Goal: Task Accomplishment & Management: Manage account settings

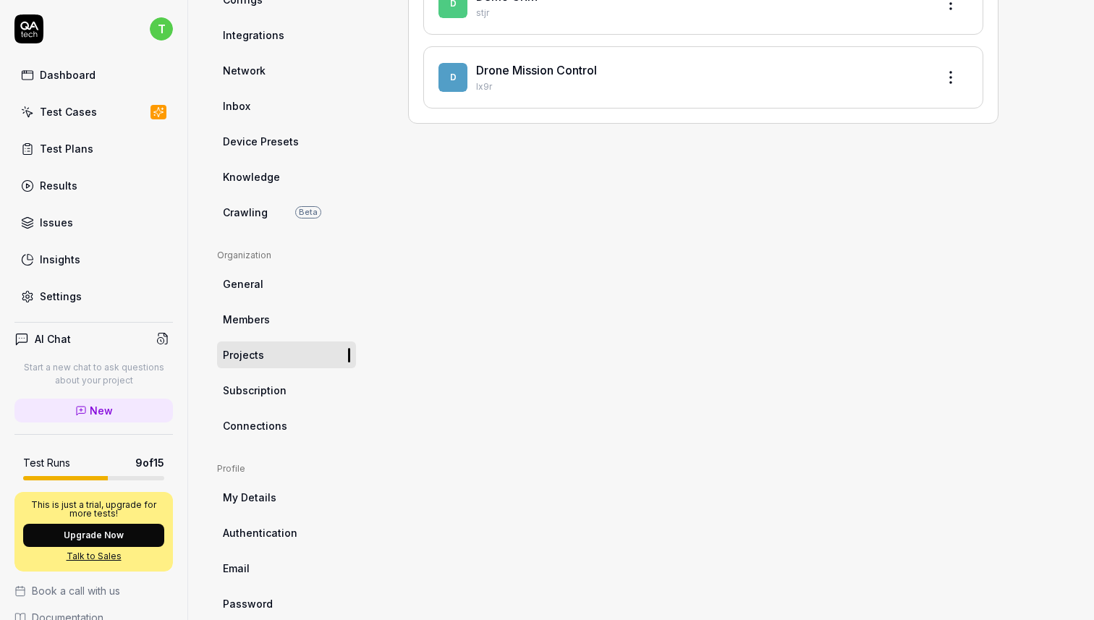
scroll to position [242, 0]
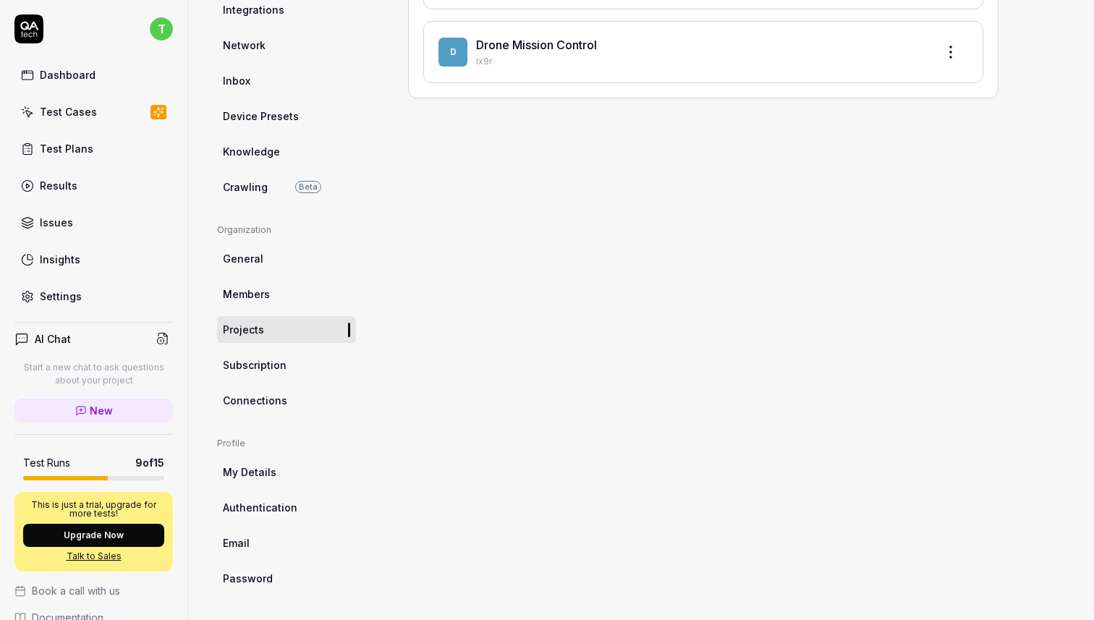
click at [270, 402] on span "Connections" at bounding box center [255, 400] width 64 height 15
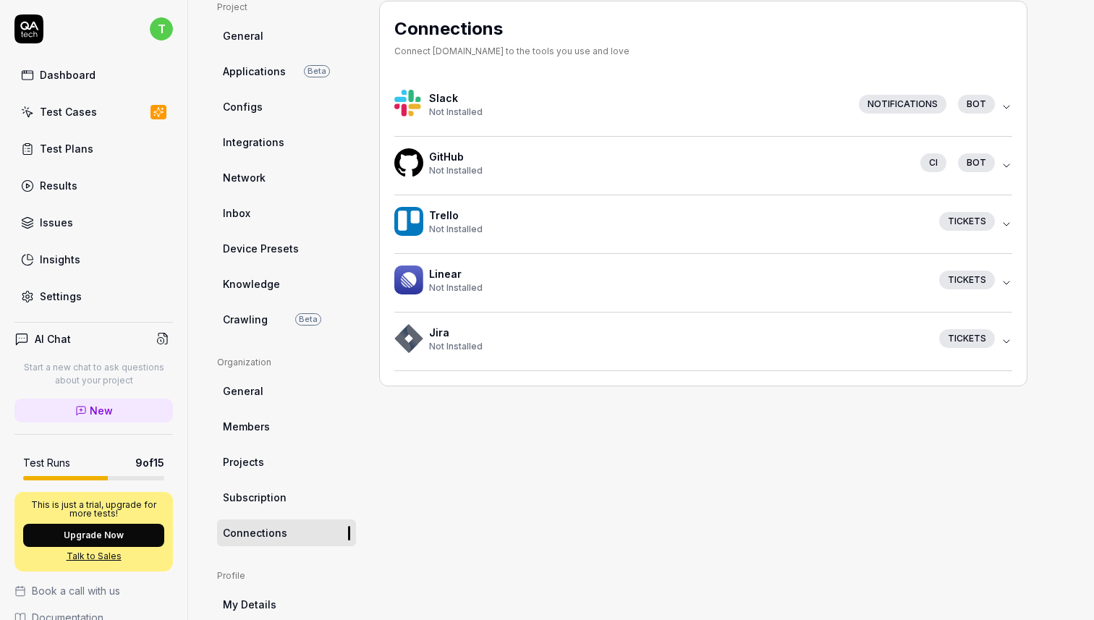
click at [1003, 163] on icon "button" at bounding box center [1007, 166] width 12 height 12
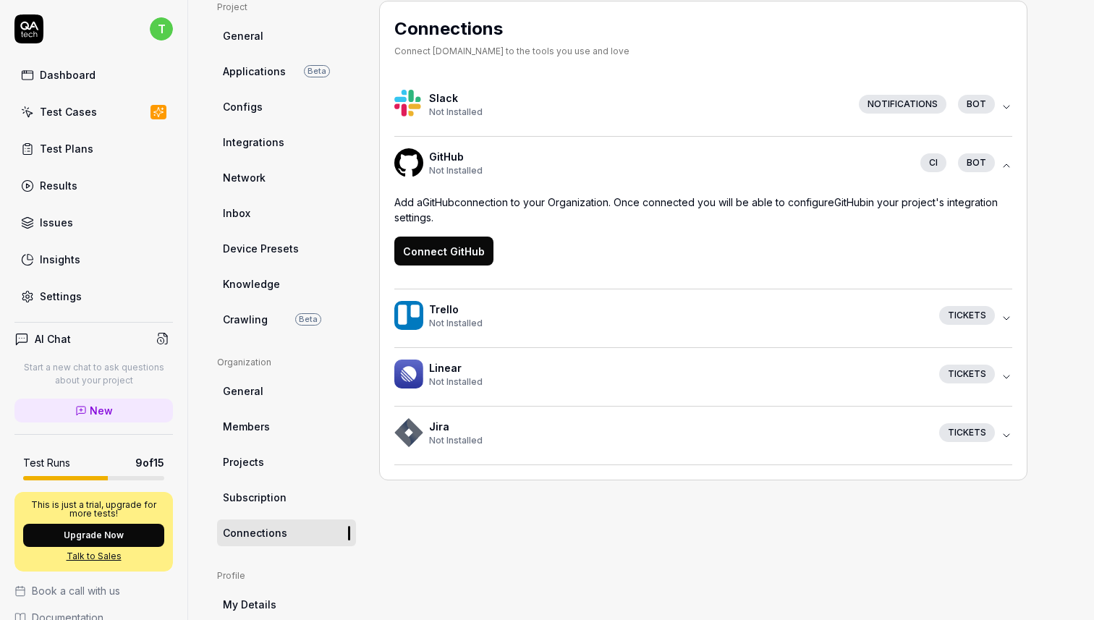
click at [451, 249] on button "Connect GitHub" at bounding box center [443, 251] width 99 height 29
click at [266, 139] on span "Integrations" at bounding box center [253, 142] width 61 height 15
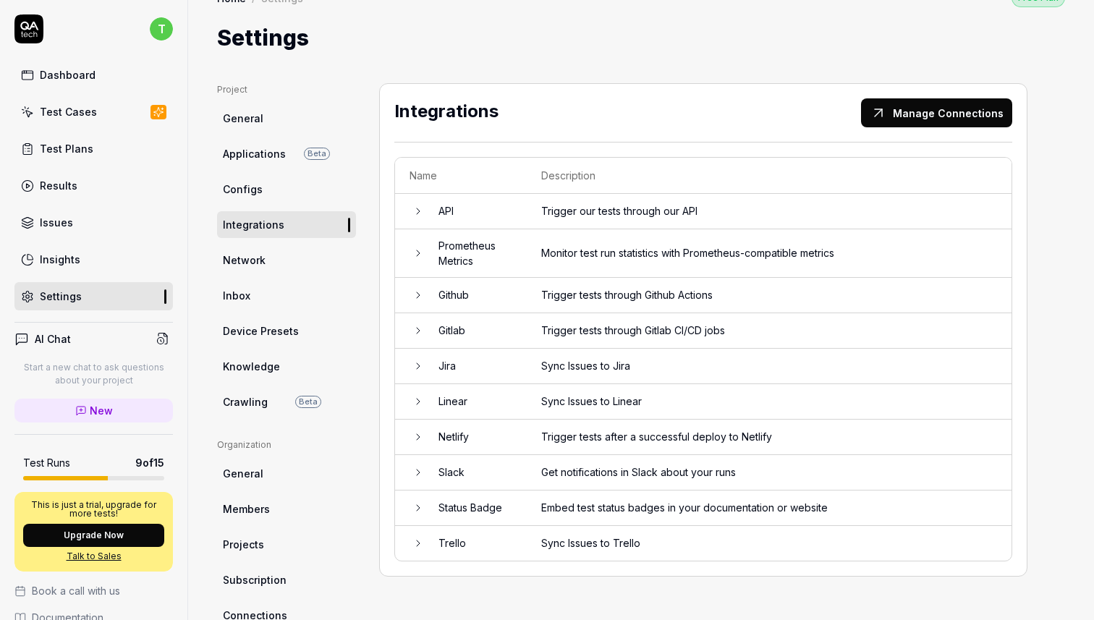
scroll to position [30, 0]
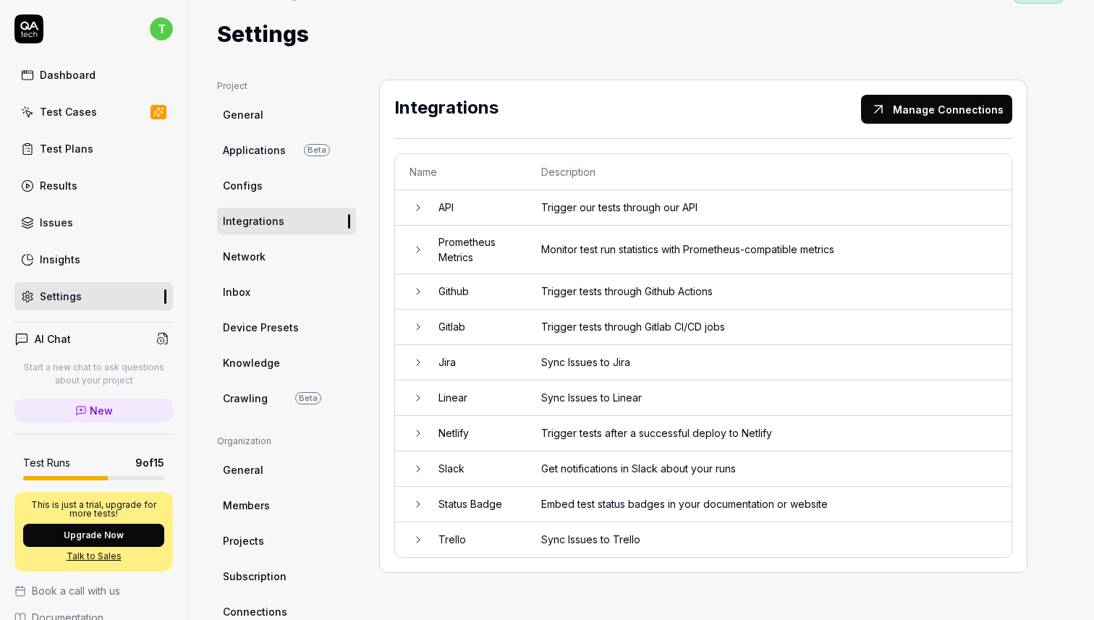
click at [420, 323] on icon at bounding box center [418, 327] width 12 height 12
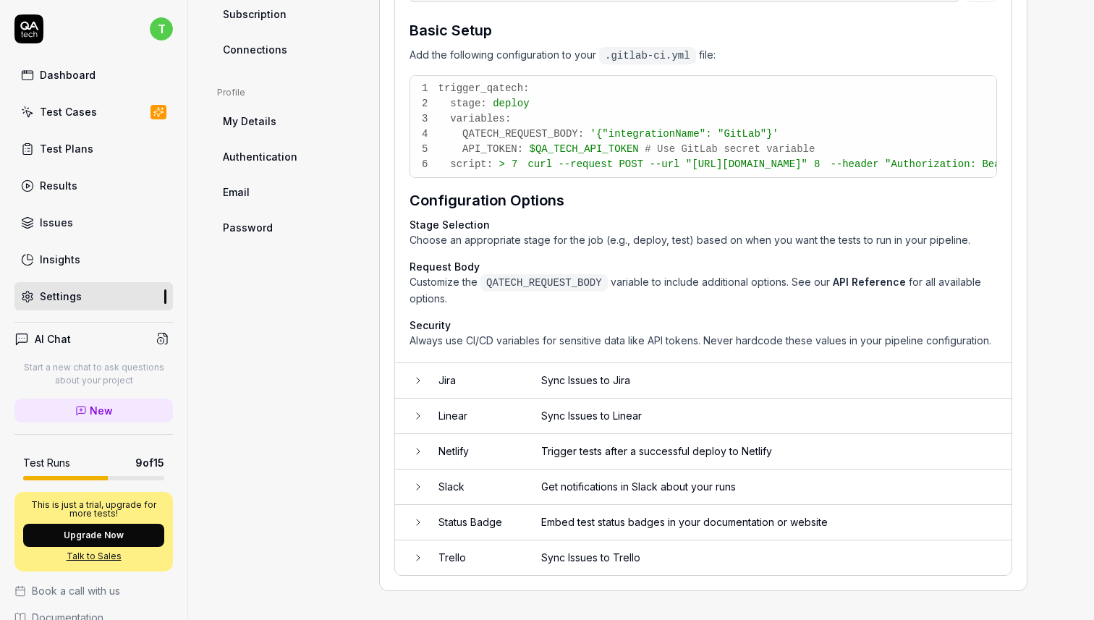
scroll to position [629, 0]
click at [415, 451] on icon at bounding box center [418, 452] width 12 height 12
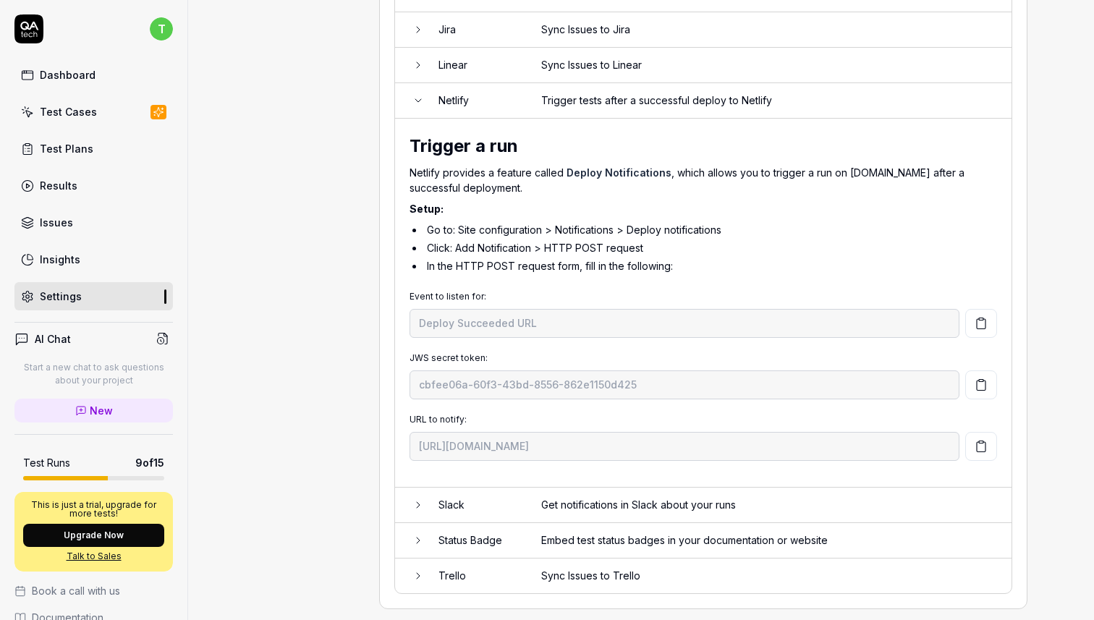
scroll to position [998, 0]
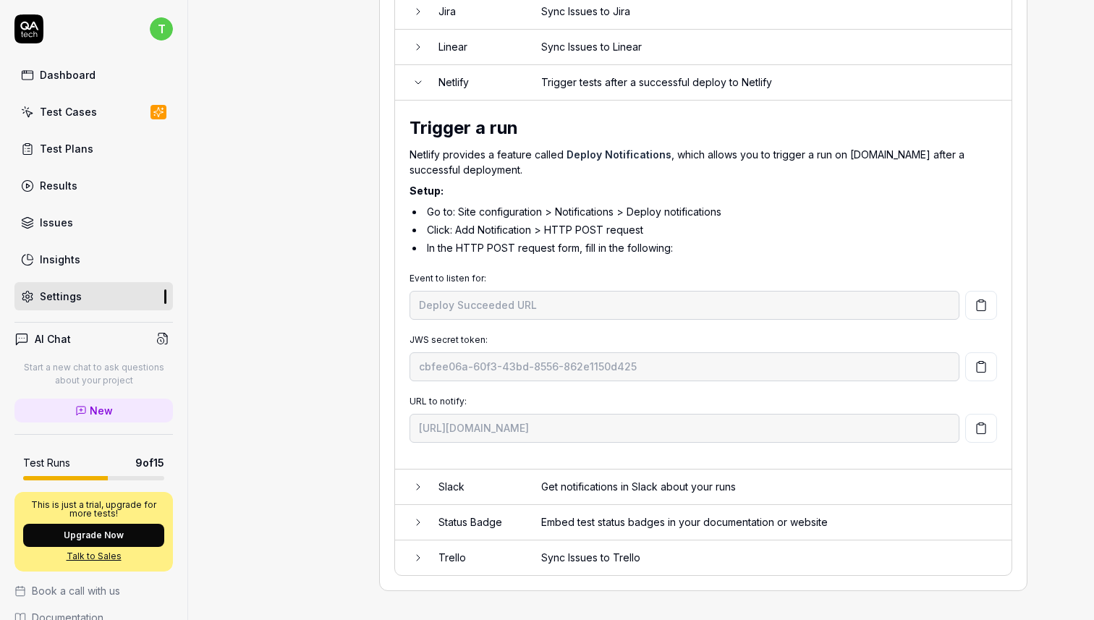
click at [432, 489] on td "Slack" at bounding box center [475, 487] width 103 height 35
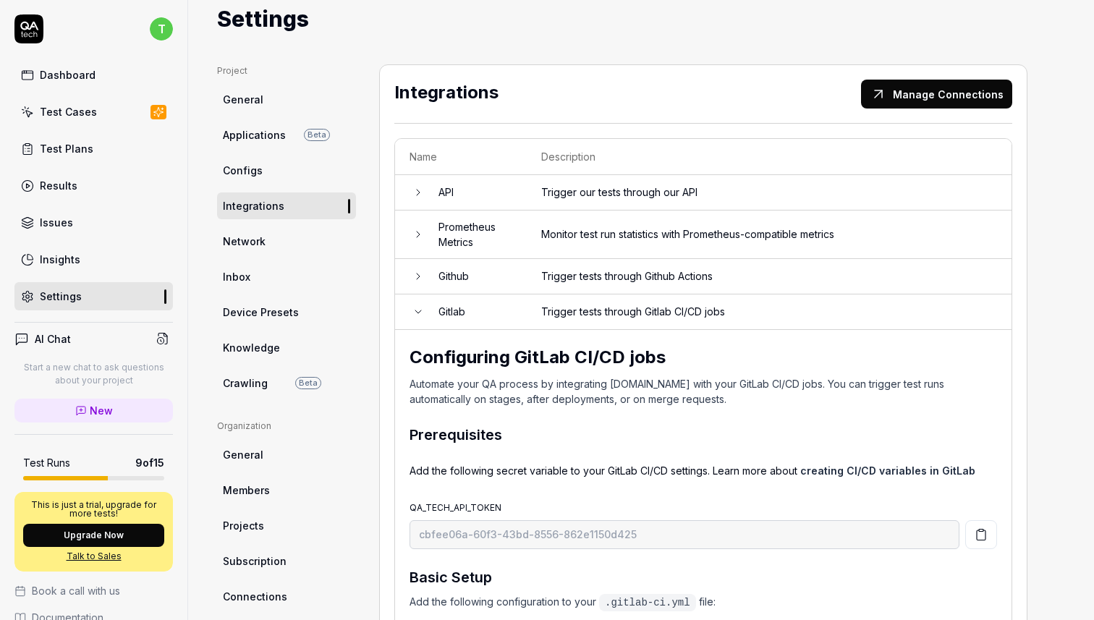
scroll to position [33, 0]
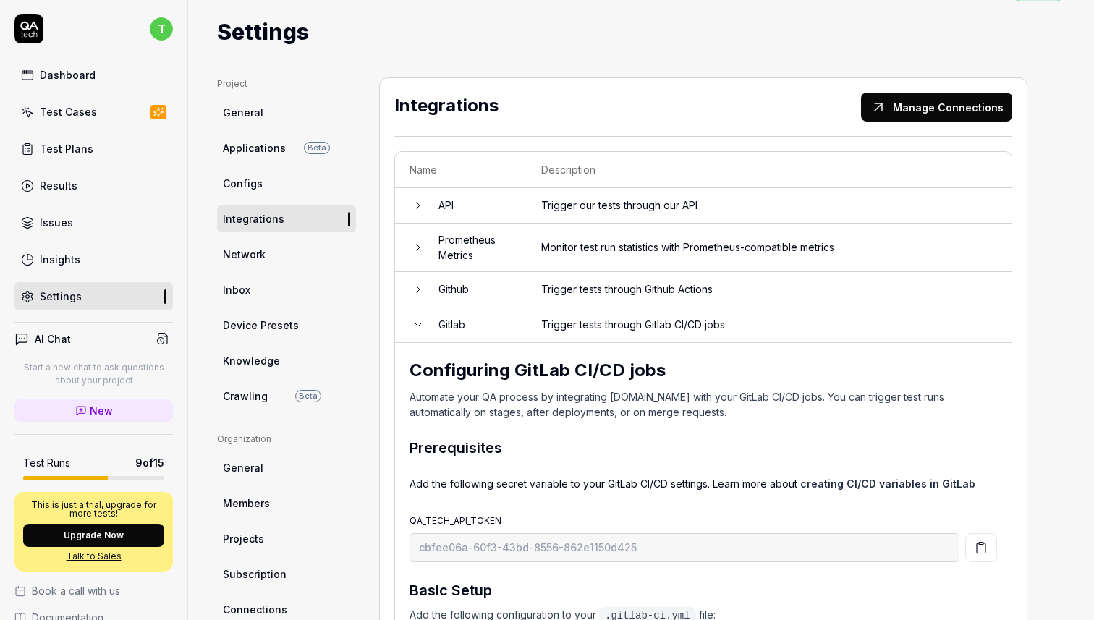
click at [277, 326] on span "Device Presets" at bounding box center [261, 325] width 76 height 15
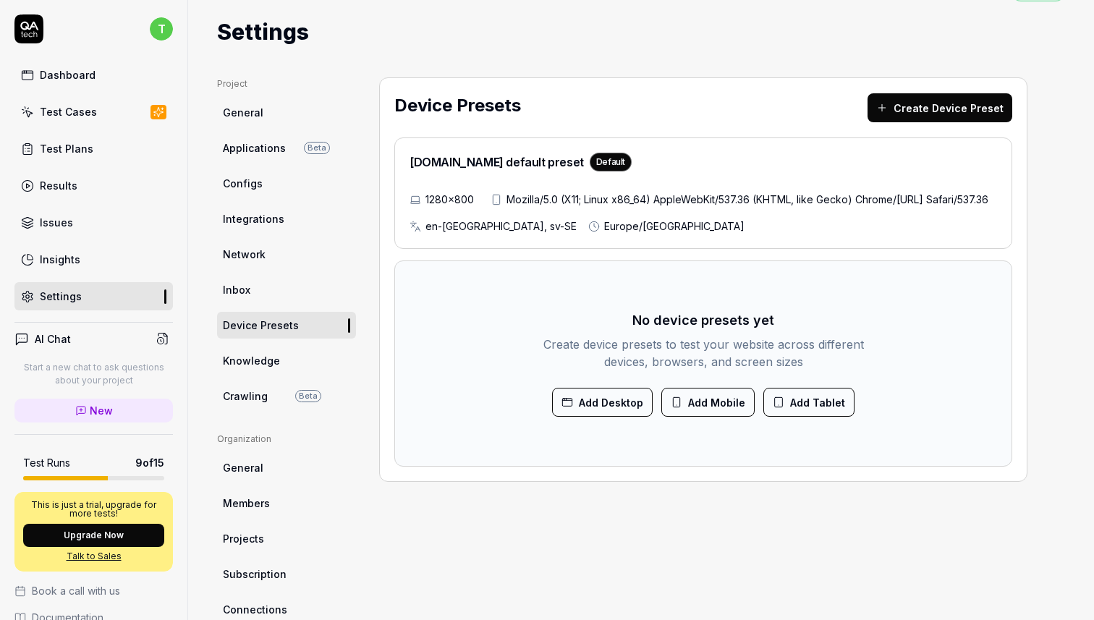
click at [69, 112] on div "Test Cases" at bounding box center [68, 111] width 57 height 15
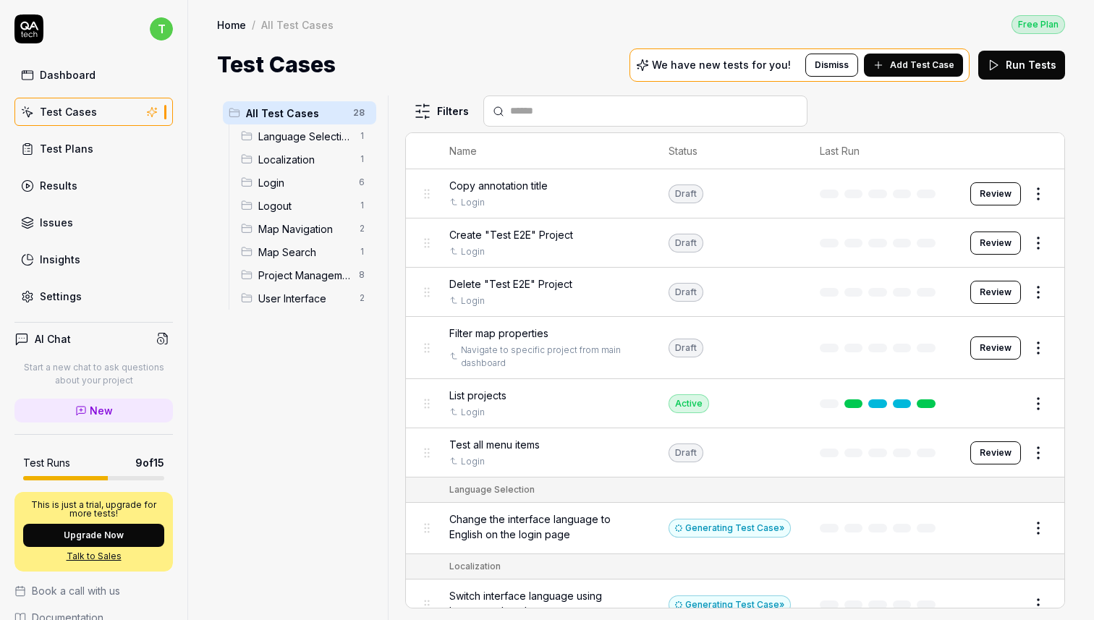
click at [88, 148] on div "Test Plans" at bounding box center [67, 148] width 54 height 15
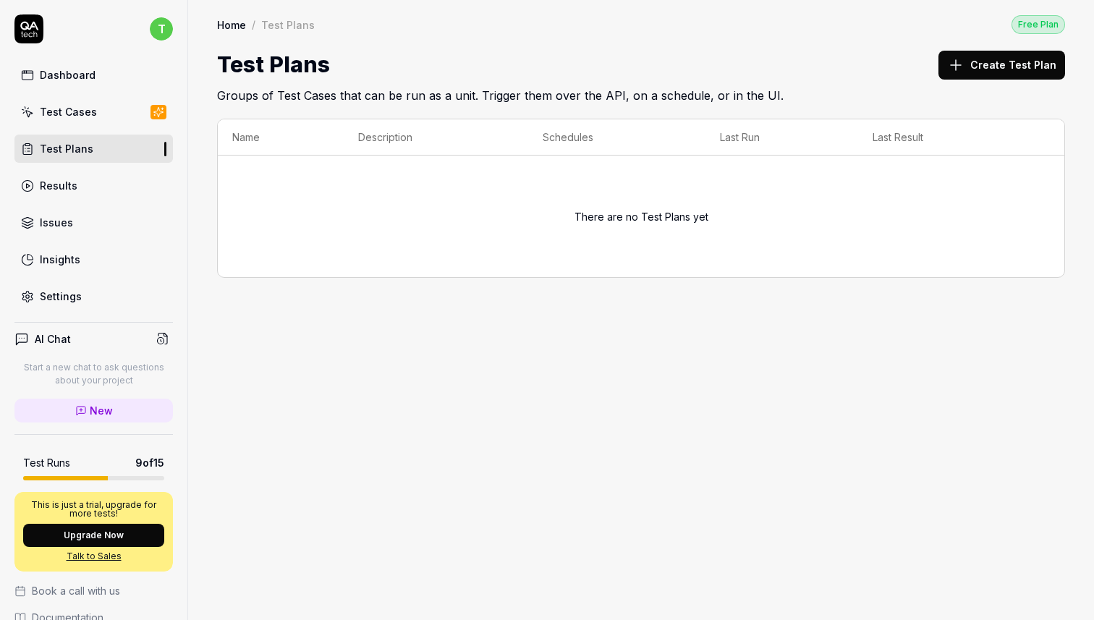
click at [80, 182] on link "Results" at bounding box center [93, 185] width 158 height 28
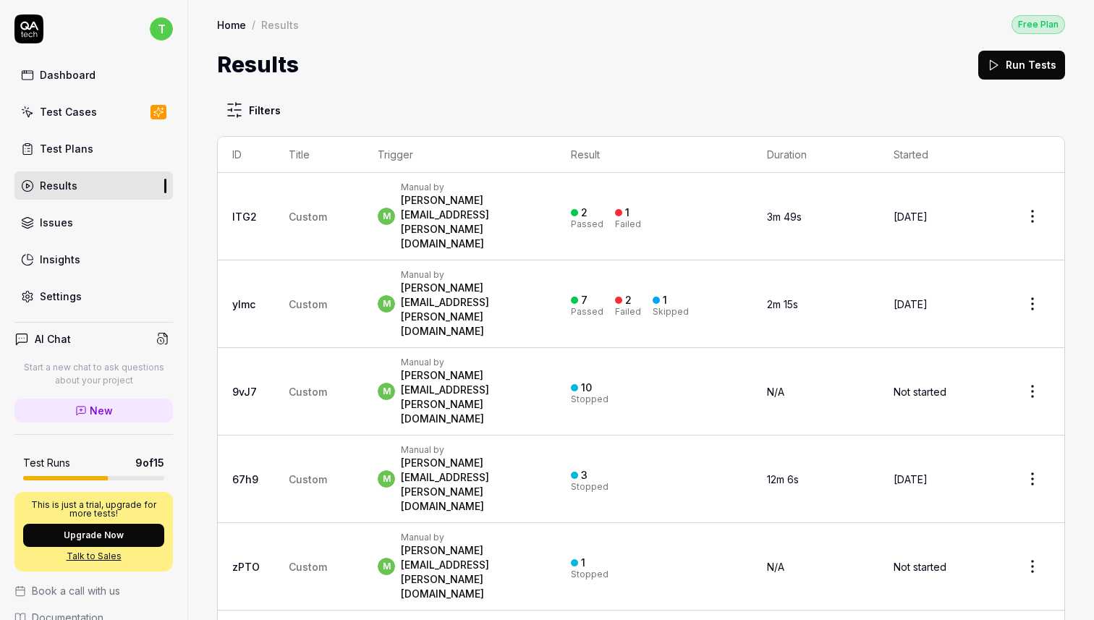
click at [254, 211] on link "ITG2" at bounding box center [244, 217] width 25 height 12
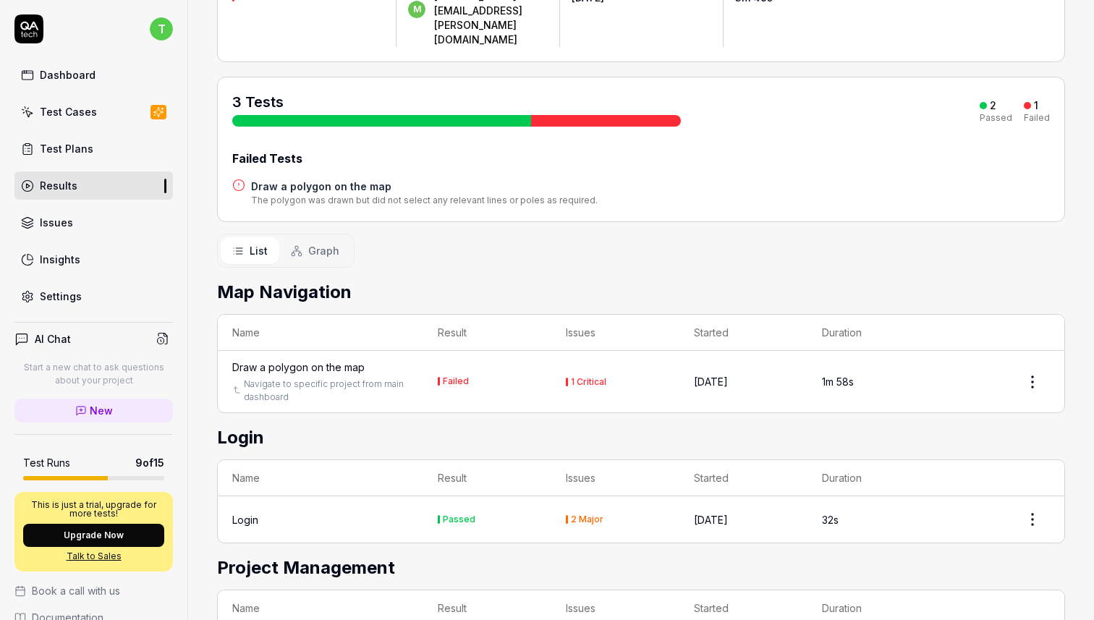
scroll to position [193, 0]
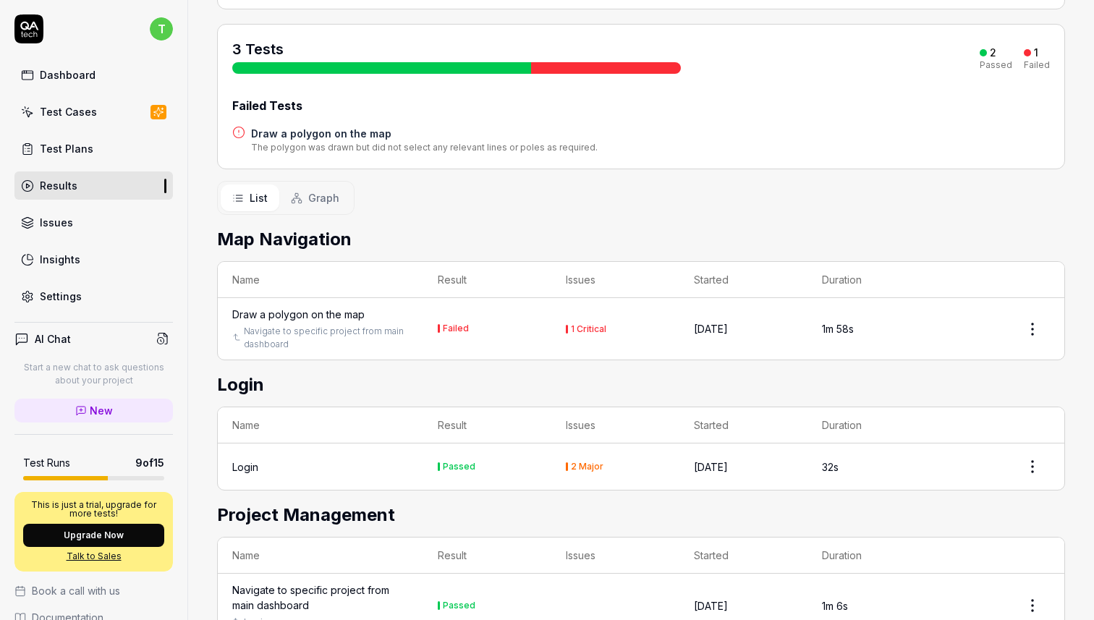
click at [324, 307] on div "Draw a polygon on the map" at bounding box center [298, 314] width 132 height 15
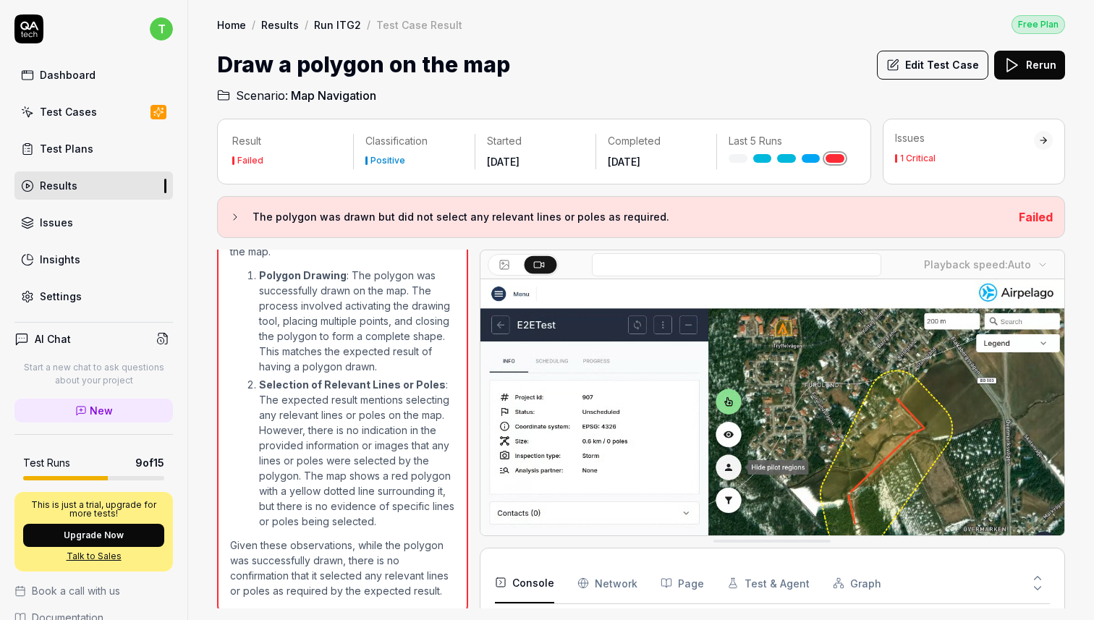
scroll to position [704, 0]
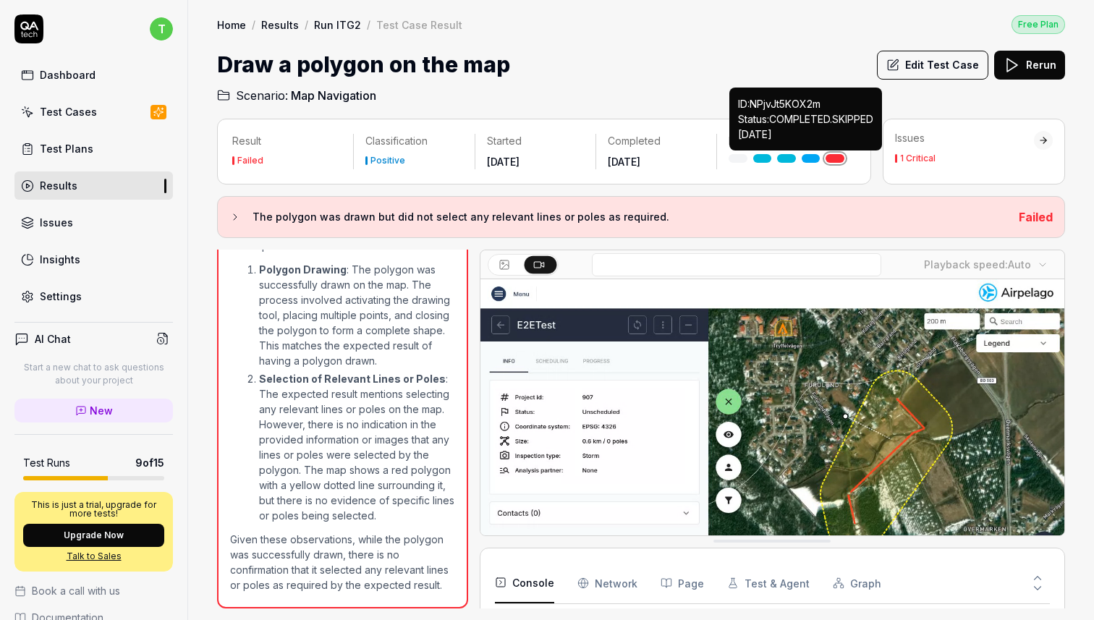
click at [808, 156] on link at bounding box center [811, 158] width 19 height 9
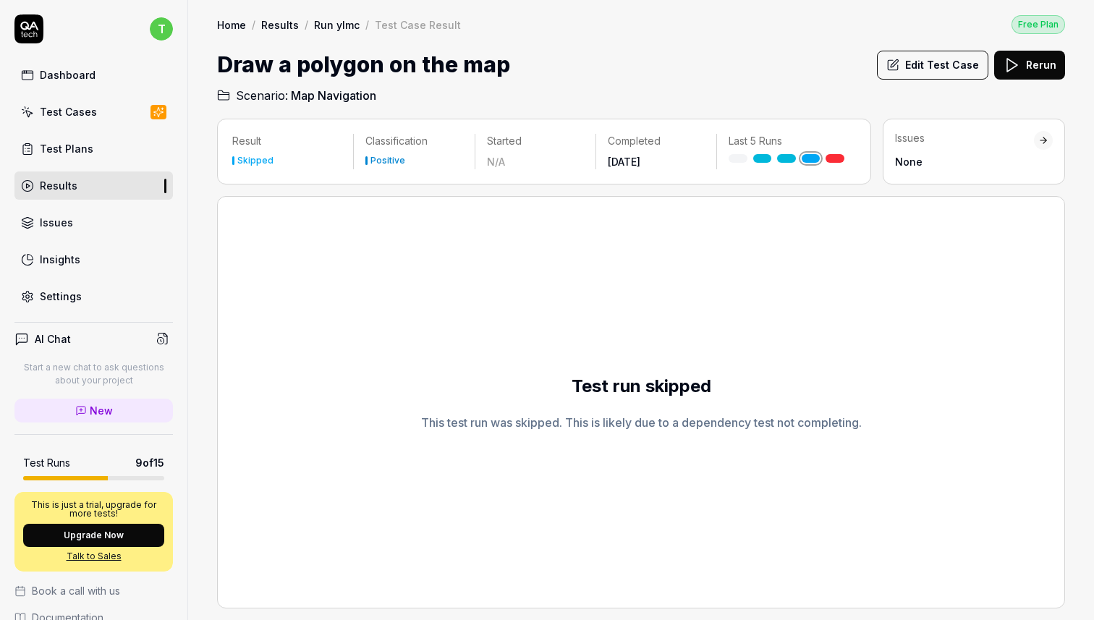
click at [786, 158] on link at bounding box center [786, 158] width 19 height 9
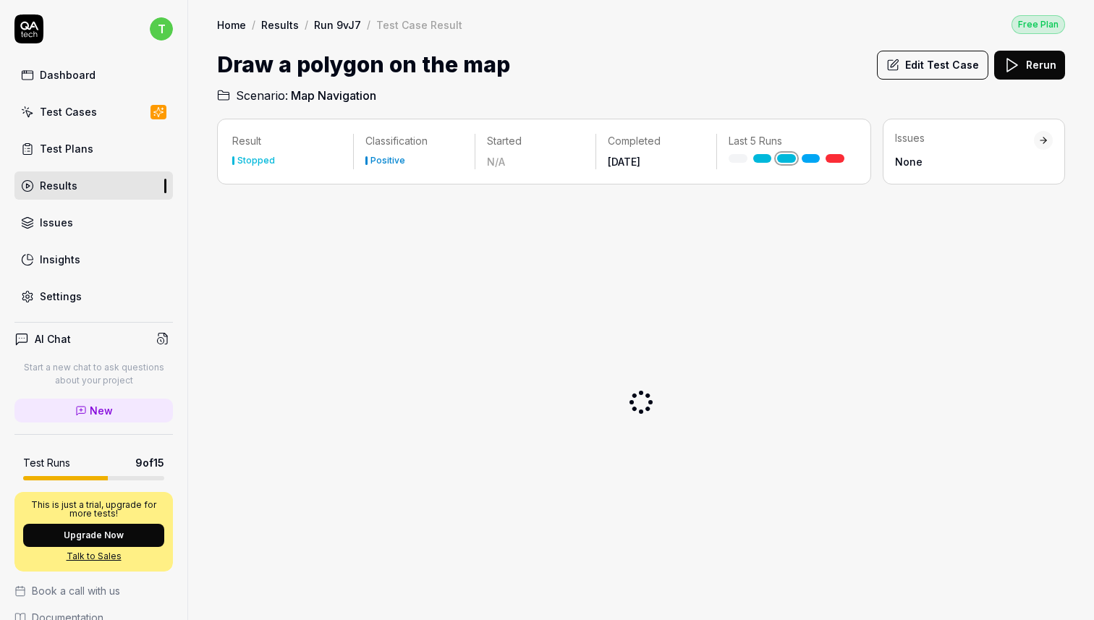
click at [64, 76] on div "Dashboard" at bounding box center [68, 74] width 56 height 15
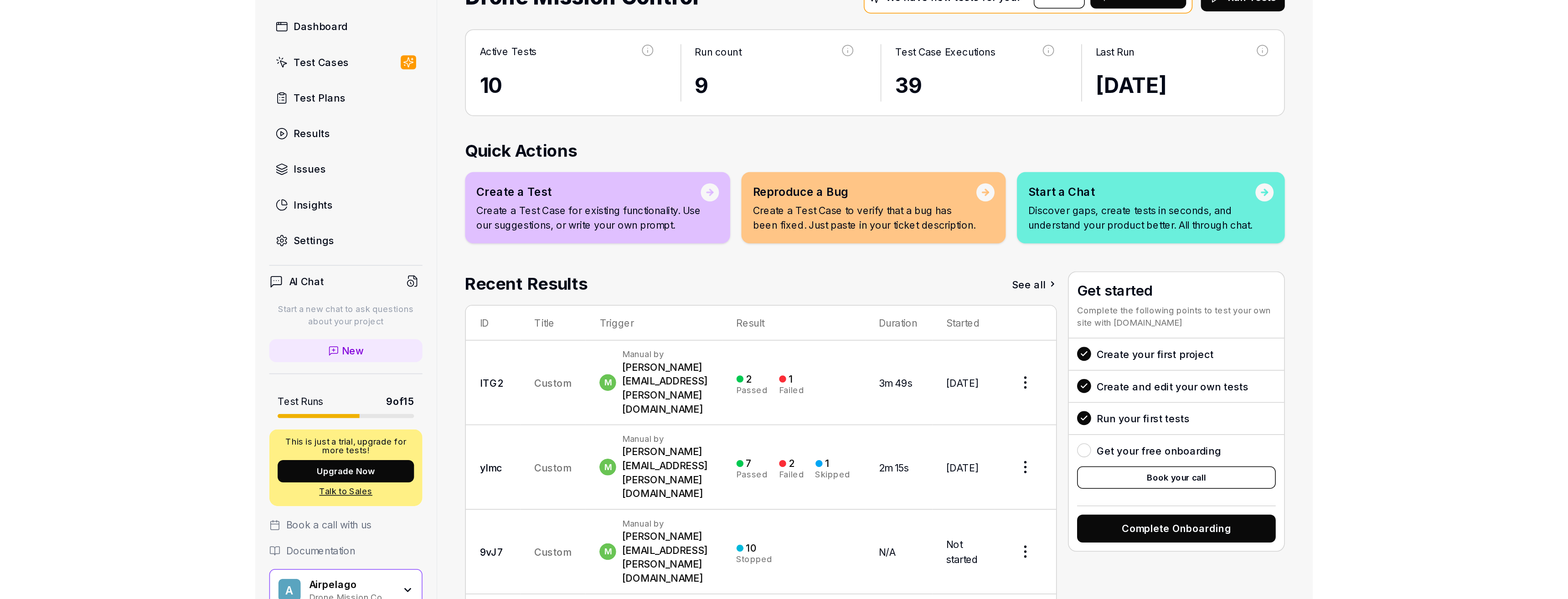
scroll to position [73, 0]
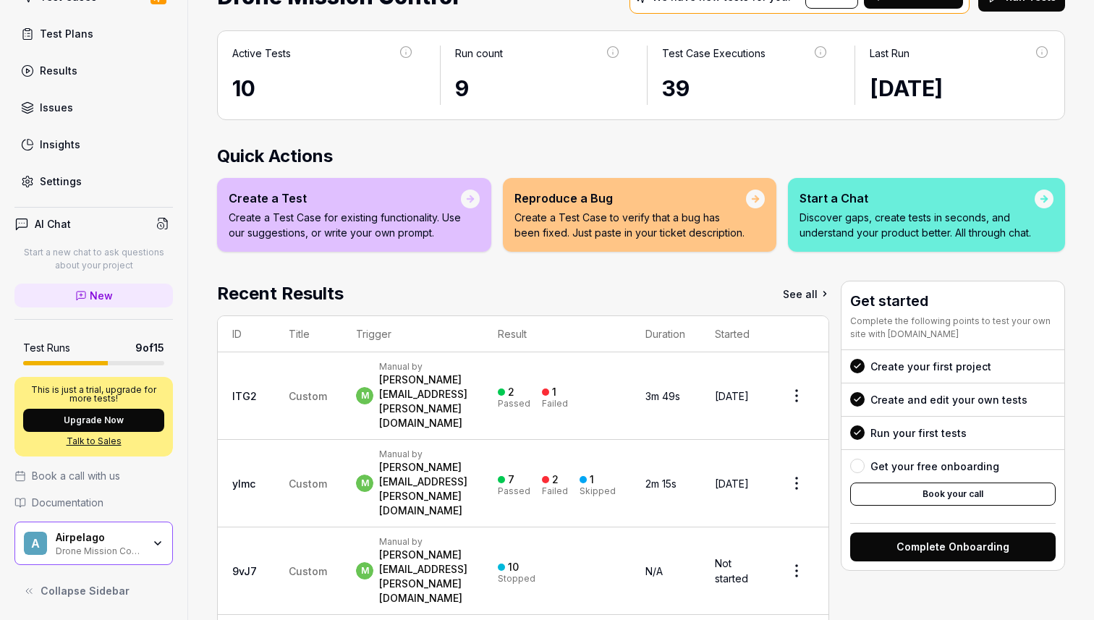
click at [71, 503] on span "Documentation" at bounding box center [68, 502] width 72 height 15
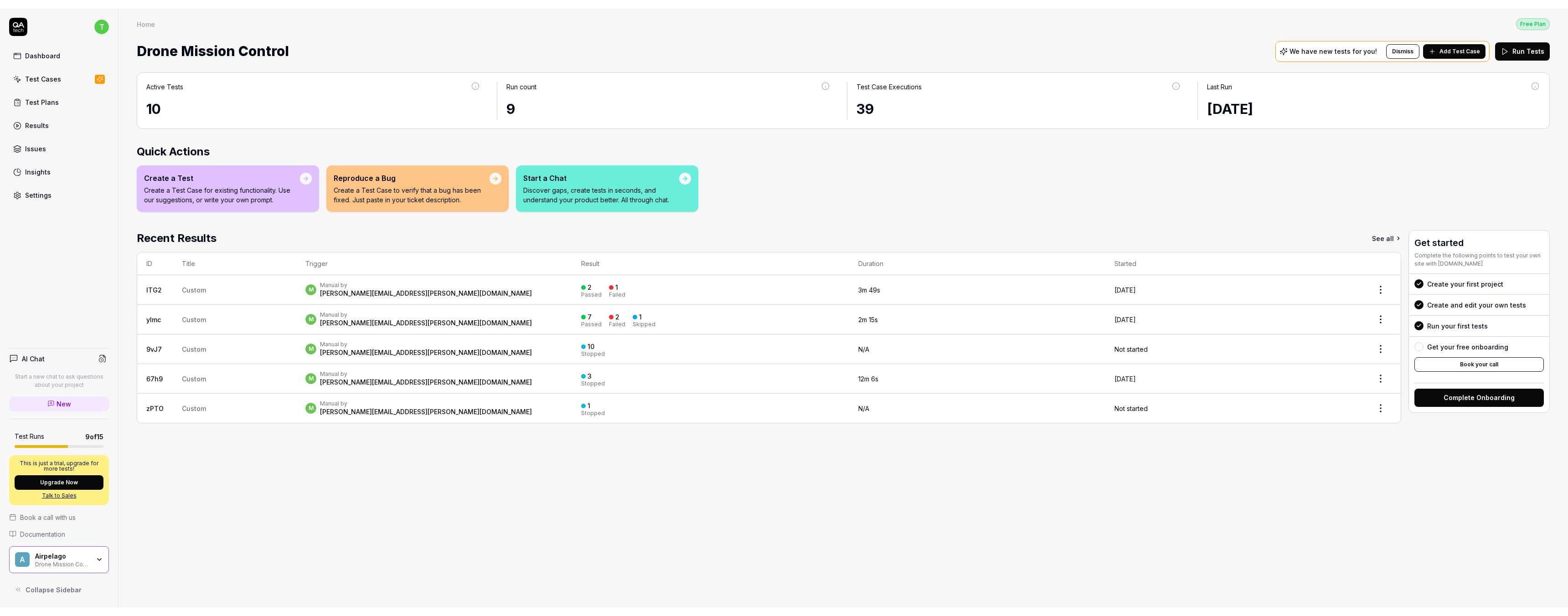
scroll to position [0, 0]
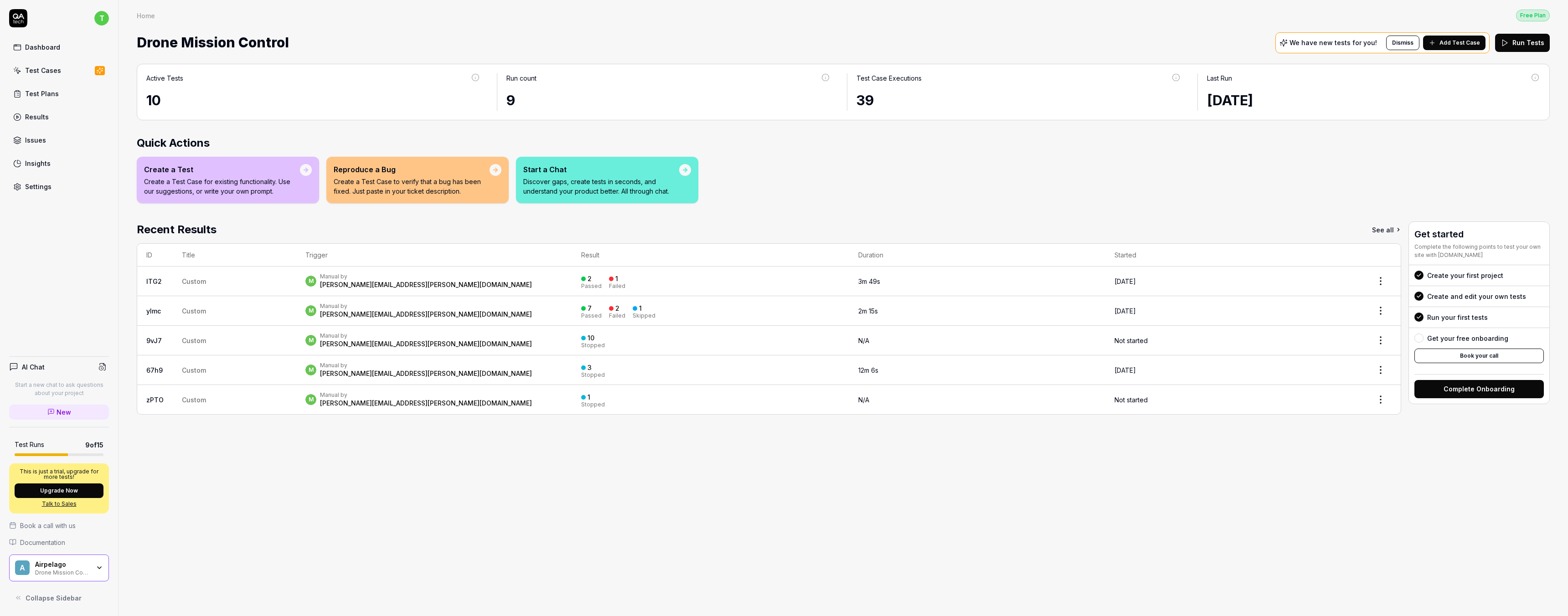
click at [41, 93] on div "Test Plans" at bounding box center [42, 93] width 34 height 9
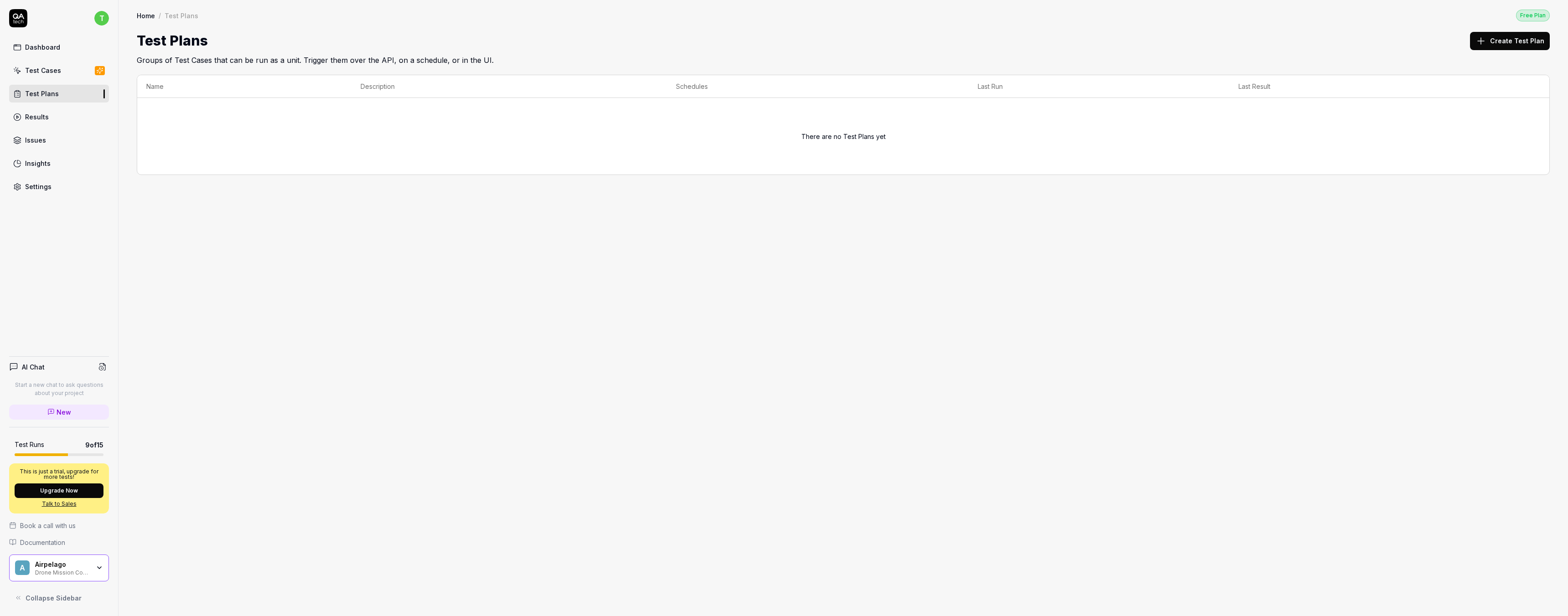
click at [689, 43] on button "Create Test Plan" at bounding box center [1509, 41] width 80 height 18
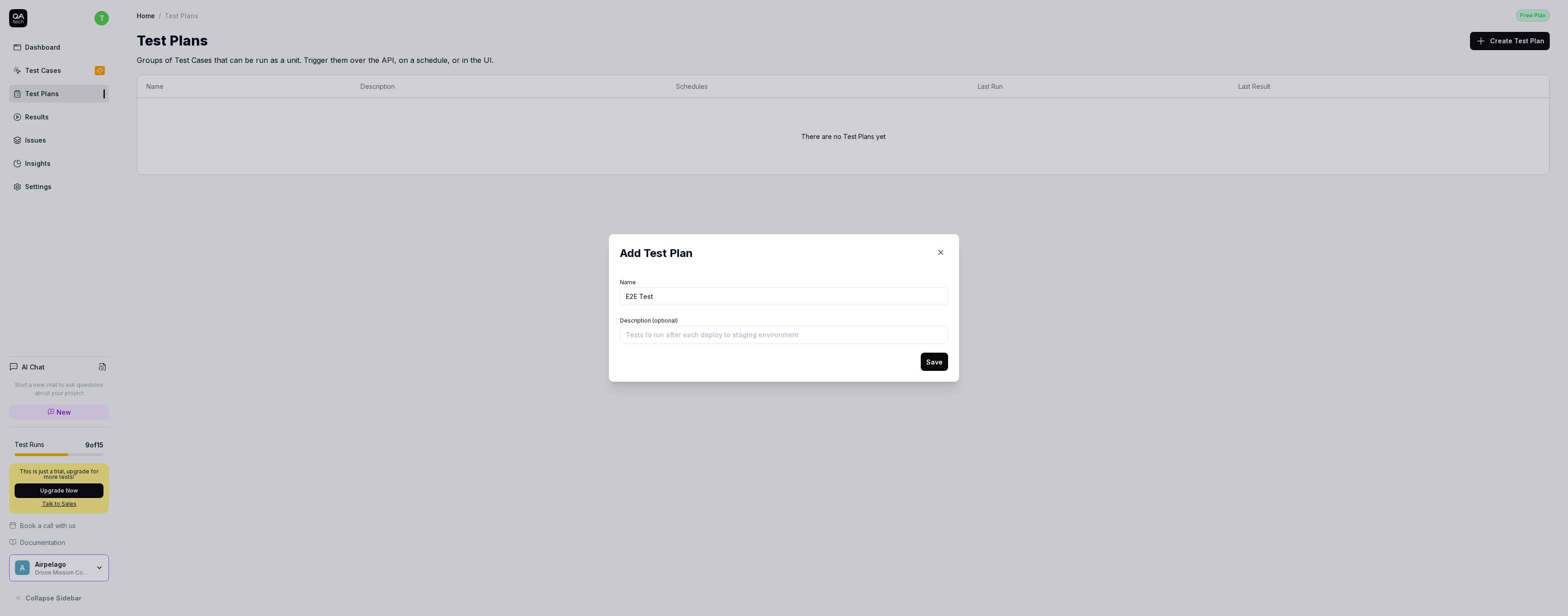
type input "E2E Test"
type input "Runs after deploying in dev environment"
click at [689, 365] on button "Save" at bounding box center [934, 362] width 27 height 18
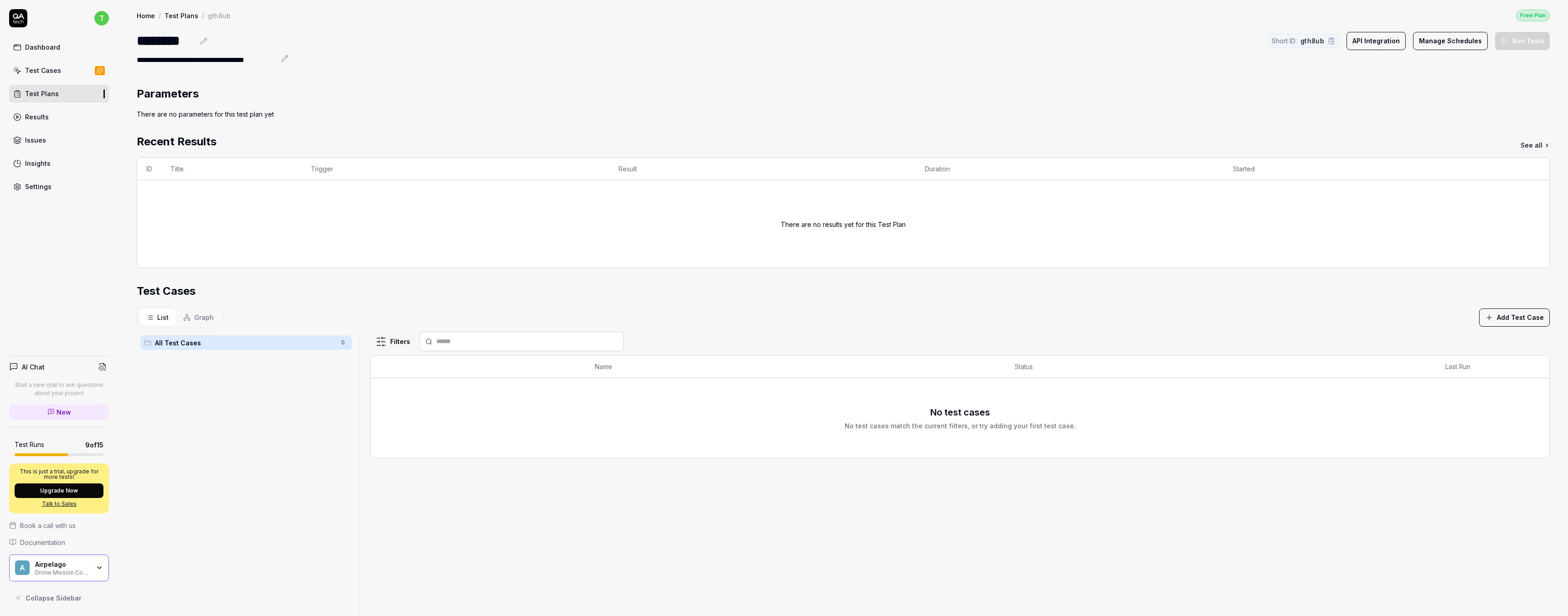
click at [210, 321] on span "Graph" at bounding box center [203, 317] width 20 height 9
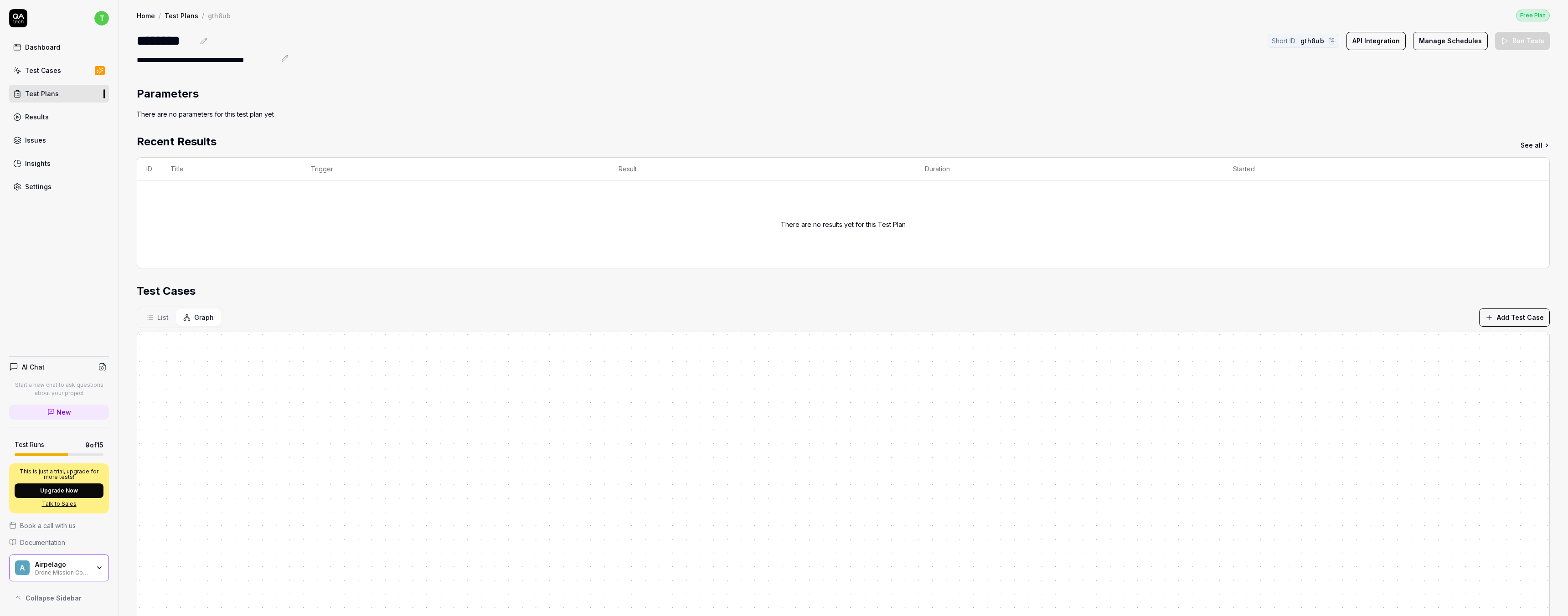
click at [156, 319] on button "List" at bounding box center [157, 317] width 37 height 17
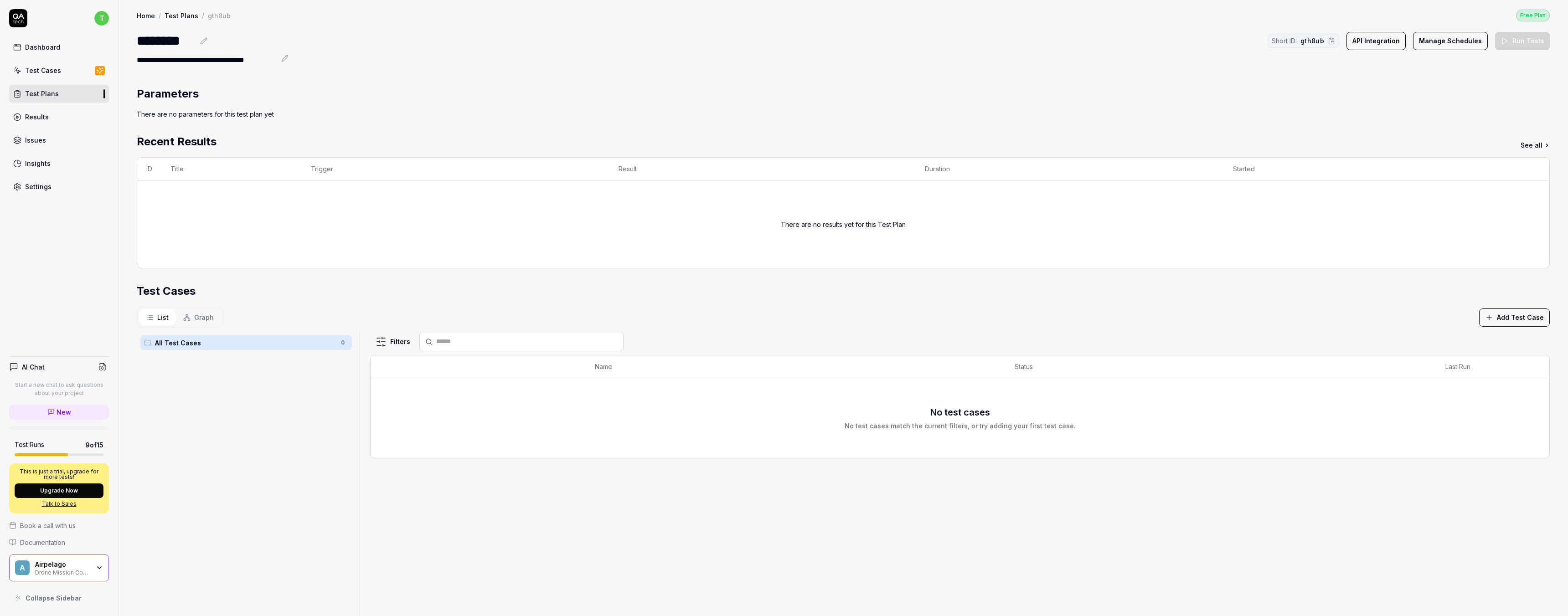
click at [213, 348] on div "All Test Cases 0" at bounding box center [246, 342] width 212 height 14
click at [586, 390] on div "No test cases No test cases match the current filters, or try adding your first…" at bounding box center [960, 418] width 1160 height 69
click at [689, 311] on button "Add Test Case" at bounding box center [1514, 317] width 71 height 18
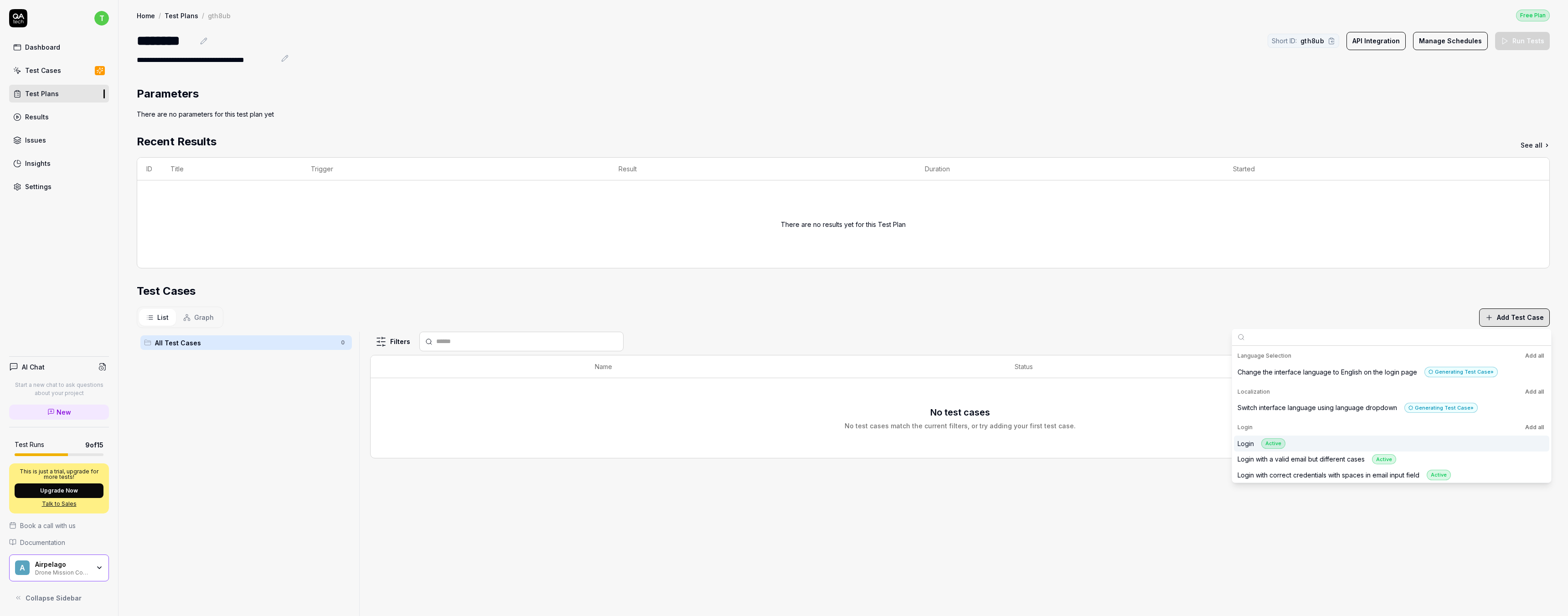
click at [689, 390] on div "Login Active" at bounding box center [1261, 443] width 48 height 11
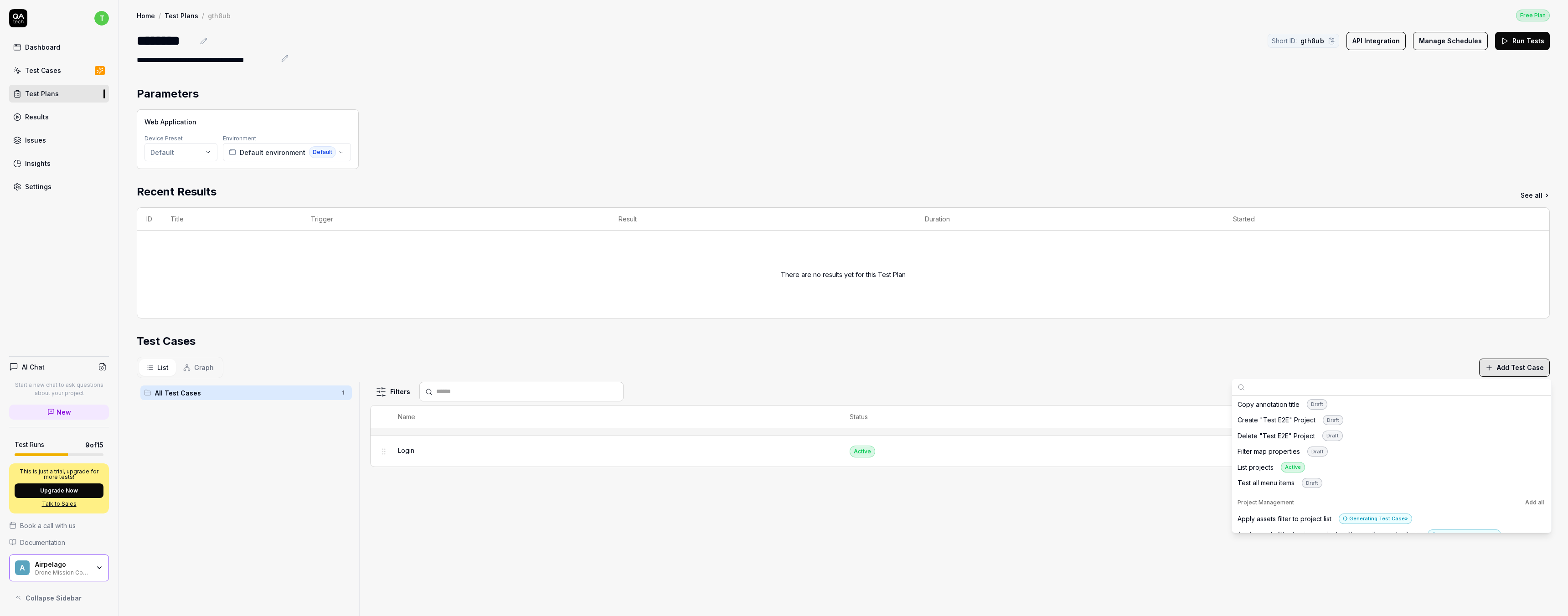
scroll to position [330, 0]
click at [689, 390] on div "List projects Active" at bounding box center [1271, 464] width 67 height 11
click at [689, 390] on div "Test all menu items Draft" at bounding box center [1279, 479] width 85 height 11
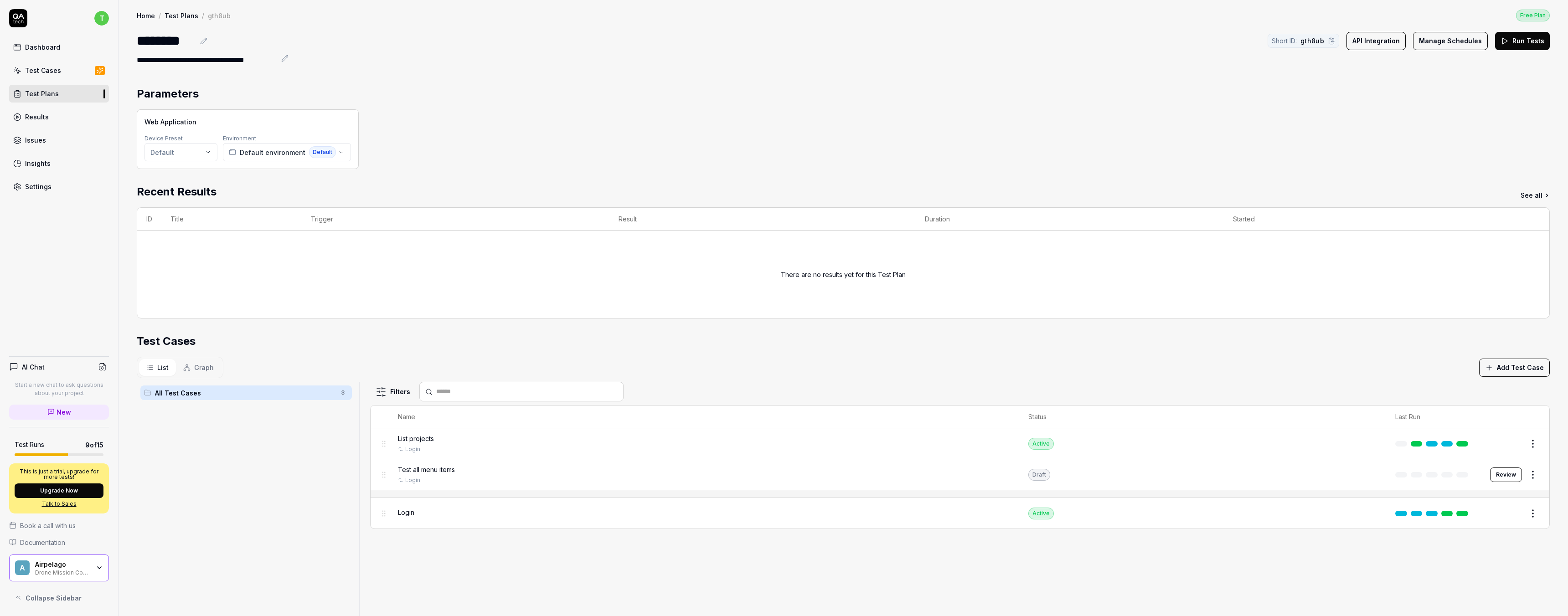
click at [689, 352] on section "Test Cases List Graph Add Test Case All Test Cases 3 Filters Name Status Last R…" at bounding box center [843, 574] width 1413 height 482
click at [689, 390] on button "Review" at bounding box center [1506, 474] width 32 height 14
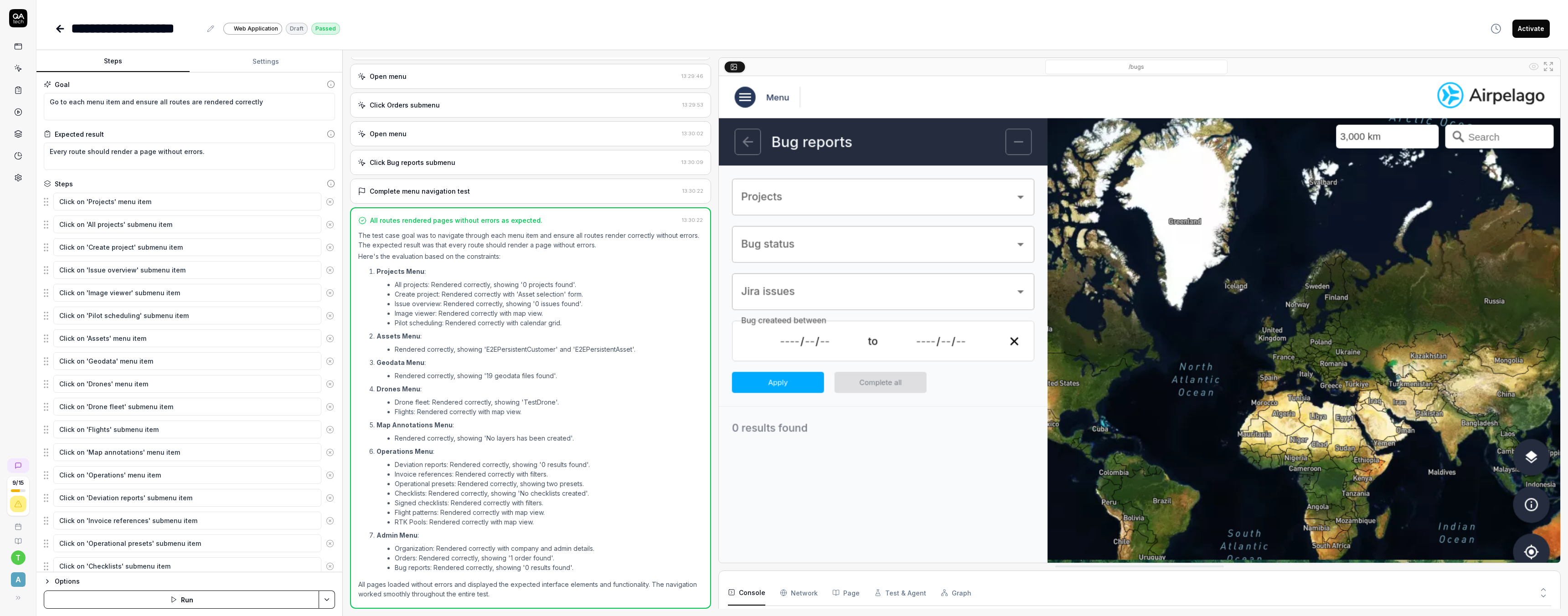
click at [689, 27] on button "Activate" at bounding box center [1530, 28] width 37 height 18
type textarea "*"
click at [61, 27] on icon at bounding box center [60, 28] width 11 height 11
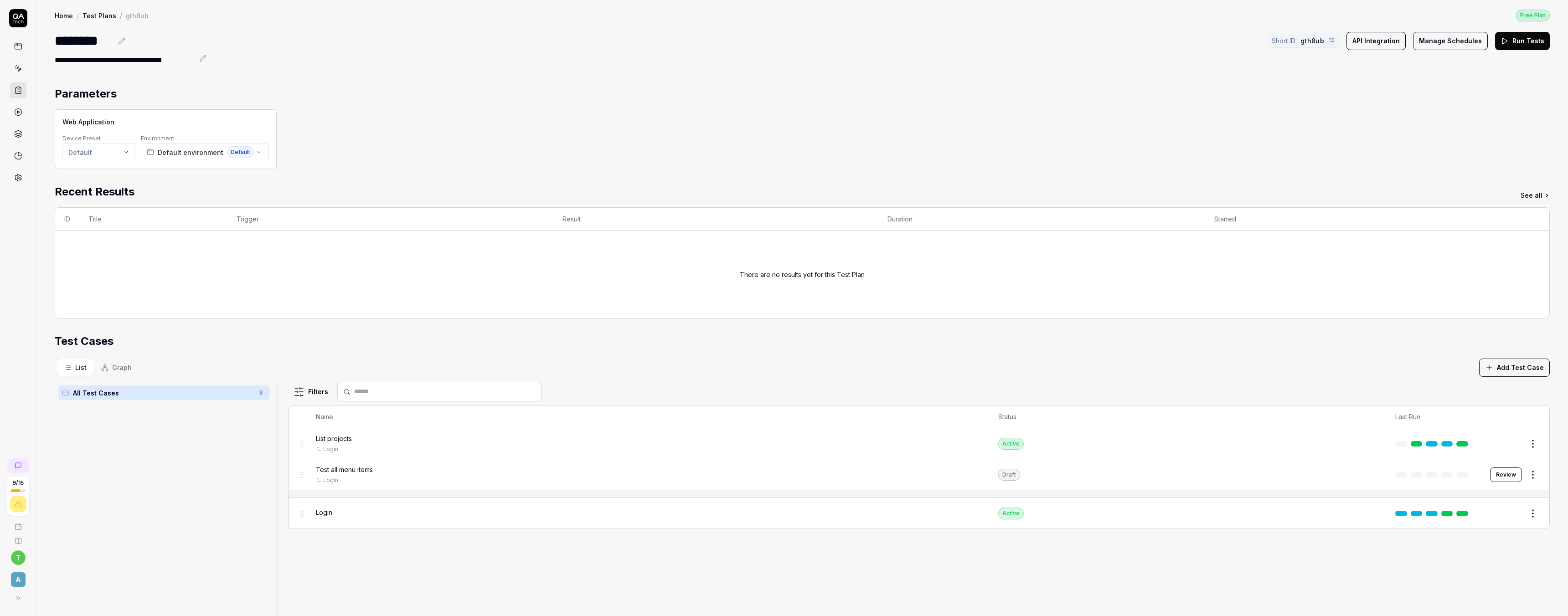
click at [20, 89] on icon at bounding box center [18, 90] width 8 height 8
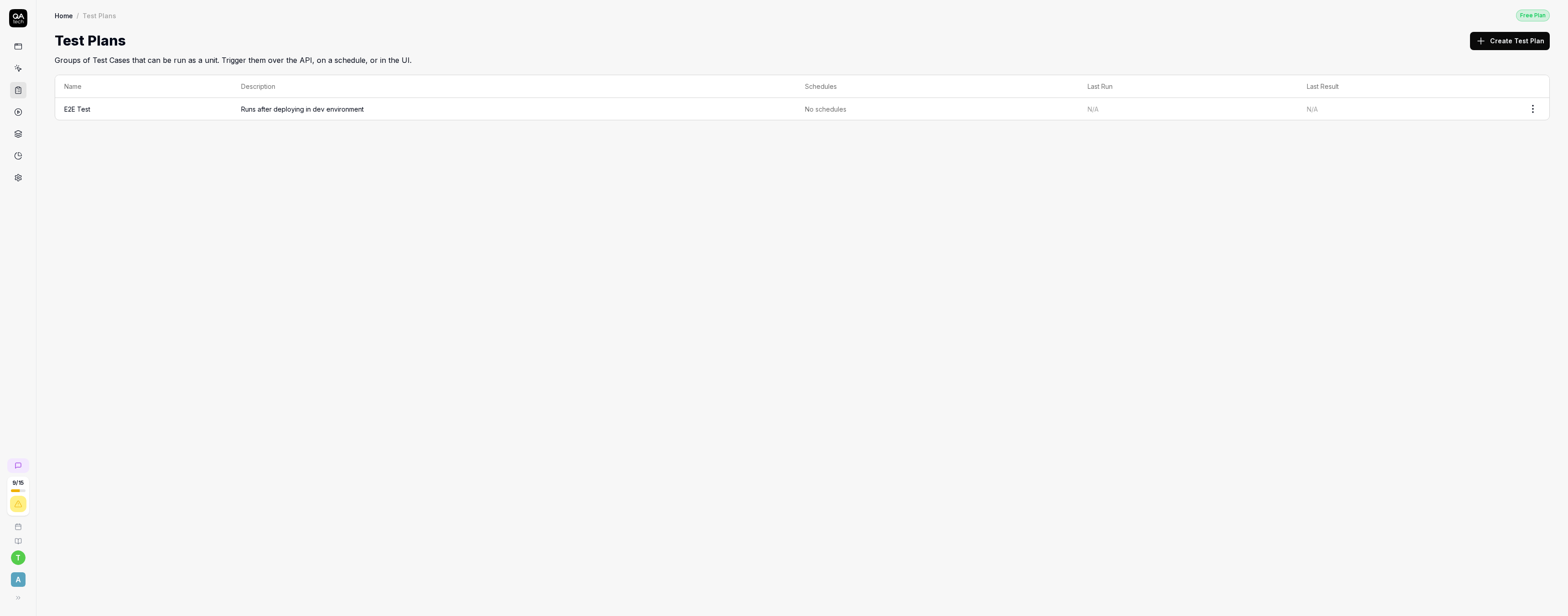
click at [304, 111] on span "Runs after deploying in dev environment" at bounding box center [514, 109] width 546 height 9
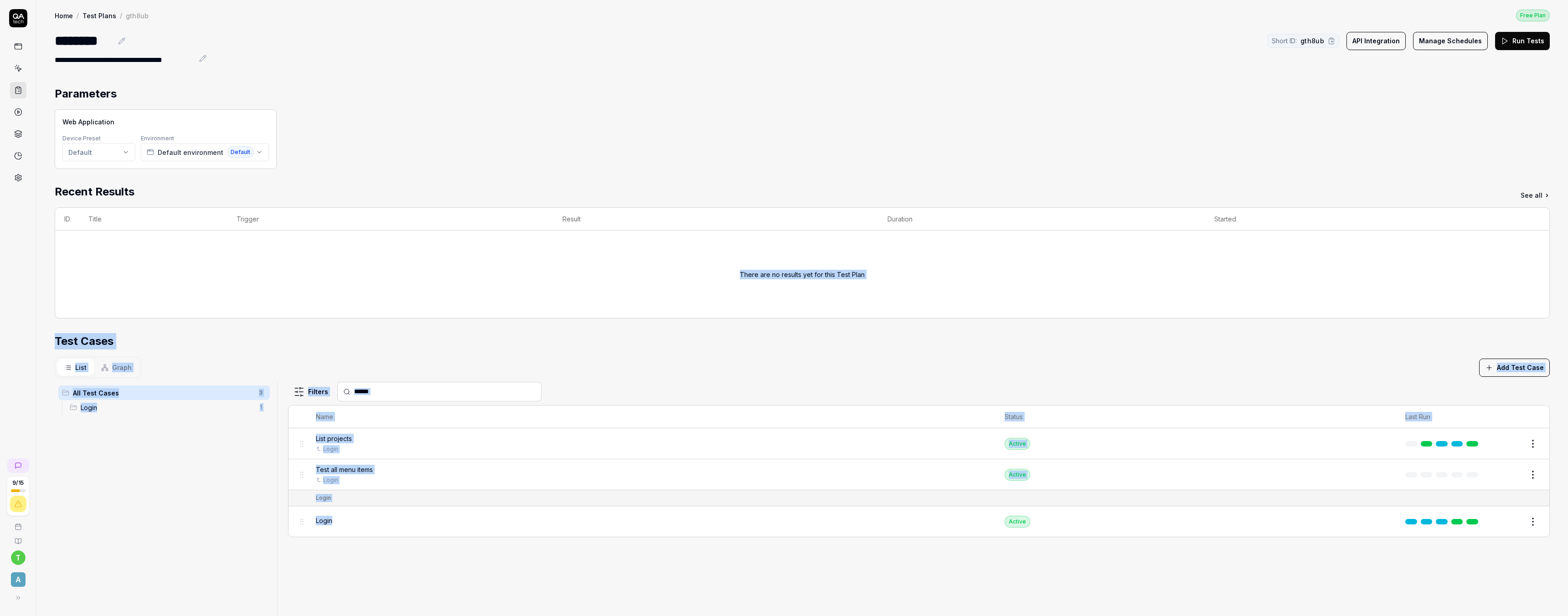
drag, startPoint x: 367, startPoint y: 527, endPoint x: 227, endPoint y: 263, distance: 298.8
click at [227, 263] on div "Parameters Web Application Device Preset Default Environment Default environmen…" at bounding box center [802, 450] width 1495 height 730
click at [340, 390] on div "Filters Name Status Last Run List projects Login Active Edit Test all menu item…" at bounding box center [918, 598] width 1262 height 434
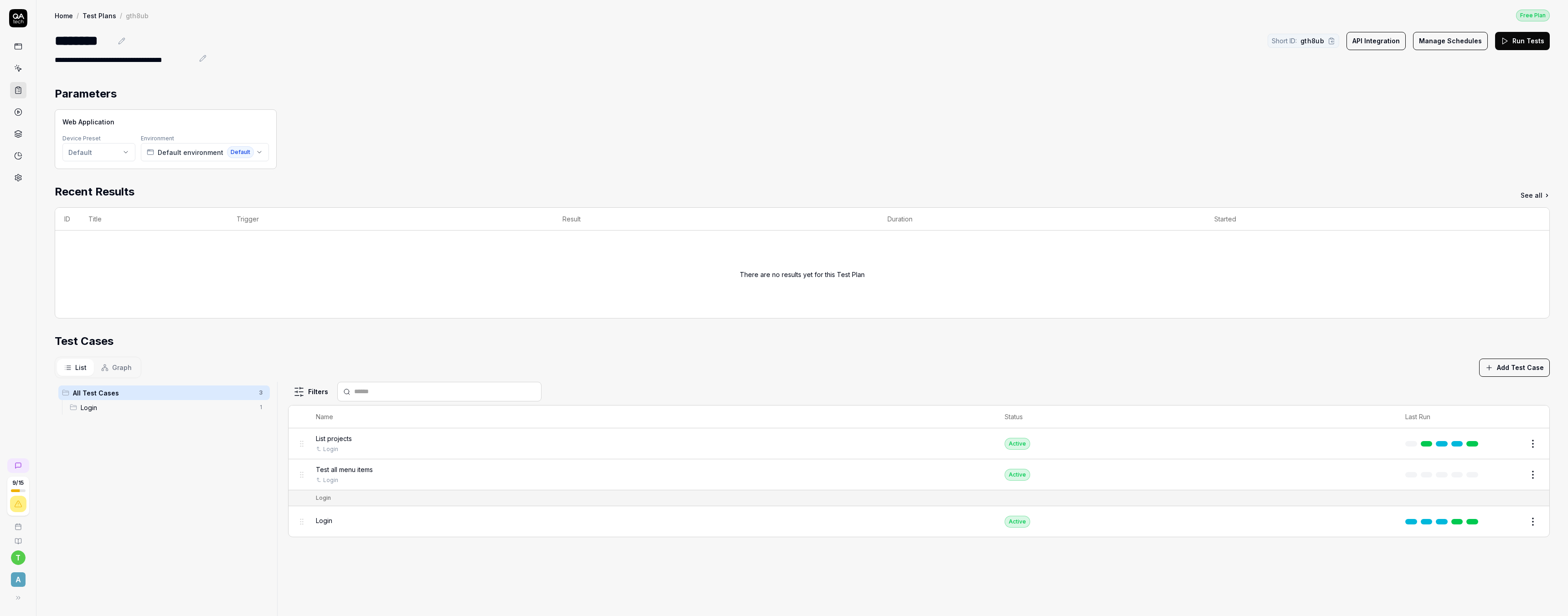
click at [118, 367] on span "Graph" at bounding box center [122, 367] width 20 height 9
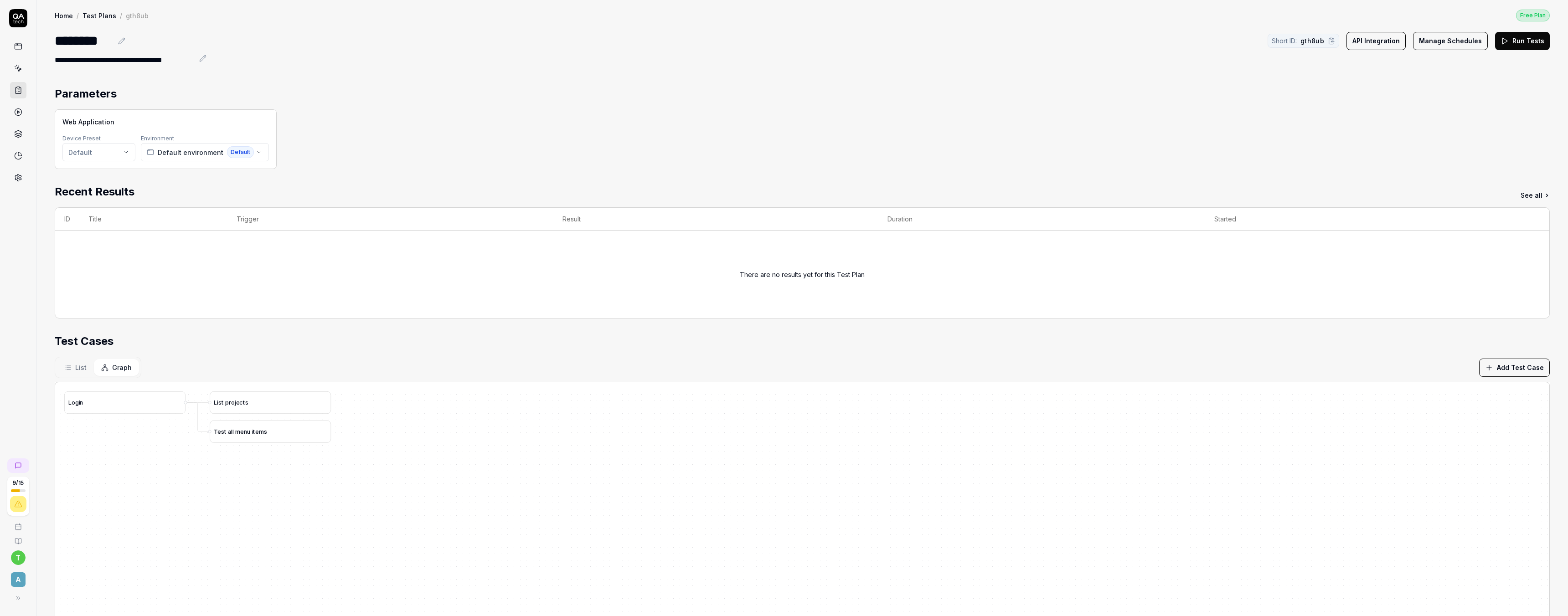
click at [65, 365] on icon at bounding box center [68, 368] width 8 height 8
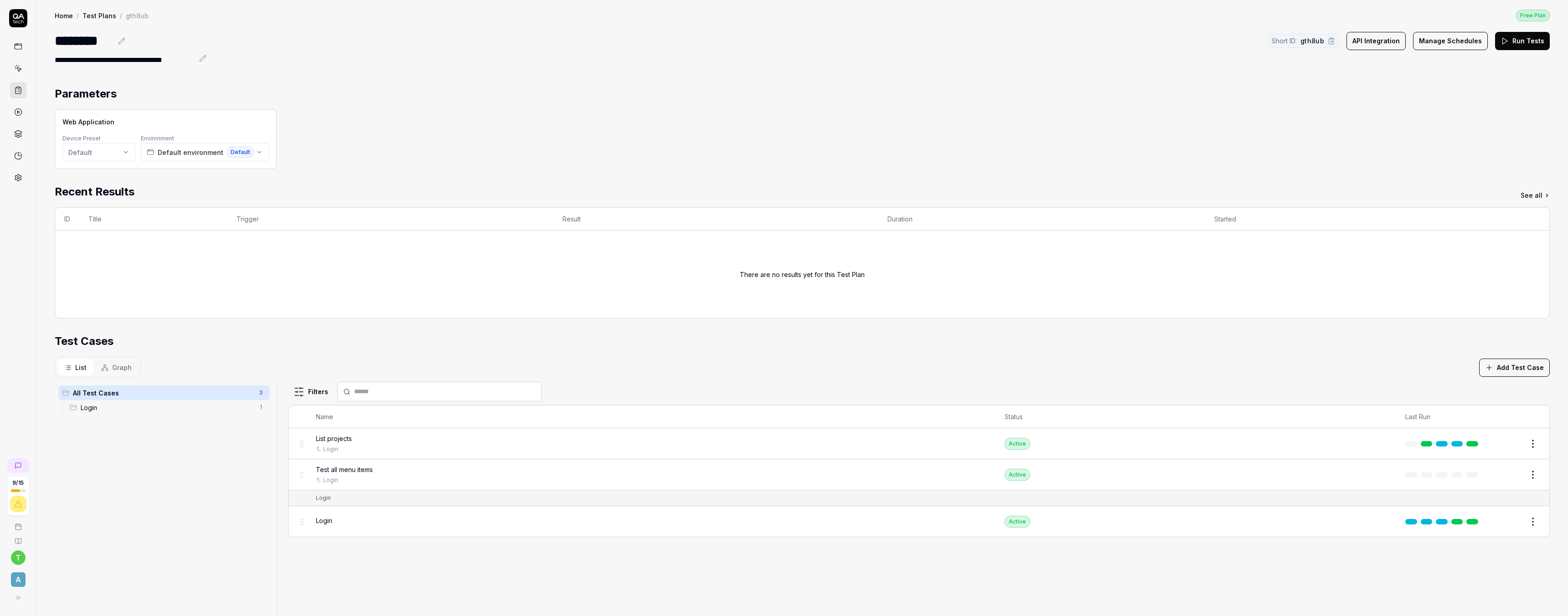
click at [203, 351] on section "Test Cases List Graph Add Test Case All Test Cases 3 Login 1 Filters Name Statu…" at bounding box center [802, 574] width 1495 height 482
click at [689, 45] on button "API Integration" at bounding box center [1376, 41] width 59 height 18
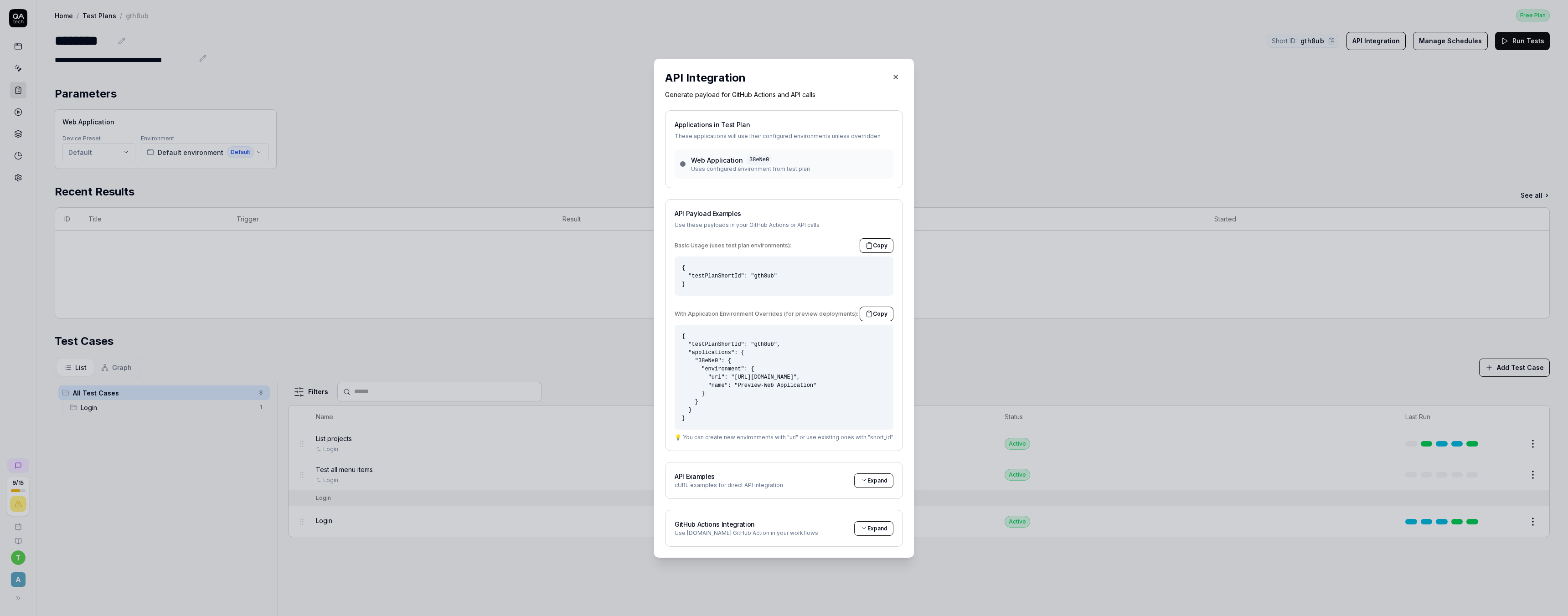
click at [689, 390] on span "Expand" at bounding box center [878, 528] width 20 height 8
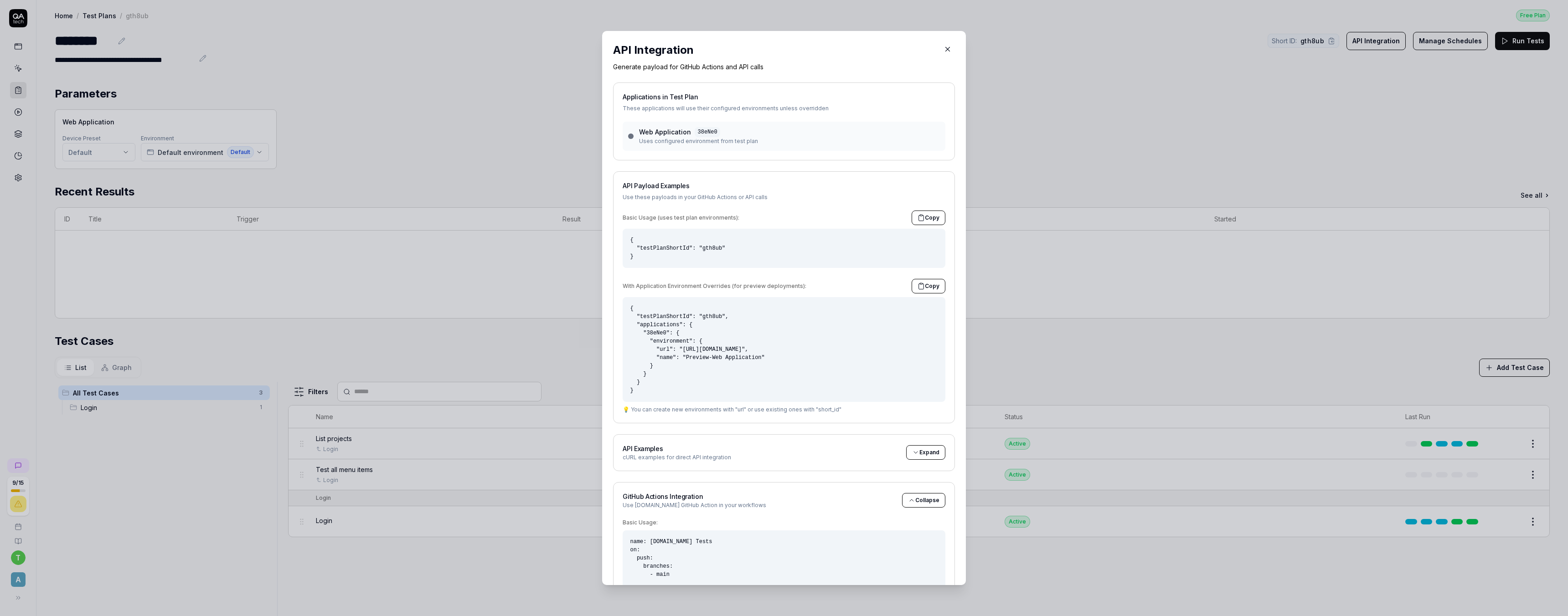
click at [689, 51] on button "button" at bounding box center [947, 49] width 14 height 14
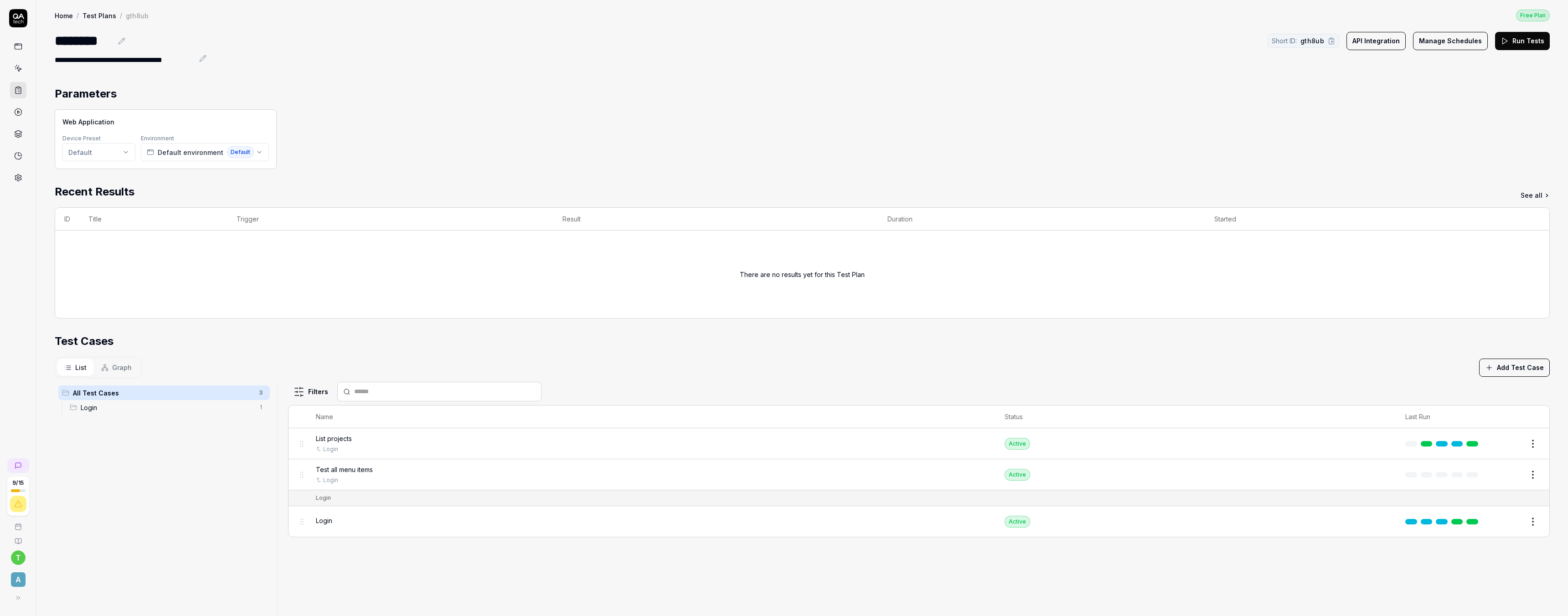
click at [689, 39] on button "API Integration" at bounding box center [1376, 41] width 59 height 18
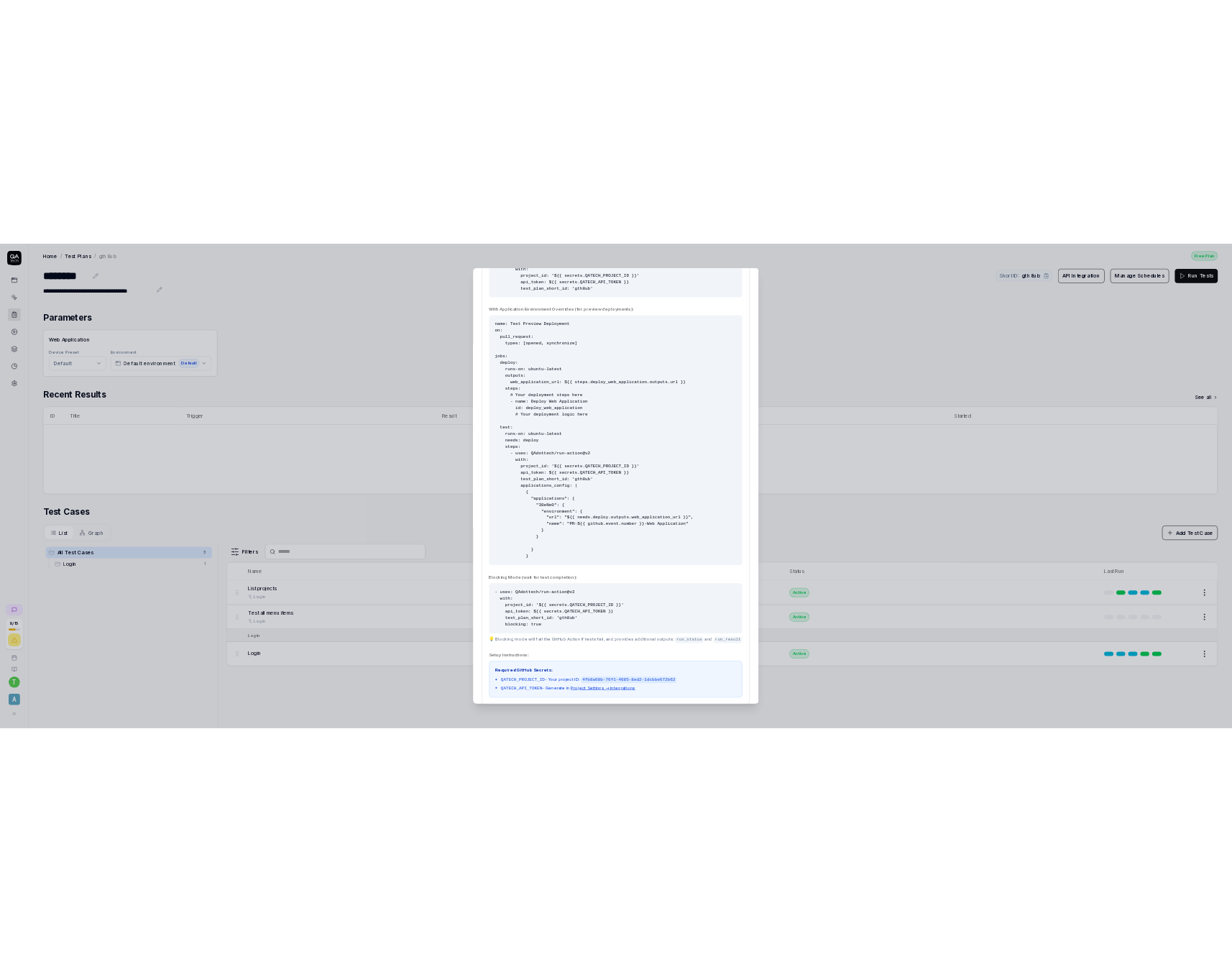
scroll to position [963, 0]
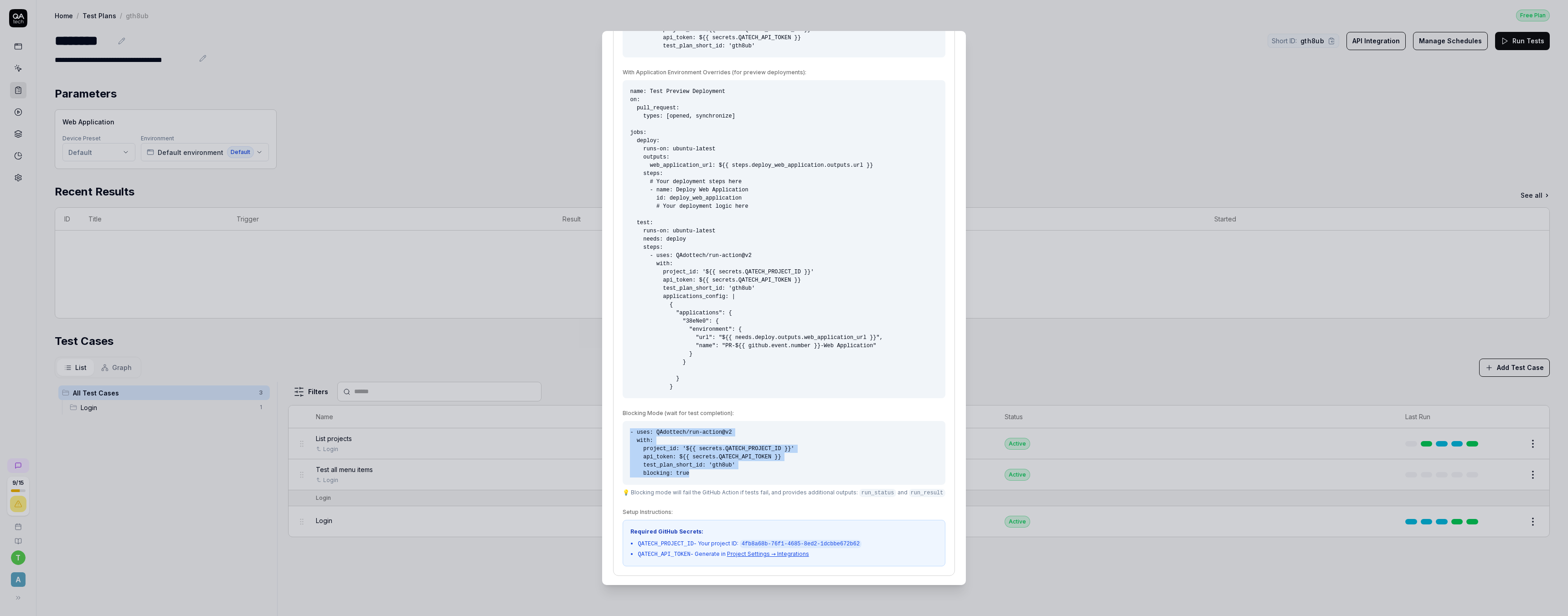
drag, startPoint x: 721, startPoint y: 475, endPoint x: 626, endPoint y: 431, distance: 104.7
click at [626, 390] on div "GitHub Actions Integration Use QA.tech GitHub Action in your workflows Collapse…" at bounding box center [784, 224] width 341 height 704
copy pre "- uses: QAdottech/run-action@v2 with: project_id: '${{ secrets.QATECH_PROJECT_I…"
click at [689, 390] on pre "- uses: QAdottech/run-action@v2 with: project_id: '${{ secrets.QATECH_PROJECT_I…" at bounding box center [783, 452] width 322 height 64
drag, startPoint x: 864, startPoint y: 542, endPoint x: 747, endPoint y: 542, distance: 117.0
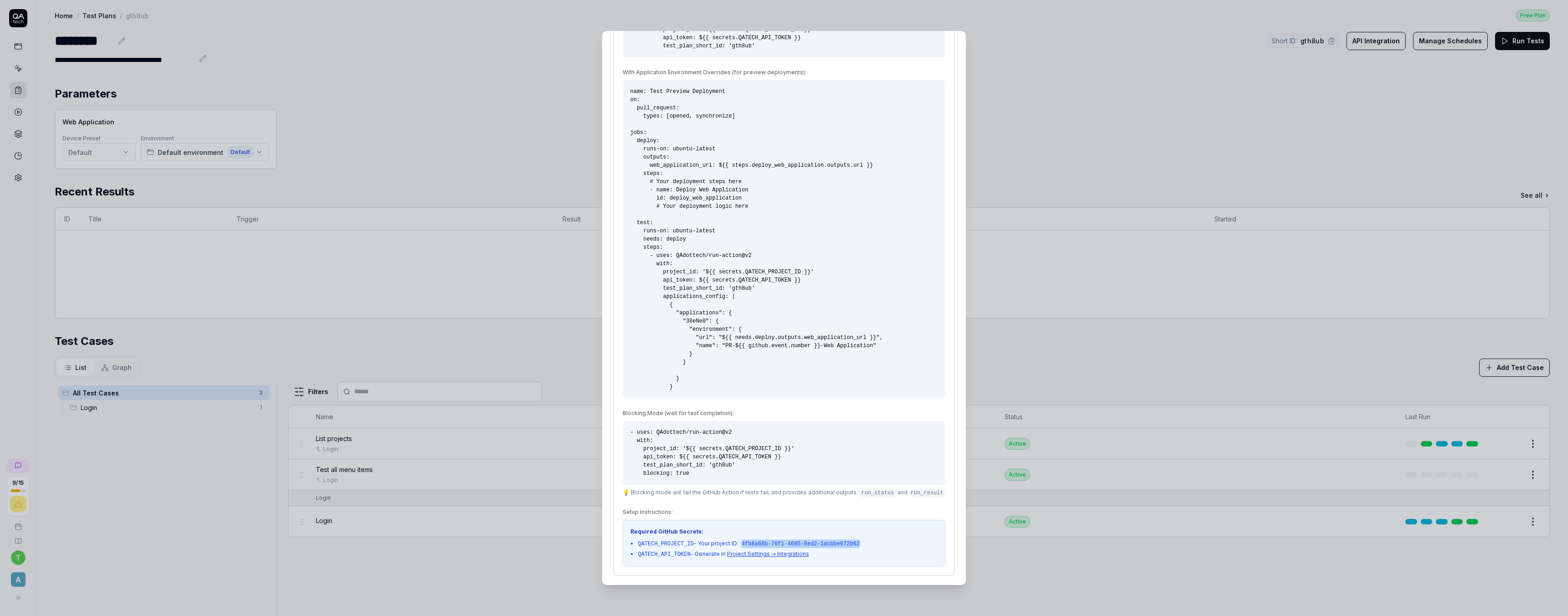
click at [689, 390] on code "4fb8a68b-76f1-4685-8ed2-1dcbbe672b62" at bounding box center [800, 544] width 122 height 8
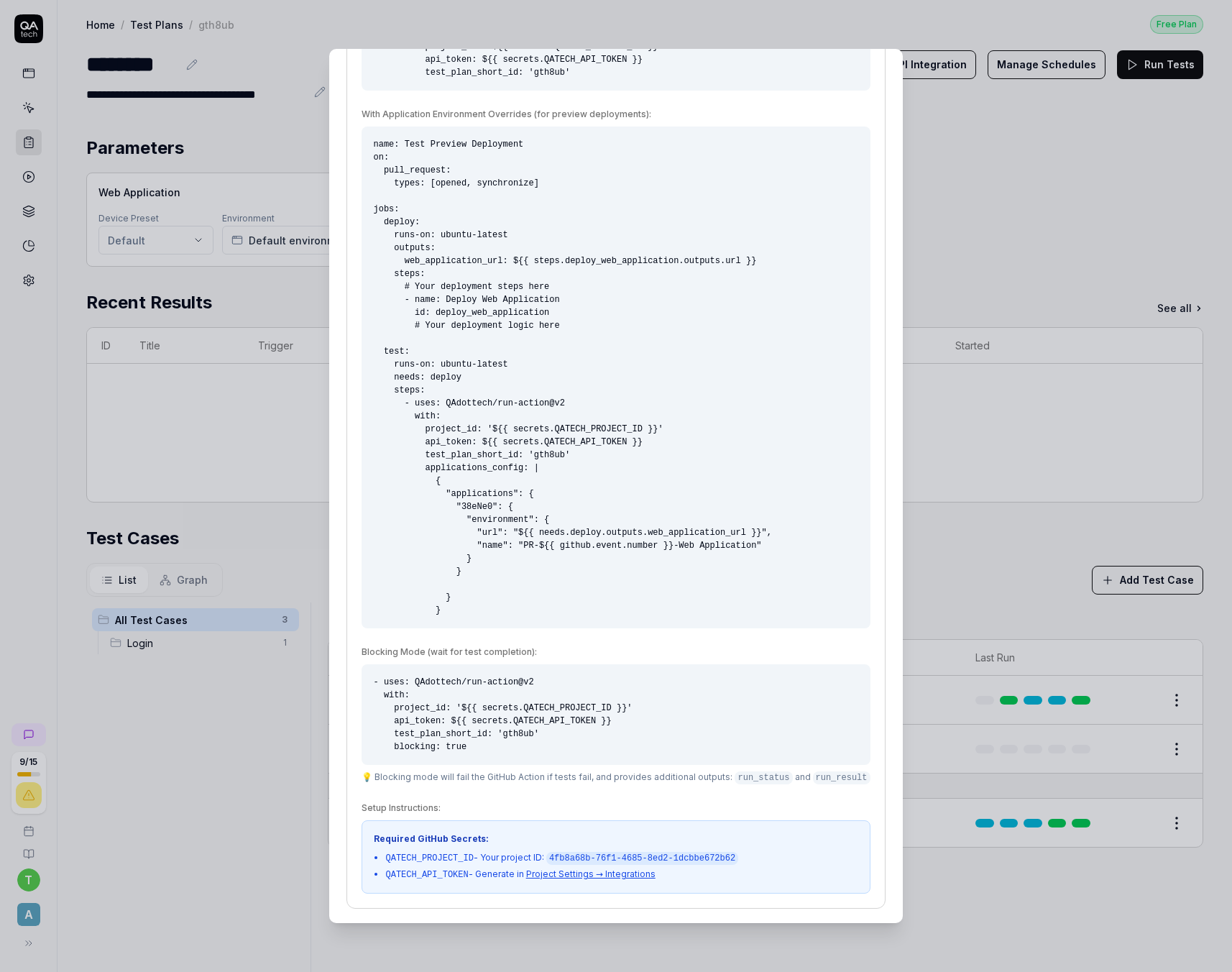
click at [746, 615] on li "QATECH_PROJECT_ID - Your project ID: 4fb8a68b-76f1-4685-8ed2-1dcbbe672b62" at bounding box center [621, 859] width 472 height 14
drag, startPoint x: 750, startPoint y: 859, endPoint x: 557, endPoint y: 857, distance: 193.0
click at [557, 615] on li "QATECH_PROJECT_ID - Your project ID: 4fb8a68b-76f1-4685-8ed2-1dcbbe672b62" at bounding box center [621, 859] width 472 height 14
copy code "4fb8a68b-76f1-4685-8ed2-1dcbbe672b62"
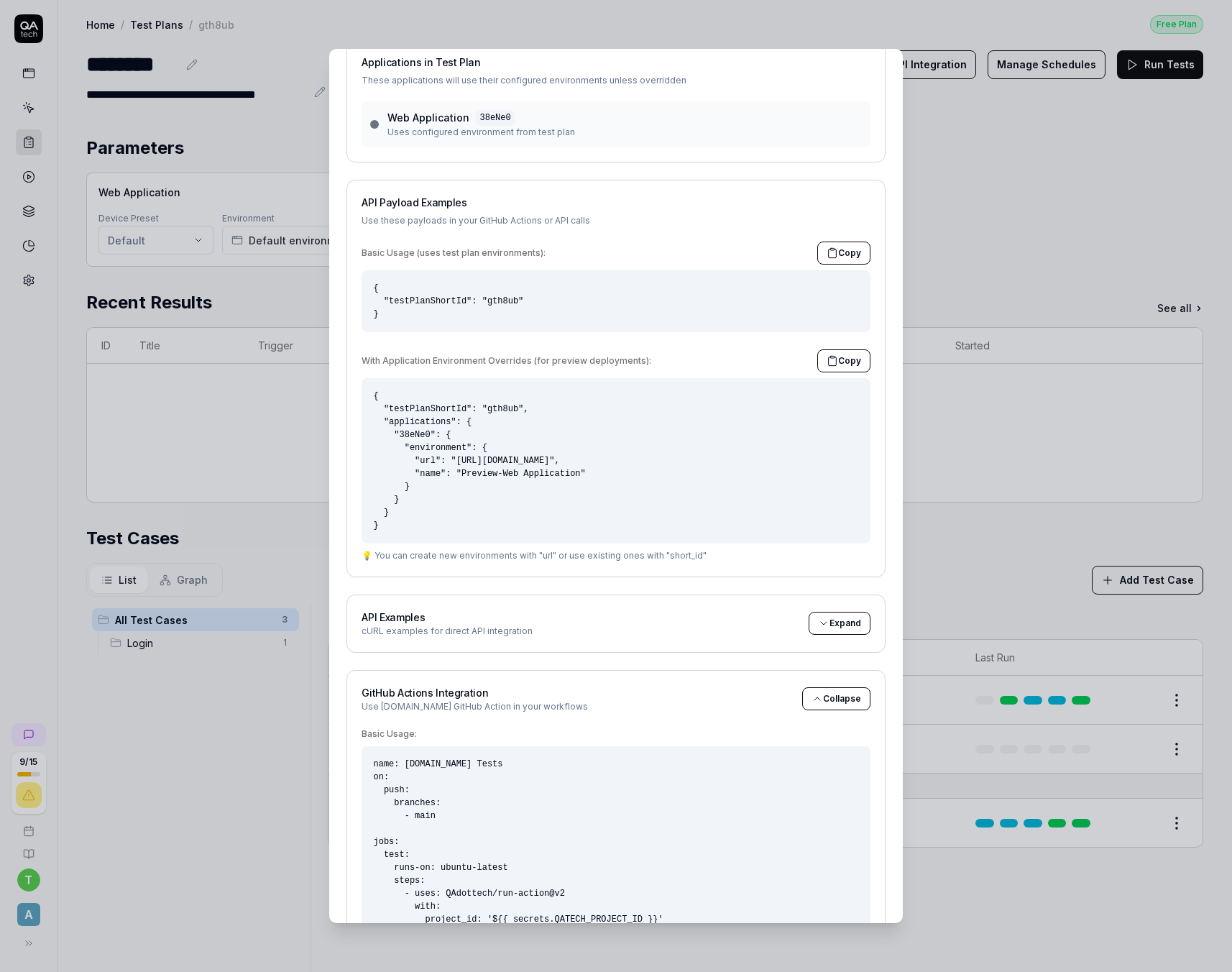
scroll to position [0, 0]
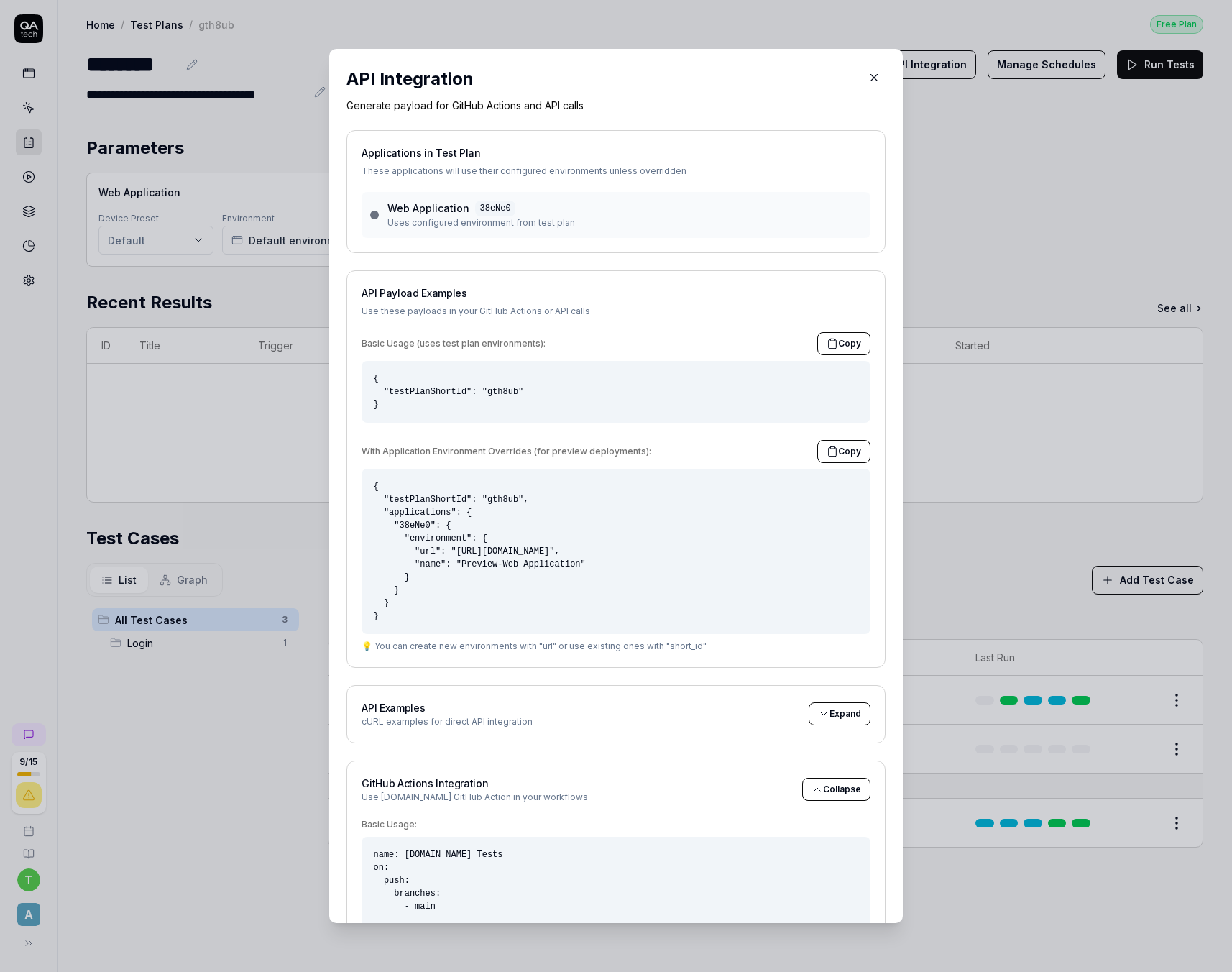
click at [869, 78] on icon "button" at bounding box center [873, 78] width 13 height 13
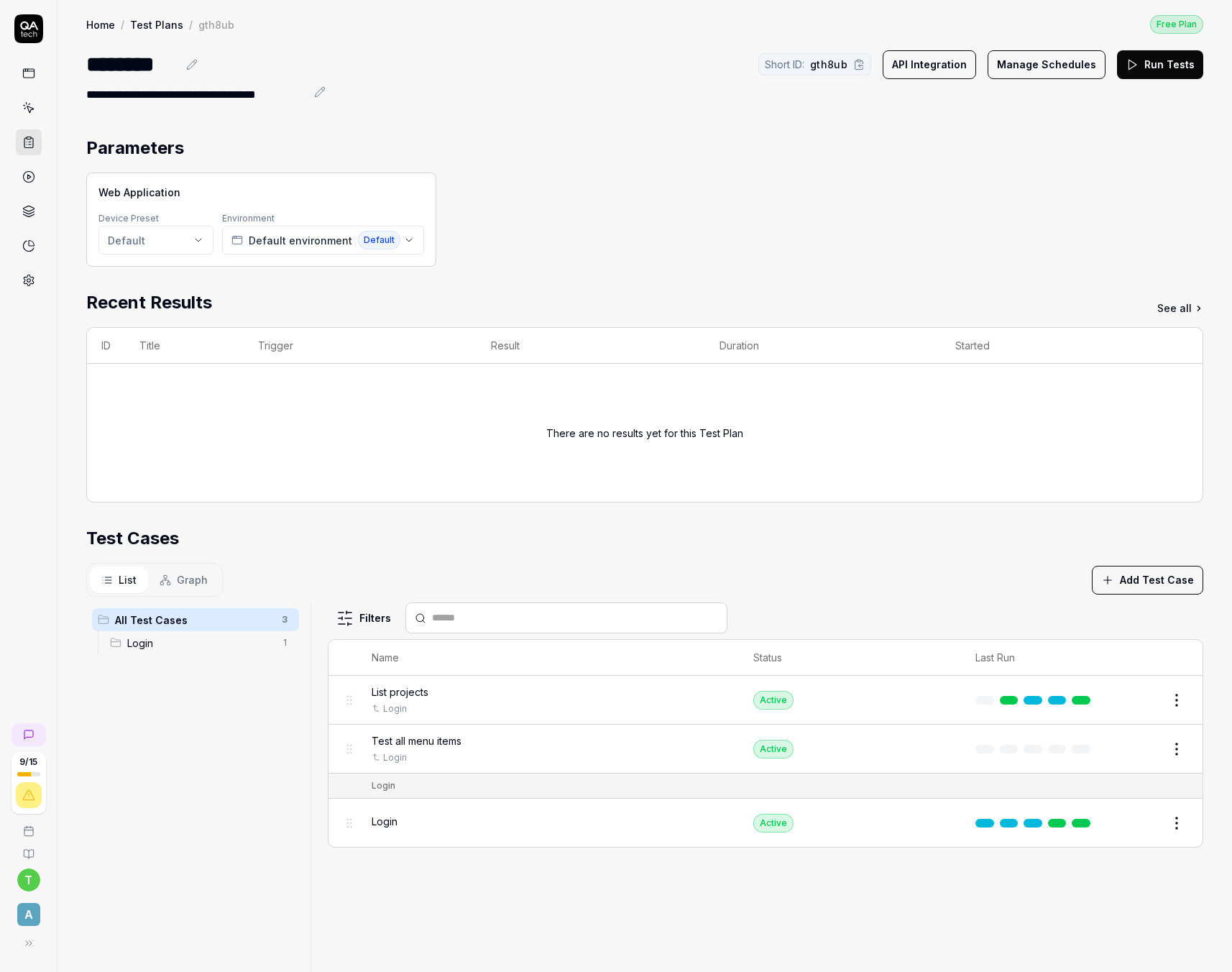
click at [934, 66] on button "API Integration" at bounding box center [929, 65] width 93 height 29
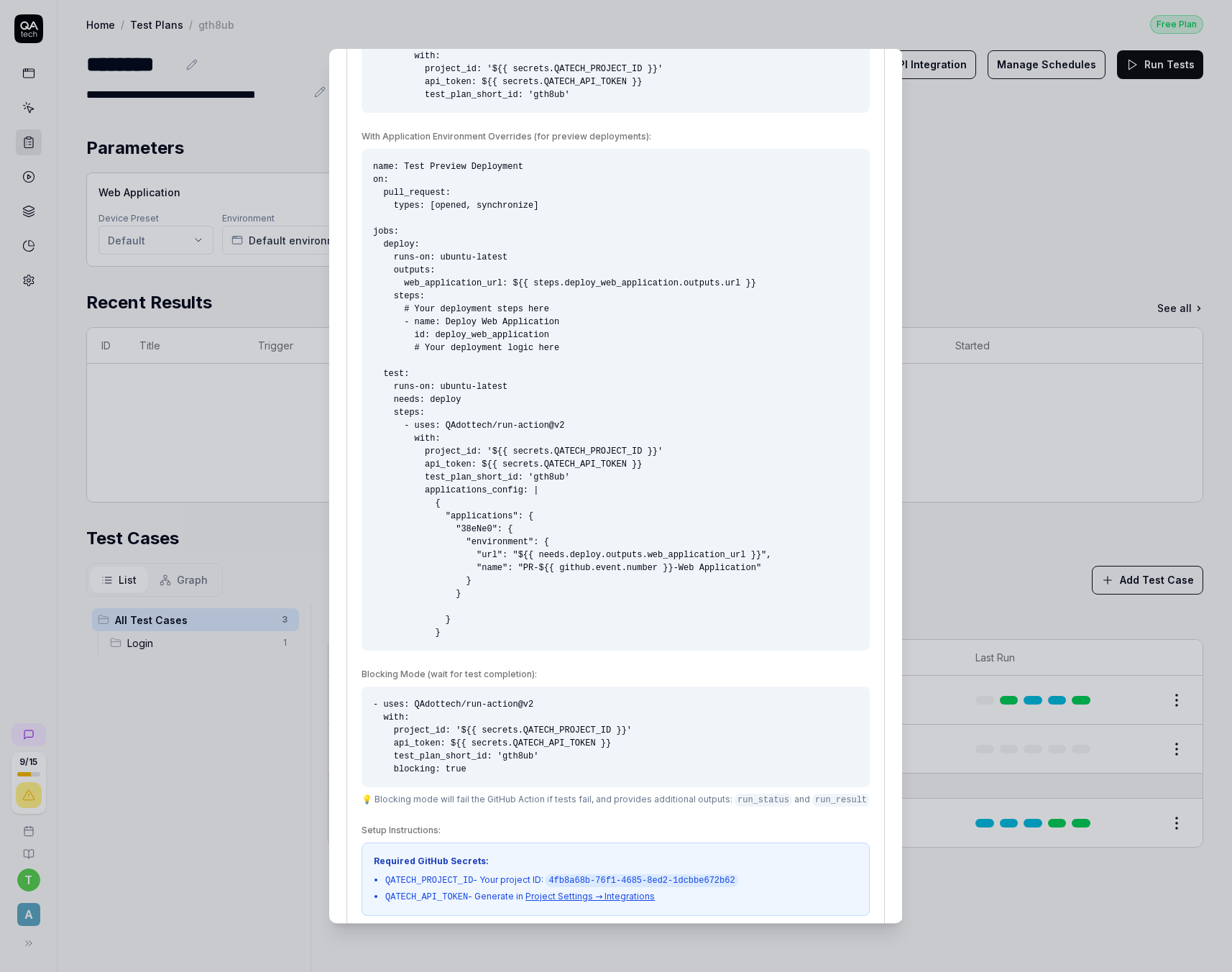
scroll to position [963, 0]
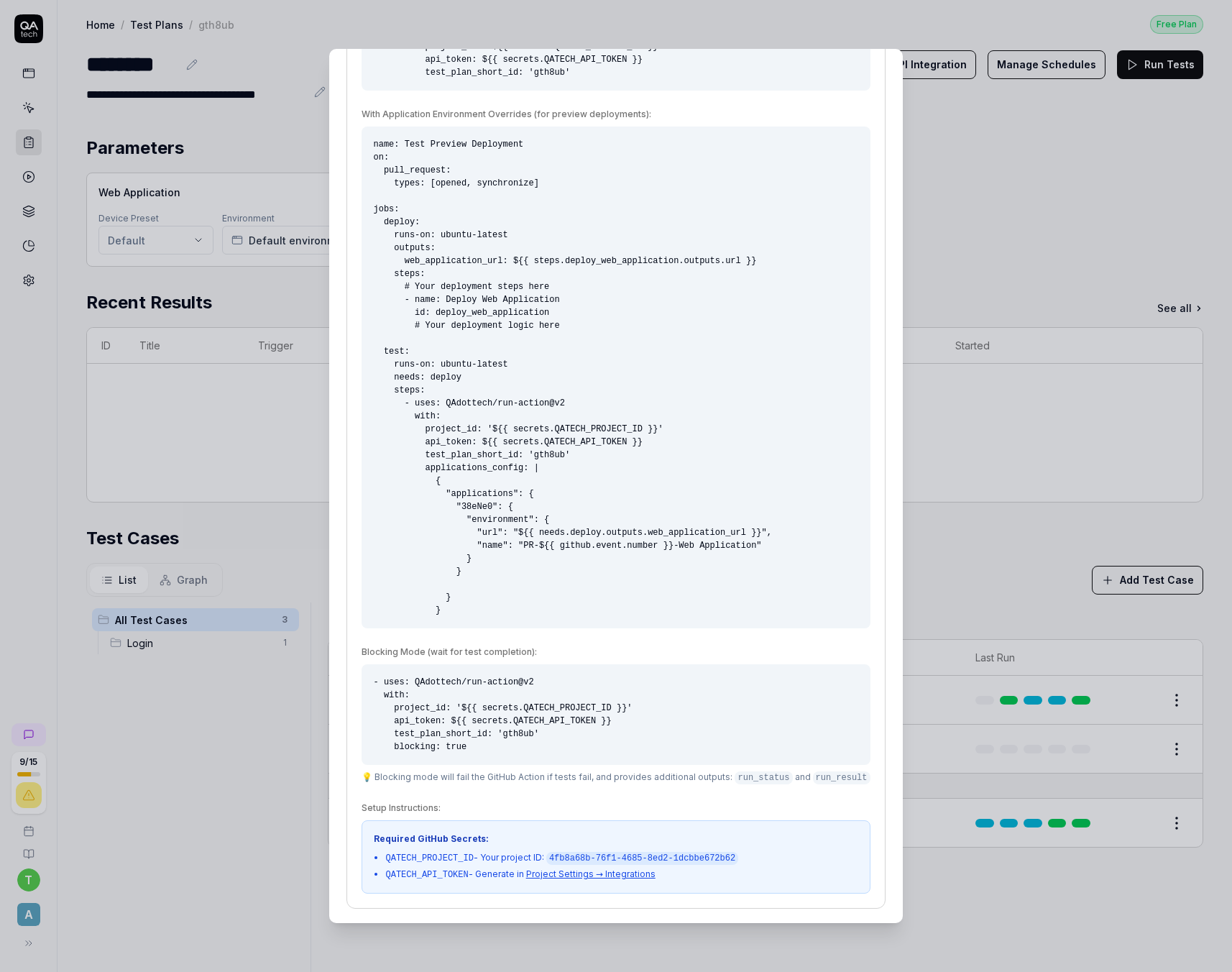
click at [609, 615] on link "Project Settings → Integrations" at bounding box center [591, 874] width 129 height 11
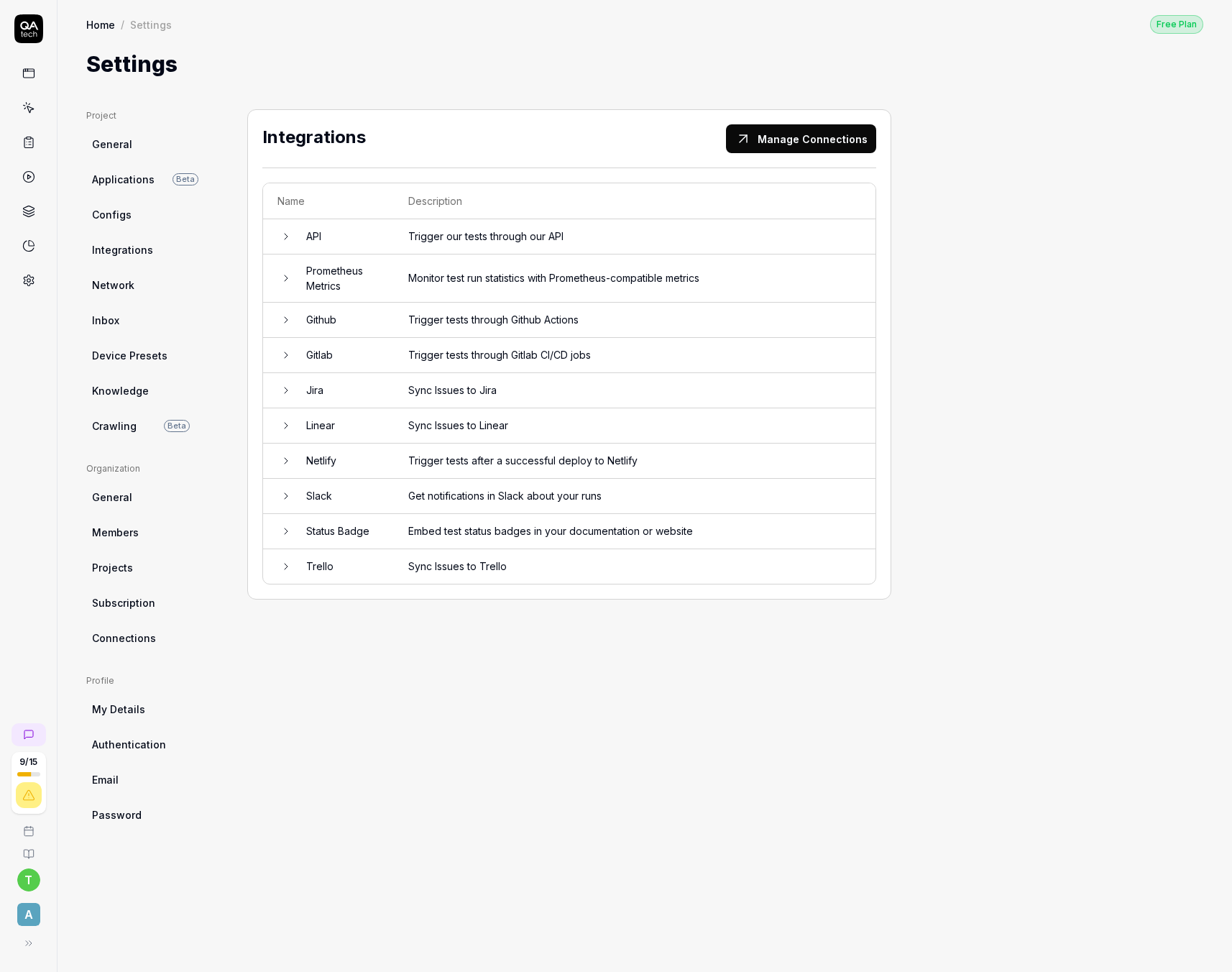
click at [290, 326] on td at bounding box center [277, 320] width 29 height 35
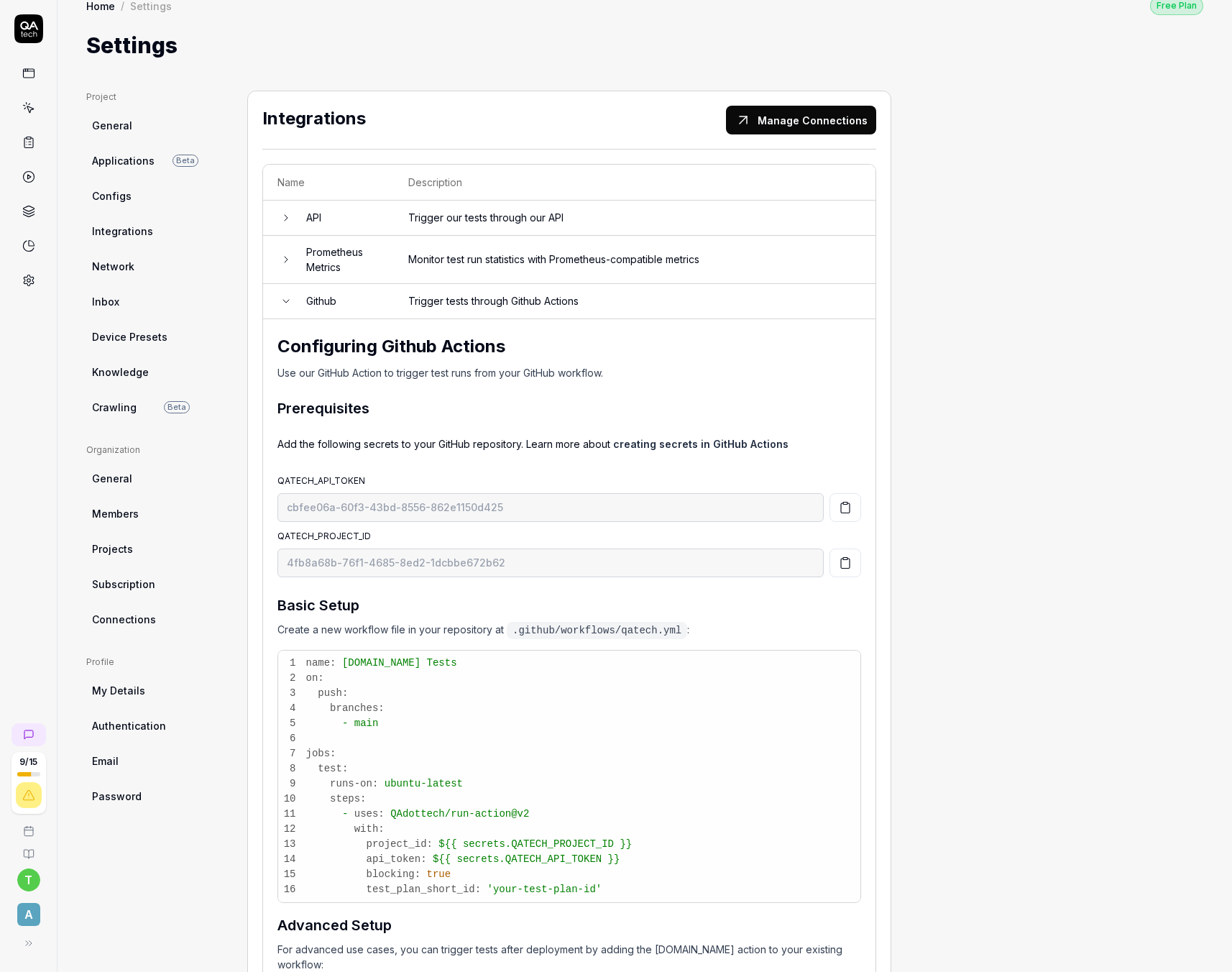
scroll to position [27, 0]
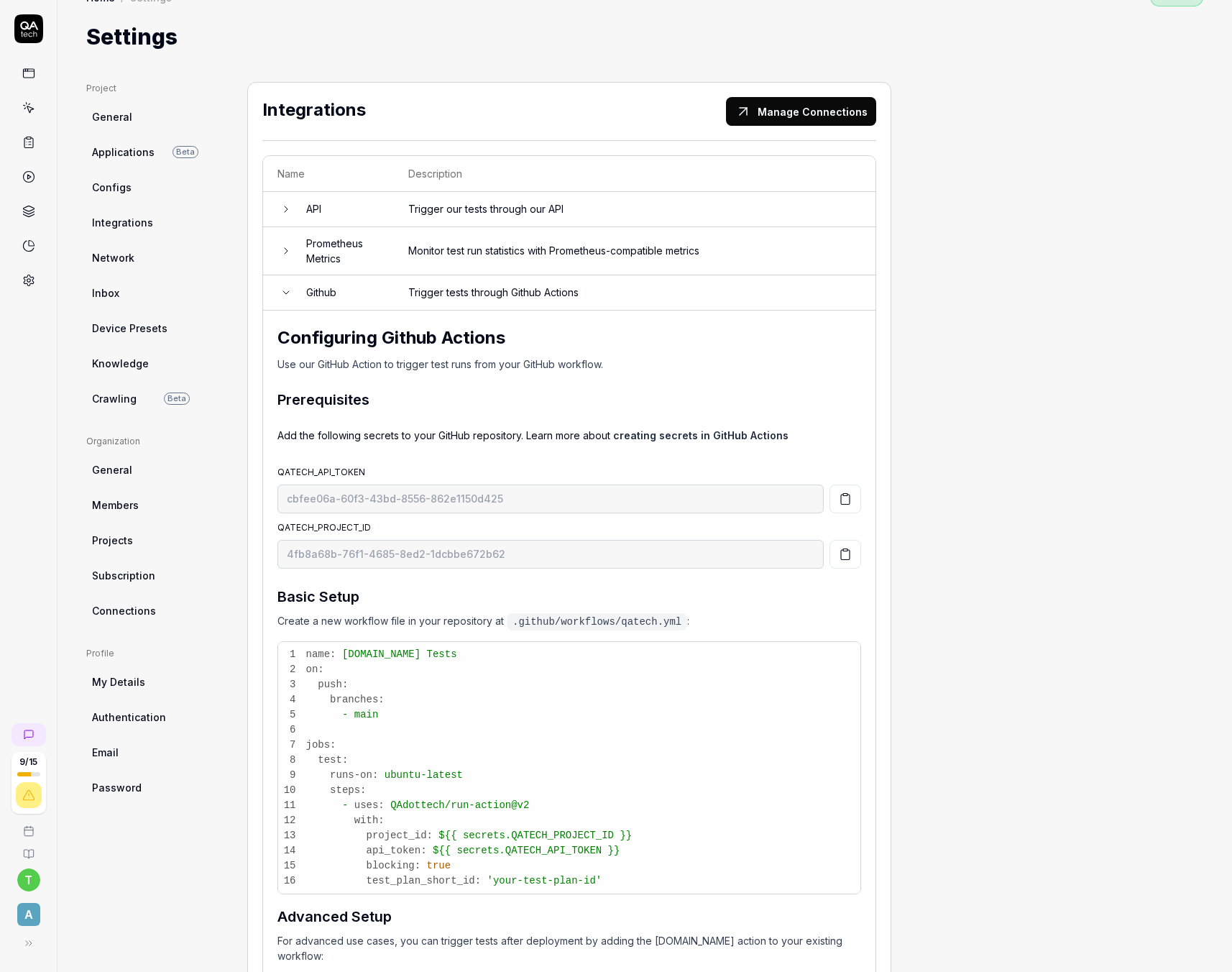
click at [848, 495] on icon "button" at bounding box center [845, 500] width 9 height 10
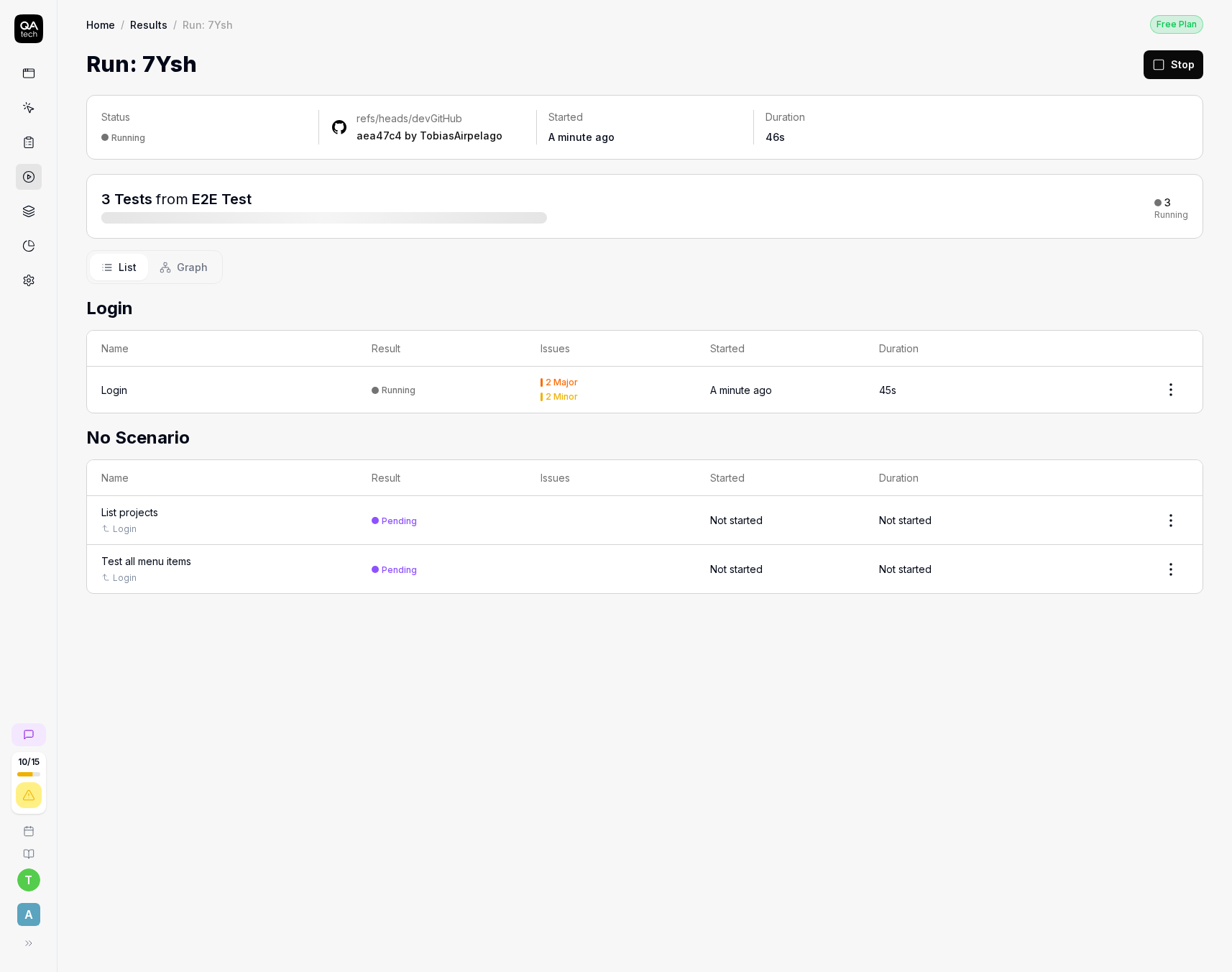
click at [570, 383] on div "2 Major" at bounding box center [561, 383] width 33 height 9
click at [1168, 392] on html "10 / 15 t A Home / Results / Run: 7Ysh Free Plan Home / Results / Run: 7Ysh Fre…" at bounding box center [616, 486] width 1232 height 972
click at [814, 792] on html "10 / 15 t A Home / Results / Run: 7Ysh Free Plan Home / Results / Run: 7Ysh Fre…" at bounding box center [616, 486] width 1232 height 972
click at [148, 513] on div "Test all menu items" at bounding box center [146, 512] width 89 height 15
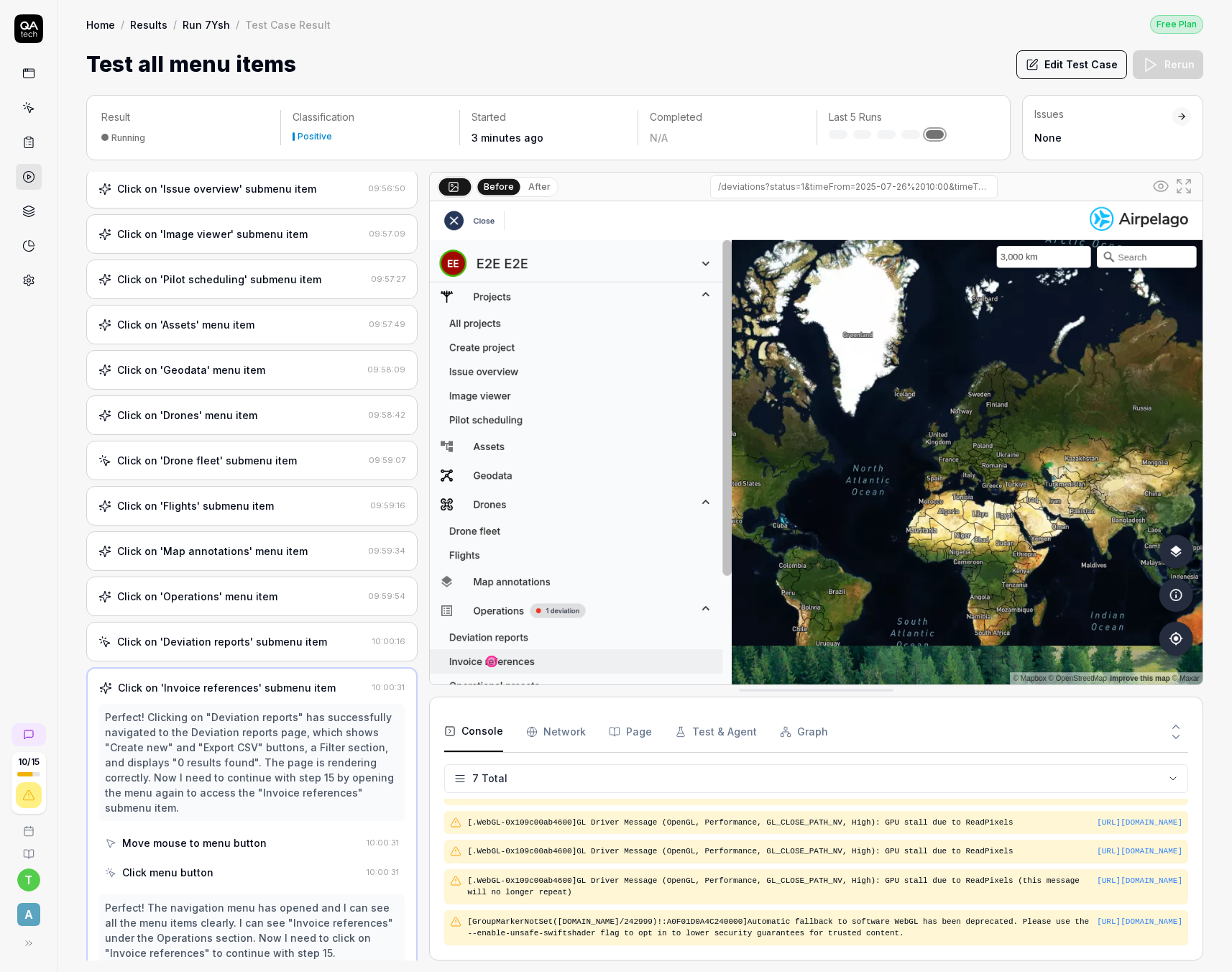
scroll to position [333, 0]
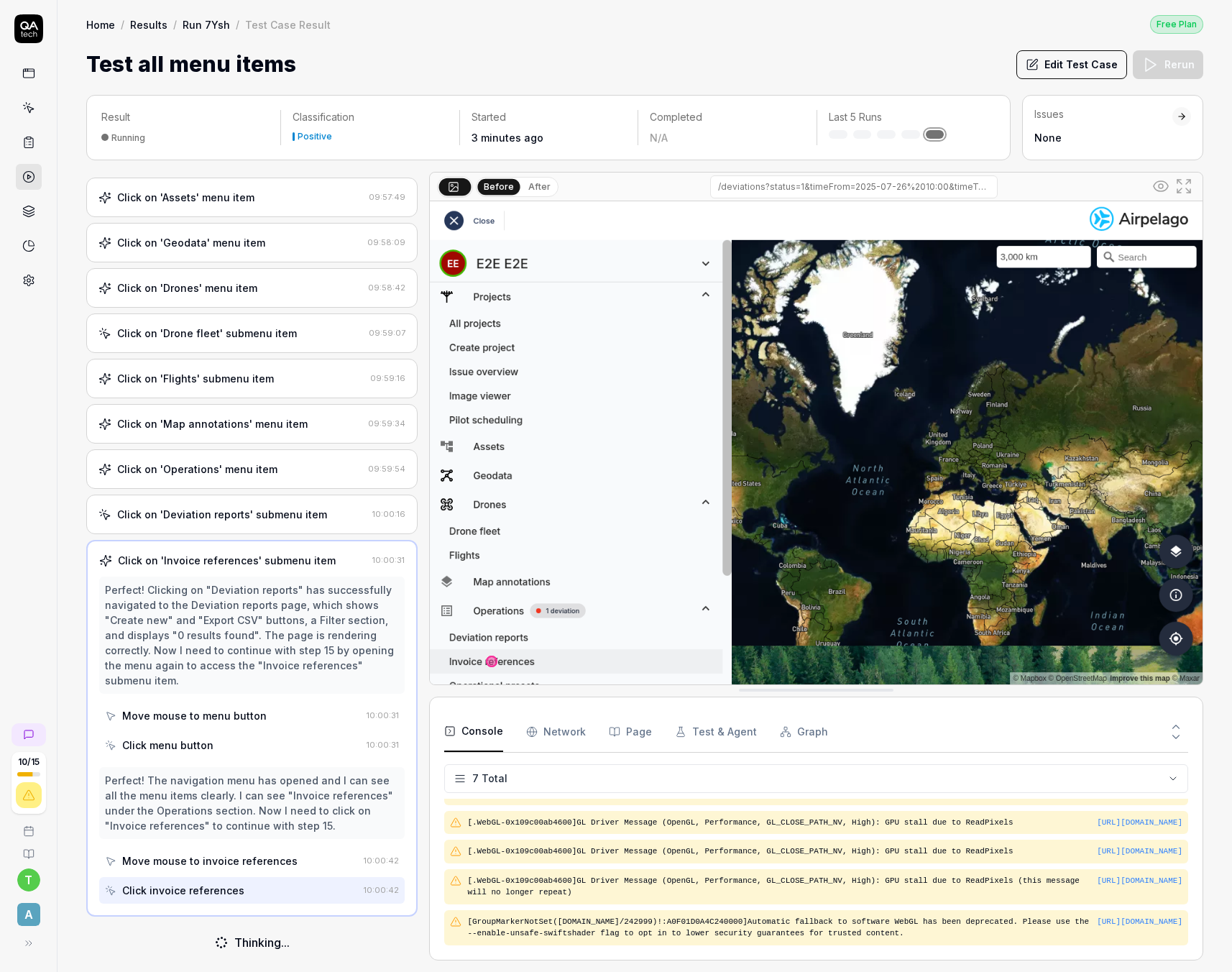
click at [208, 25] on link "Run 7Ysh" at bounding box center [207, 24] width 48 height 14
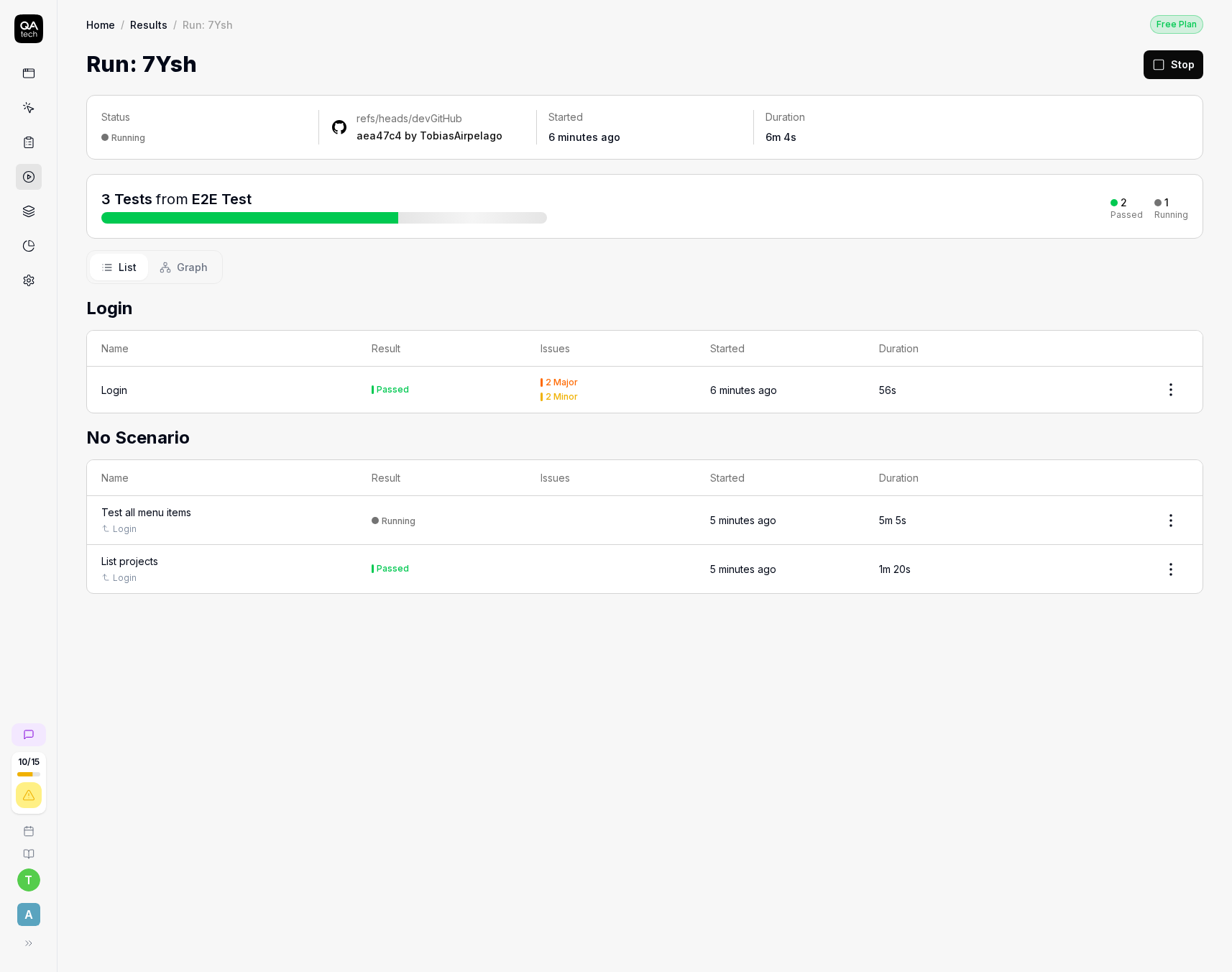
click at [112, 389] on div "Login" at bounding box center [114, 390] width 26 height 15
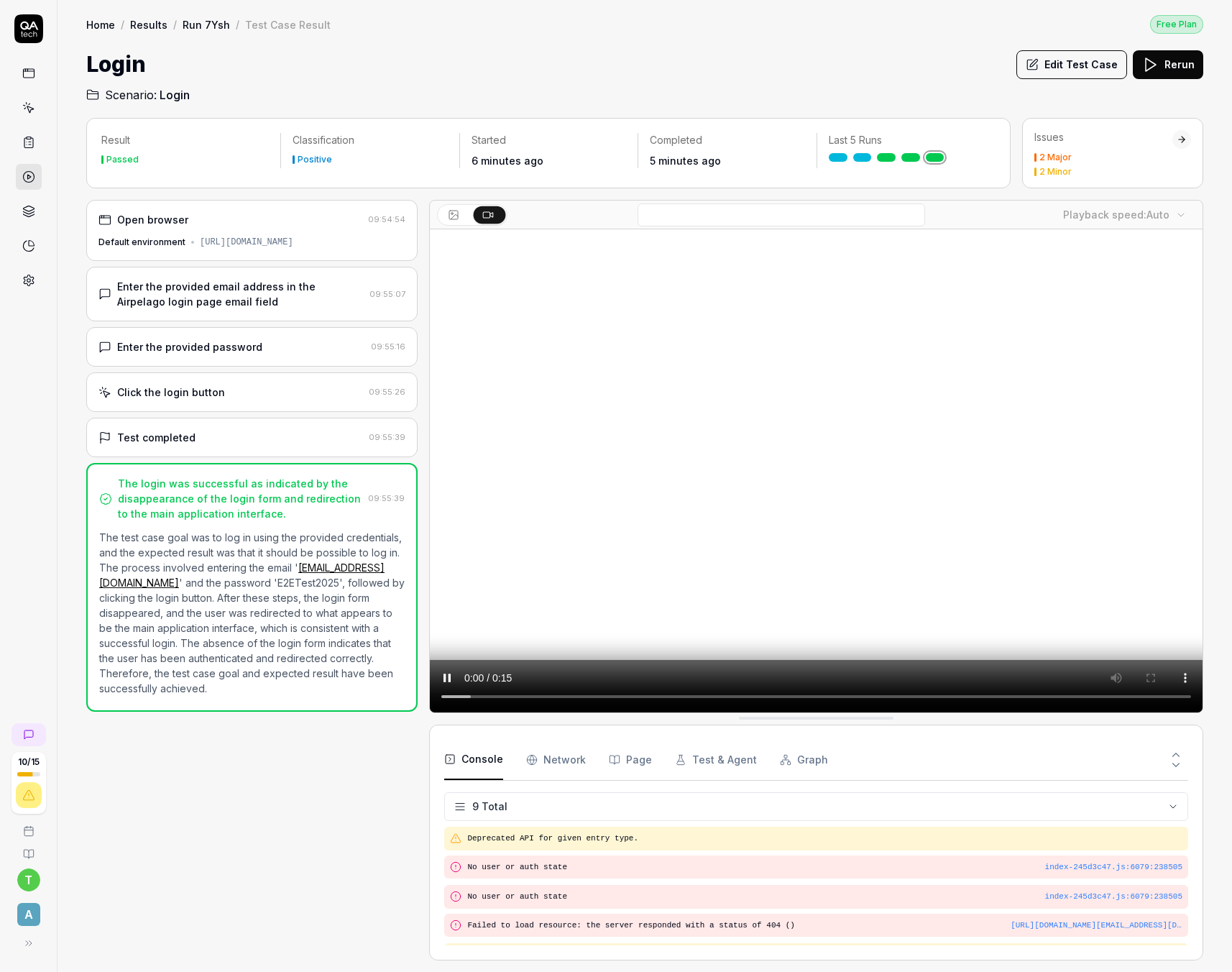
scroll to position [197, 0]
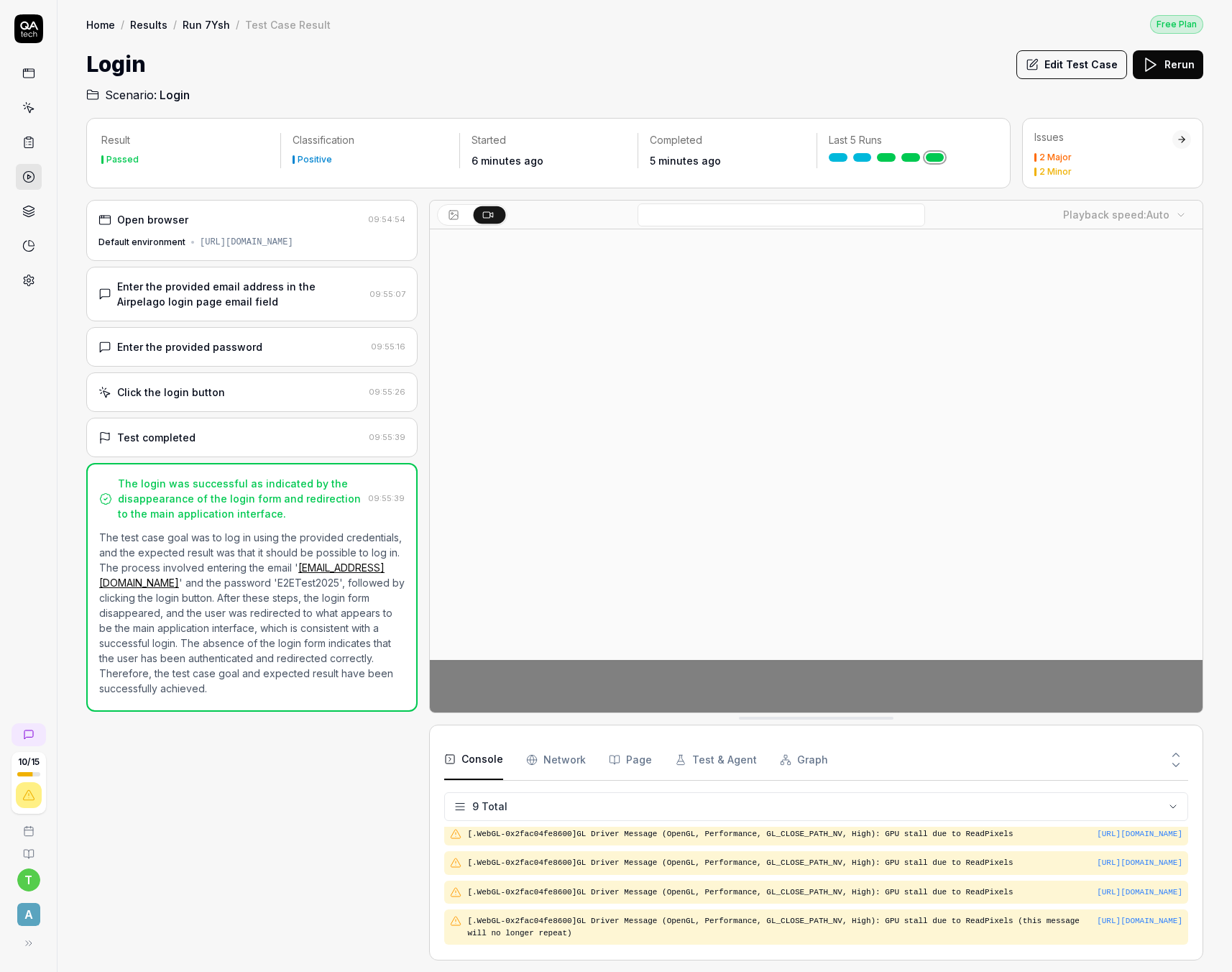
click at [1055, 157] on div "2 Major" at bounding box center [1055, 157] width 33 height 9
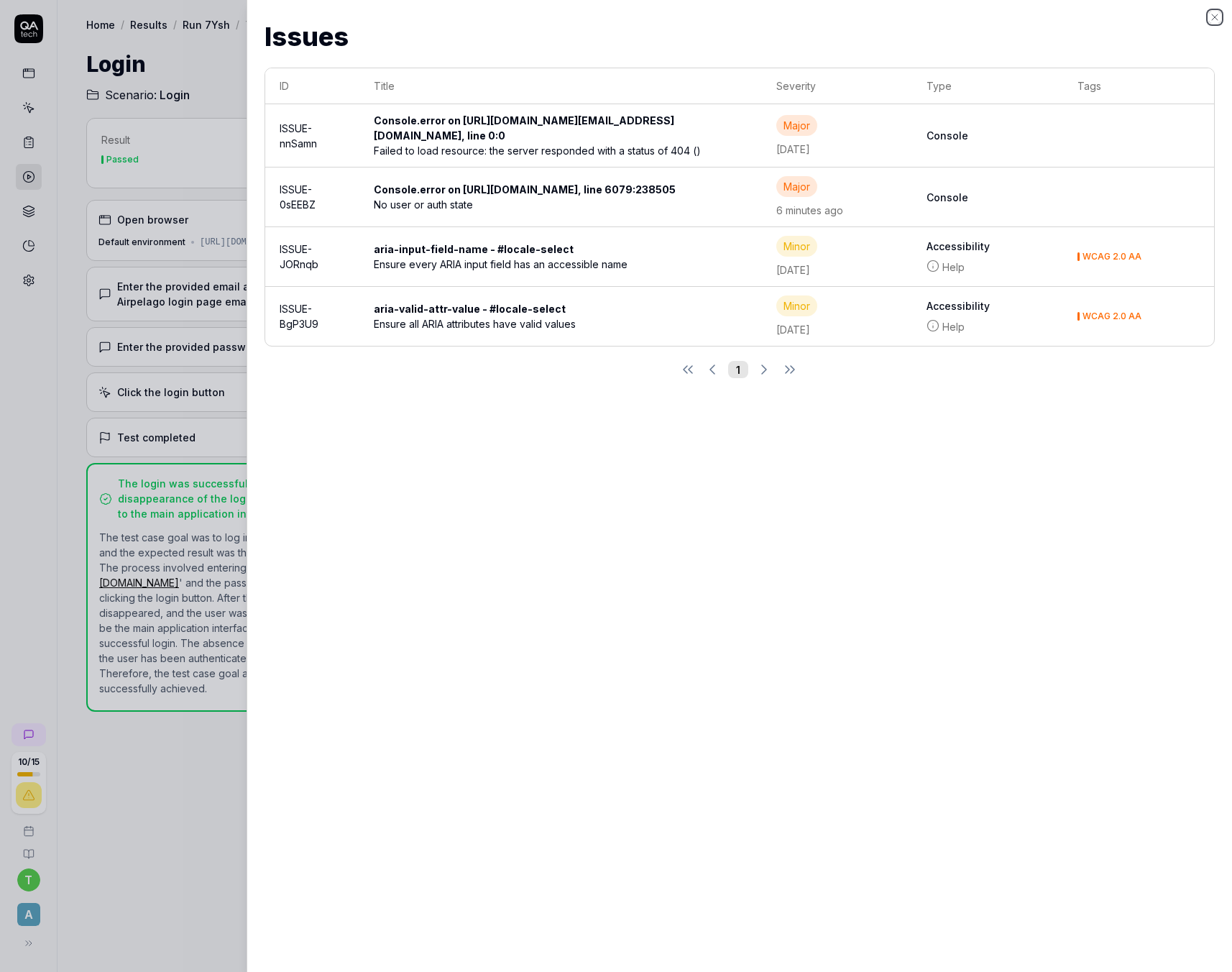
click at [1215, 18] on icon "button" at bounding box center [1215, 18] width 12 height 12
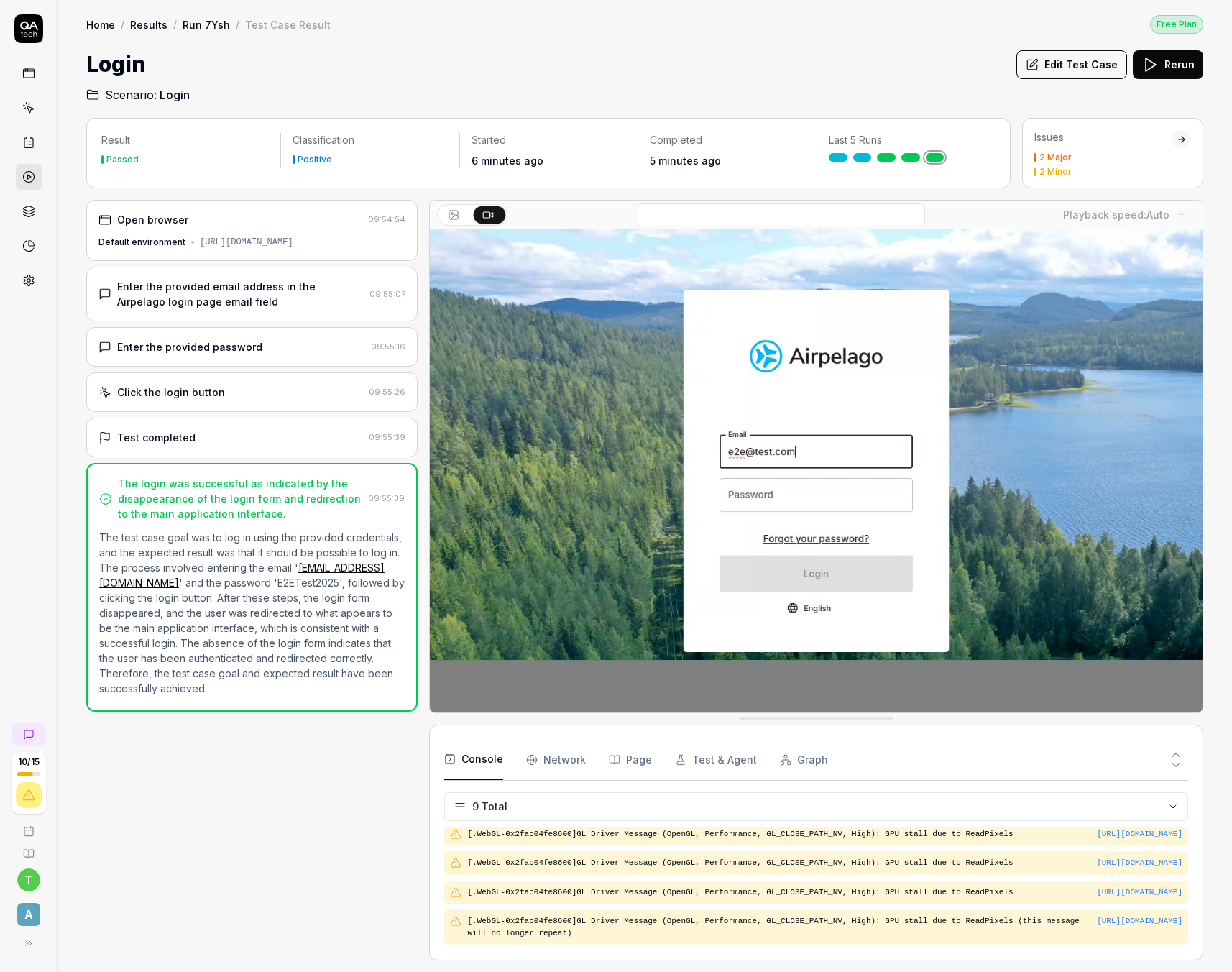
click at [255, 778] on div "Open browser 09:54:54 Default environment https://dev--dronemissioncontrol.netl…" at bounding box center [252, 579] width 332 height 760
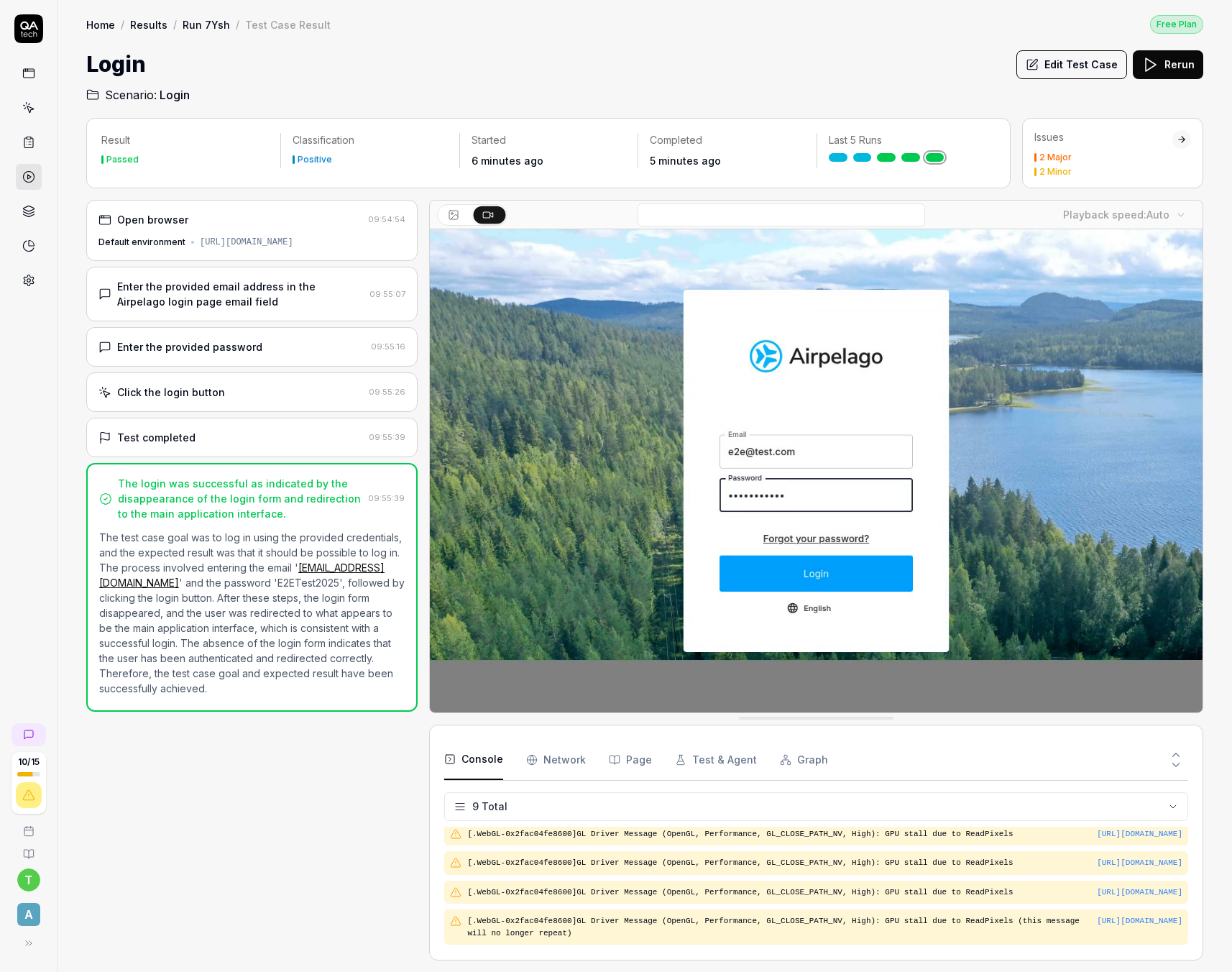
click at [207, 25] on link "Run 7Ysh" at bounding box center [207, 24] width 48 height 14
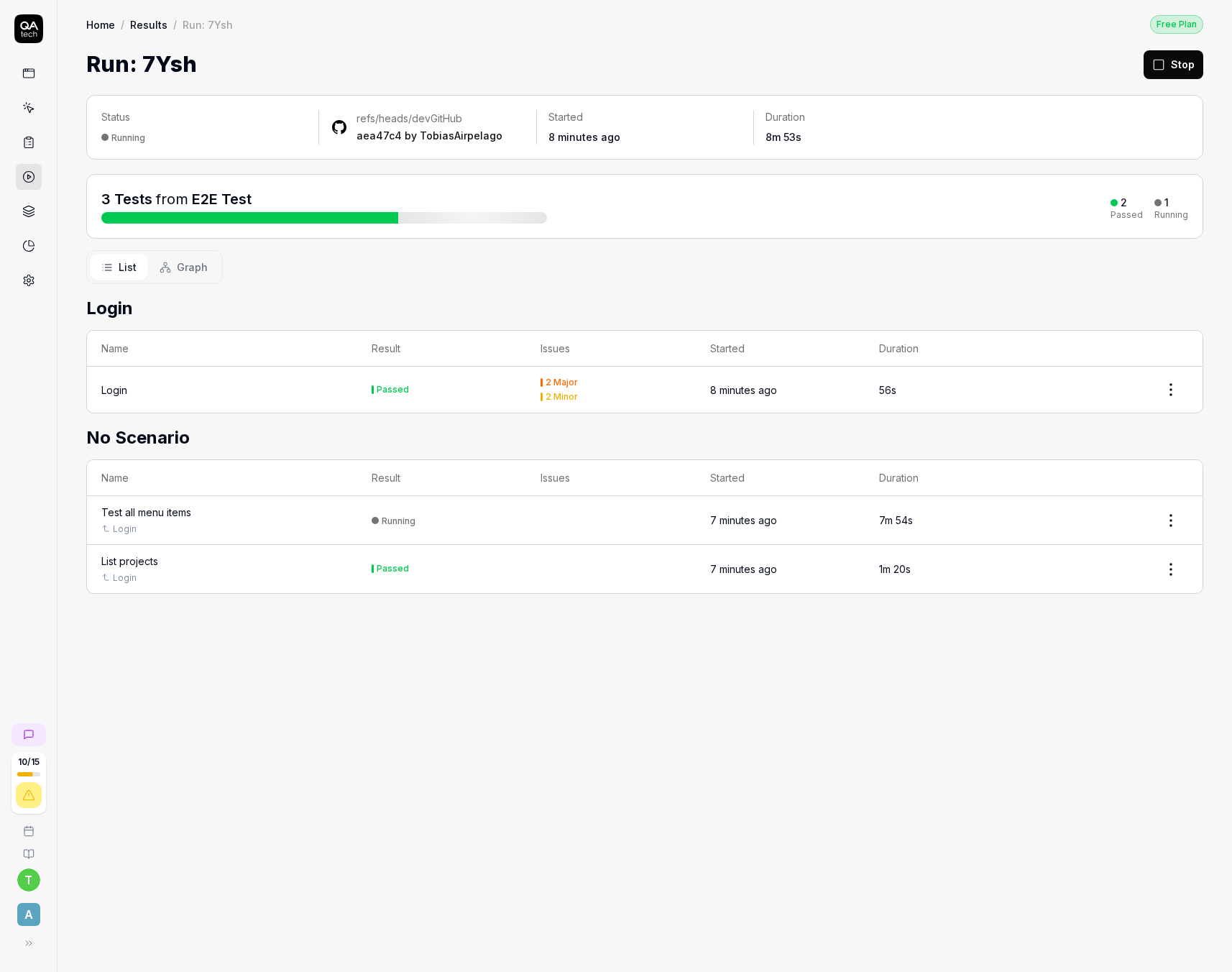
click at [486, 781] on div "Status Running refs/heads/dev GitHub aea47c4 by TobiasAirpelago Started 8 minut…" at bounding box center [645, 526] width 1174 height 891
click at [159, 511] on div "Test all menu items" at bounding box center [146, 512] width 89 height 15
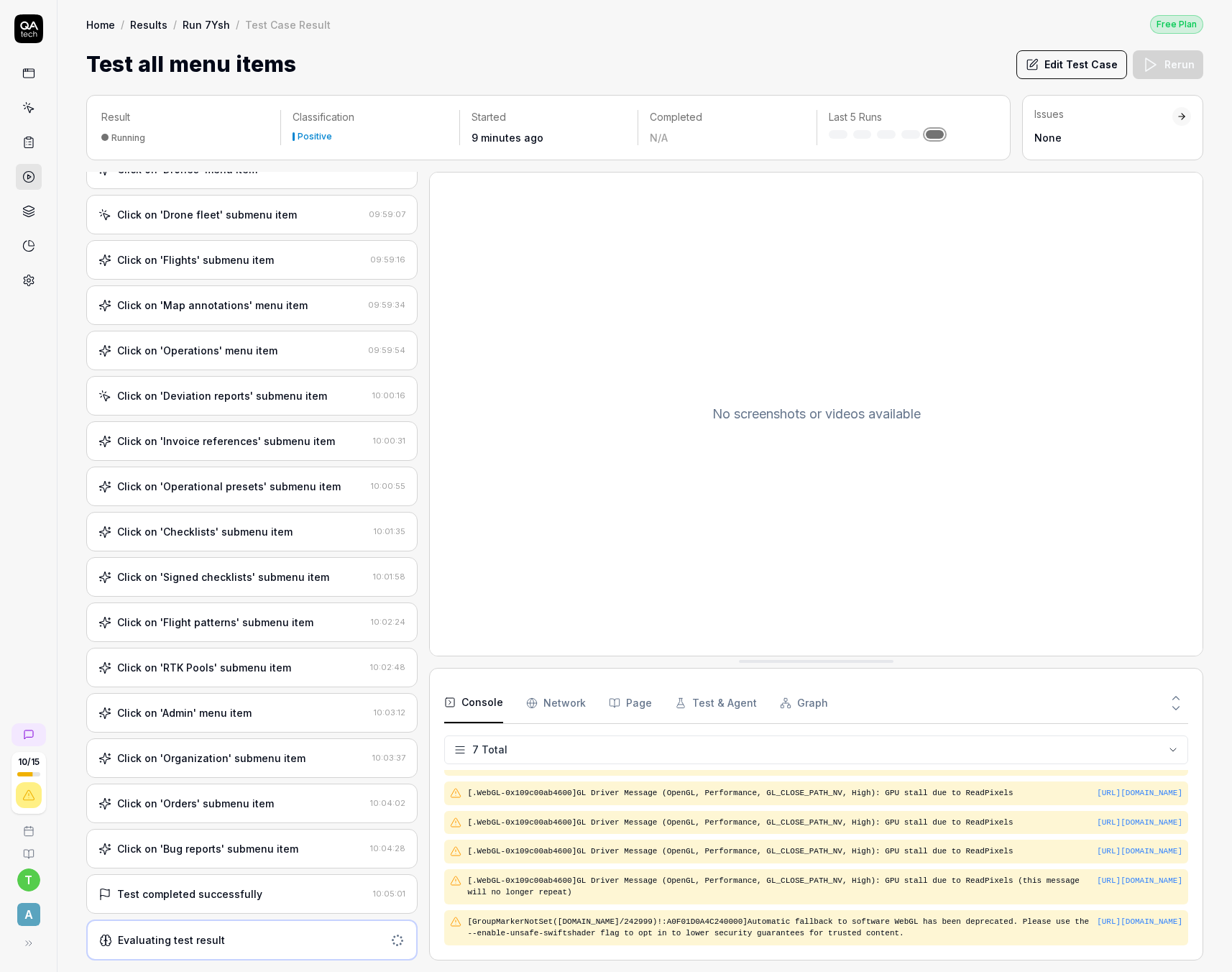
scroll to position [123, 0]
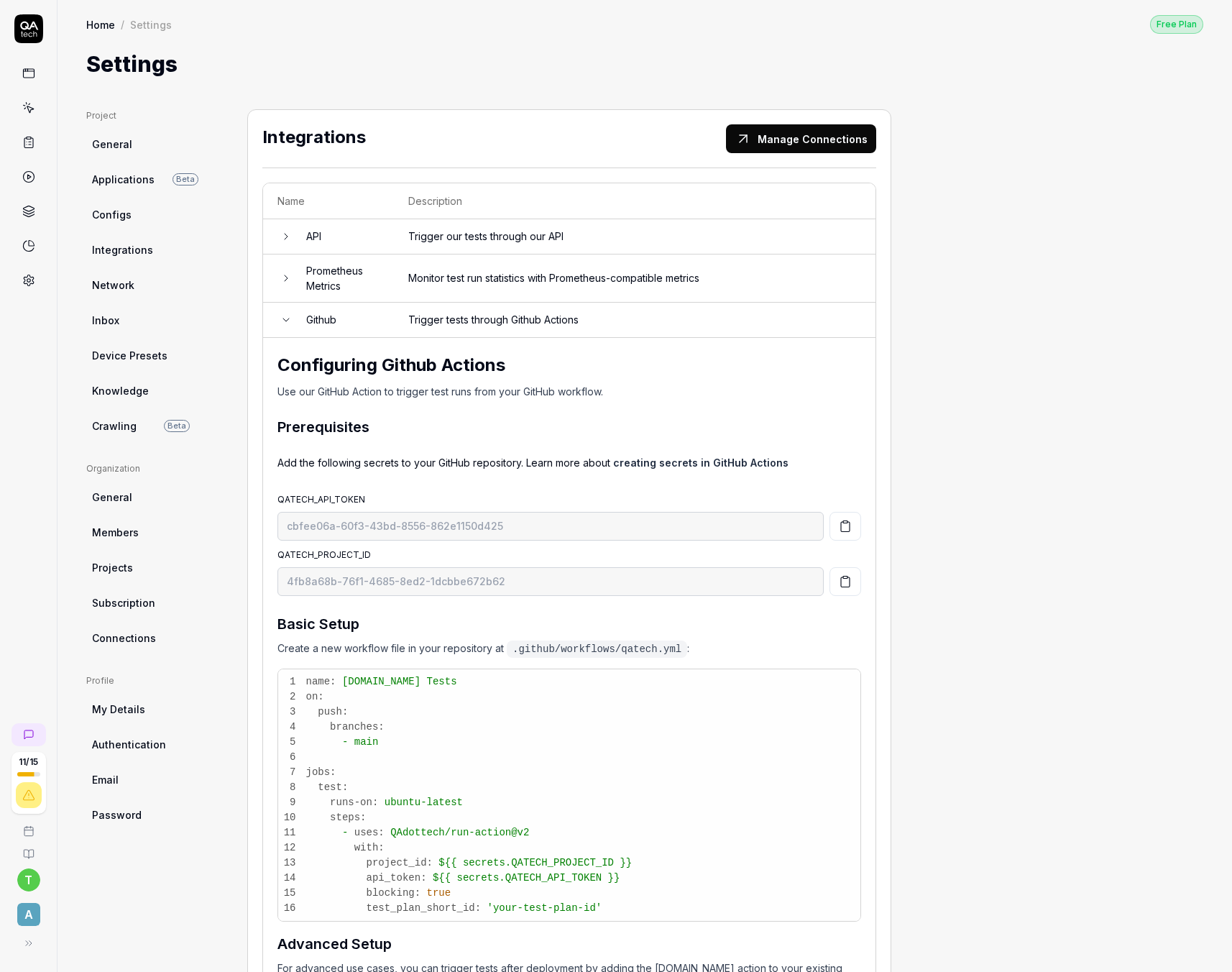
click at [35, 69] on icon at bounding box center [28, 73] width 13 height 13
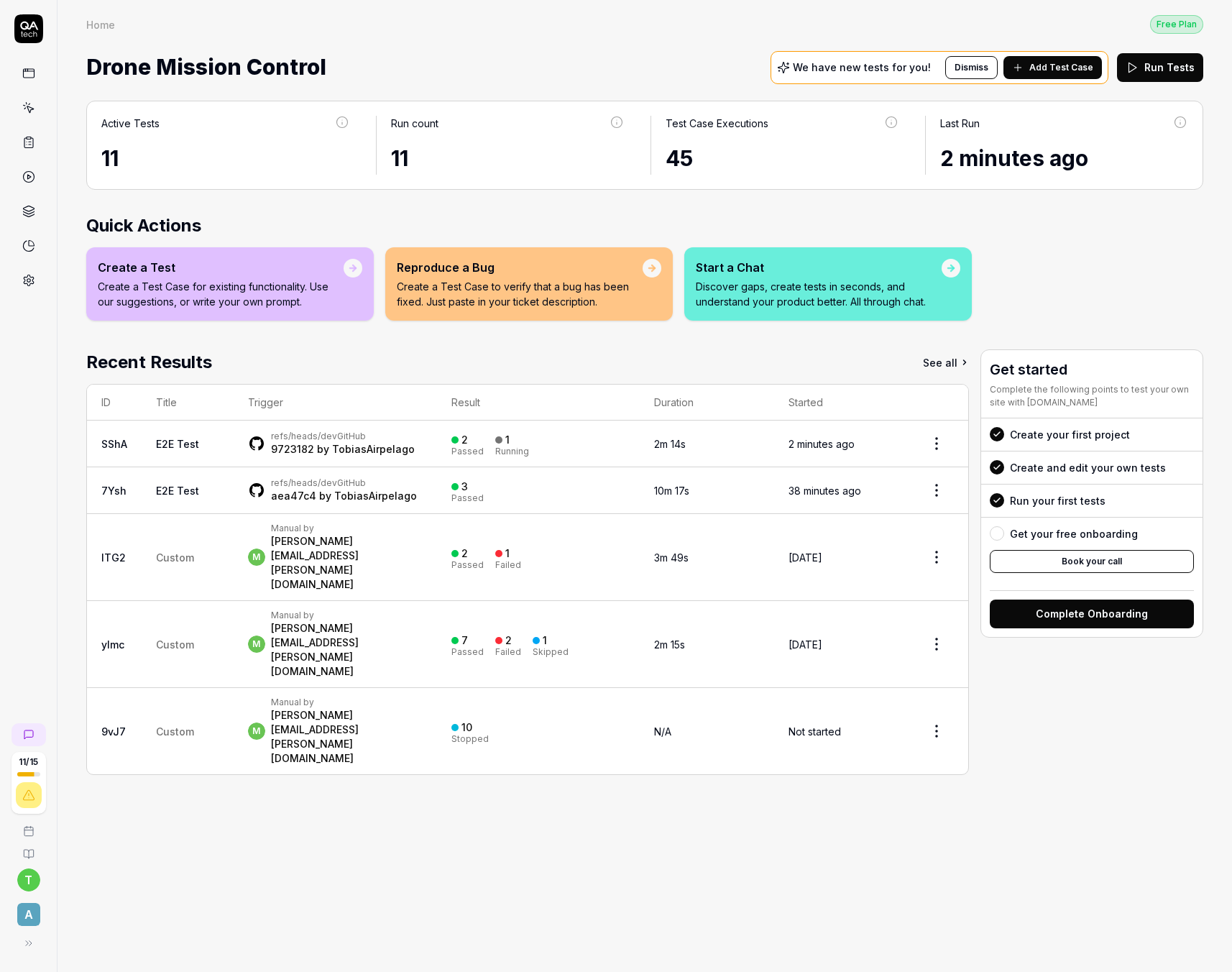
click at [1142, 615] on button "Complete Onboarding" at bounding box center [1091, 613] width 204 height 29
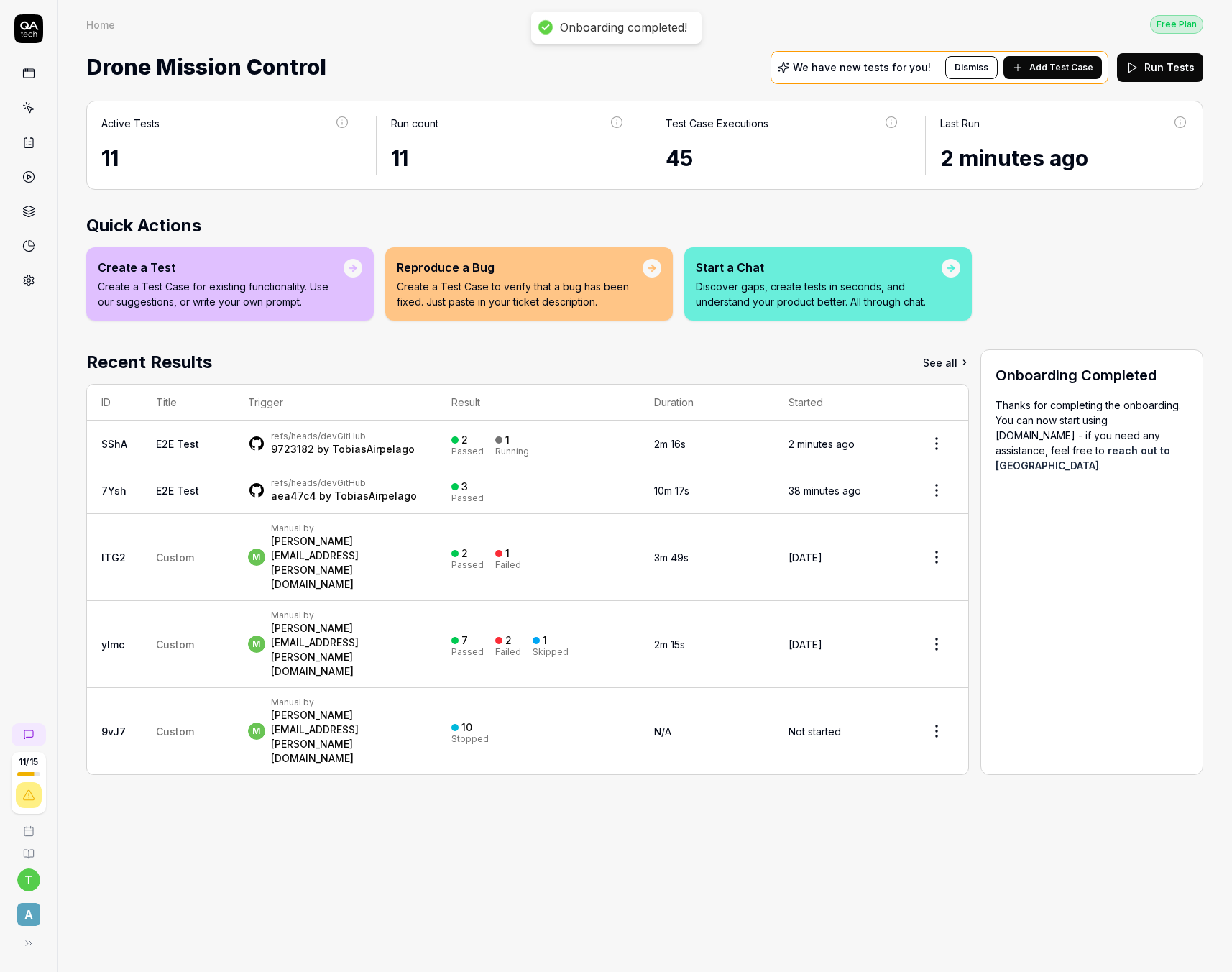
click at [954, 737] on div "Active Tests 11 Run count 11 Test Case Executions 45 Last Run 2 minutes ago Qui…" at bounding box center [645, 529] width 1174 height 886
click at [32, 180] on circle at bounding box center [28, 177] width 11 height 11
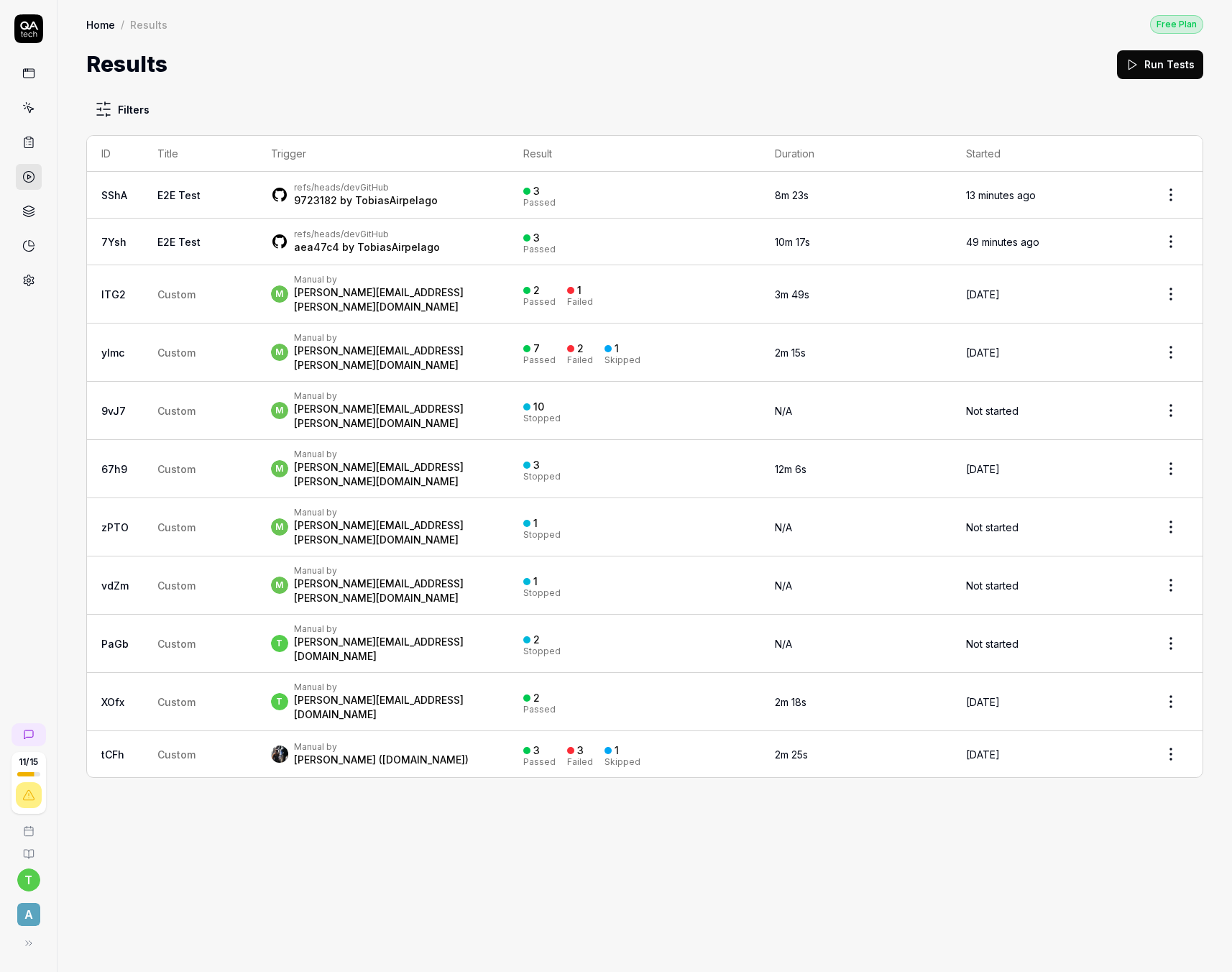
click at [325, 851] on div "Filters ID Title Trigger Result Duration Started SShA E2E Test refs/heads/dev G…" at bounding box center [645, 526] width 1174 height 891
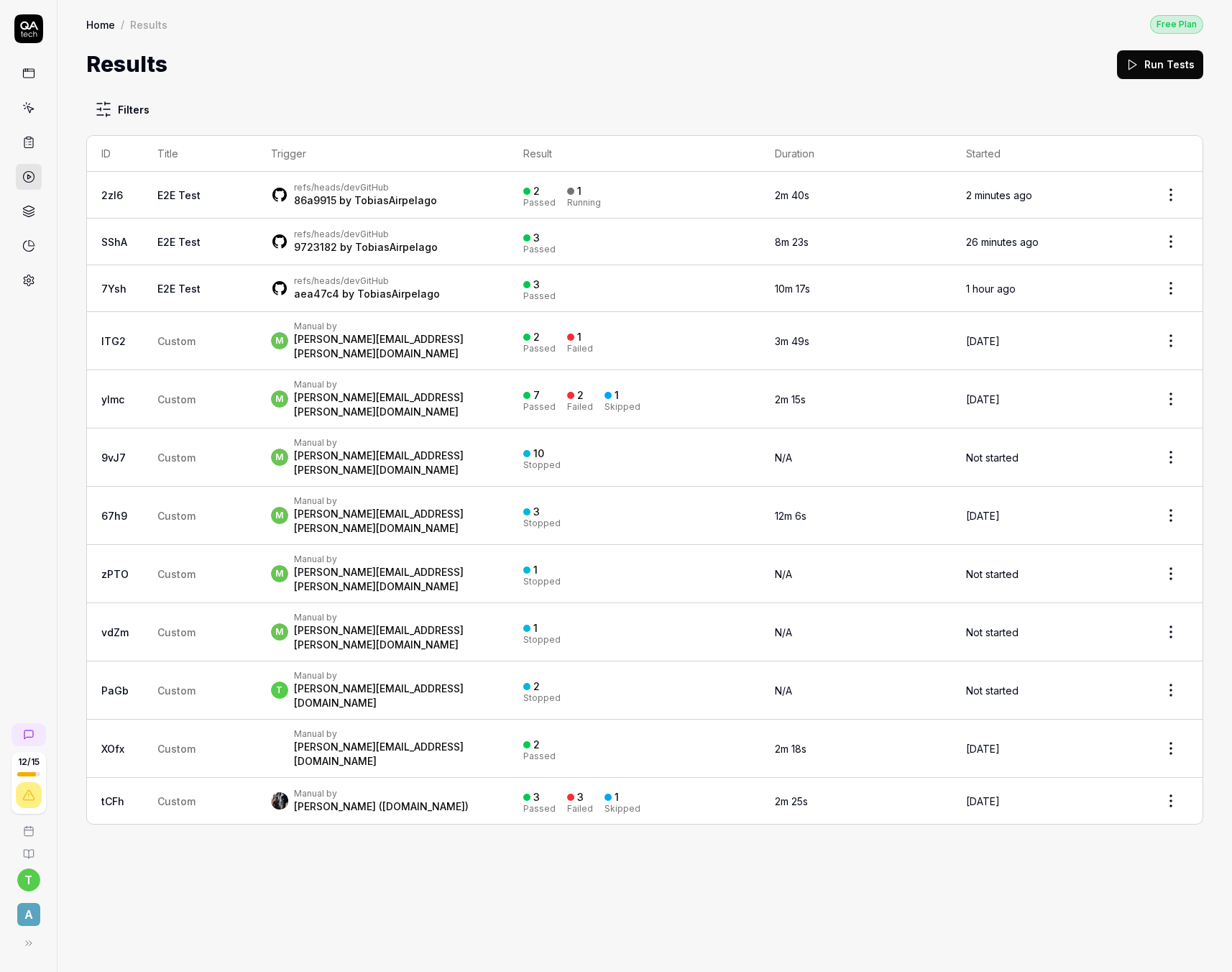
click at [315, 857] on div "Filters ID Title Trigger Result Duration Started 2zl6 E2E Test refs/heads/dev G…" at bounding box center [645, 526] width 1174 height 891
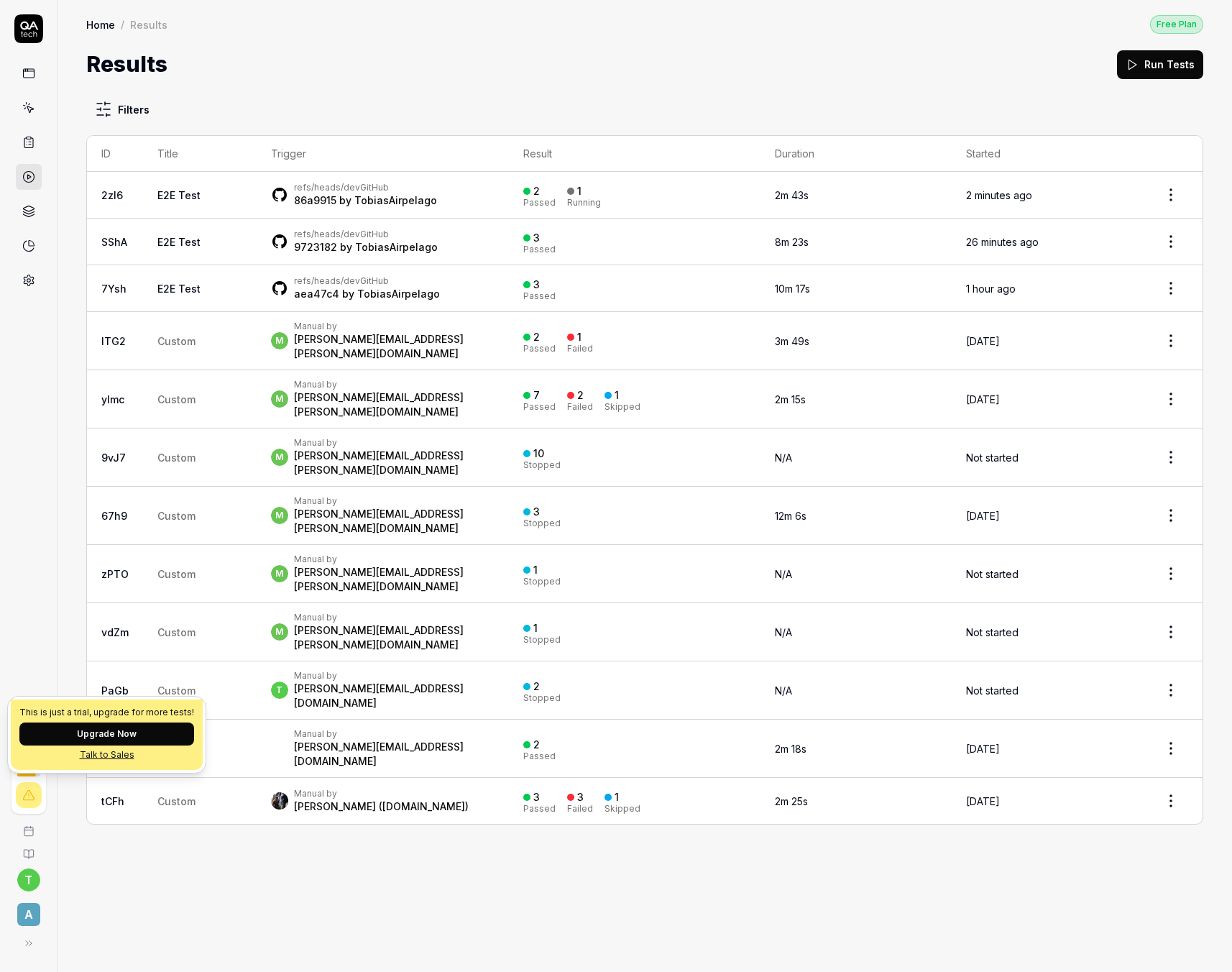
click at [572, 866] on div "Filters ID Title Trigger Result Duration Started 2zl6 E2E Test refs/heads/dev G…" at bounding box center [645, 526] width 1174 height 891
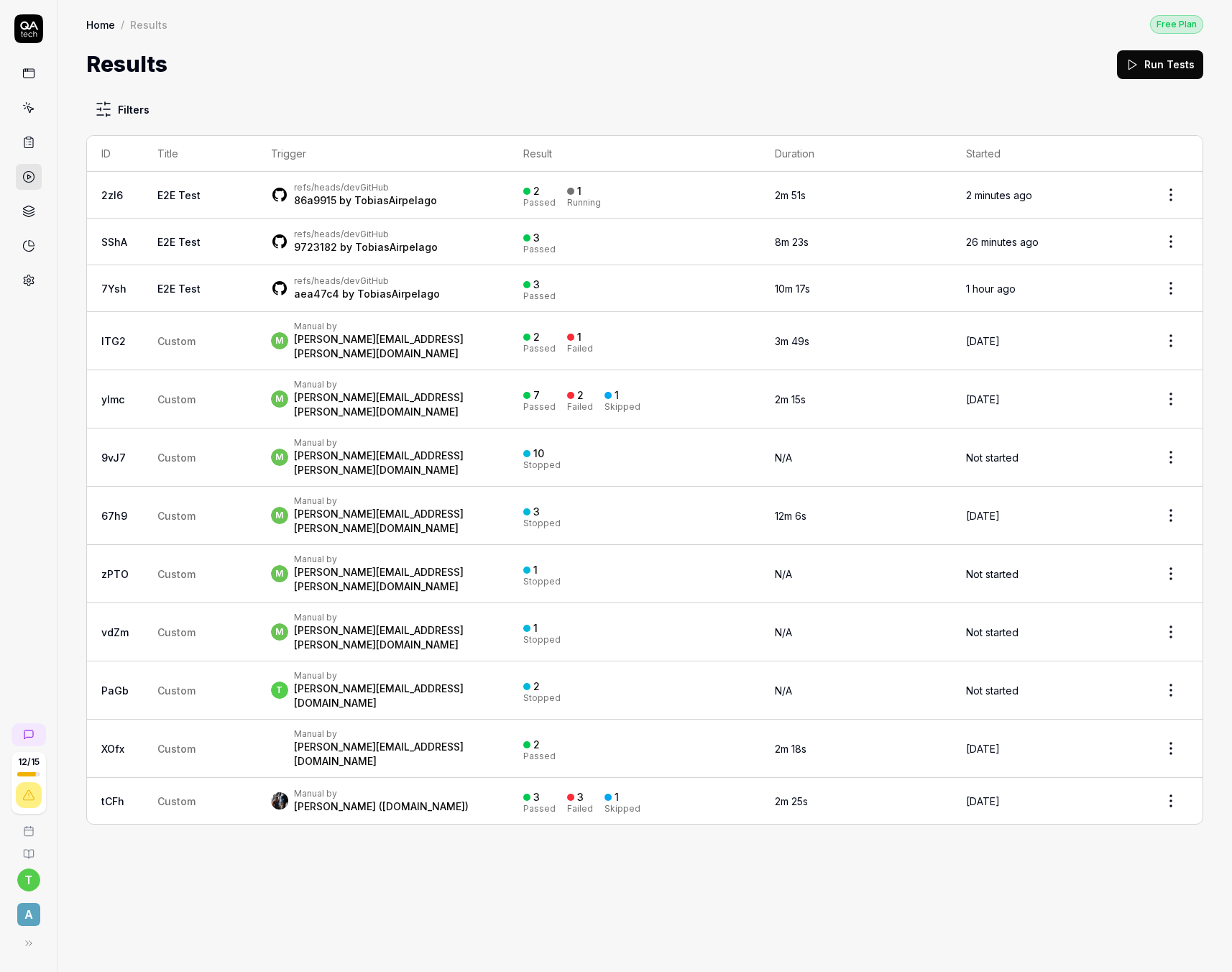
click at [342, 862] on div "Filters ID Title Trigger Result Duration Started 2zl6 E2E Test refs/heads/dev G…" at bounding box center [645, 526] width 1174 height 891
click at [32, 144] on icon at bounding box center [28, 142] width 13 height 13
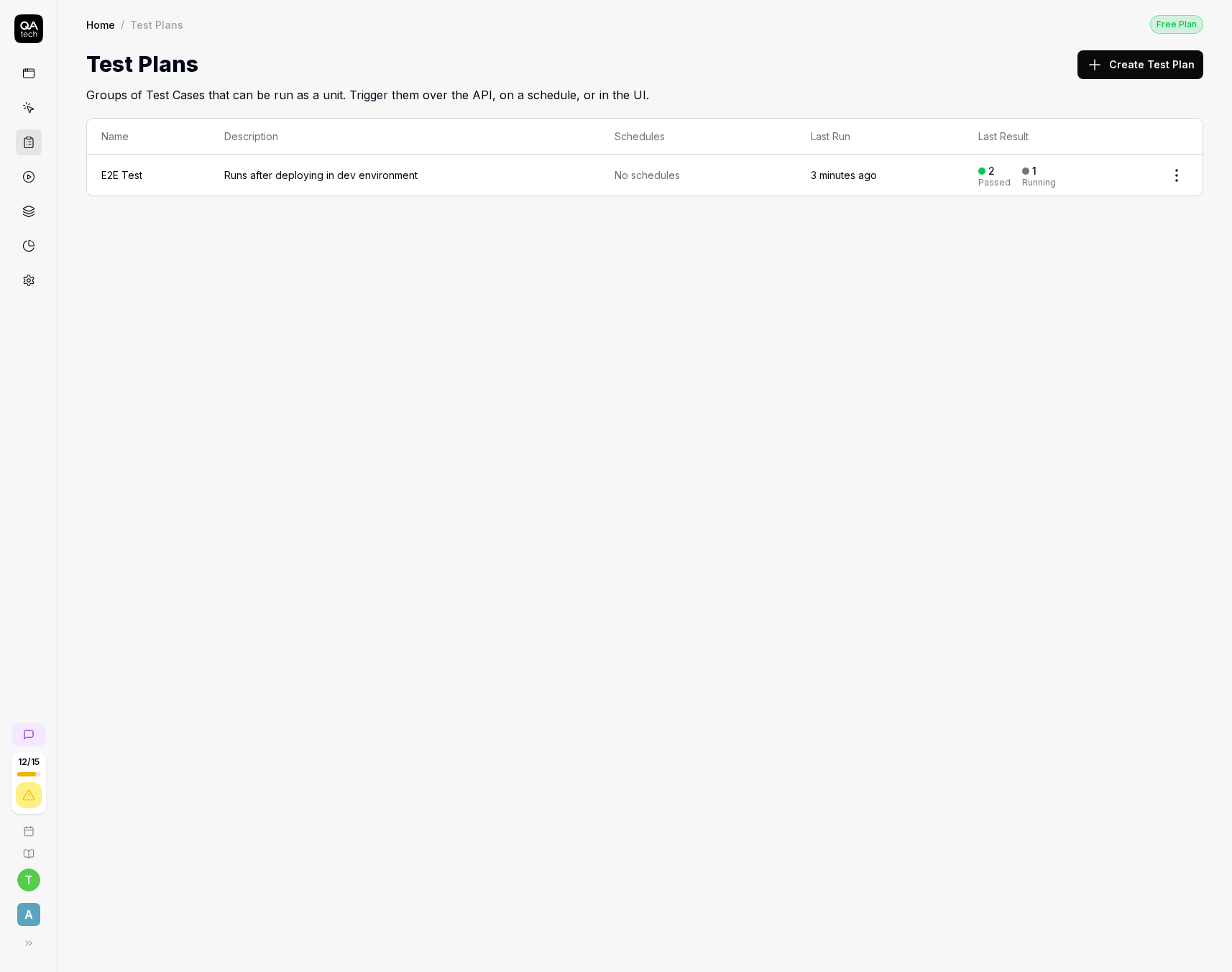
click at [347, 171] on span "Runs after deploying in dev environment" at bounding box center [405, 175] width 363 height 15
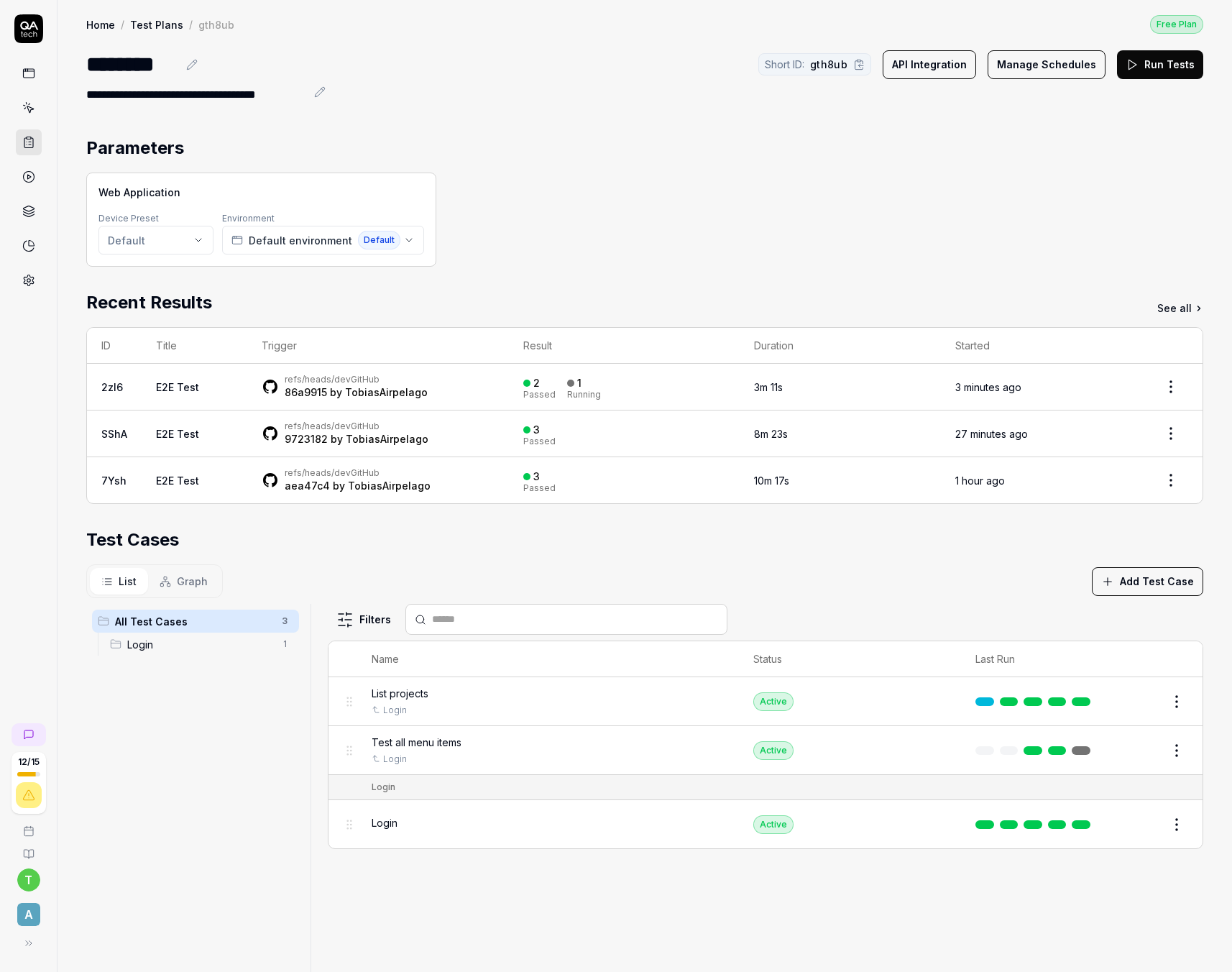
click at [219, 778] on div "All Test Cases 3 Login 1" at bounding box center [196, 937] width 219 height 667
click at [192, 570] on button "Graph" at bounding box center [184, 581] width 72 height 27
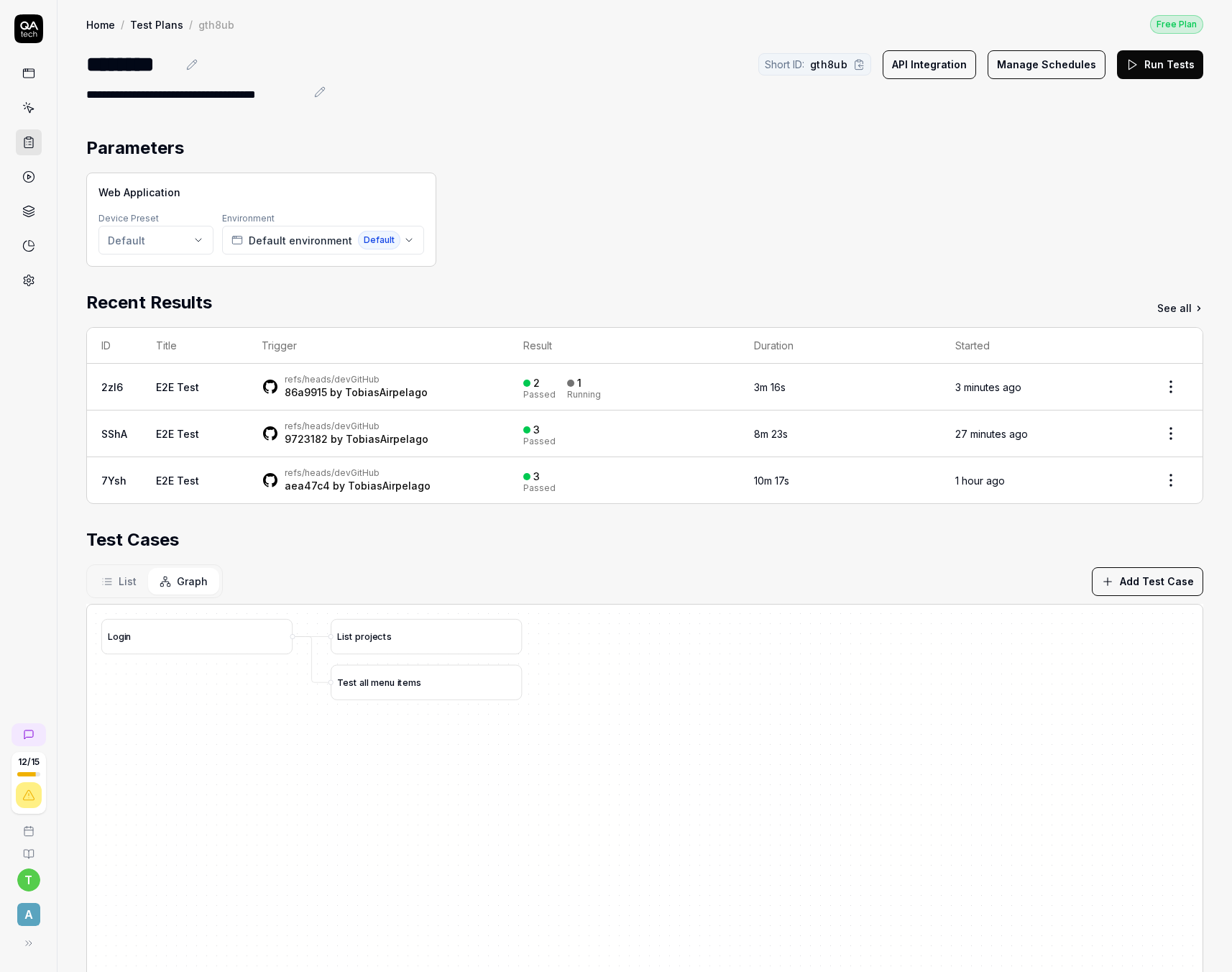
click at [427, 838] on div "L o g i n L i s t p r o j e c t s T e s t a l l m e n u i t e m s" at bounding box center [645, 945] width 1116 height 683
click at [130, 580] on span "List" at bounding box center [127, 580] width 18 height 15
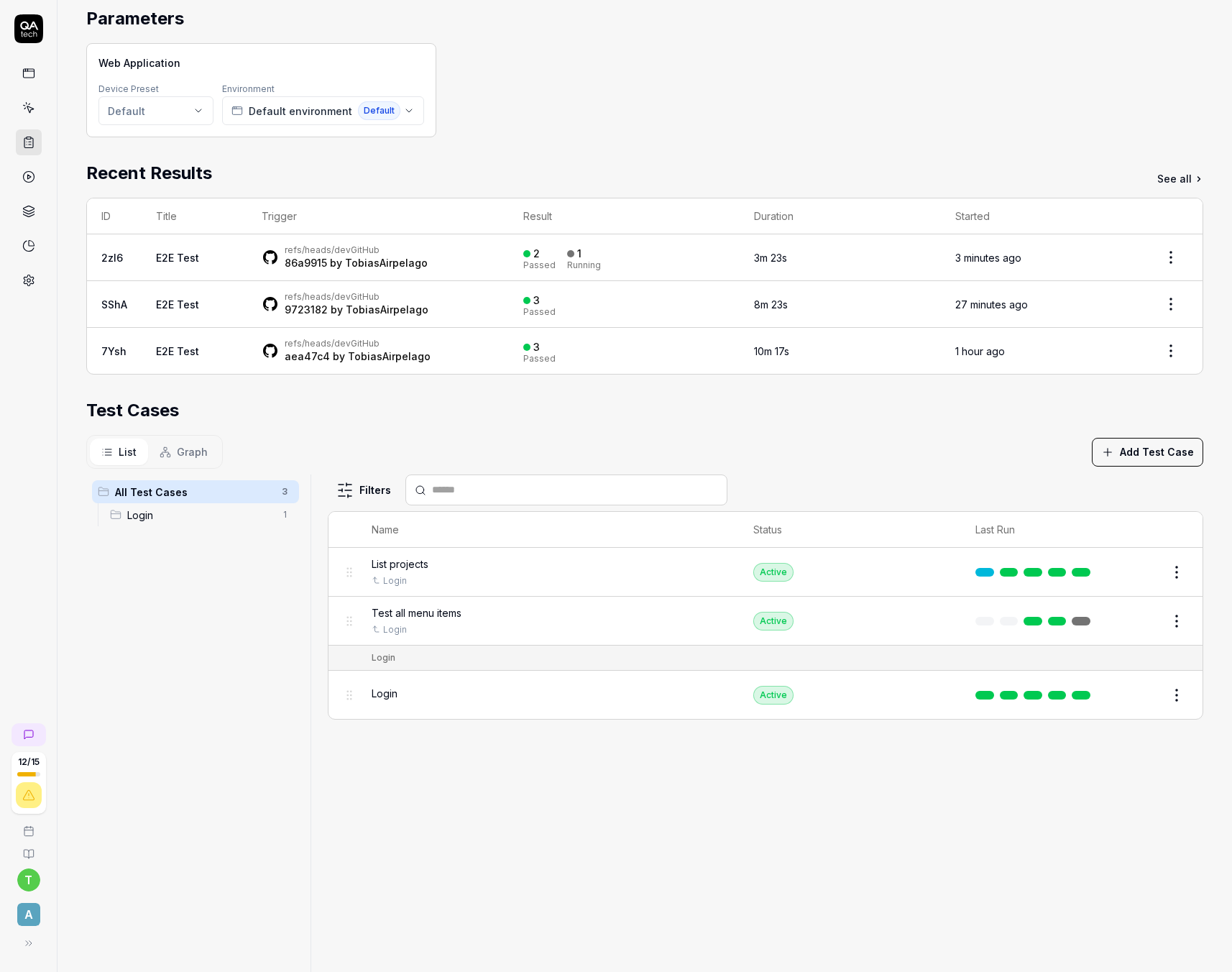
scroll to position [140, 0]
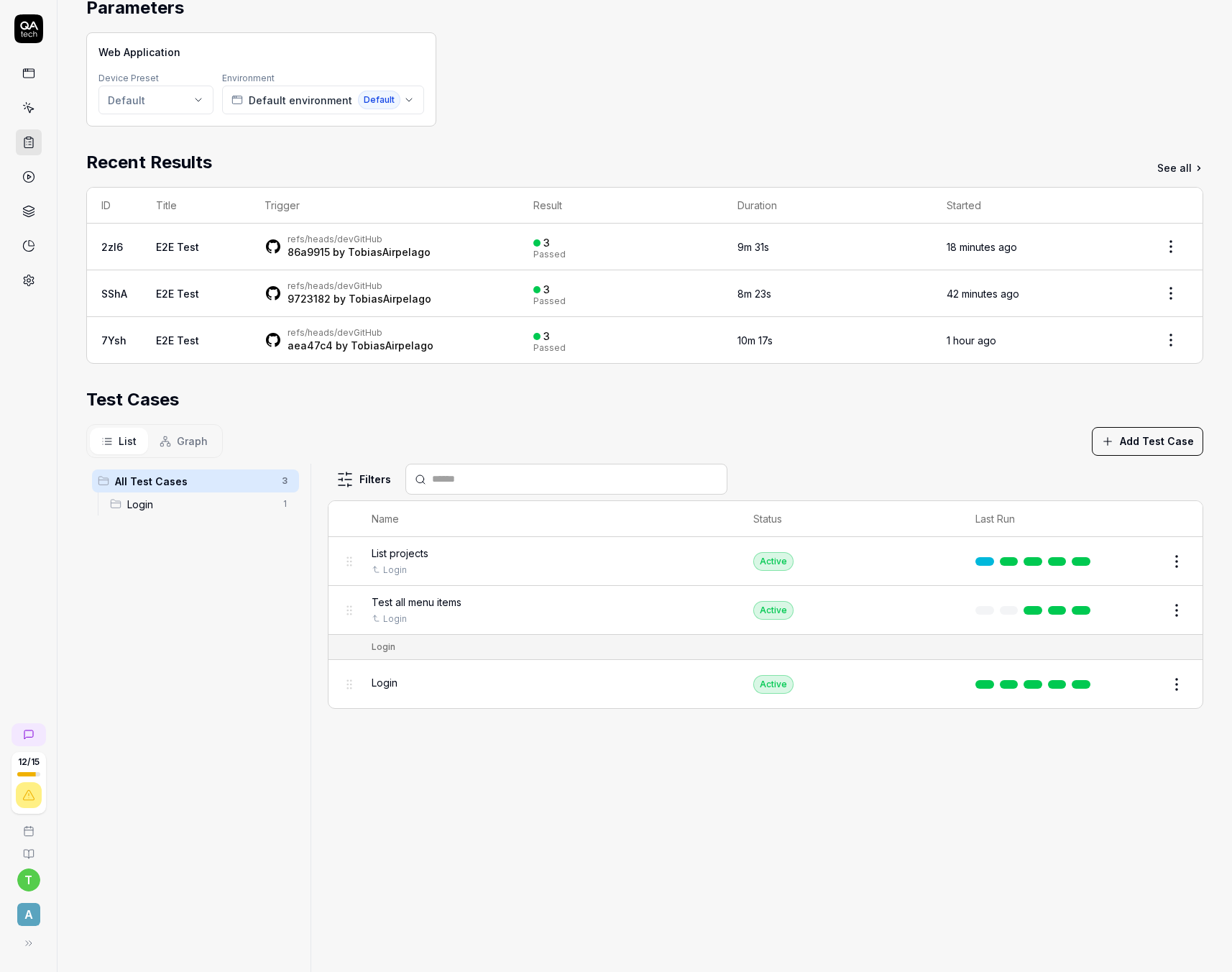
click at [752, 135] on div "Parameters Web Application Device Preset Default Environment Default environmen…" at bounding box center [645, 571] width 1117 height 1153
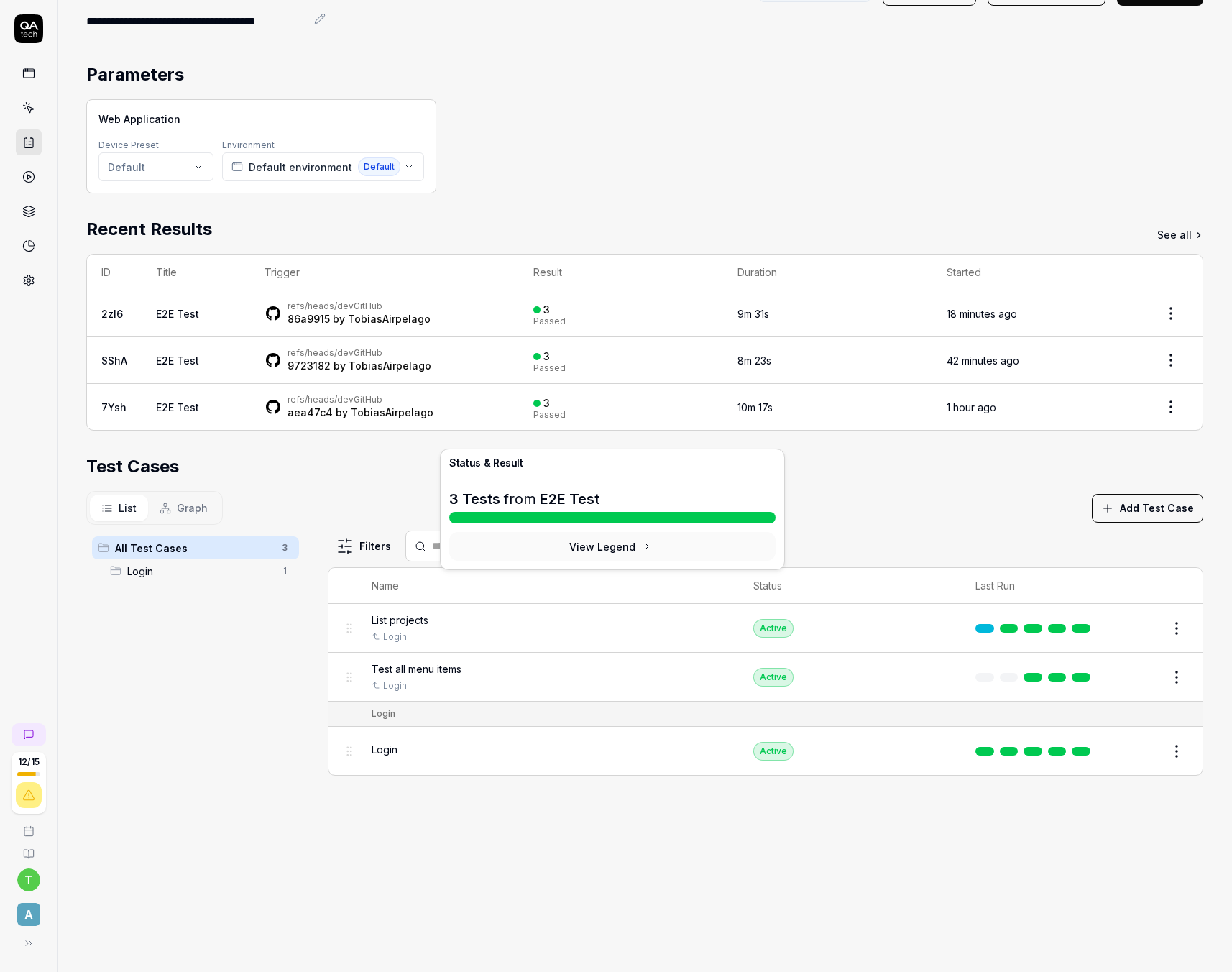
scroll to position [0, 0]
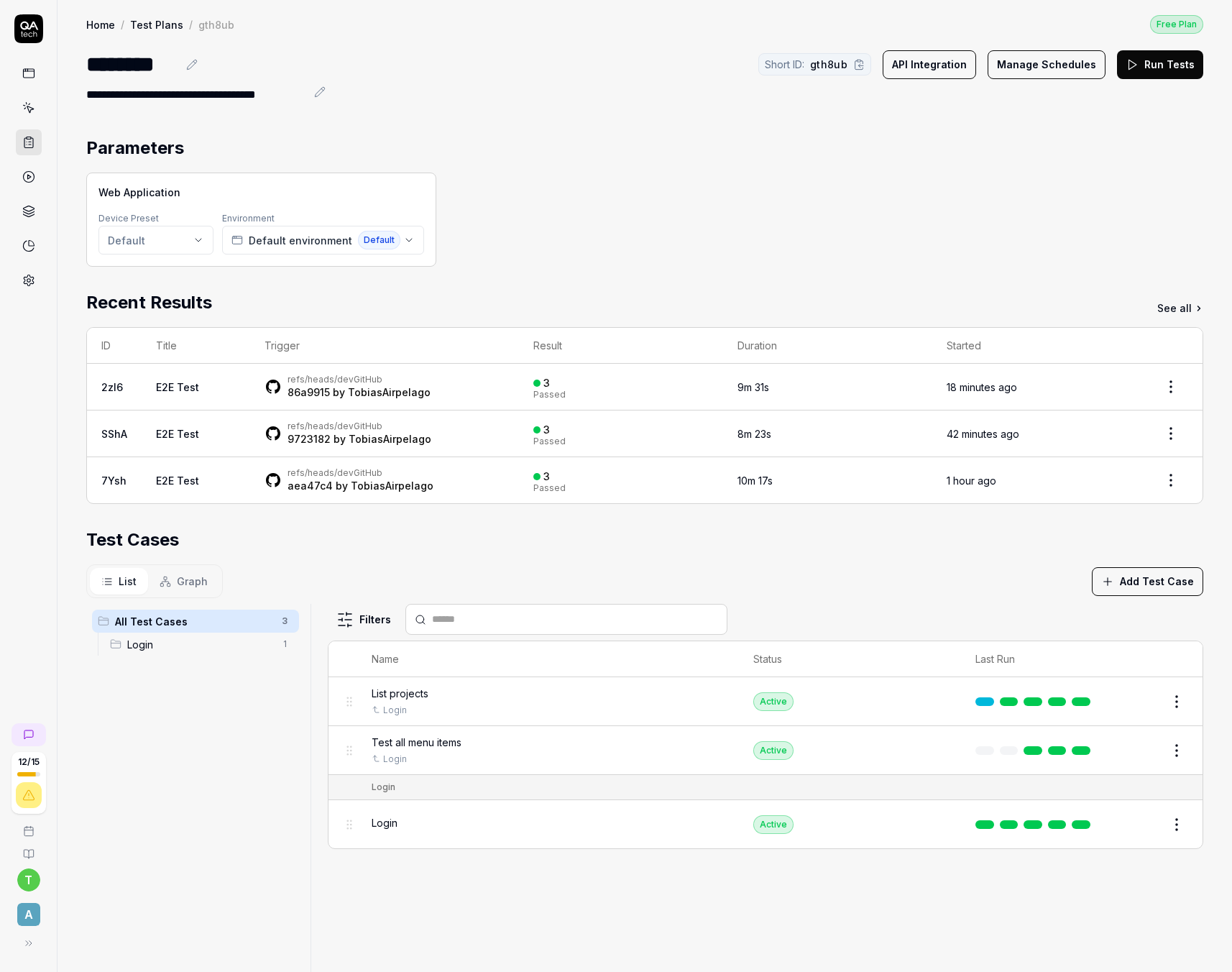
click at [594, 204] on div "Web Application Device Preset Default Environment Default environment Default" at bounding box center [645, 220] width 1117 height 94
click at [403, 241] on icon "button" at bounding box center [409, 241] width 12 height 12
click at [353, 300] on span "Create New Environment" at bounding box center [308, 296] width 125 height 15
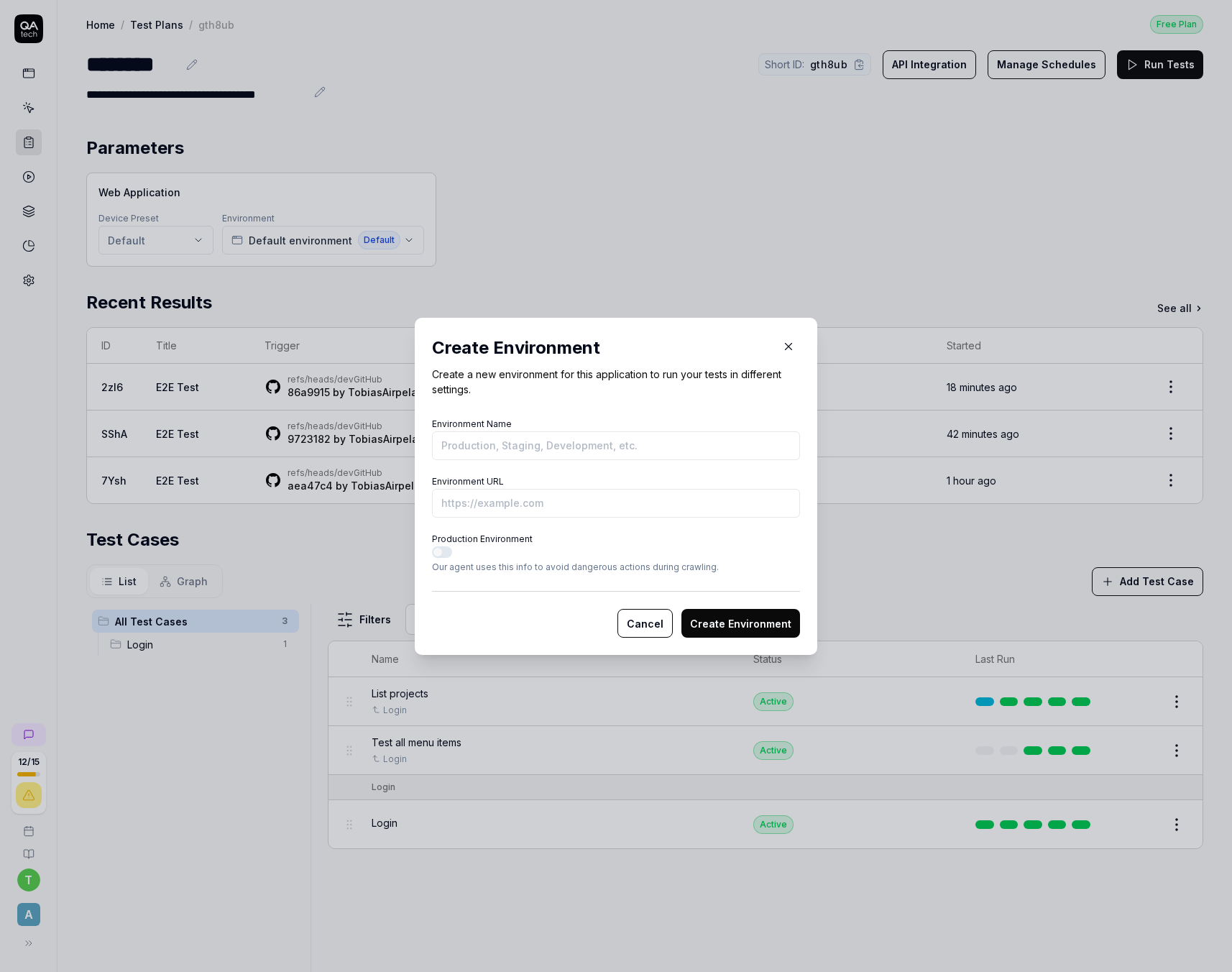
click at [527, 448] on input "Environment Name" at bounding box center [616, 445] width 368 height 29
type input "QA"
click at [562, 497] on input "Environment URL" at bounding box center [616, 503] width 368 height 29
paste input "[URL][DOMAIN_NAME]"
type input "[URL][DOMAIN_NAME]"
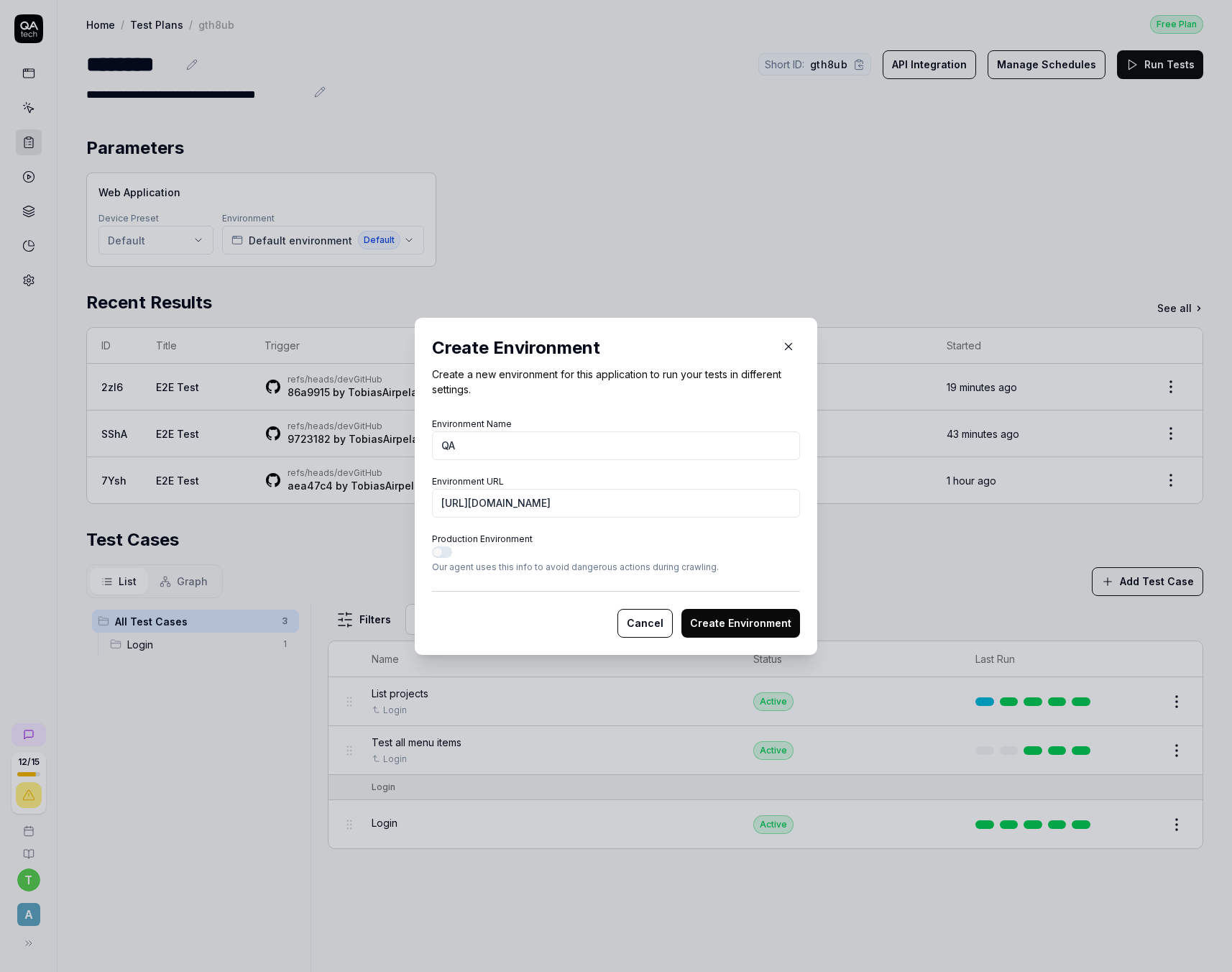
click at [740, 623] on button "Create Environment" at bounding box center [740, 623] width 118 height 29
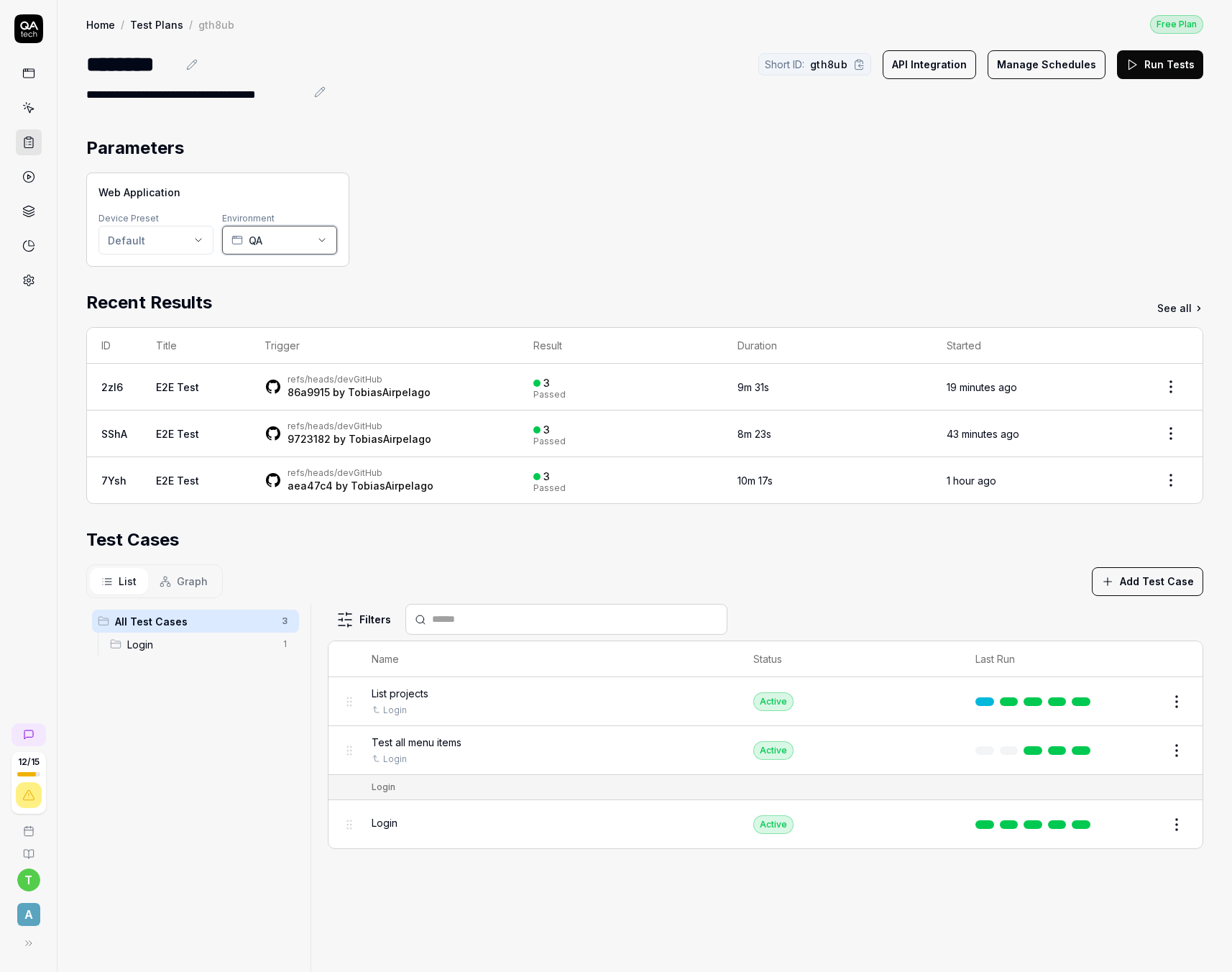
click at [277, 240] on button "QA" at bounding box center [280, 240] width 115 height 29
click at [649, 238] on div "Web Application Device Preset Default Environment QA" at bounding box center [645, 220] width 1117 height 94
click at [24, 280] on icon at bounding box center [29, 280] width 10 height 11
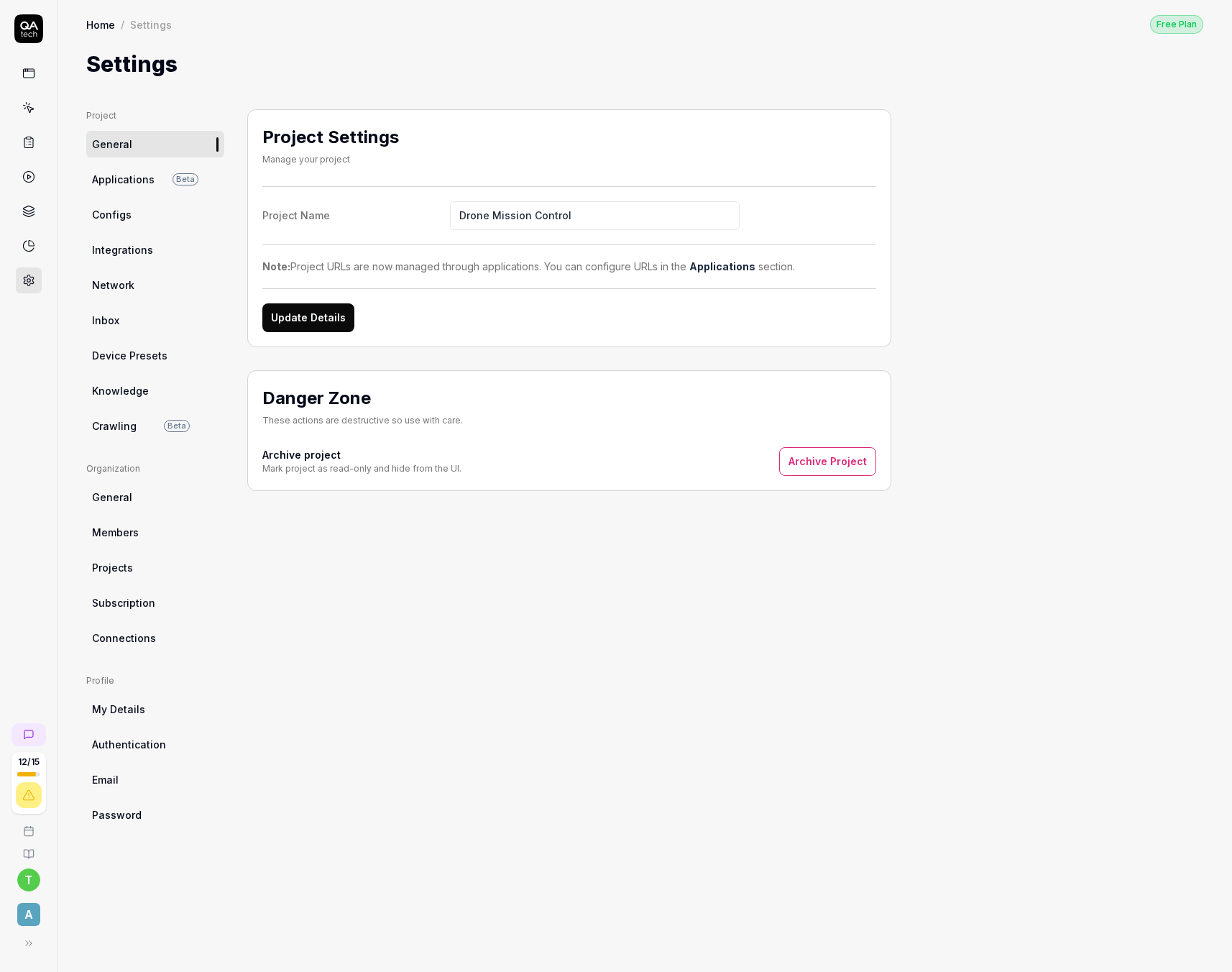
click at [115, 210] on span "Configs" at bounding box center [112, 214] width 40 height 15
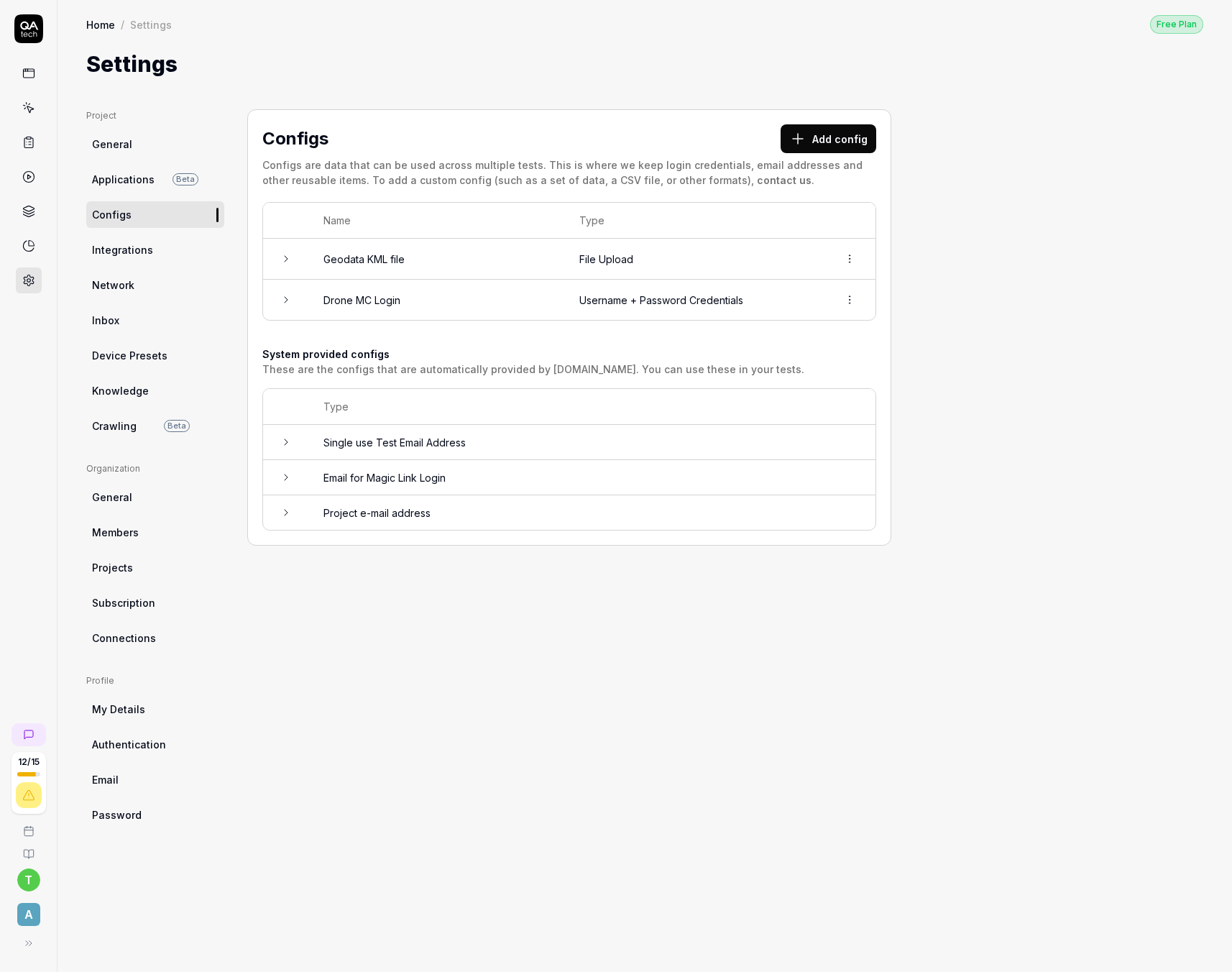
click at [824, 141] on button "Add config" at bounding box center [829, 138] width 95 height 29
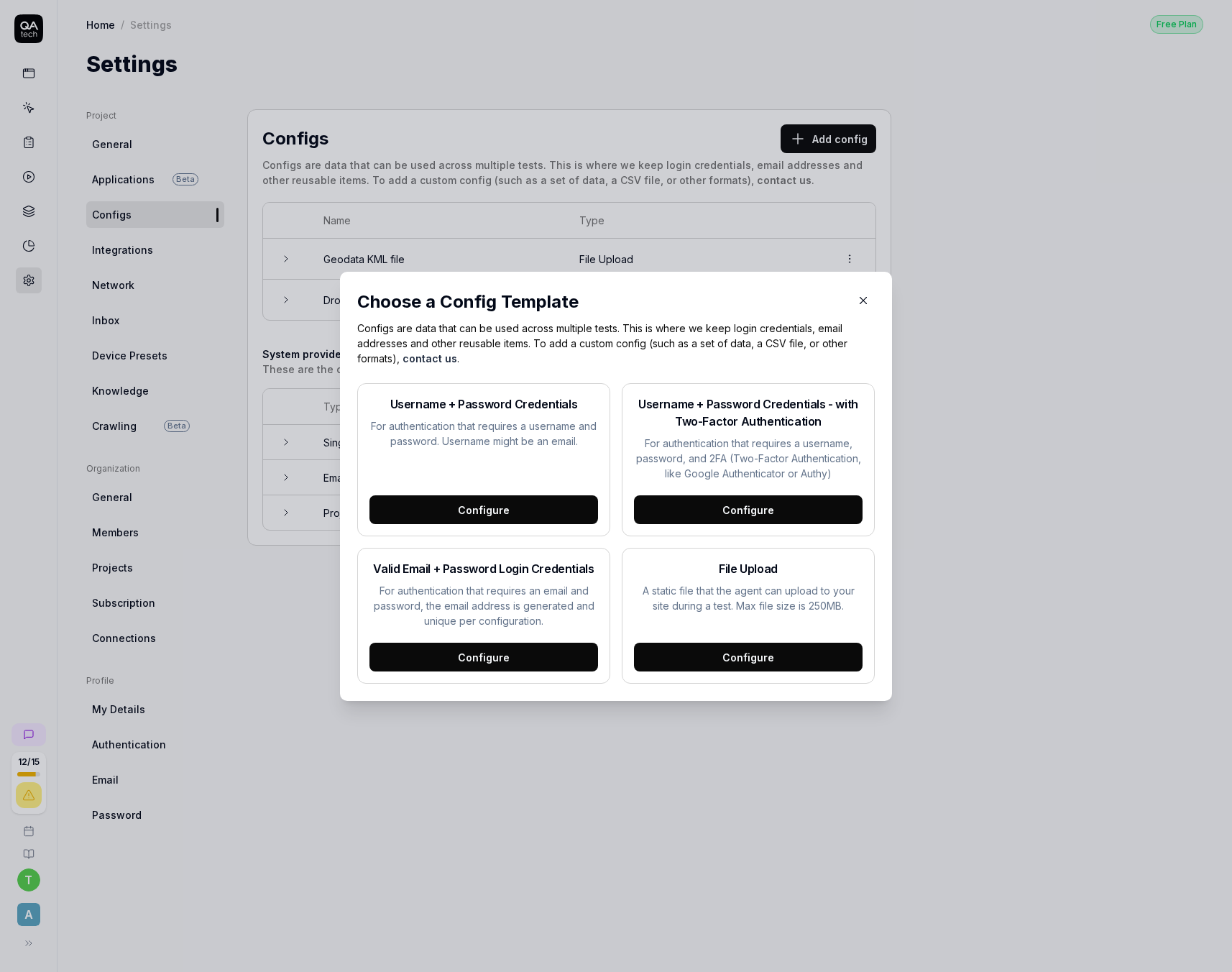
click at [479, 514] on div "Configure" at bounding box center [484, 509] width 229 height 29
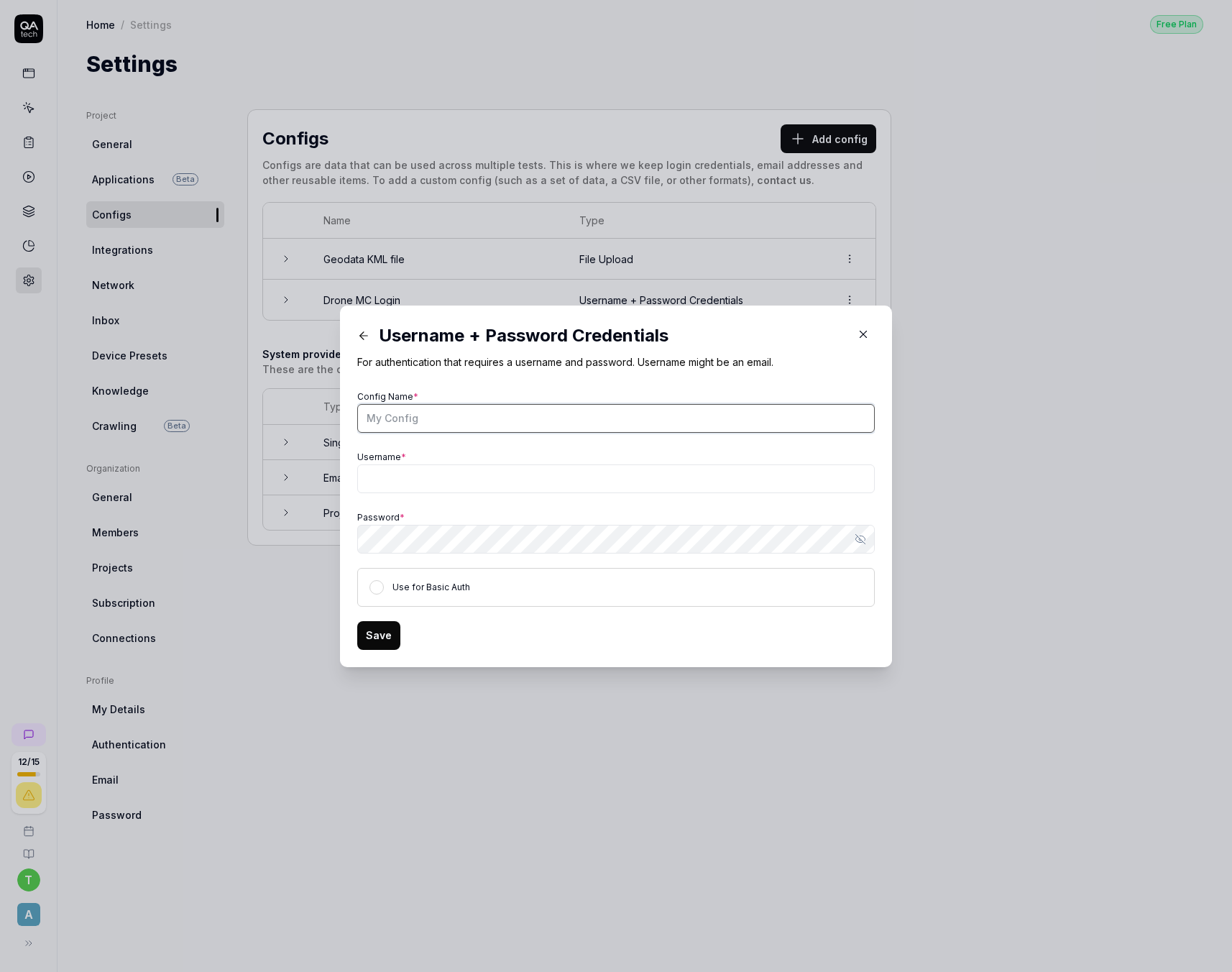
click at [445, 425] on input "Config Name *" at bounding box center [616, 418] width 518 height 29
type input "QA Admin"
paste input "[EMAIL_ADDRESS][DOMAIN_NAME]"
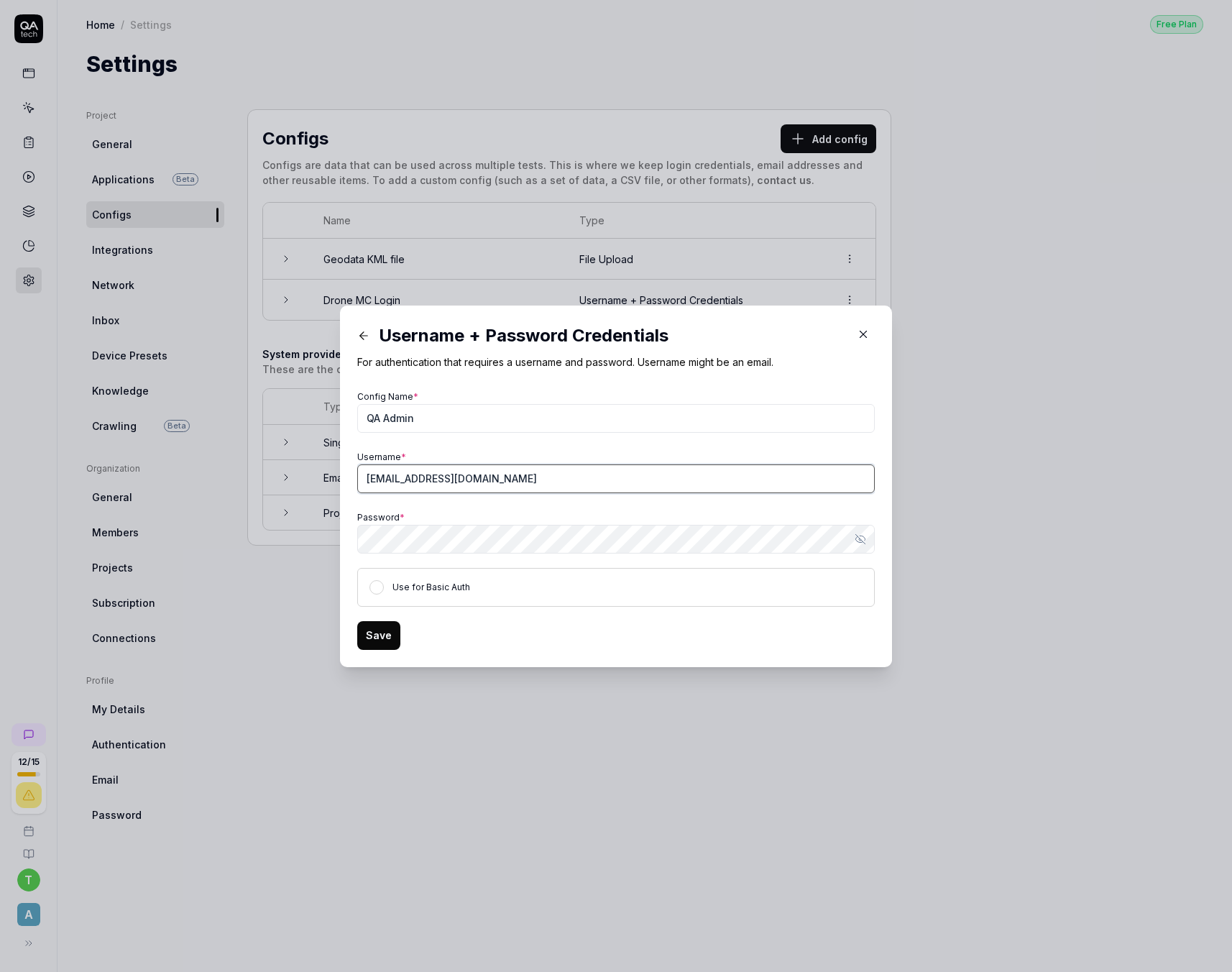
type input "[EMAIL_ADDRESS][DOMAIN_NAME]"
click at [380, 583] on button "Use for Basic Auth" at bounding box center [377, 587] width 14 height 14
click at [387, 640] on button "Save" at bounding box center [379, 635] width 43 height 29
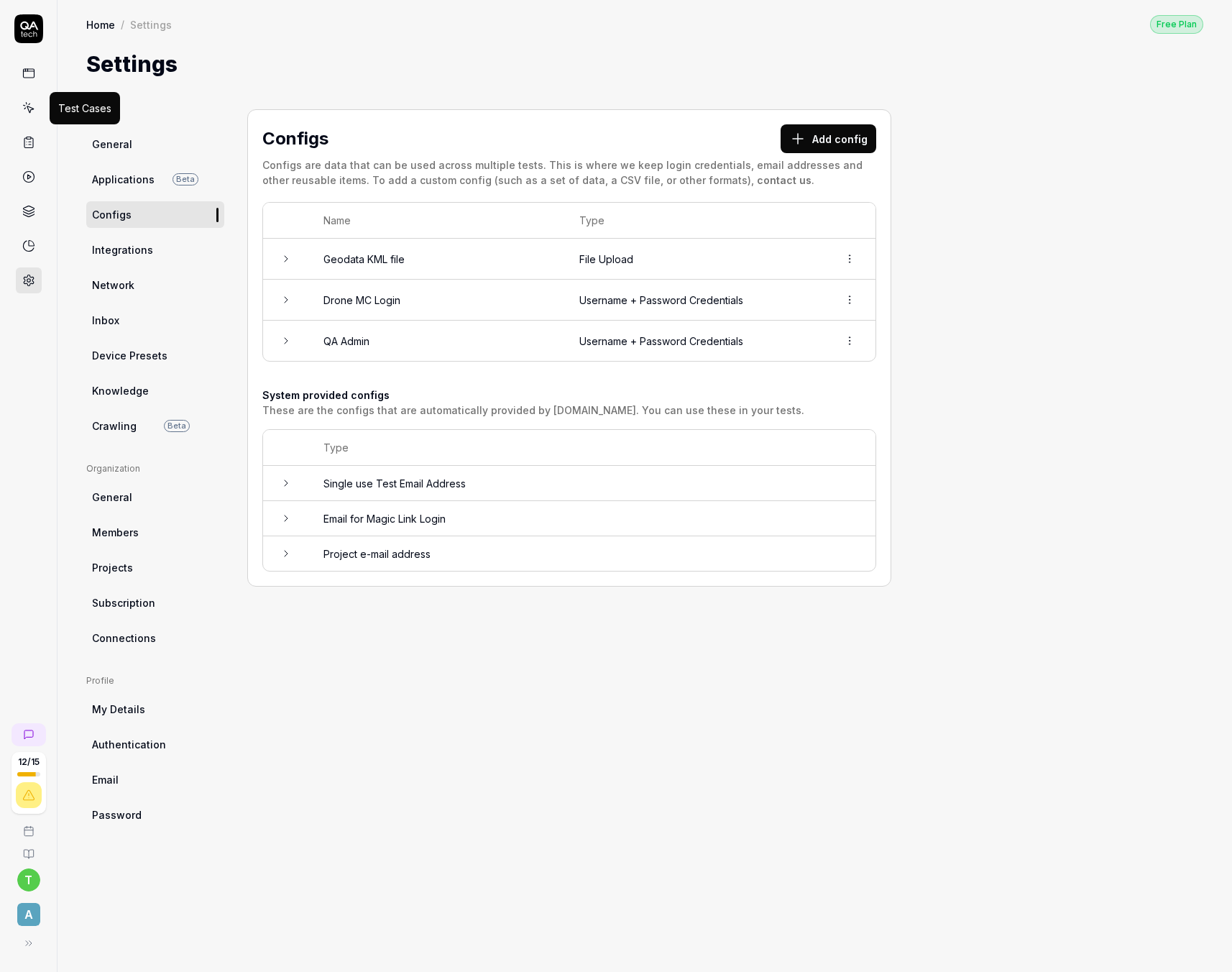
click at [30, 109] on icon at bounding box center [30, 109] width 7 height 7
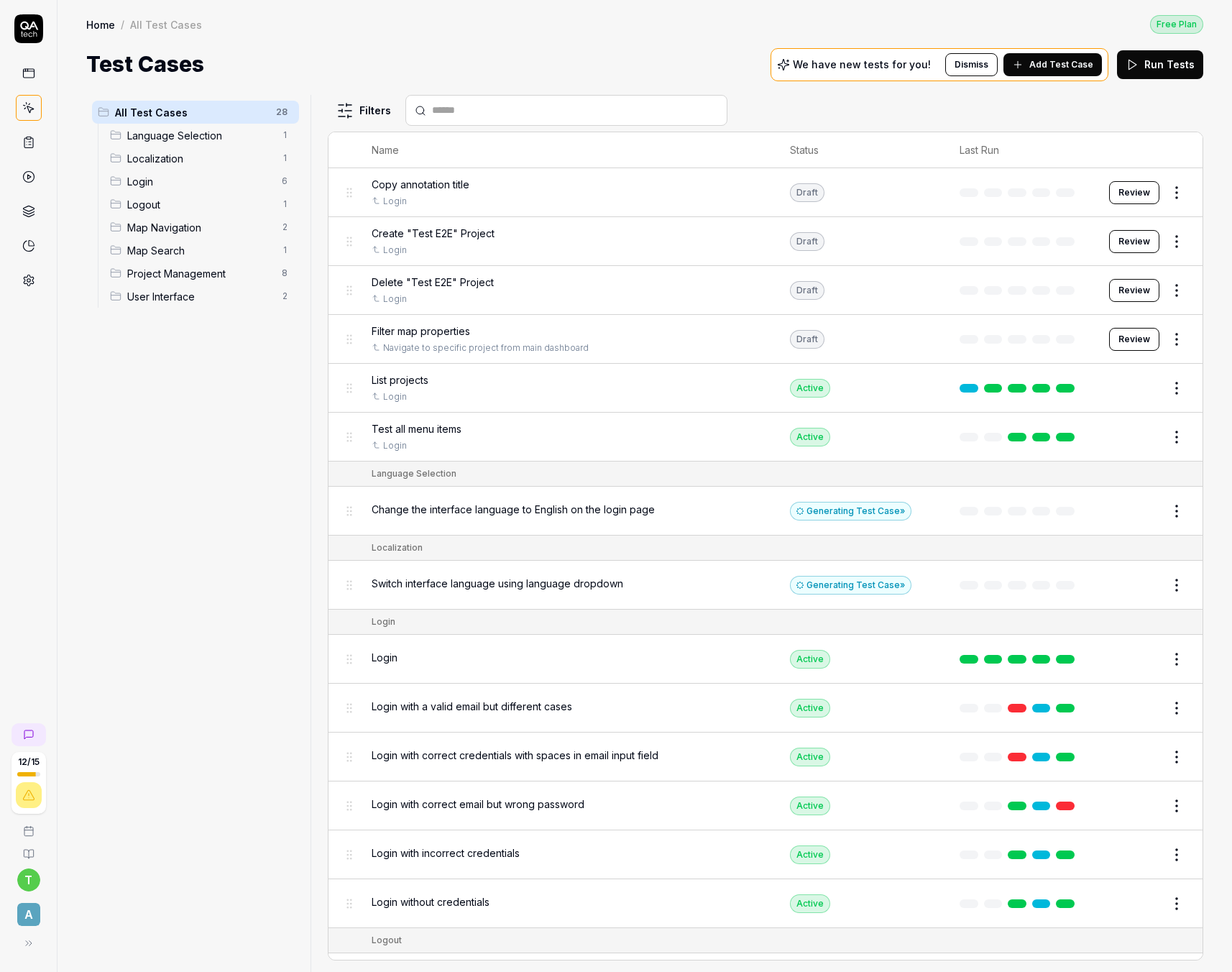
click at [25, 142] on icon at bounding box center [28, 142] width 13 height 13
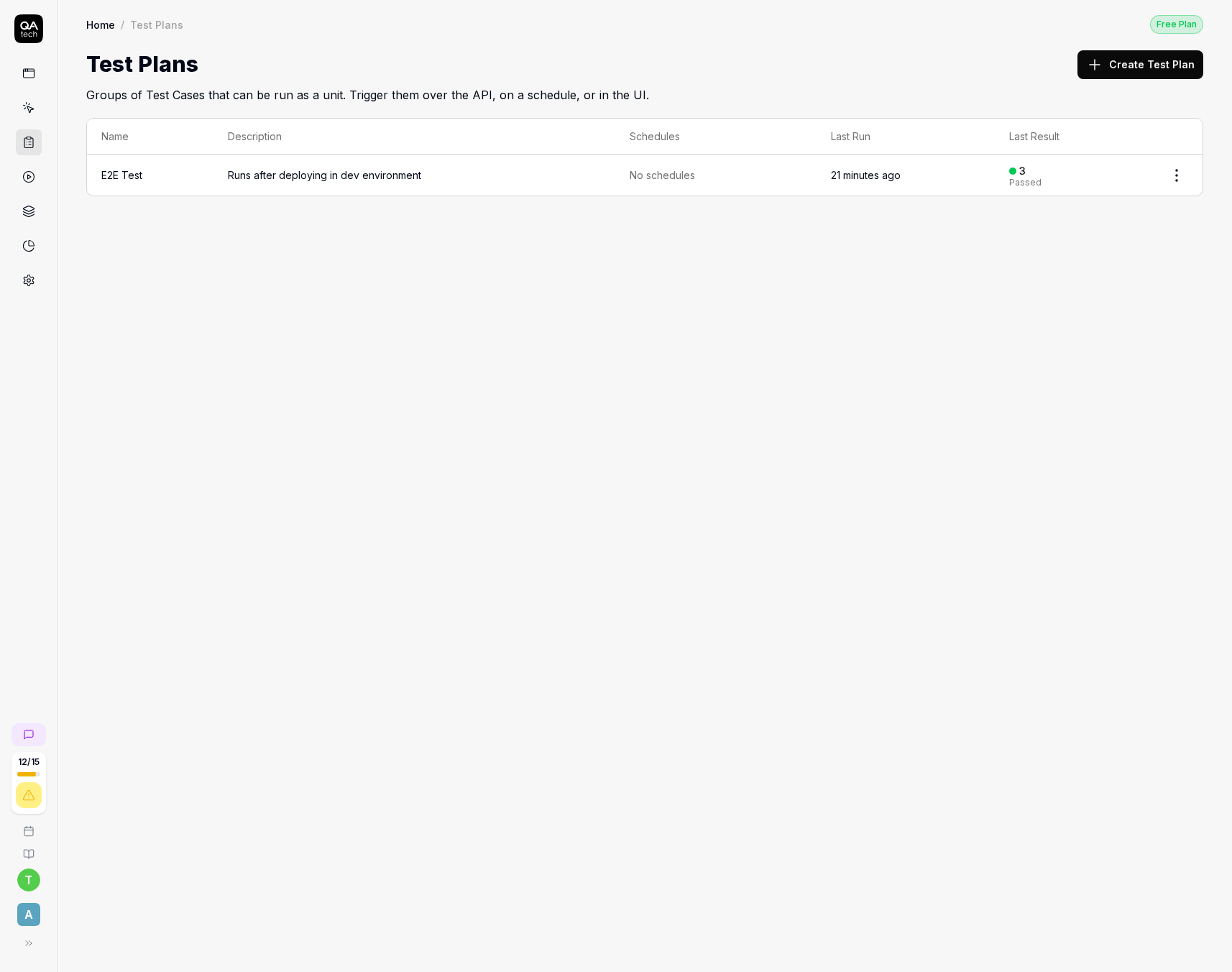
click at [380, 186] on td "Runs after deploying in dev environment" at bounding box center [414, 175] width 401 height 41
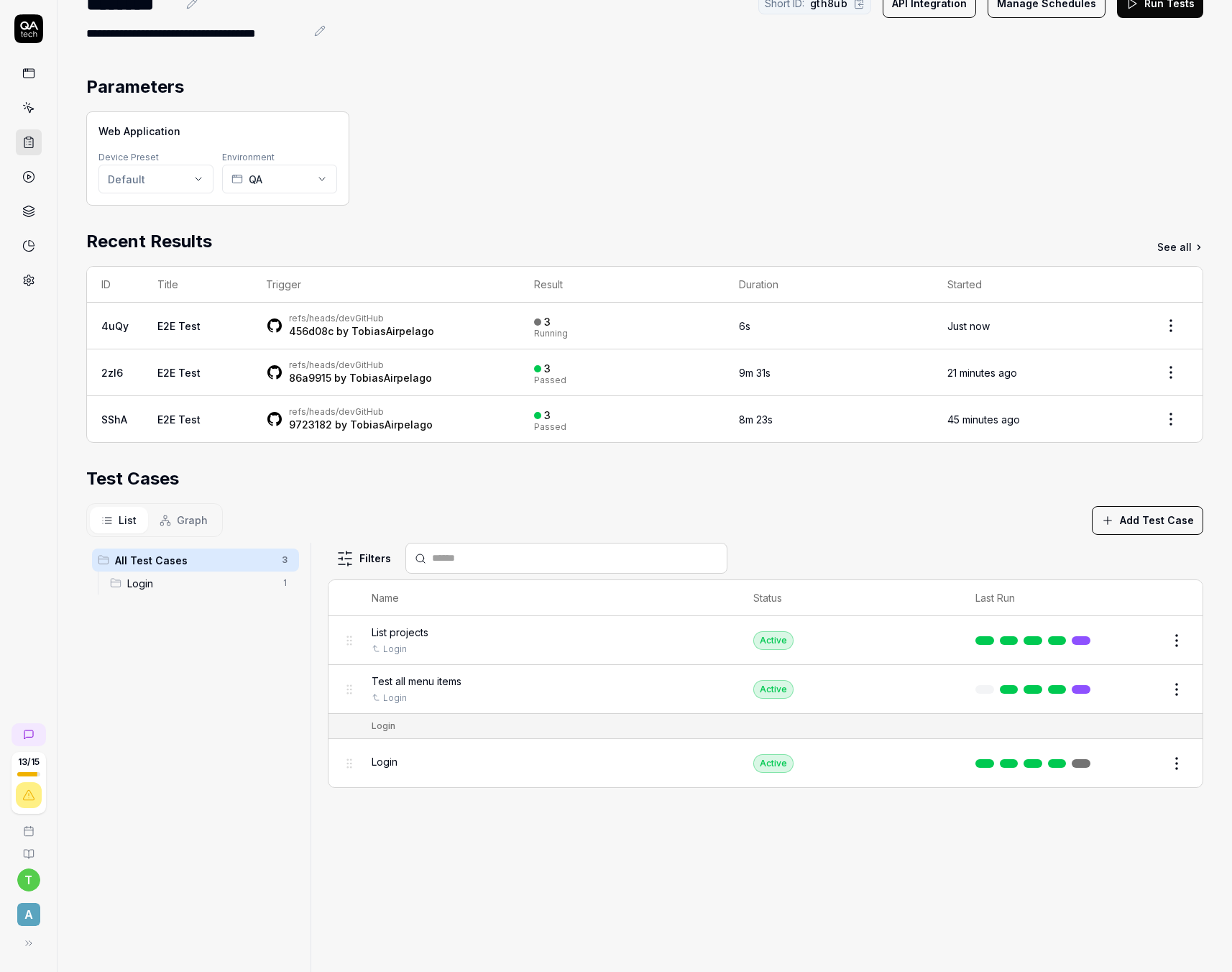
scroll to position [80, 0]
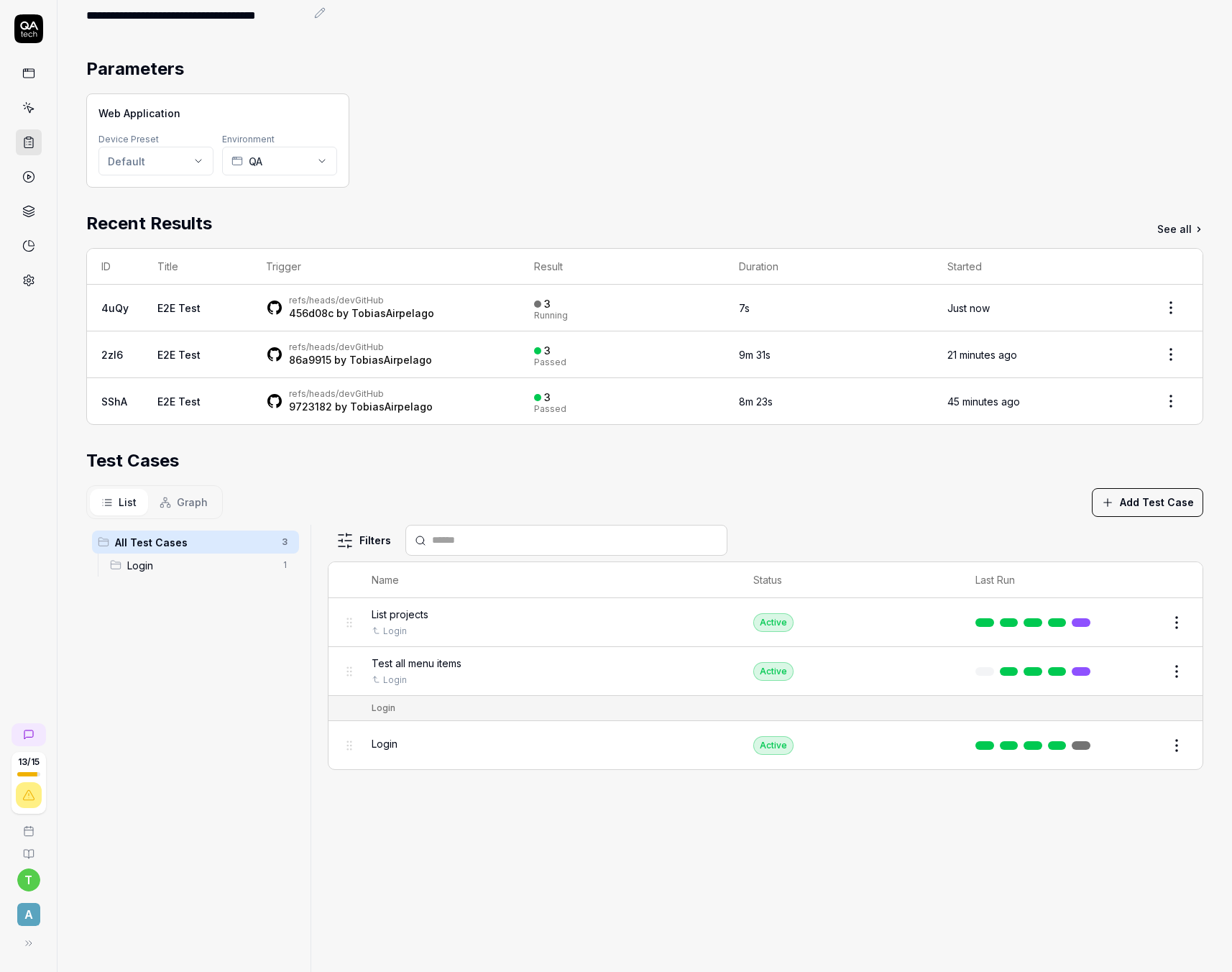
click at [1140, 745] on button "Edit" at bounding box center [1142, 745] width 35 height 23
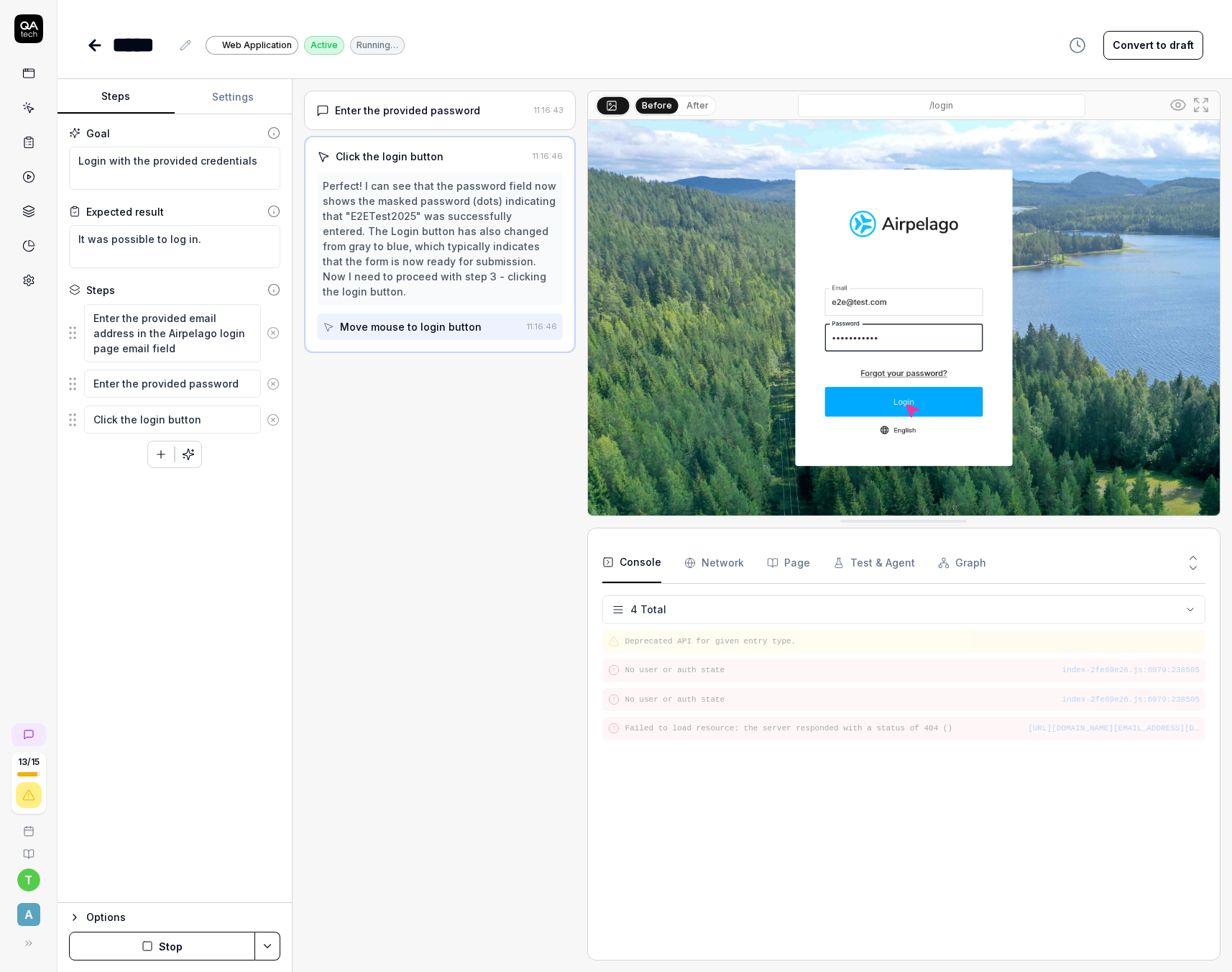
click at [77, 913] on icon "button" at bounding box center [75, 917] width 12 height 12
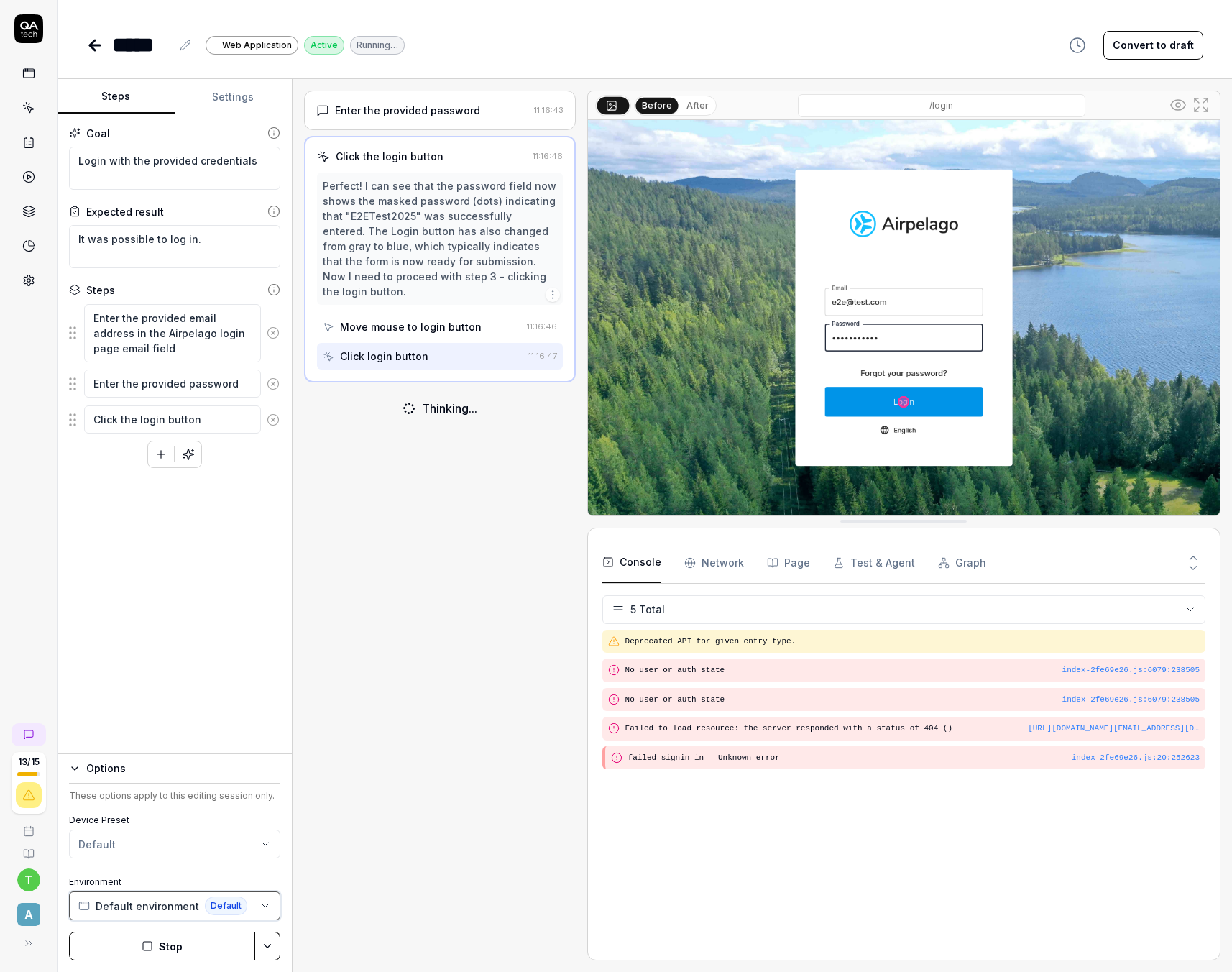
click at [143, 903] on span "Default environment" at bounding box center [147, 905] width 103 height 15
click at [430, 716] on div "Enter the provided password [SECURITY_DATA] Click the login button 11:16:46 Per…" at bounding box center [439, 525] width 271 height 870
click at [31, 282] on icon at bounding box center [28, 280] width 13 height 13
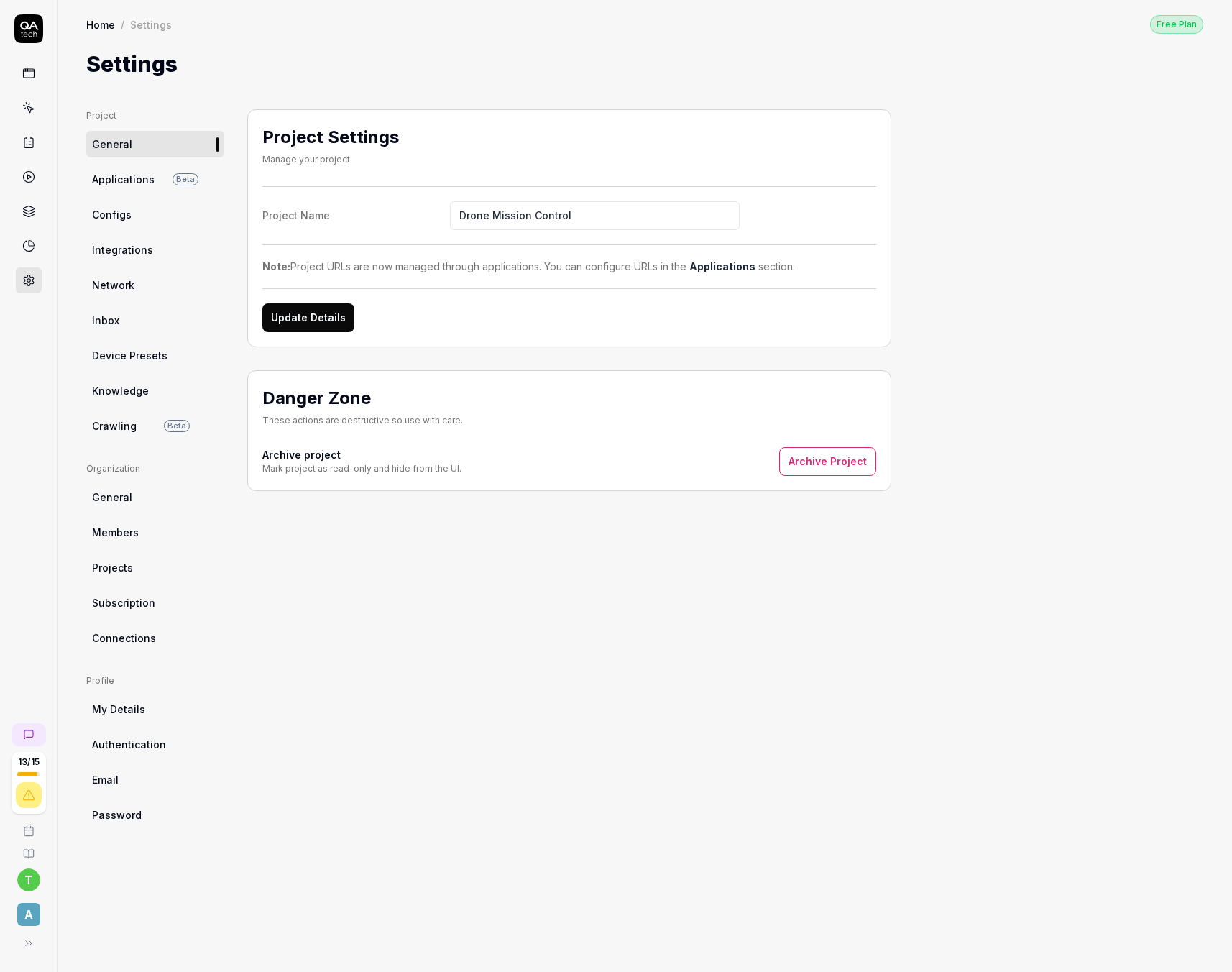
click at [29, 69] on rect at bounding box center [28, 73] width 11 height 9
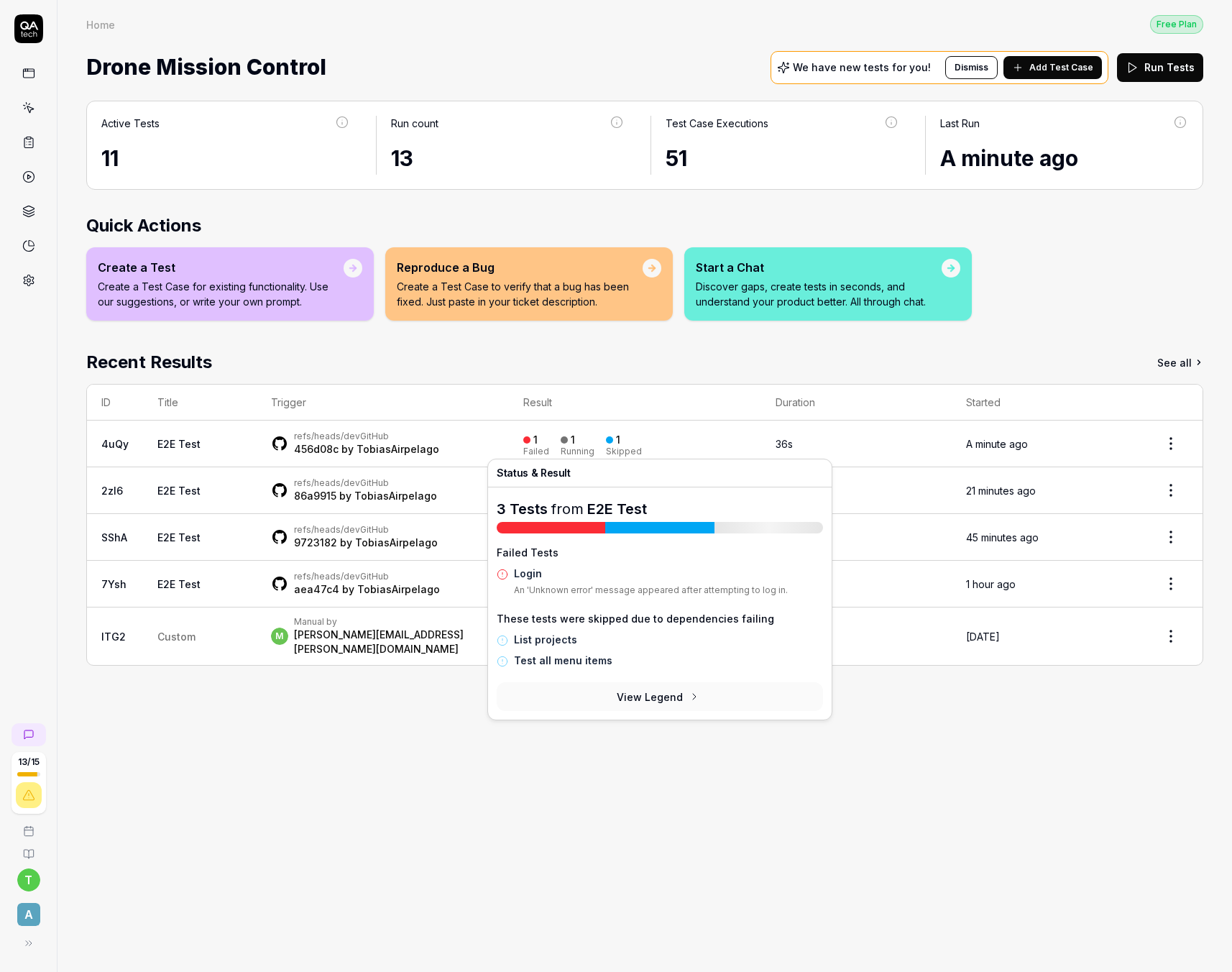
click at [401, 829] on div "Active Tests 11 Run count 13 Test Case Executions 51 Last Run A minute ago Quic…" at bounding box center [645, 529] width 1174 height 886
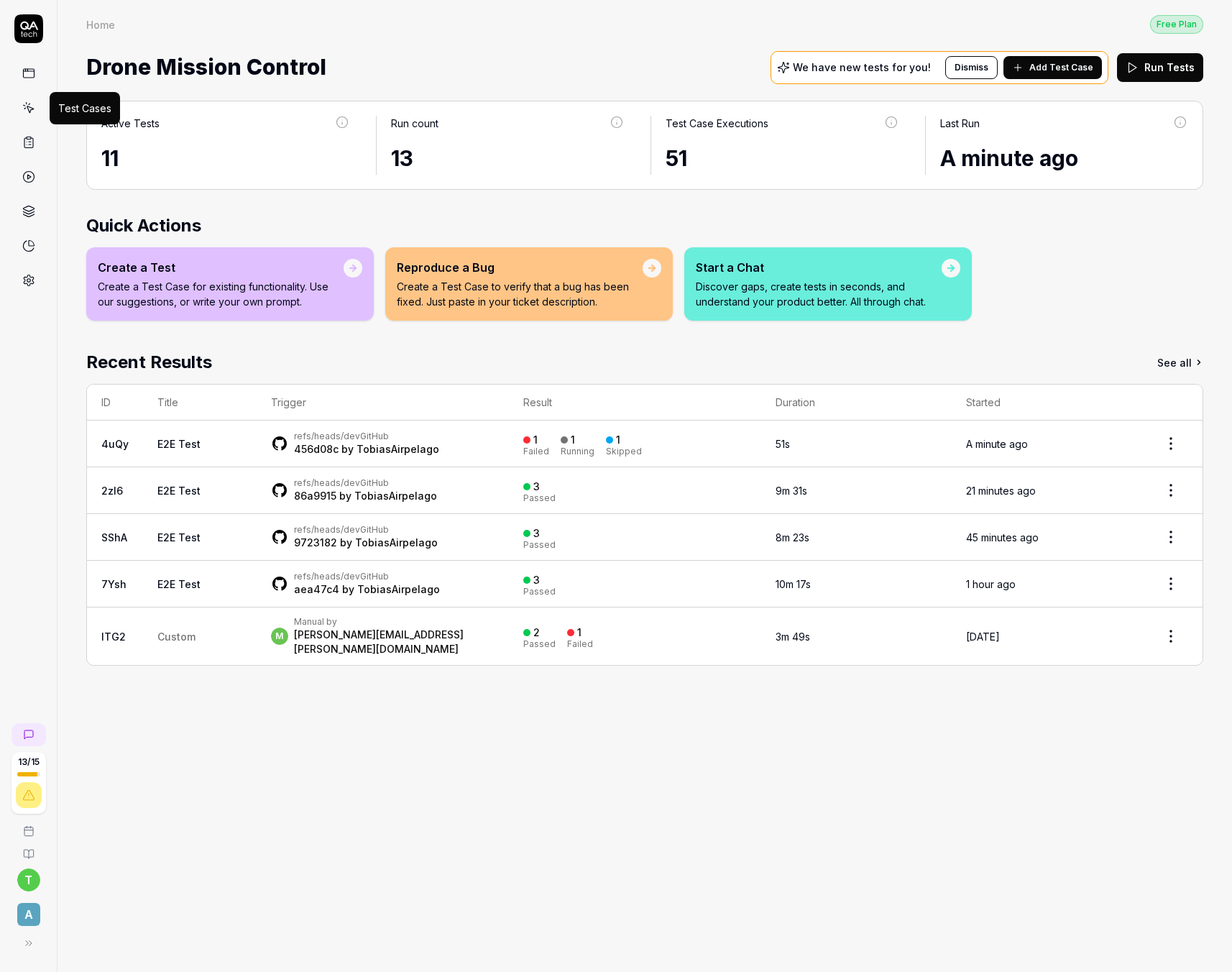
click at [29, 104] on icon at bounding box center [29, 103] width 1 height 1
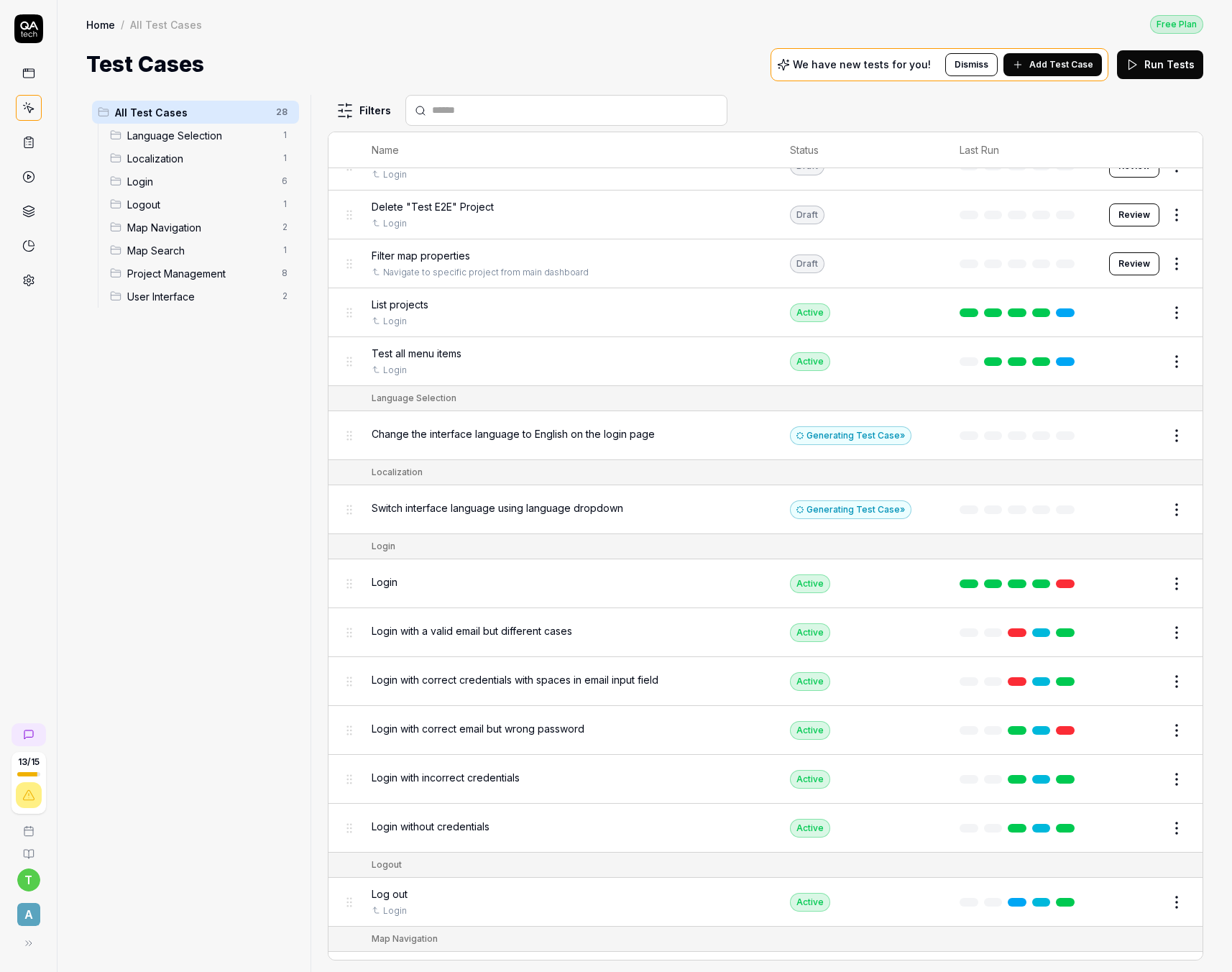
scroll to position [84, 0]
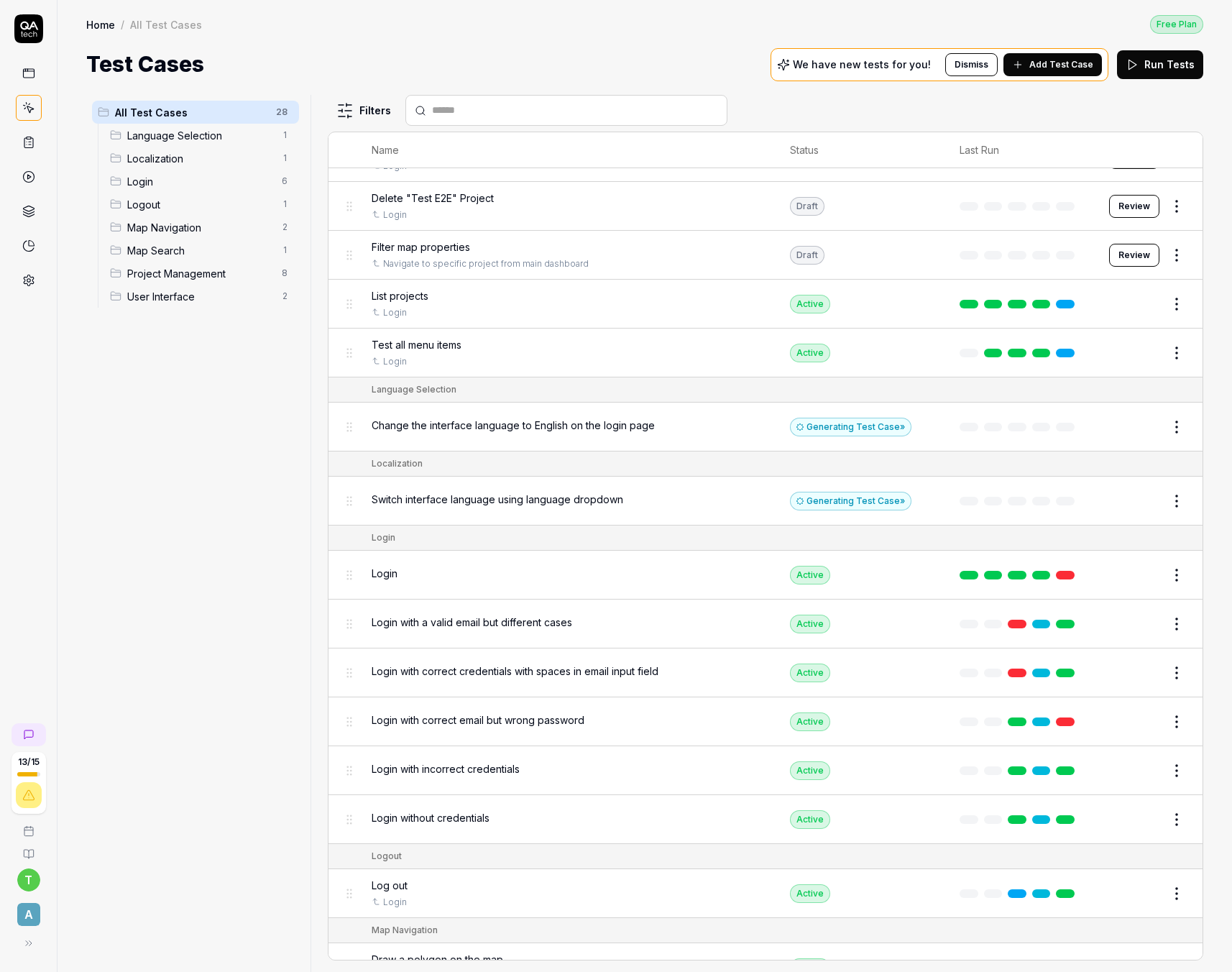
click at [1143, 573] on button "Edit" at bounding box center [1142, 574] width 35 height 23
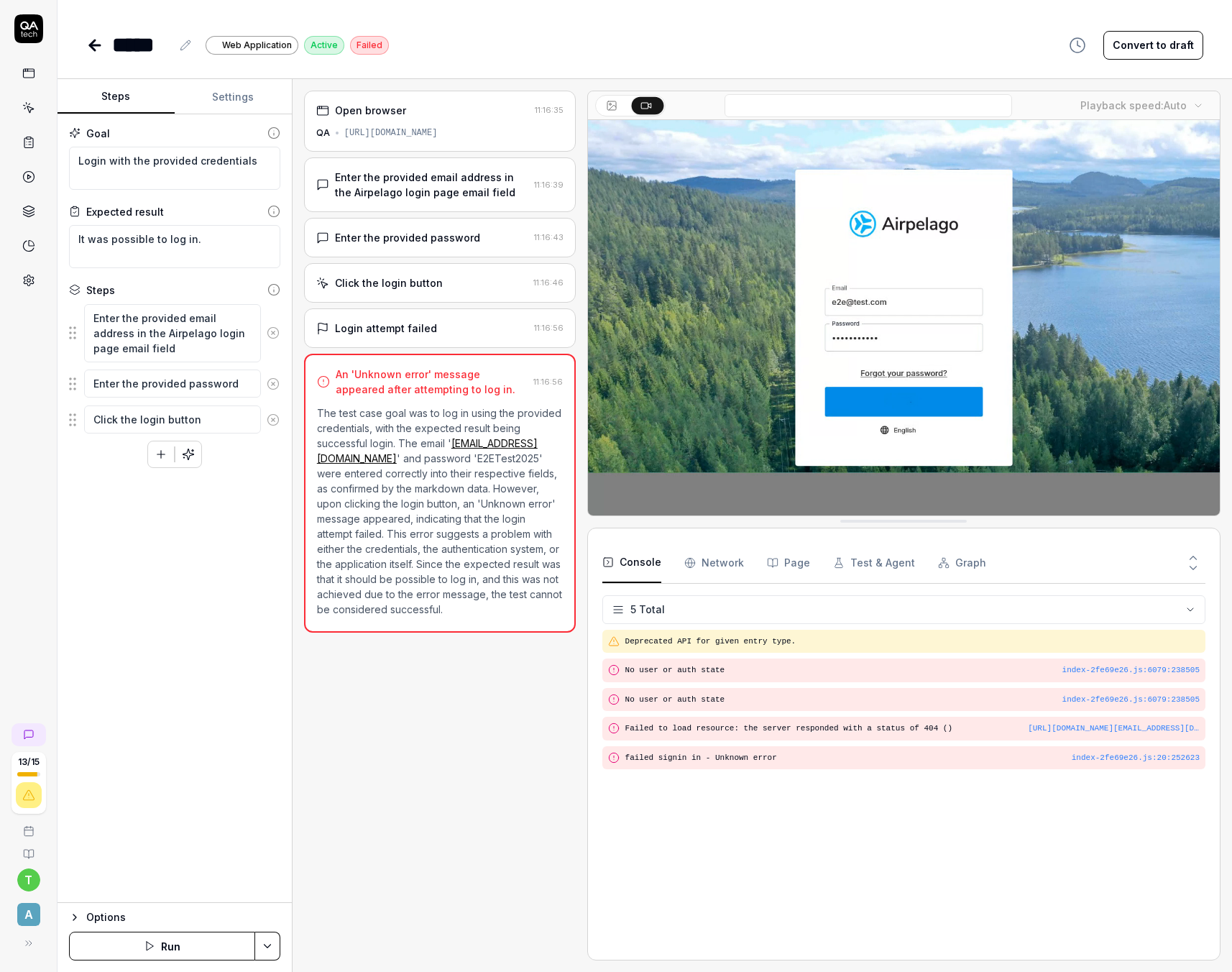
click at [409, 243] on div "Enter the provided password" at bounding box center [407, 238] width 145 height 15
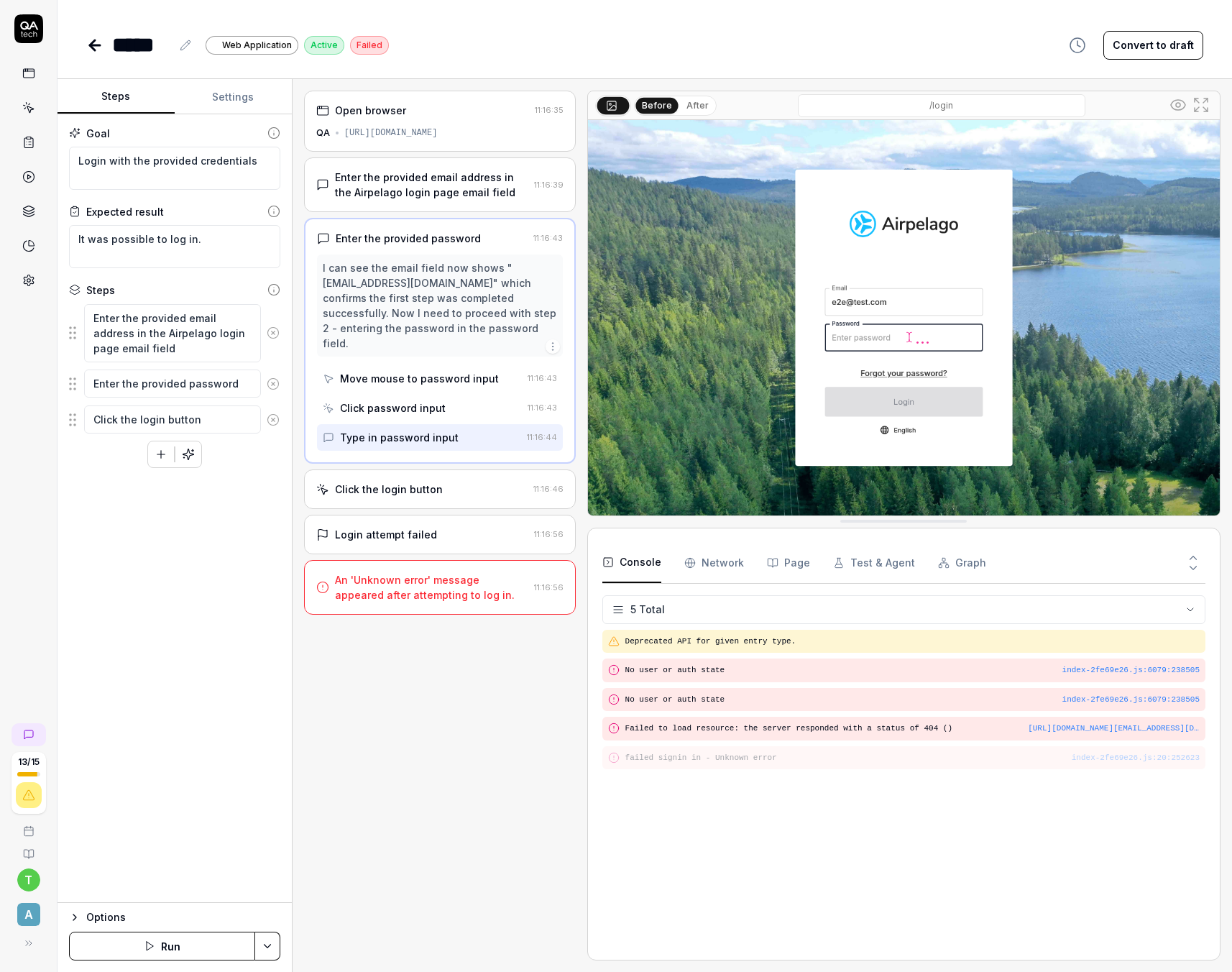
click at [386, 483] on div "Click the login button 11:16:46" at bounding box center [439, 489] width 271 height 40
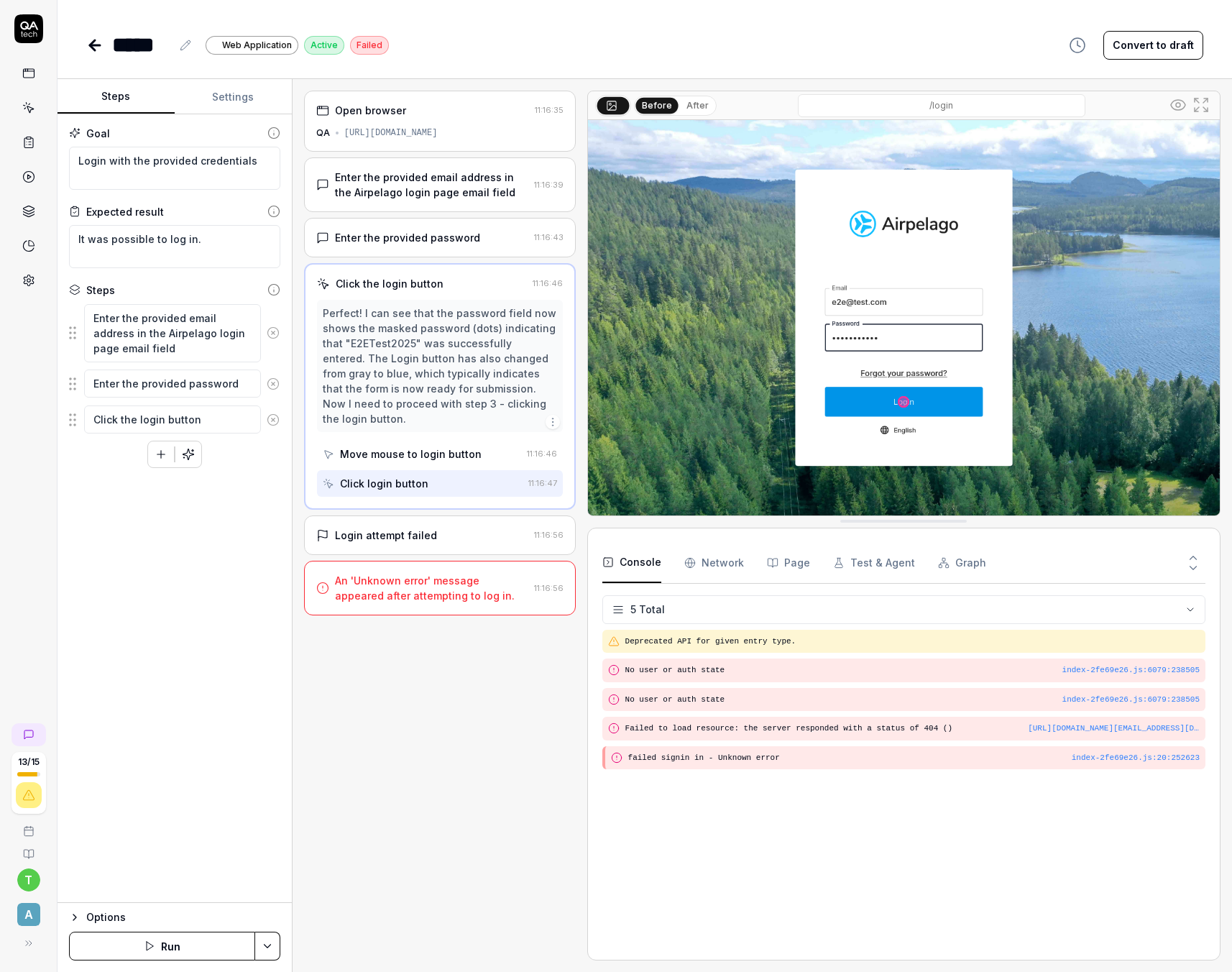
click at [386, 528] on div "Login attempt failed" at bounding box center [385, 535] width 102 height 15
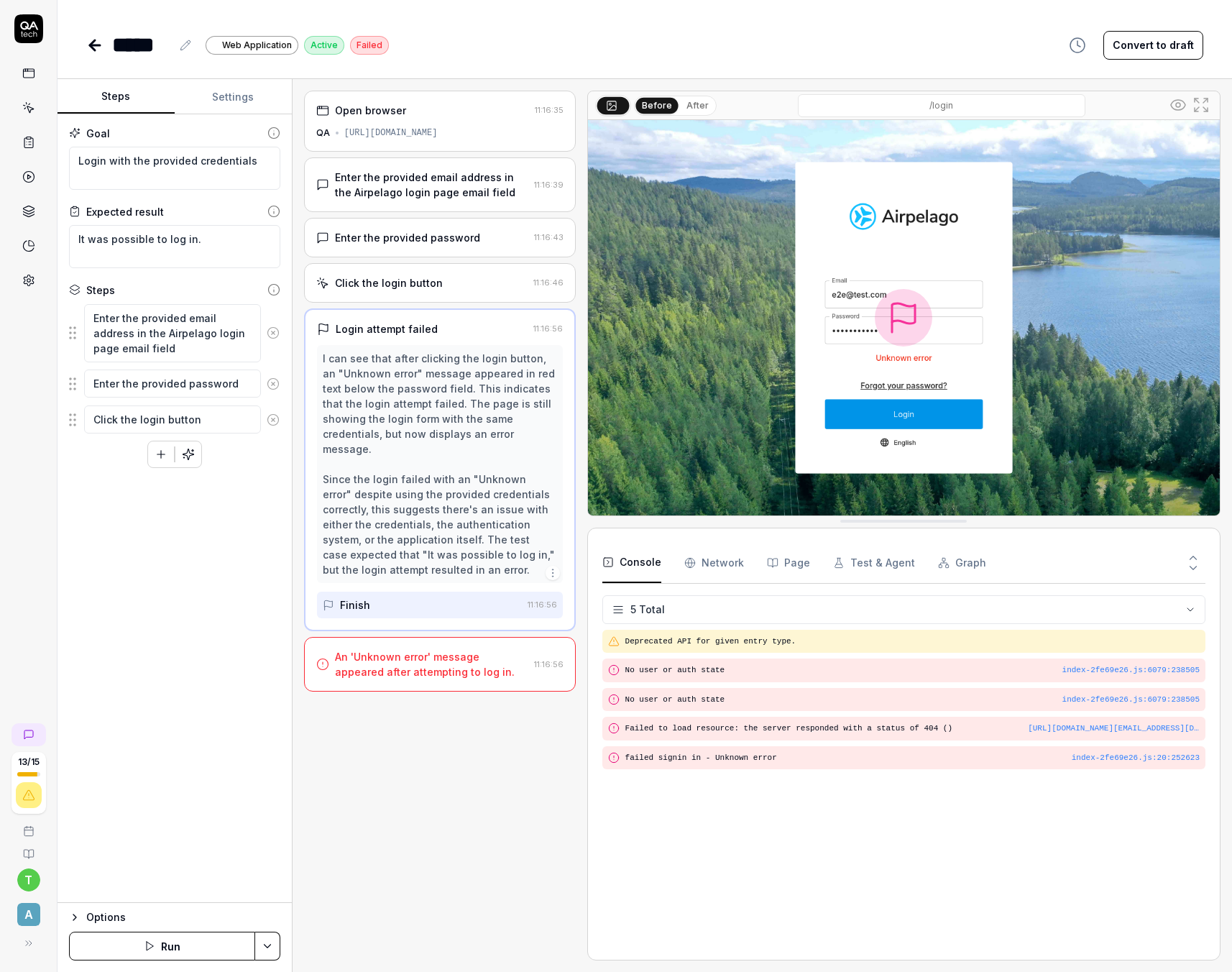
click at [367, 789] on div "Open browser 11:16:35 QA [URL][DOMAIN_NAME] Enter the provided email address in…" at bounding box center [439, 525] width 271 height 870
click at [240, 102] on button "Settings" at bounding box center [233, 96] width 117 height 35
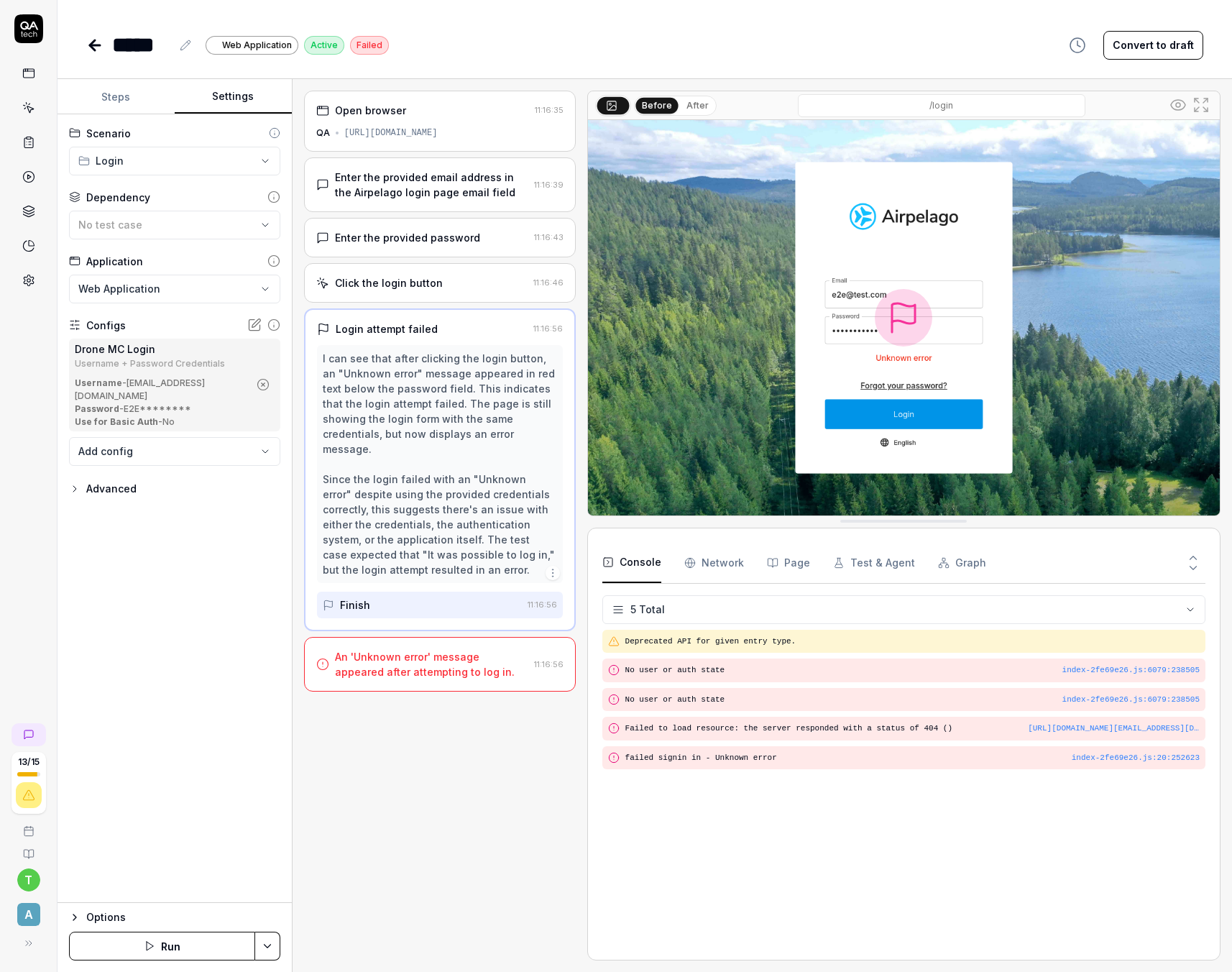
click at [265, 379] on icon "button" at bounding box center [262, 385] width 13 height 13
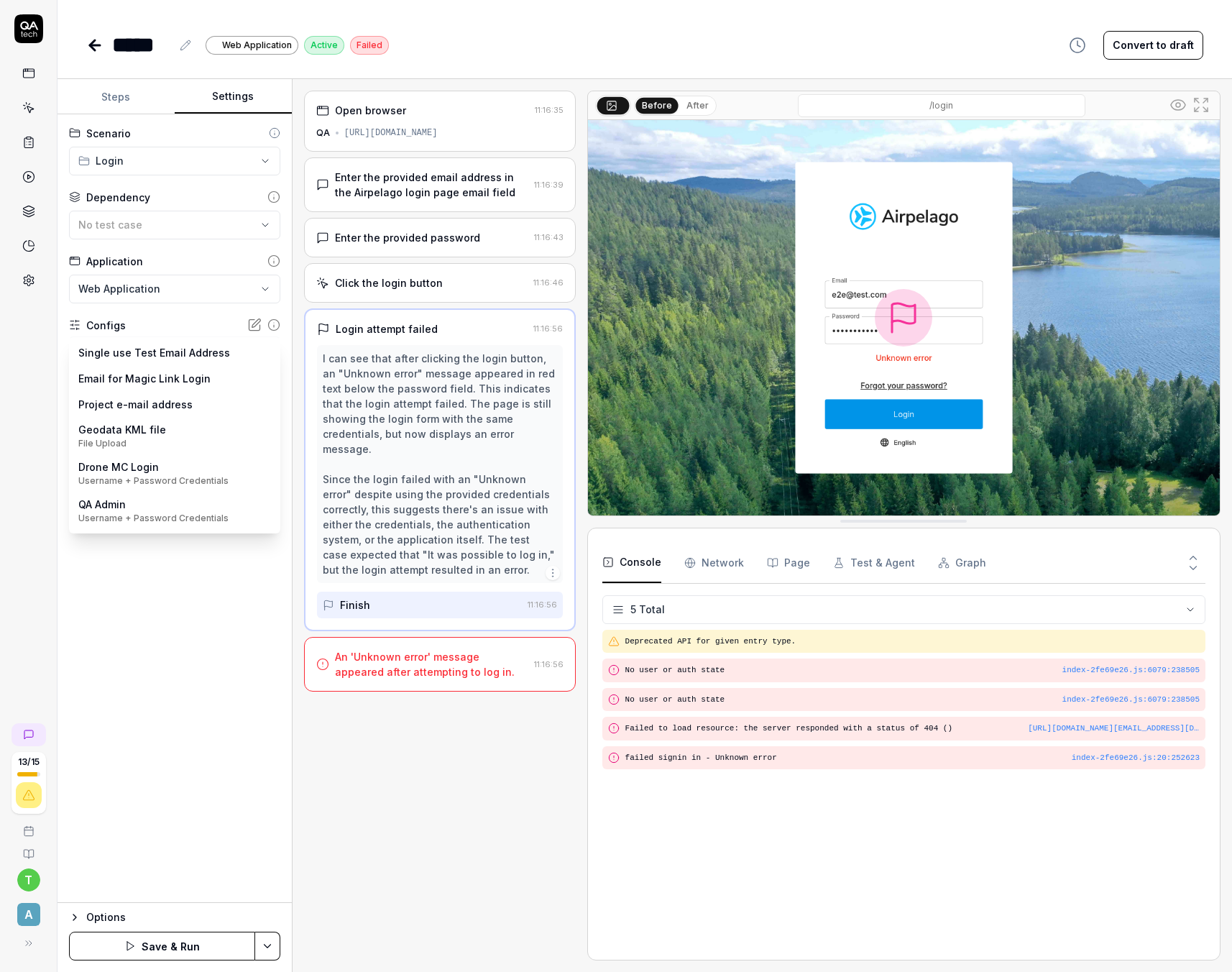
click at [200, 347] on body "**********" at bounding box center [616, 486] width 1232 height 972
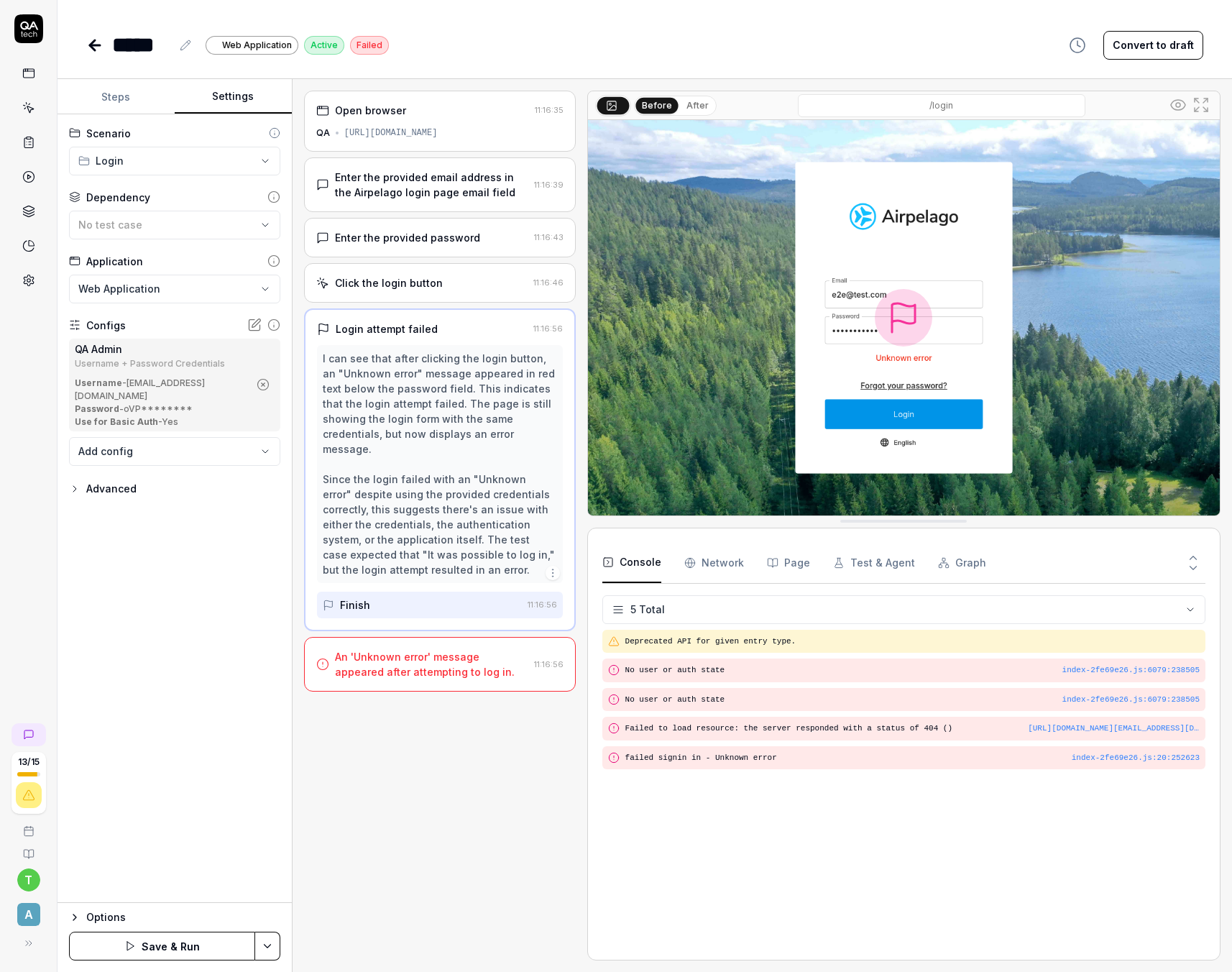
click at [160, 626] on div "**********" at bounding box center [175, 509] width 234 height 789
click at [267, 942] on html "**********" at bounding box center [616, 486] width 1232 height 972
click at [142, 844] on div "Save" at bounding box center [196, 847] width 183 height 32
click at [115, 480] on div "Advanced" at bounding box center [111, 488] width 51 height 17
click at [111, 480] on div "Advanced" at bounding box center [111, 488] width 51 height 17
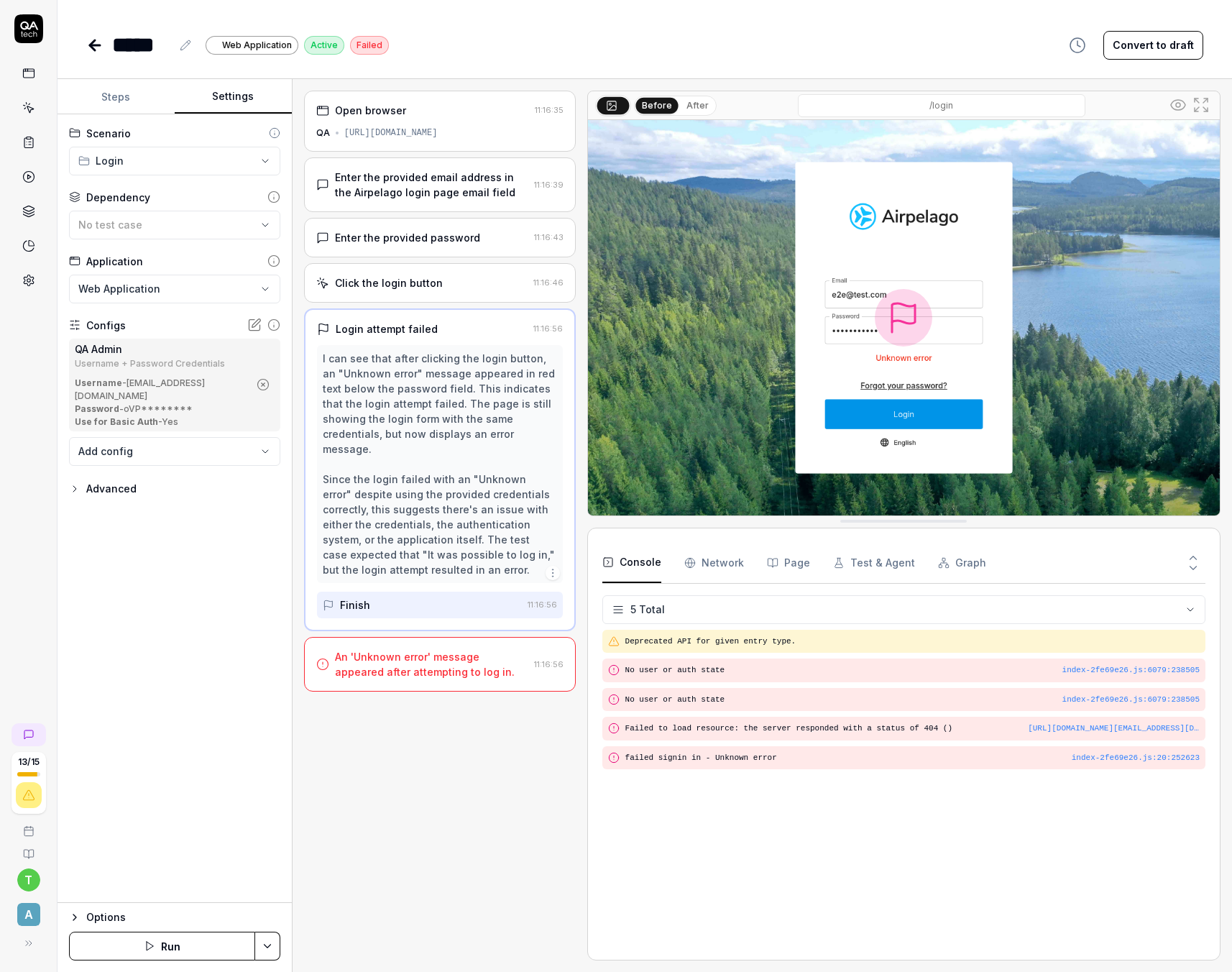
click at [128, 98] on button "Steps" at bounding box center [116, 96] width 117 height 35
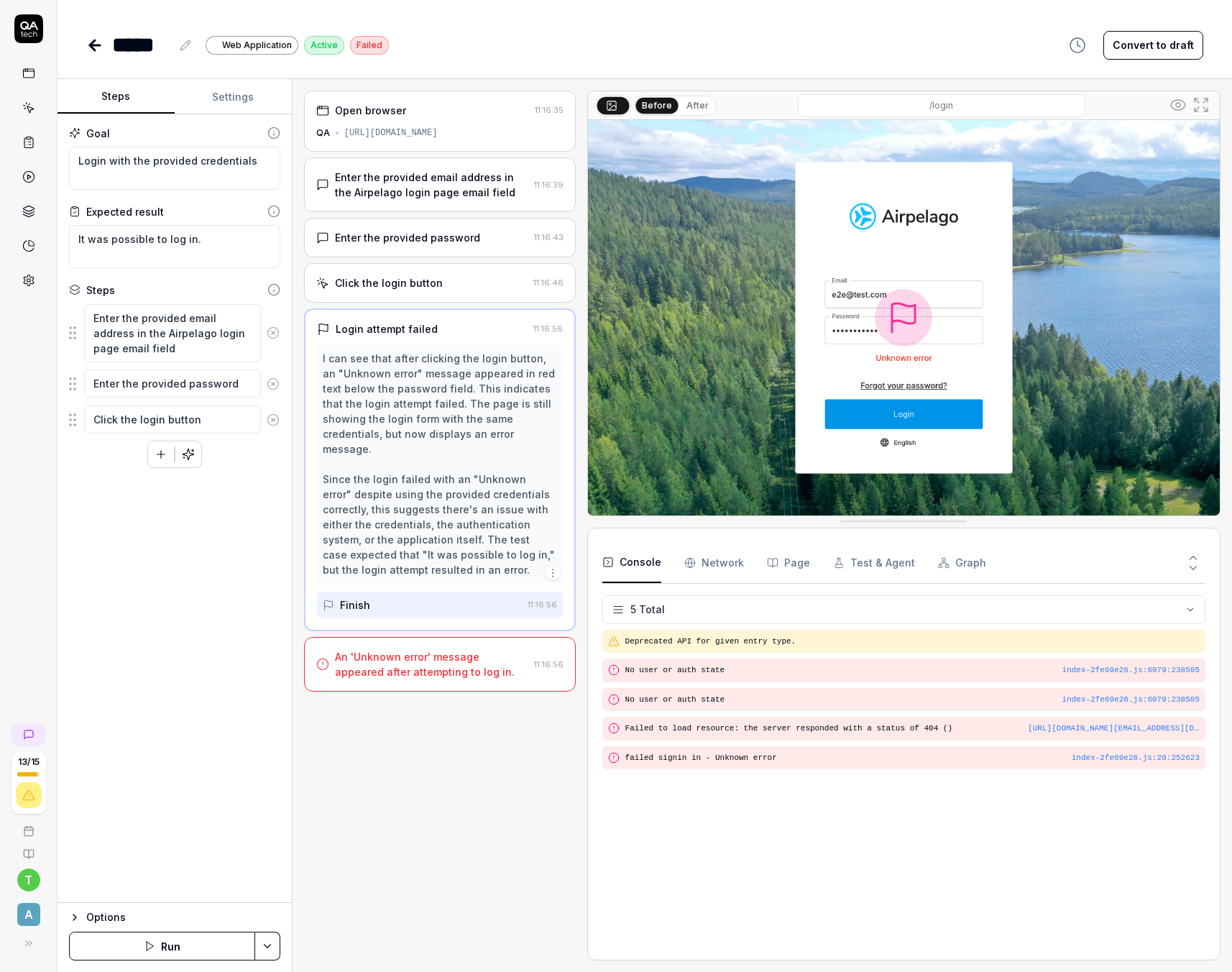
click at [94, 48] on icon at bounding box center [94, 45] width 17 height 17
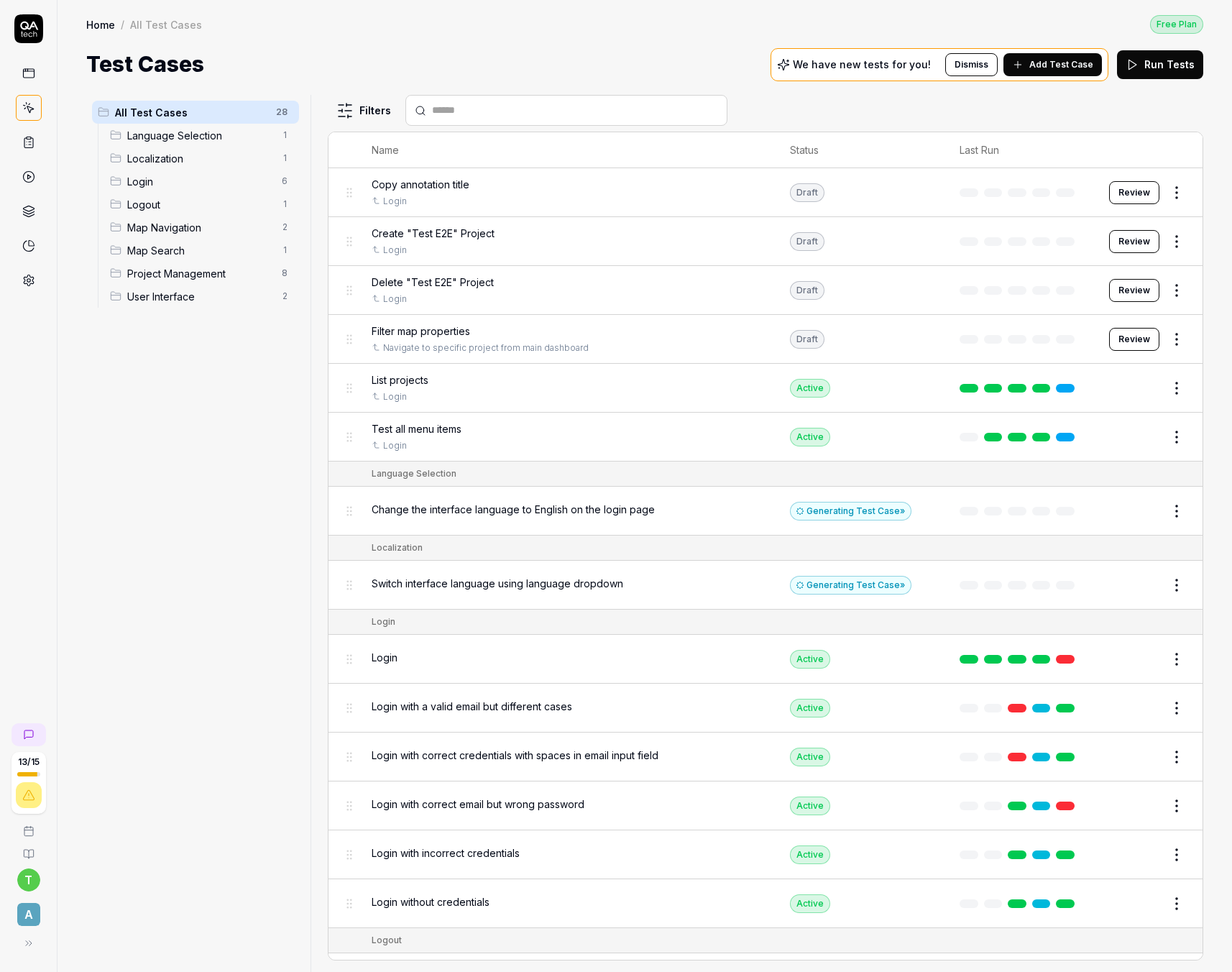
click at [1142, 663] on button "Edit" at bounding box center [1142, 659] width 35 height 23
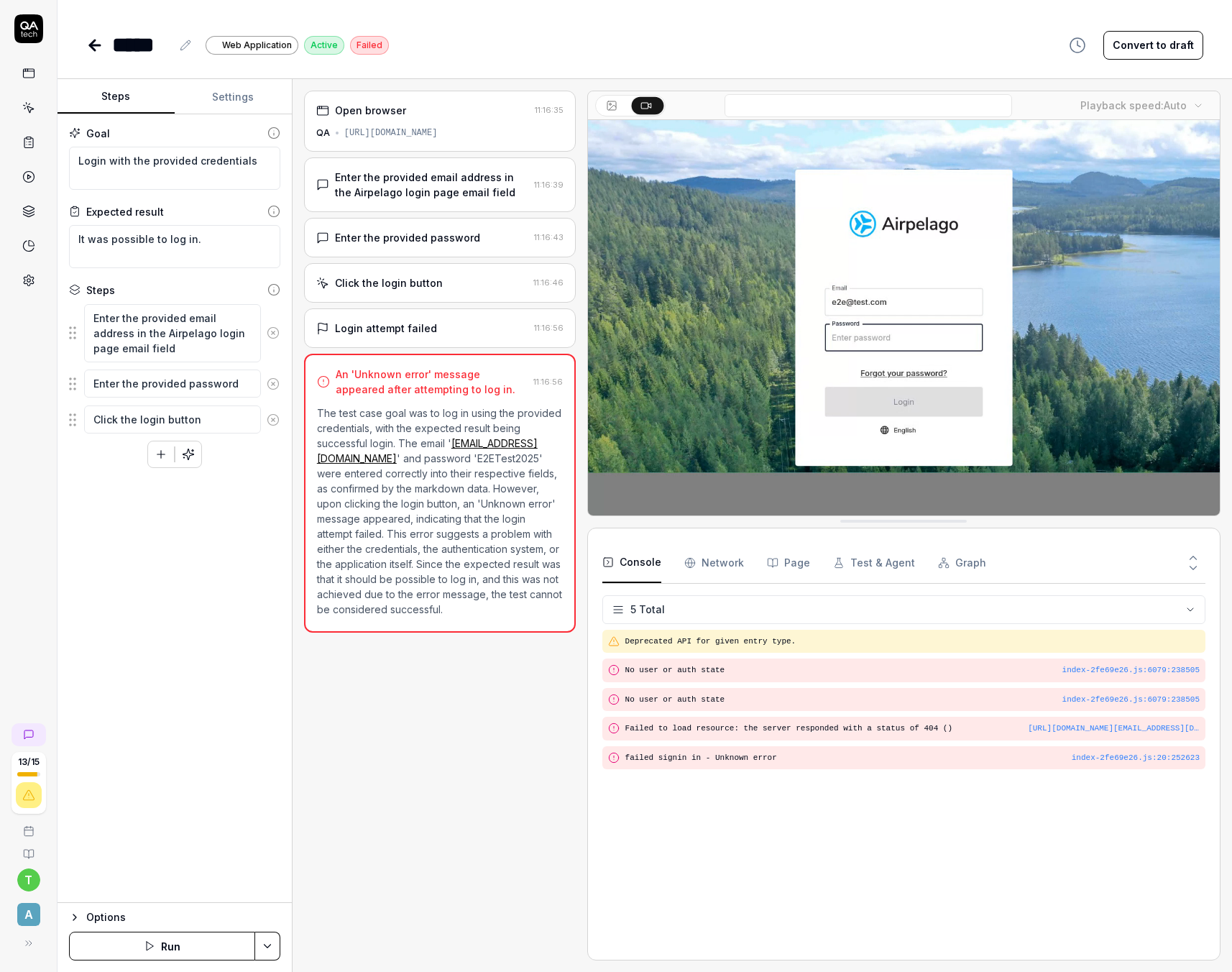
type textarea "*"
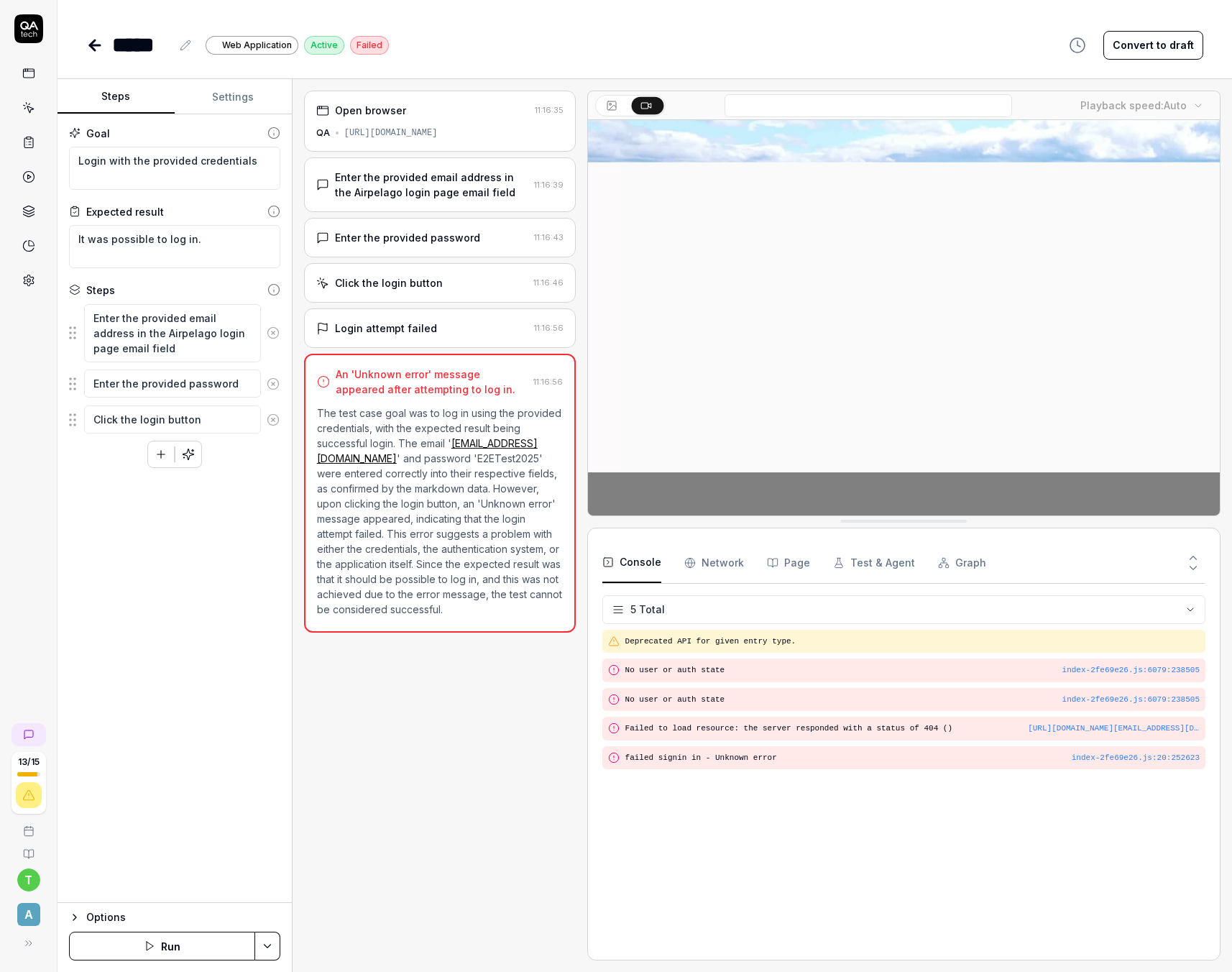
click at [187, 48] on icon at bounding box center [186, 46] width 12 height 12
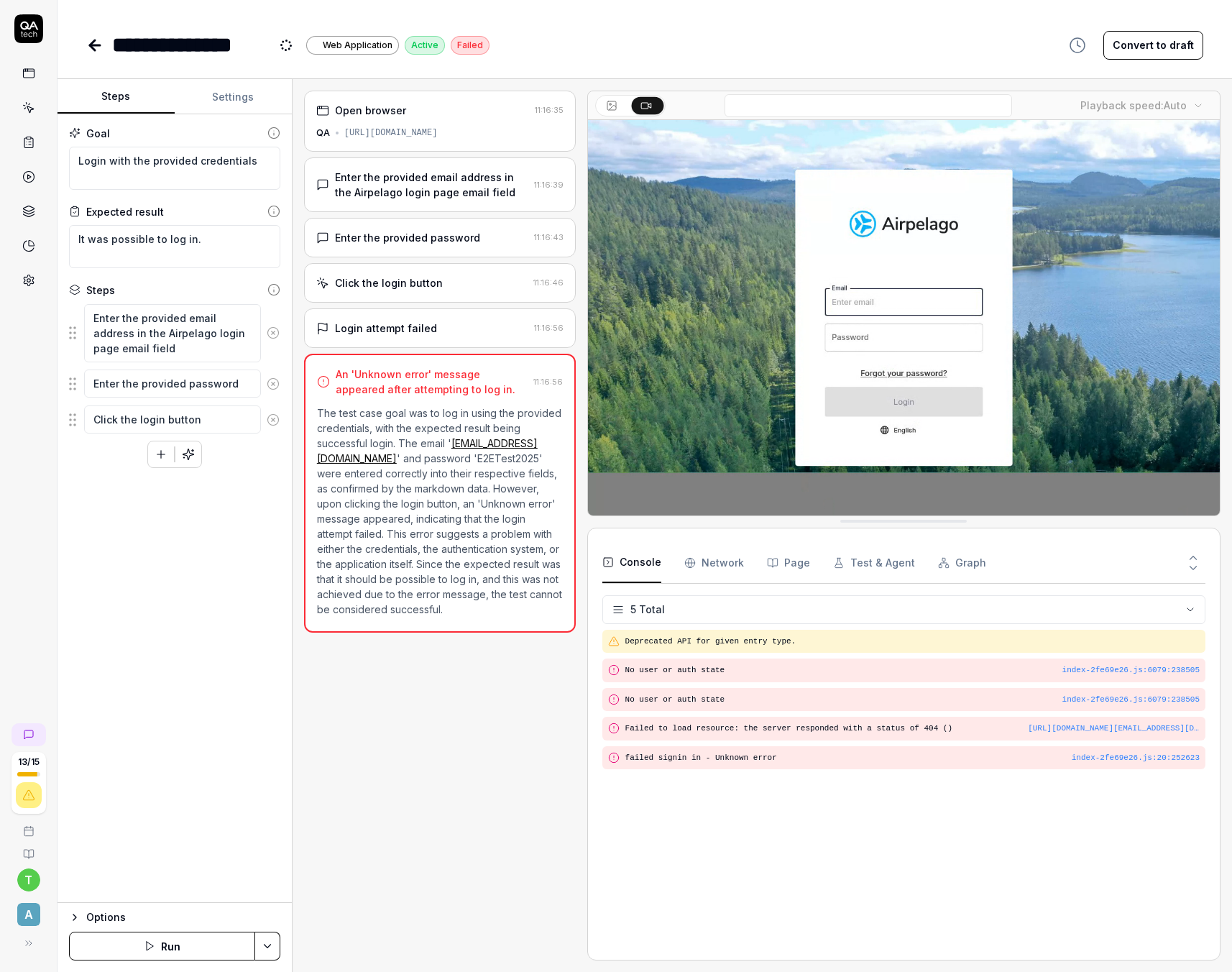
click at [560, 41] on div "**********" at bounding box center [645, 45] width 1117 height 33
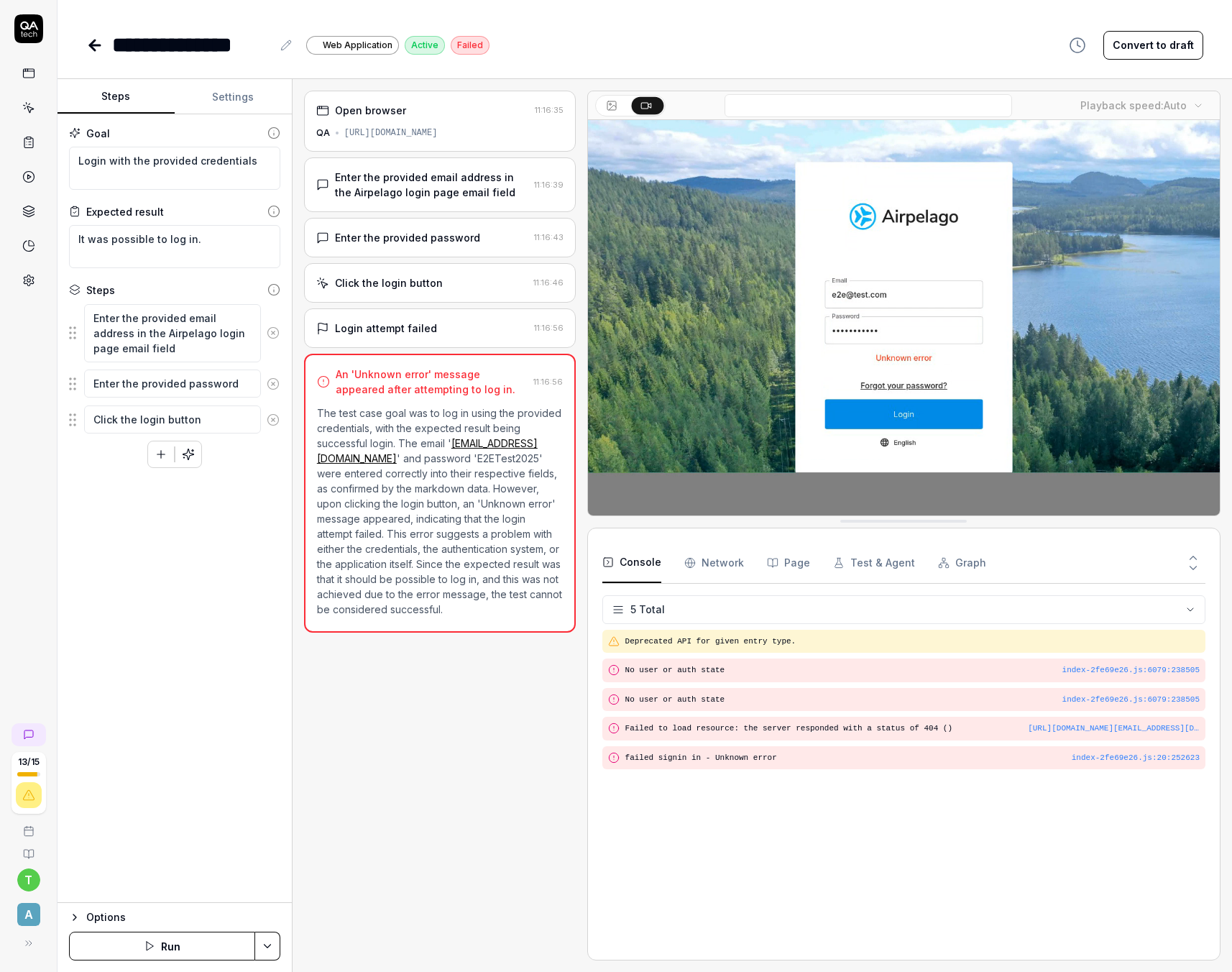
click at [27, 146] on icon at bounding box center [28, 142] width 13 height 13
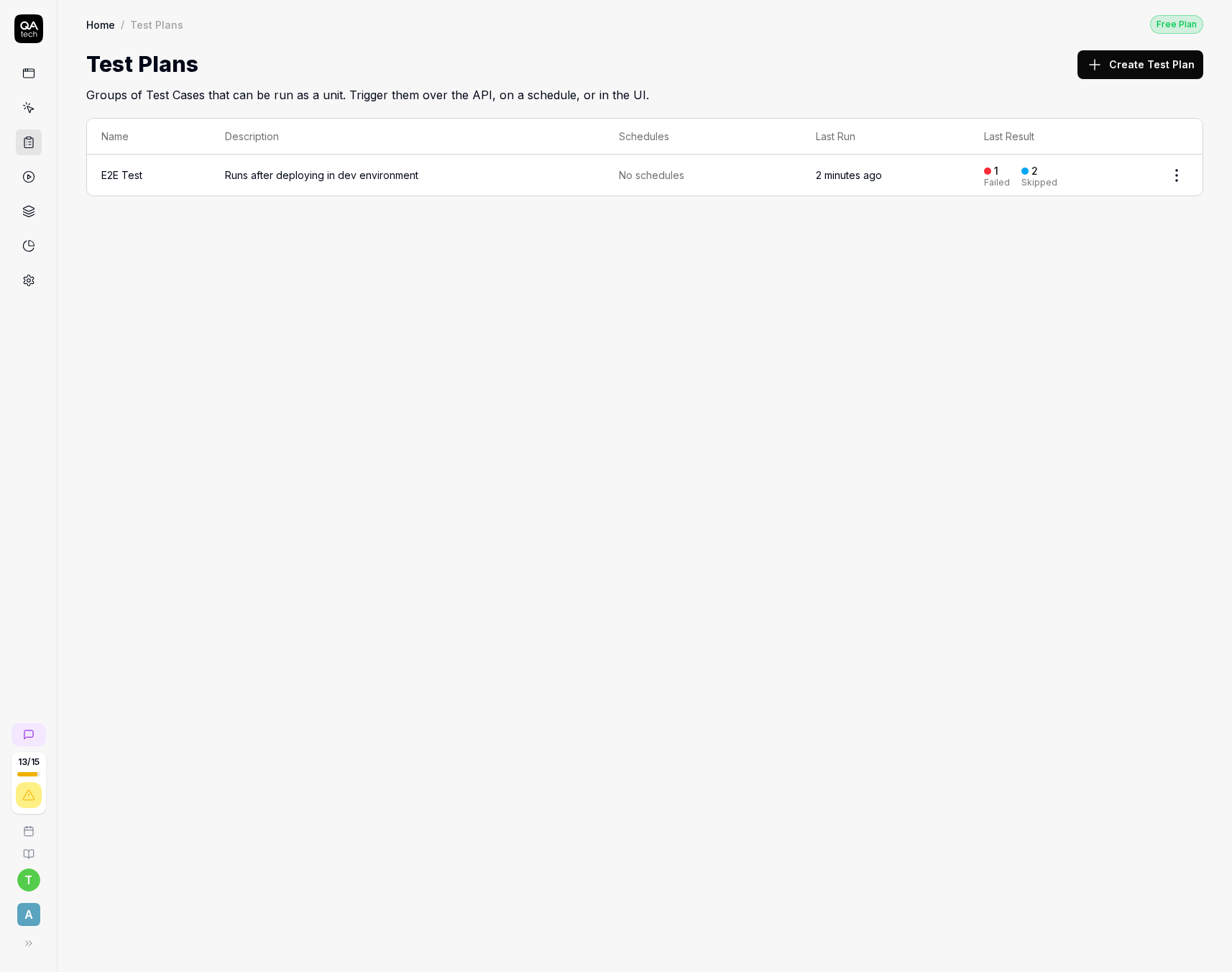
click at [365, 174] on span "Runs after deploying in dev environment" at bounding box center [407, 175] width 366 height 15
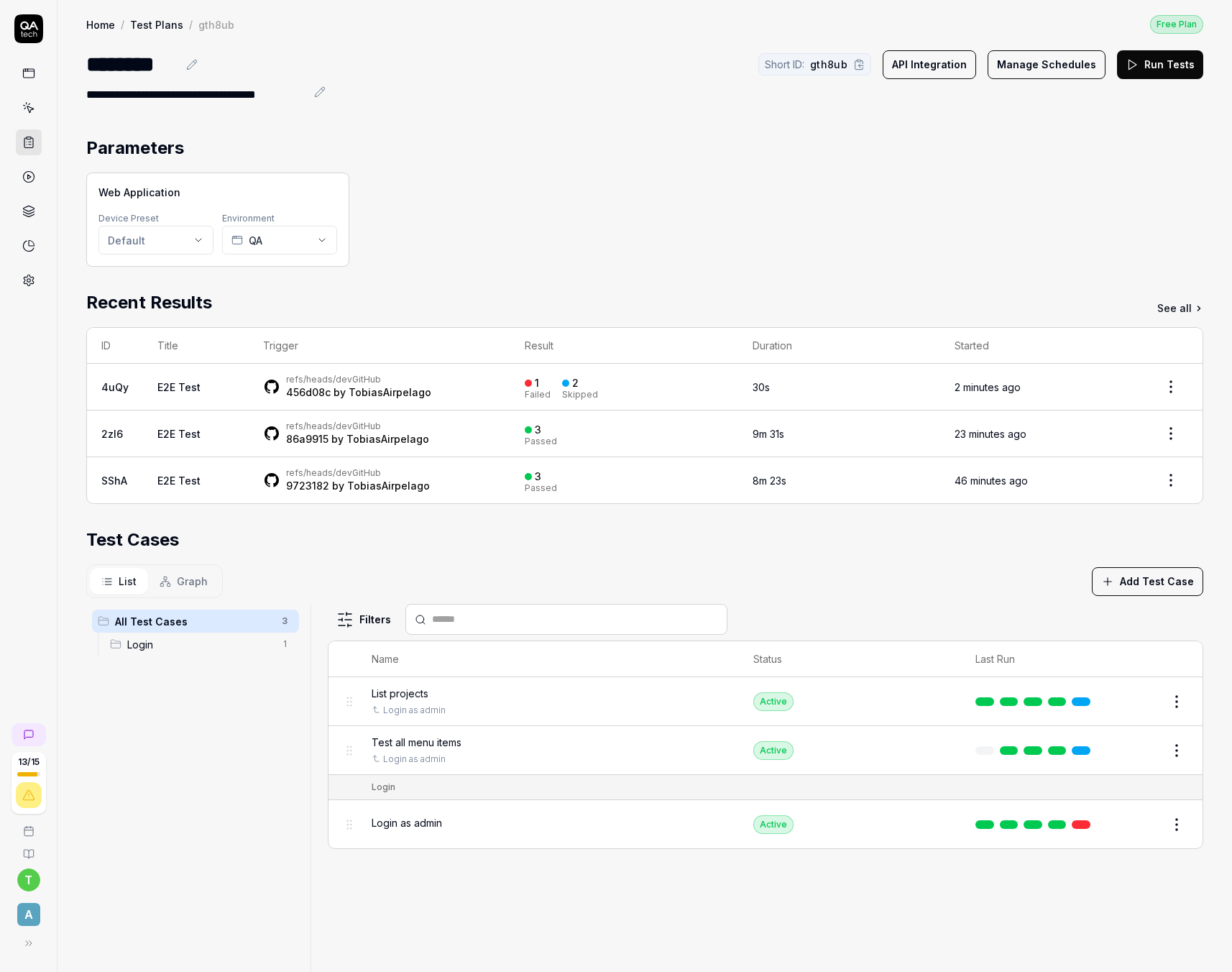
click at [190, 580] on span "Graph" at bounding box center [192, 580] width 31 height 15
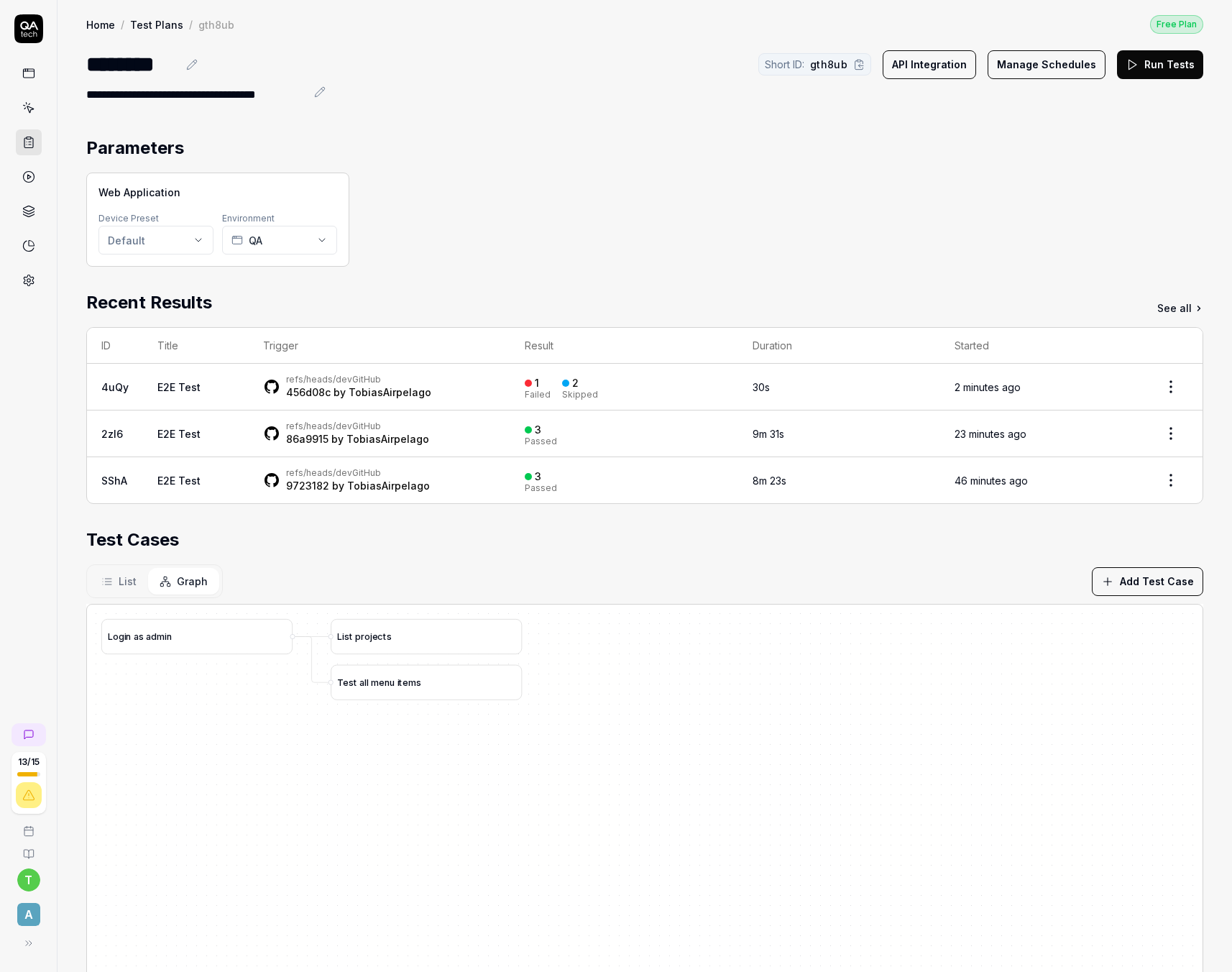
click at [342, 833] on div "L o g i n a s a d m i n L i s t p r o j e c t s T e s t a l l m e n u i t e m s" at bounding box center [645, 945] width 1116 height 683
click at [142, 635] on span "s" at bounding box center [141, 636] width 5 height 11
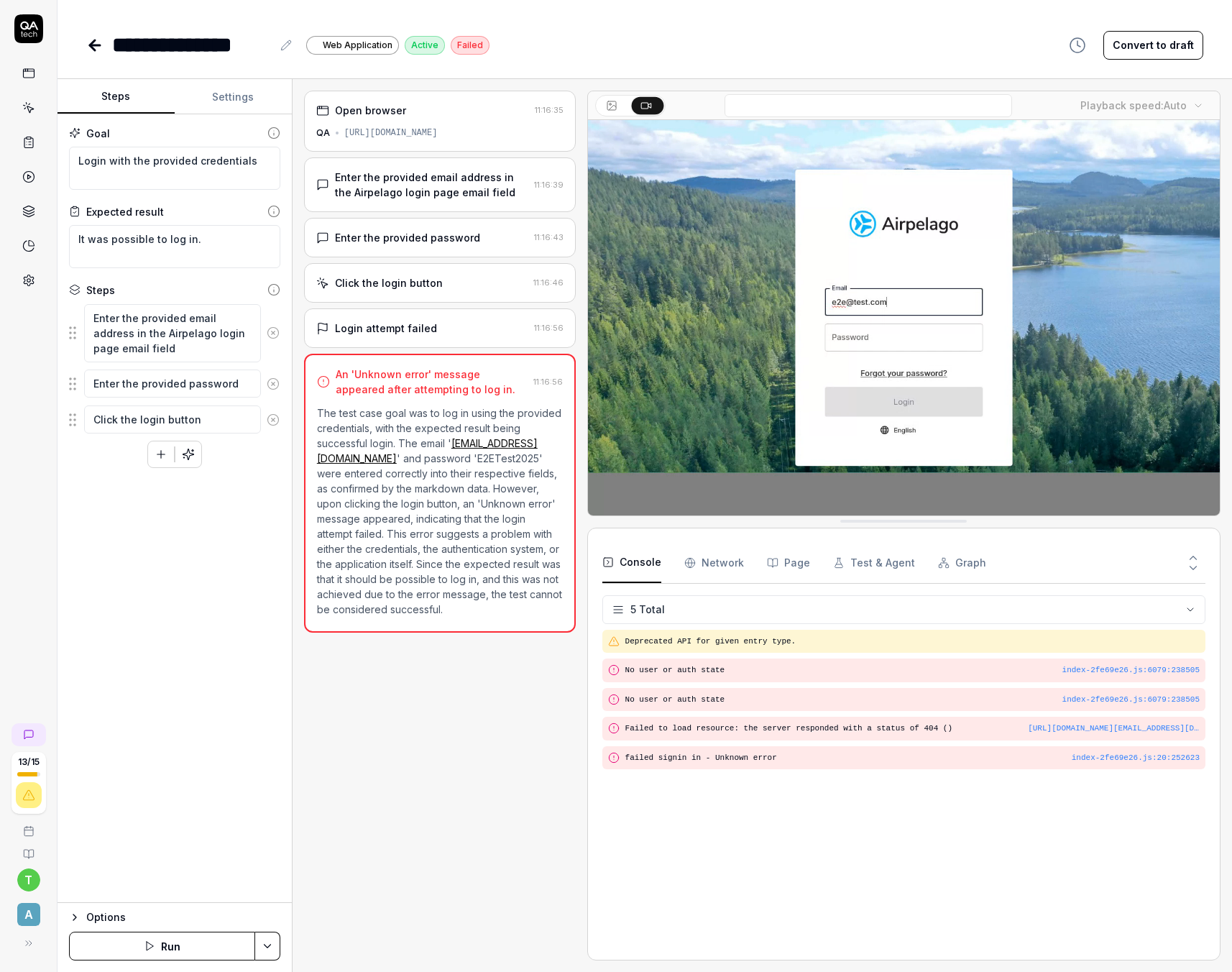
click at [164, 950] on button "Run" at bounding box center [161, 946] width 186 height 29
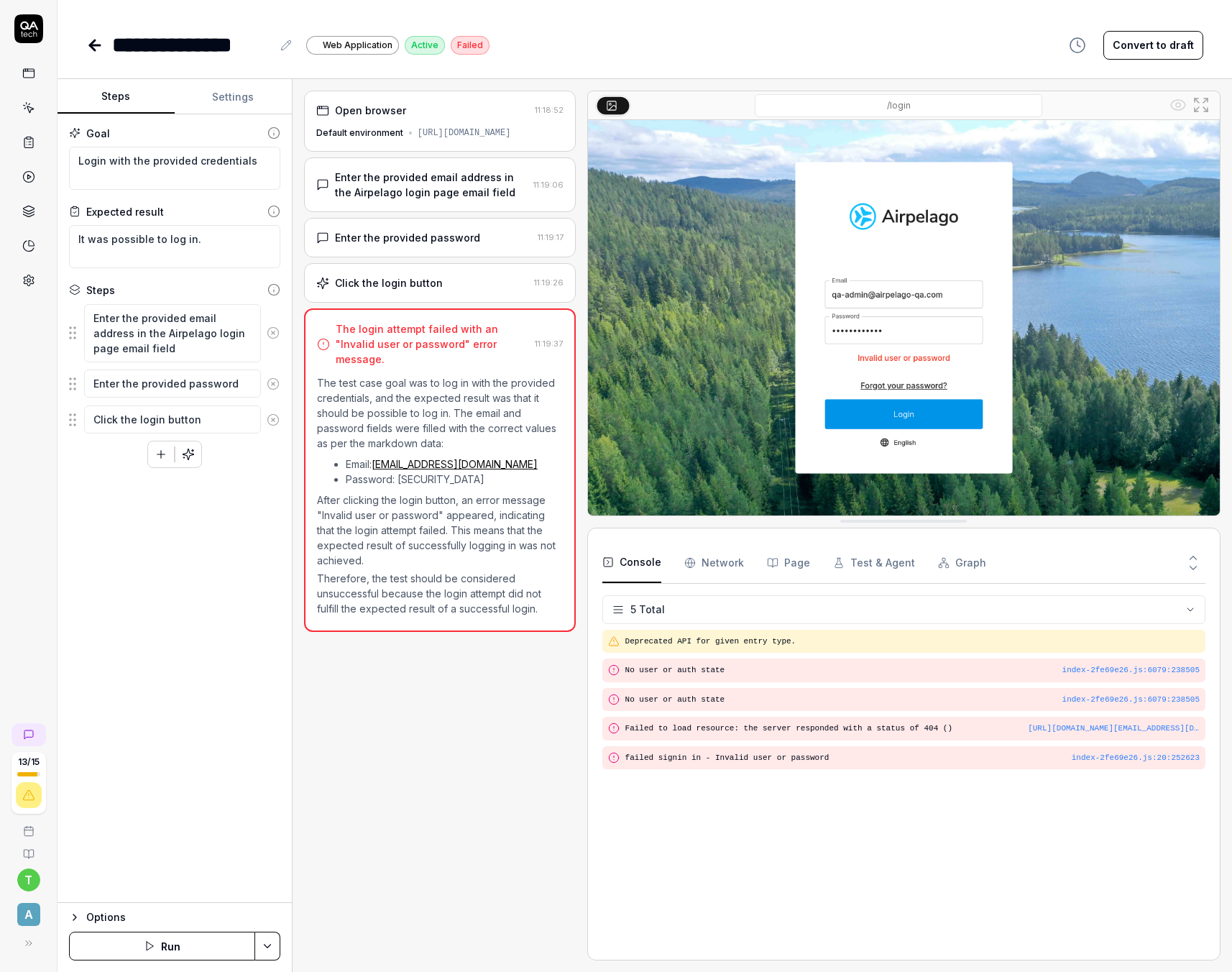
type textarea "*"
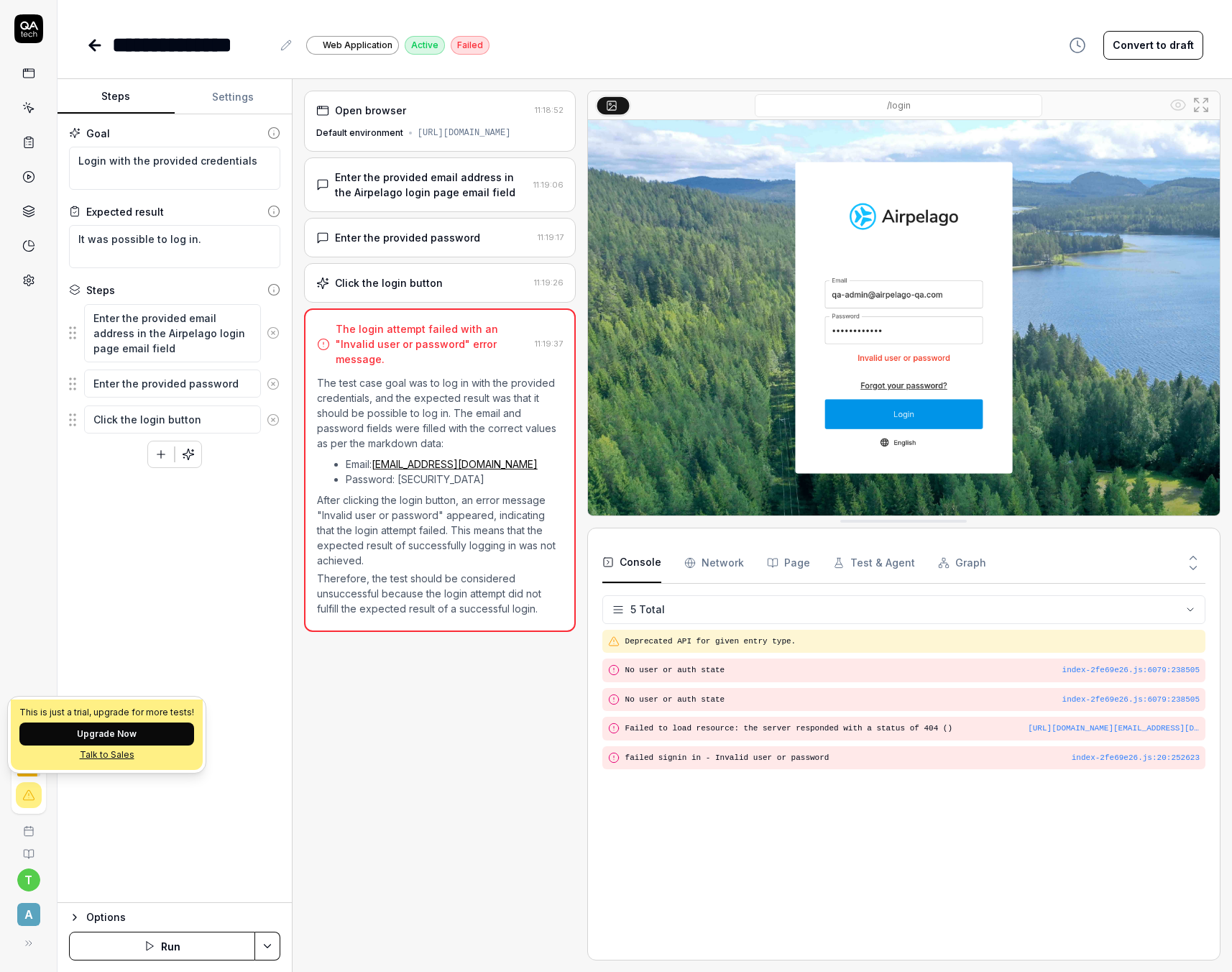
click at [85, 734] on button "Upgrade Now" at bounding box center [107, 733] width 175 height 23
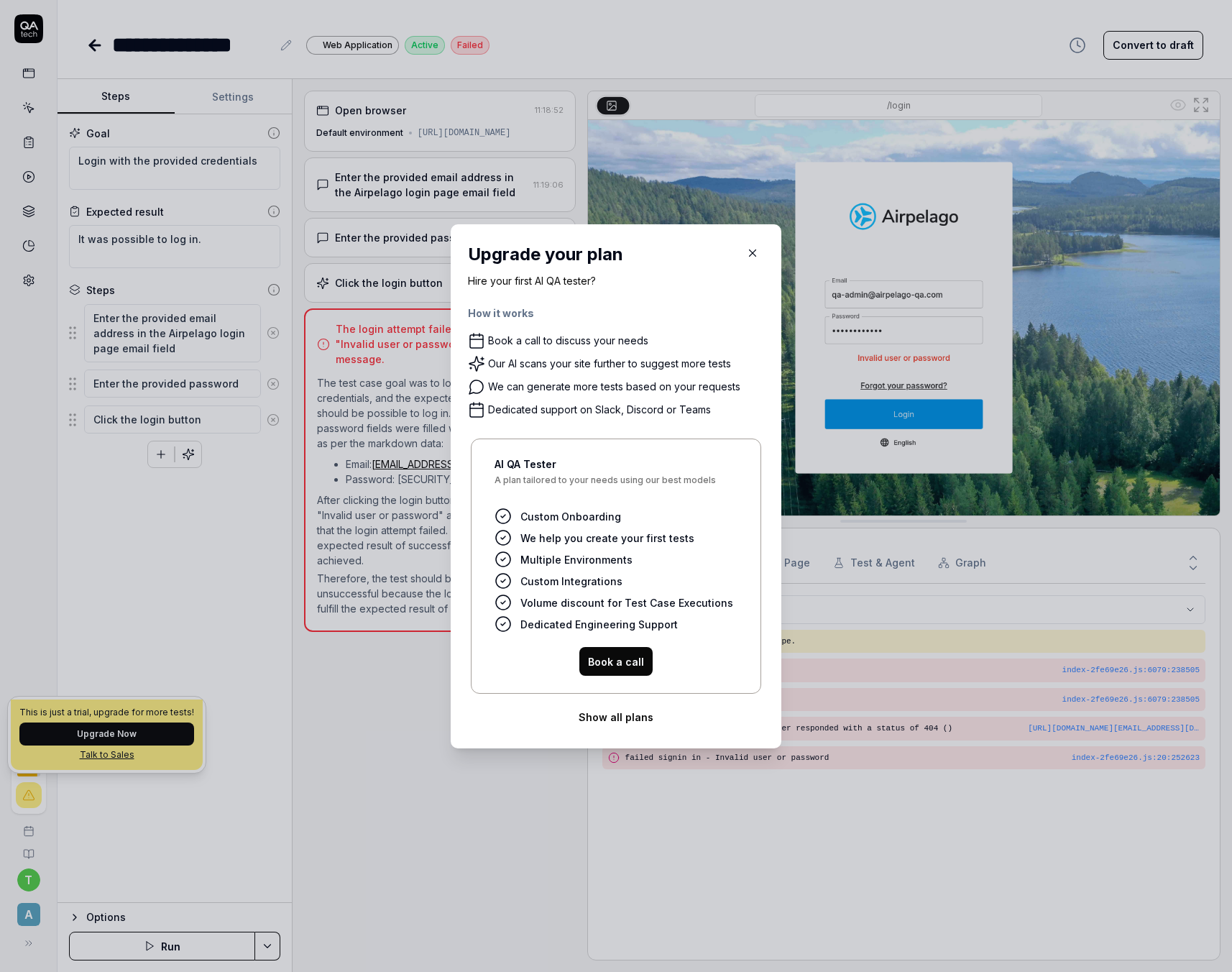
click at [628, 721] on button "Show all plans" at bounding box center [616, 717] width 296 height 29
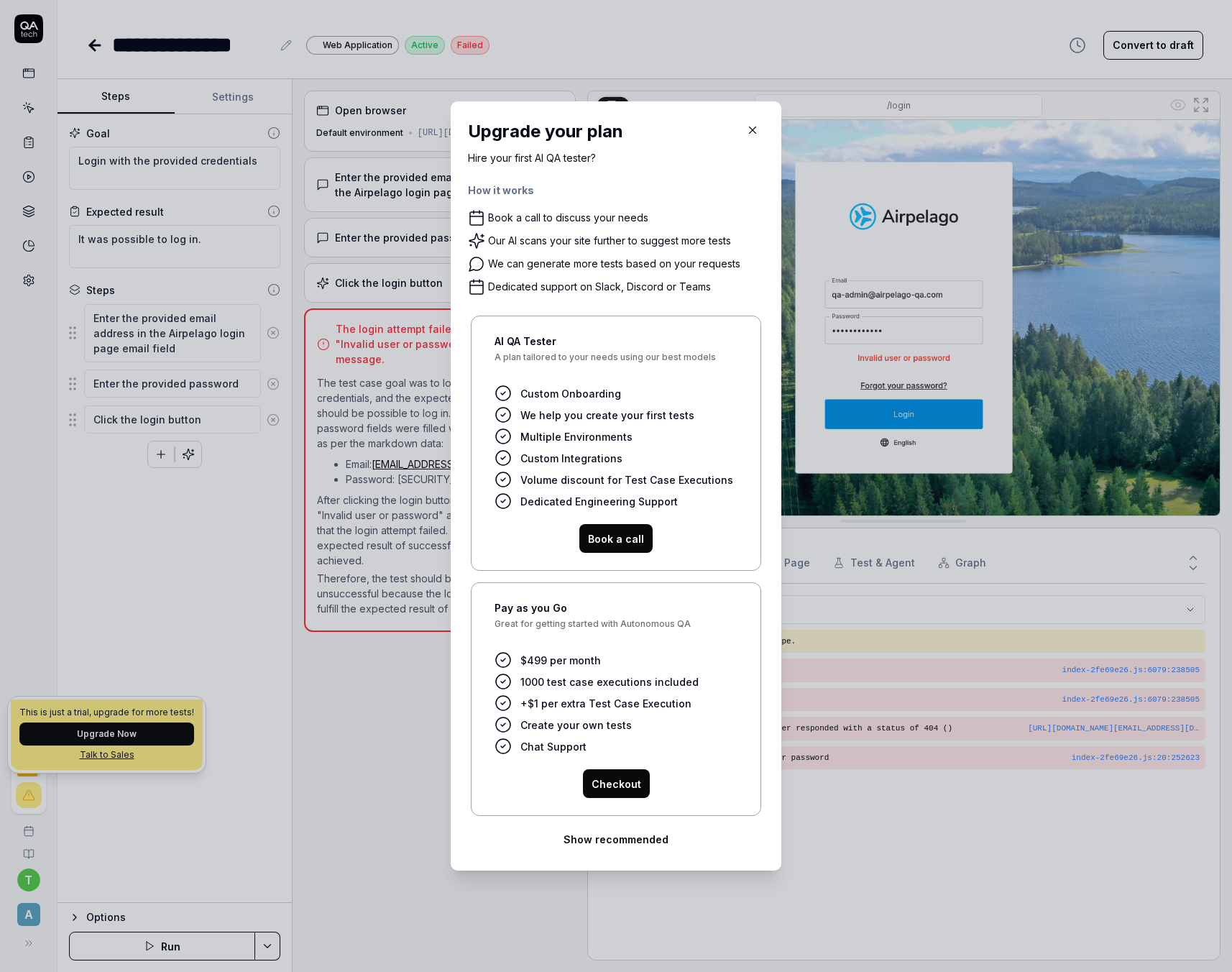
click at [623, 778] on button "Checkout" at bounding box center [616, 783] width 67 height 29
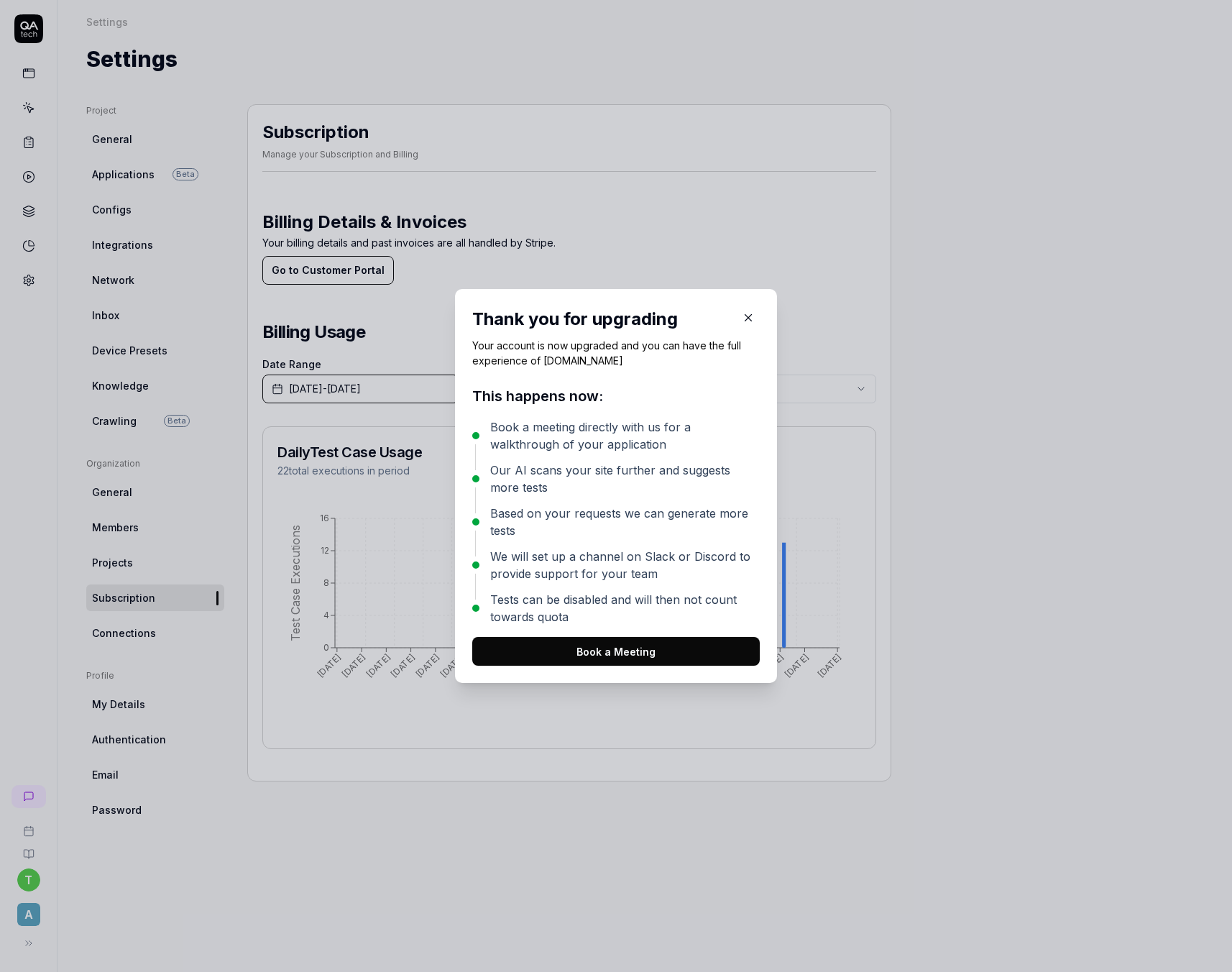
click at [751, 321] on icon "button" at bounding box center [748, 318] width 7 height 7
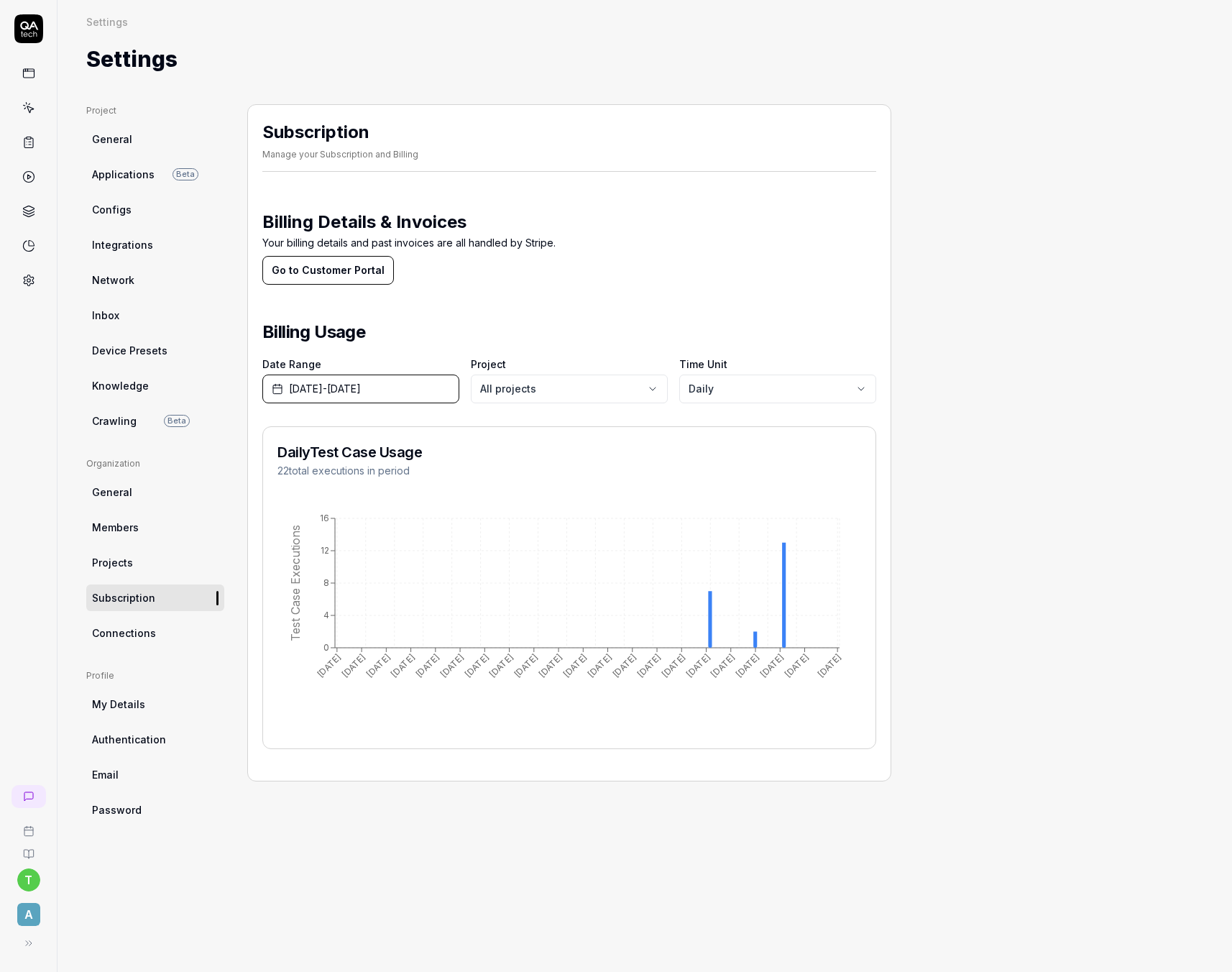
click at [122, 174] on span "Applications" at bounding box center [123, 174] width 63 height 15
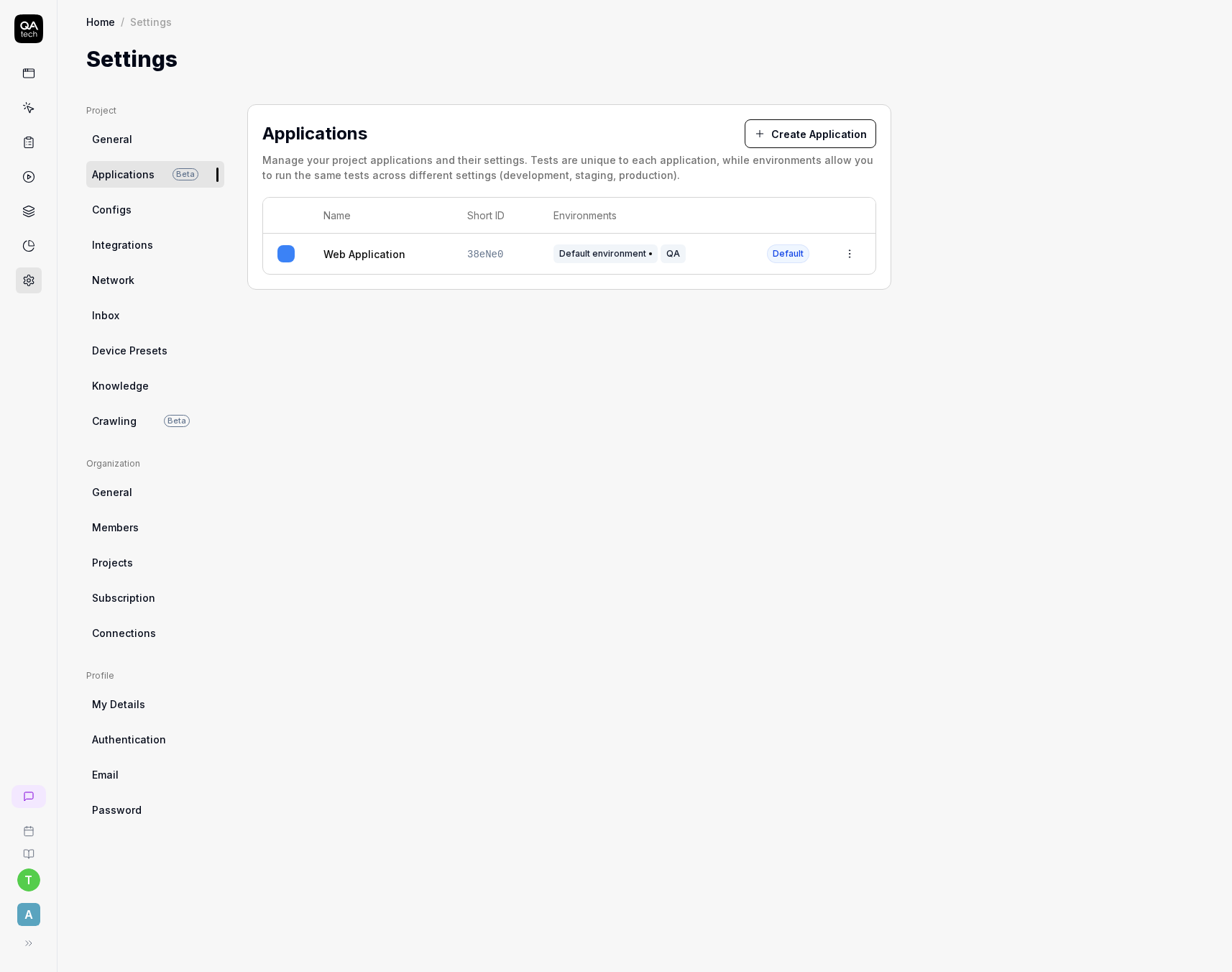
click at [116, 219] on link "Configs" at bounding box center [155, 210] width 138 height 27
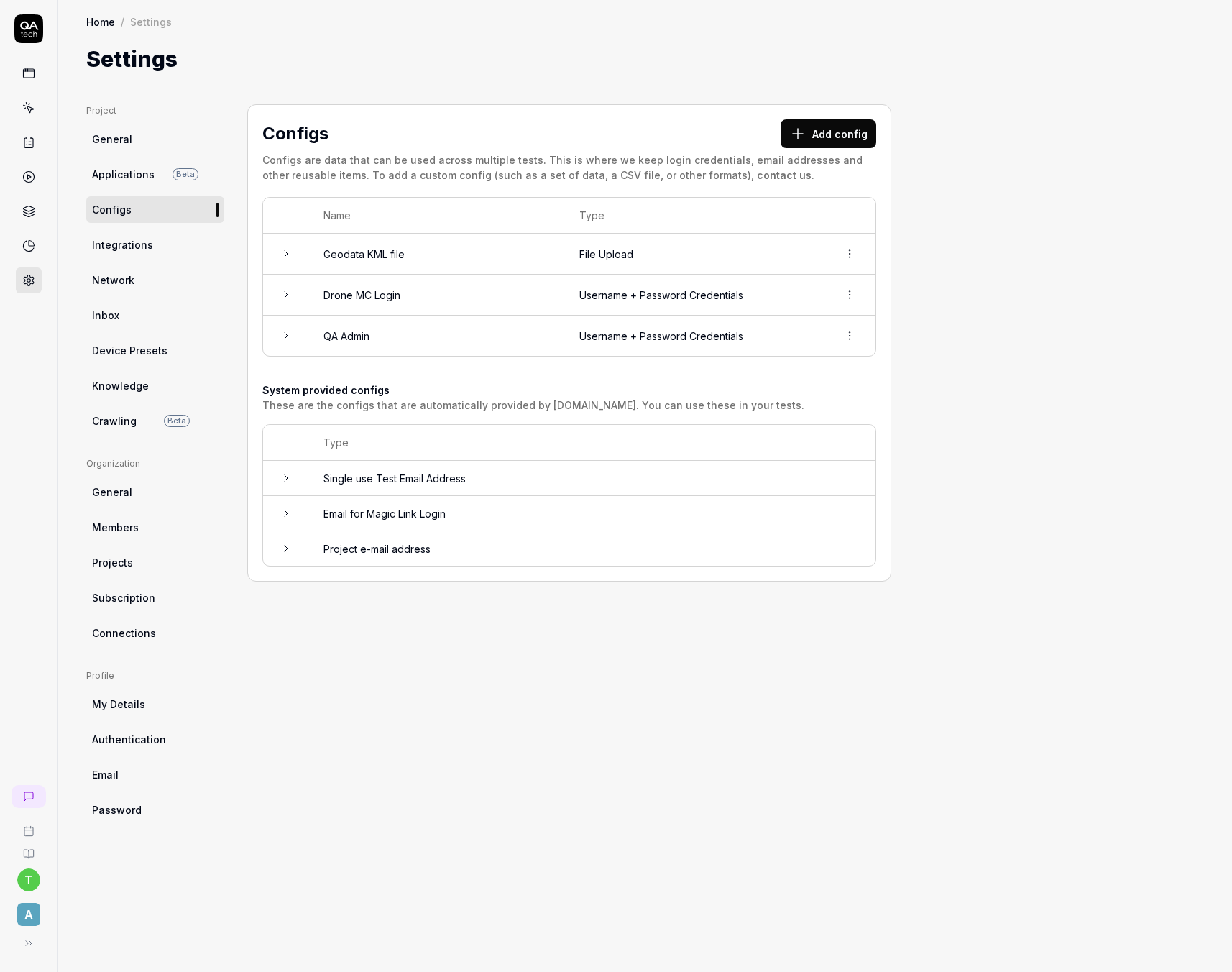
click at [138, 248] on span "Integrations" at bounding box center [122, 244] width 61 height 15
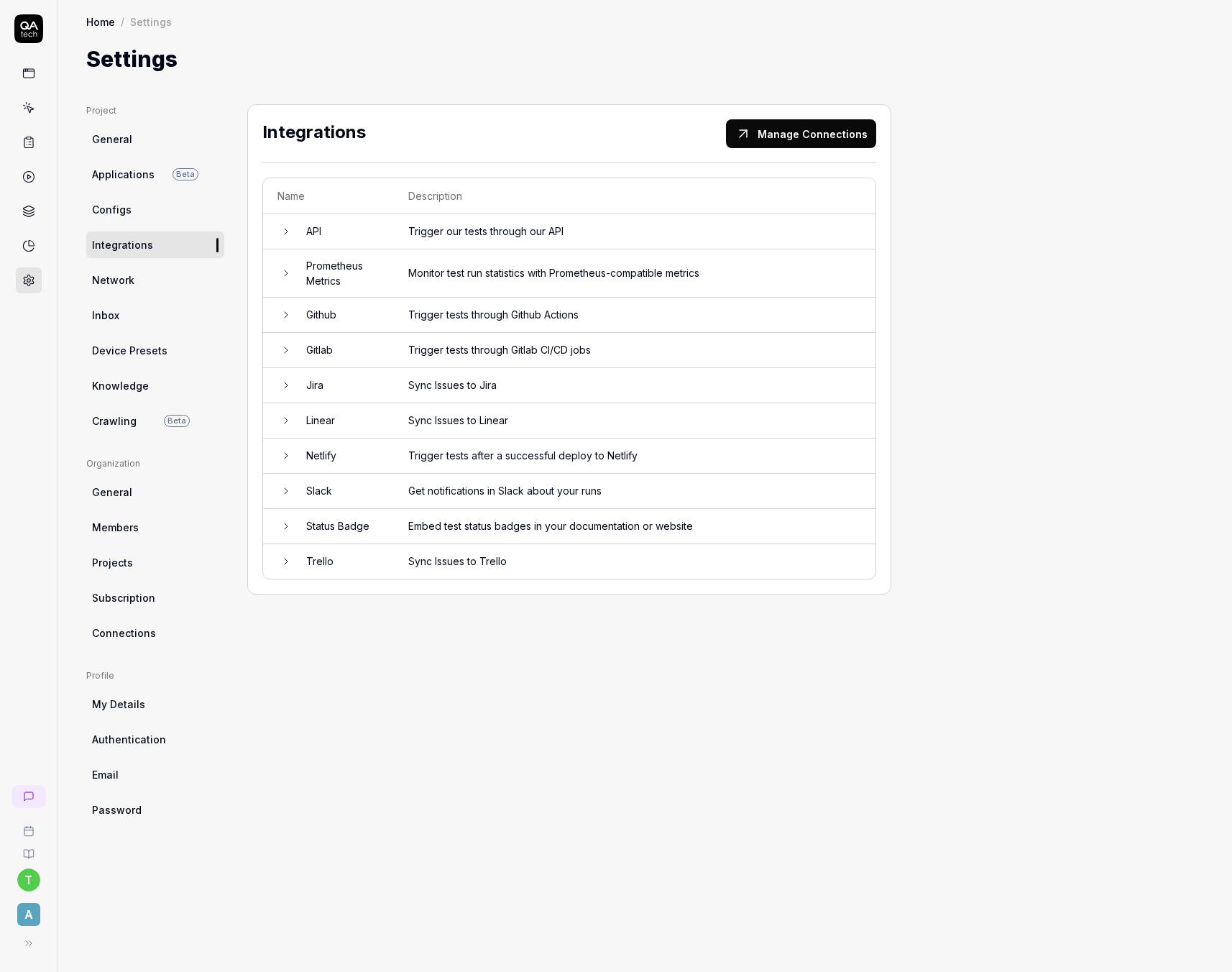
click at [131, 282] on span "Network" at bounding box center [113, 279] width 43 height 15
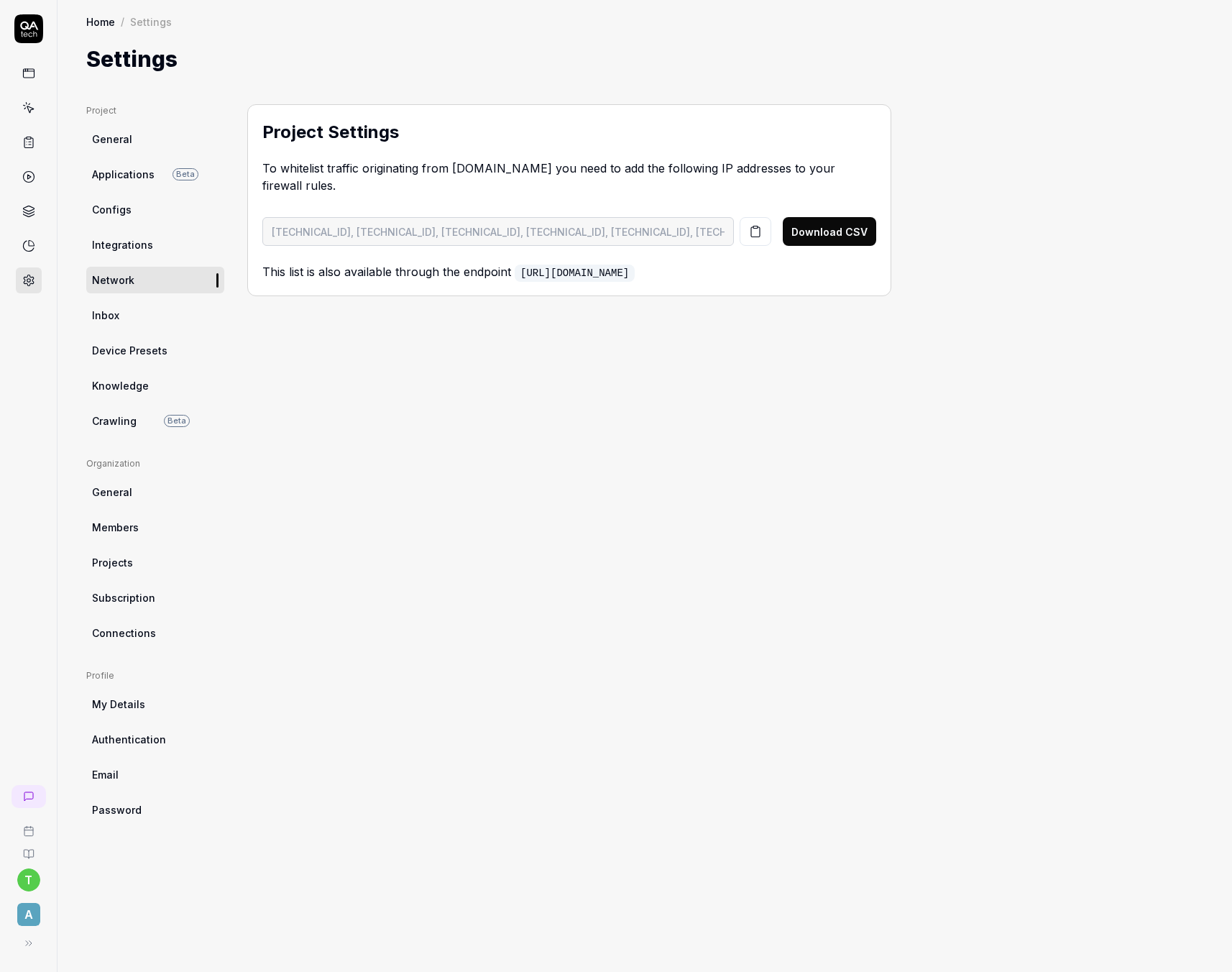
click at [702, 462] on div "Project Settings To whitelist traffic originating from QA.tech you need to add …" at bounding box center [569, 524] width 644 height 839
click at [119, 413] on span "Crawling" at bounding box center [114, 420] width 45 height 15
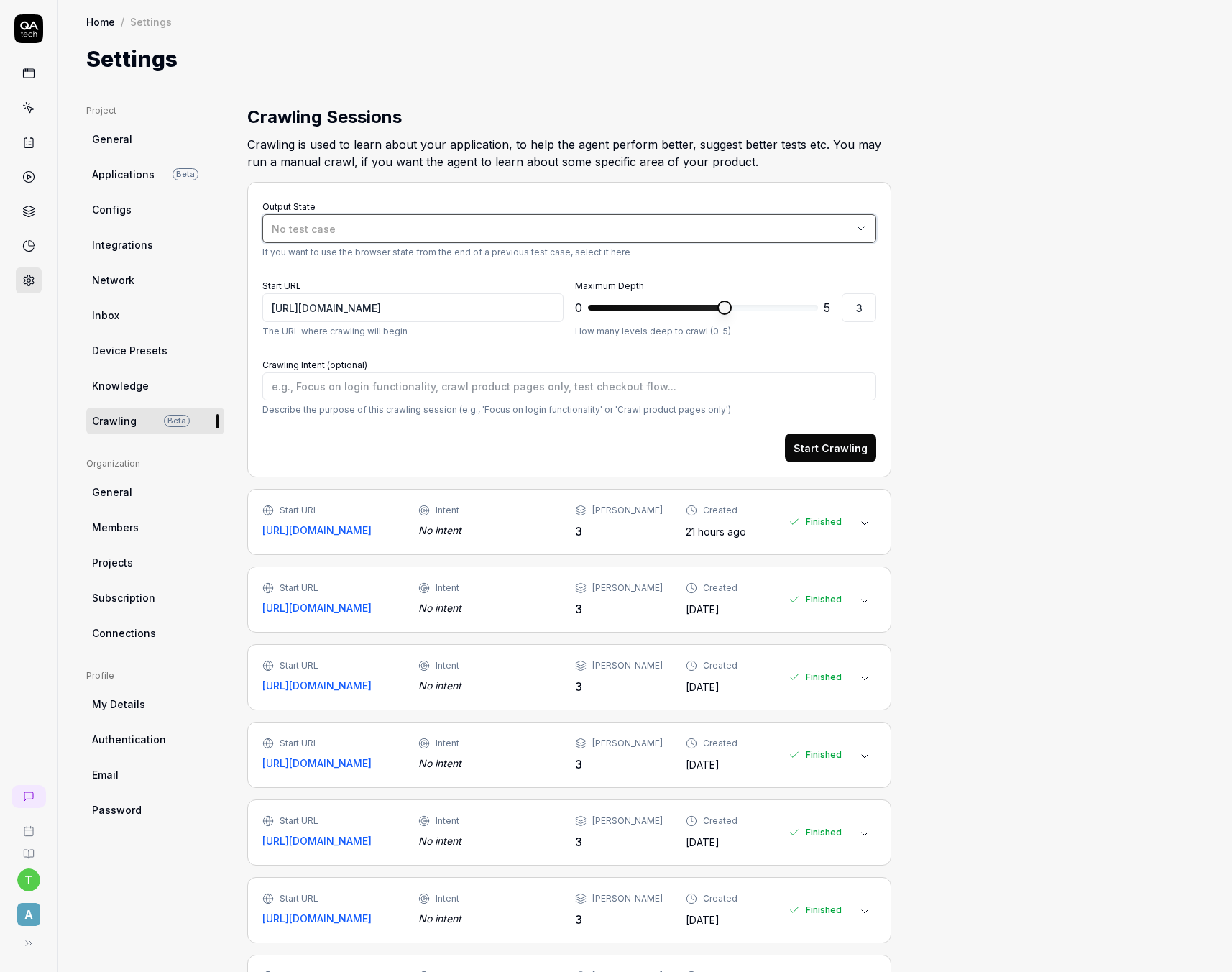
click at [290, 230] on span "No test case" at bounding box center [303, 229] width 64 height 12
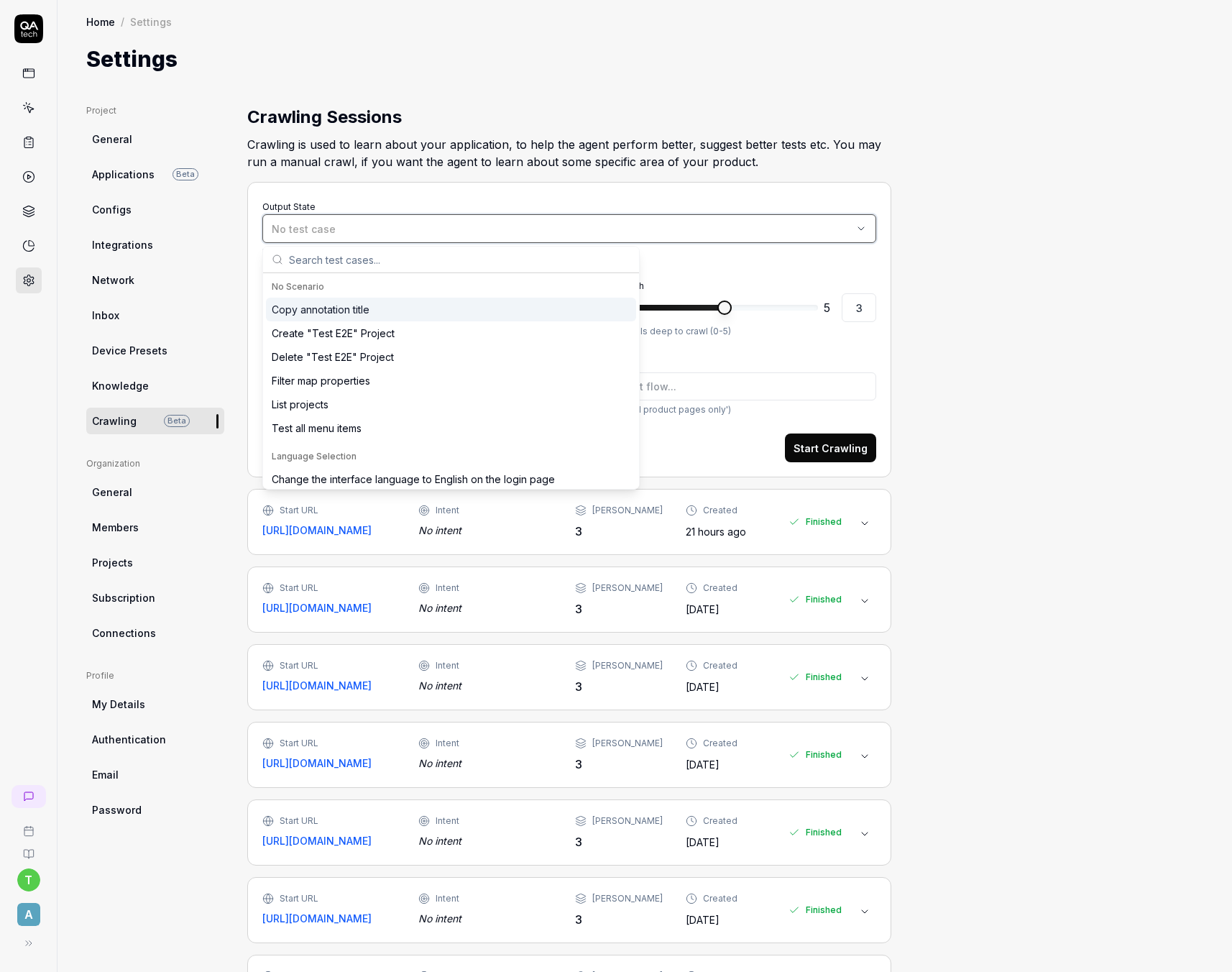
click at [290, 230] on span "No test case" at bounding box center [303, 229] width 64 height 12
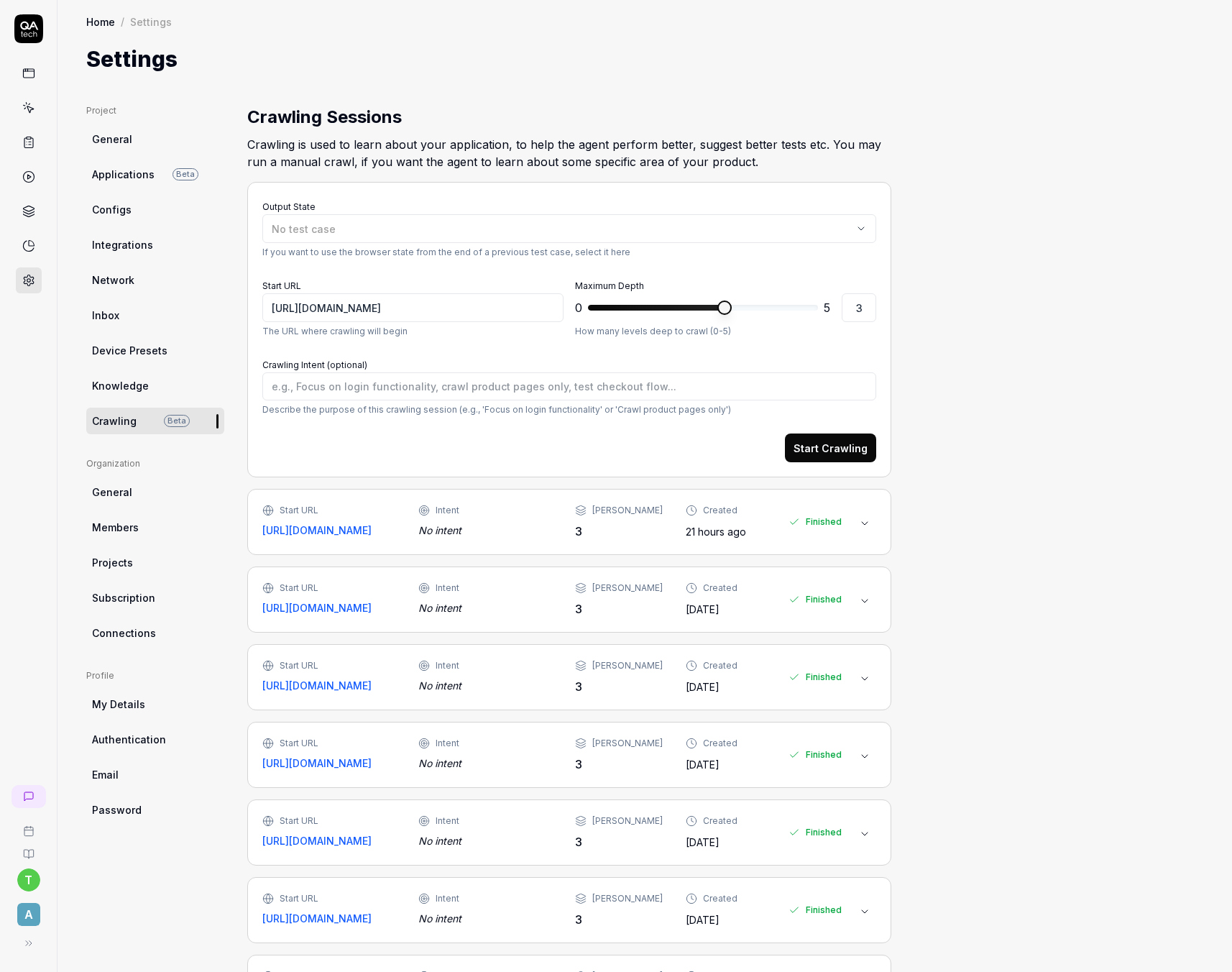
click at [998, 328] on div "Project General Applications Beta Configs Integrations Network Inbox Device Pre…" at bounding box center [645, 640] width 1117 height 1072
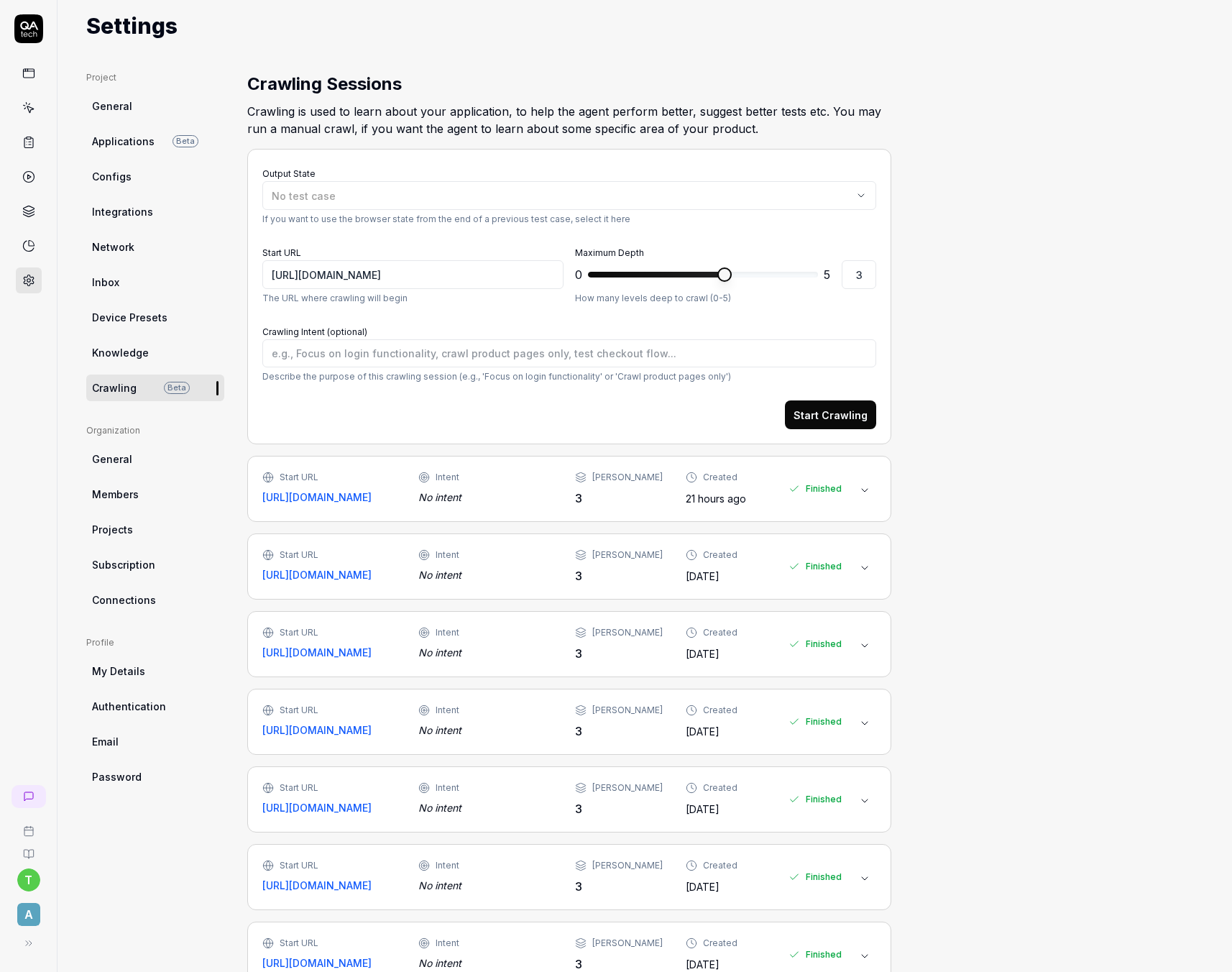
scroll to position [34, 0]
click at [1001, 402] on div "Project General Applications Beta Configs Integrations Network Inbox Device Pre…" at bounding box center [645, 606] width 1117 height 1072
type textarea "*"
